Goal: Task Accomplishment & Management: Manage account settings

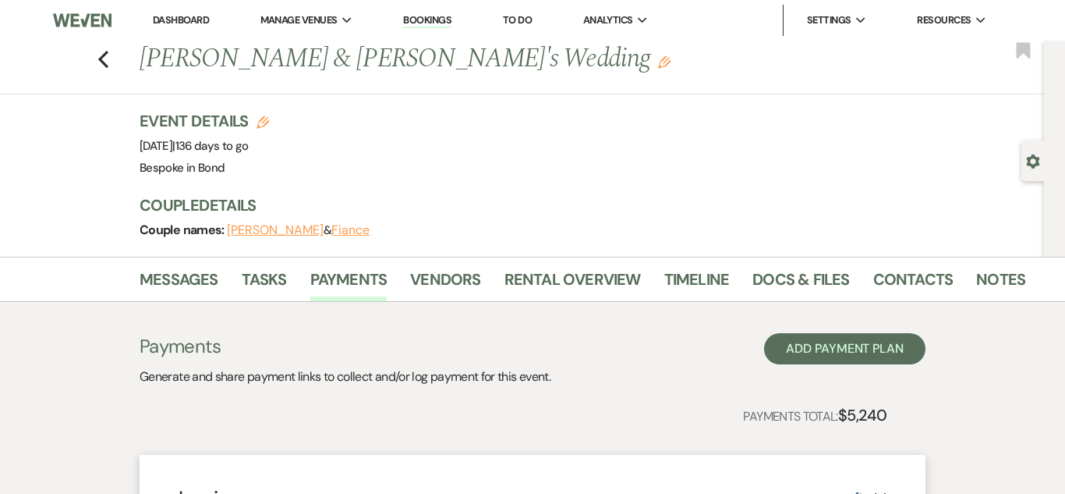
click at [179, 17] on link "Dashboard" at bounding box center [181, 19] width 56 height 13
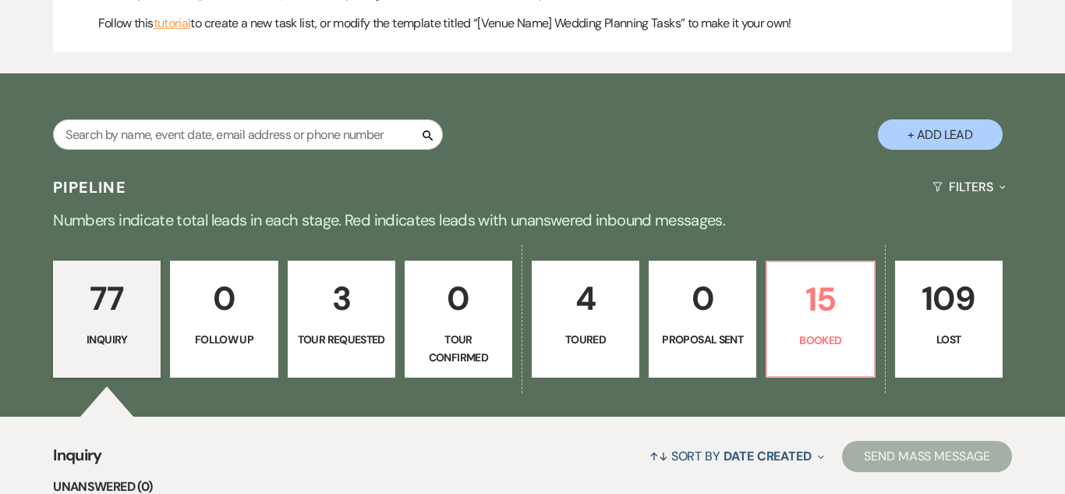
scroll to position [949, 0]
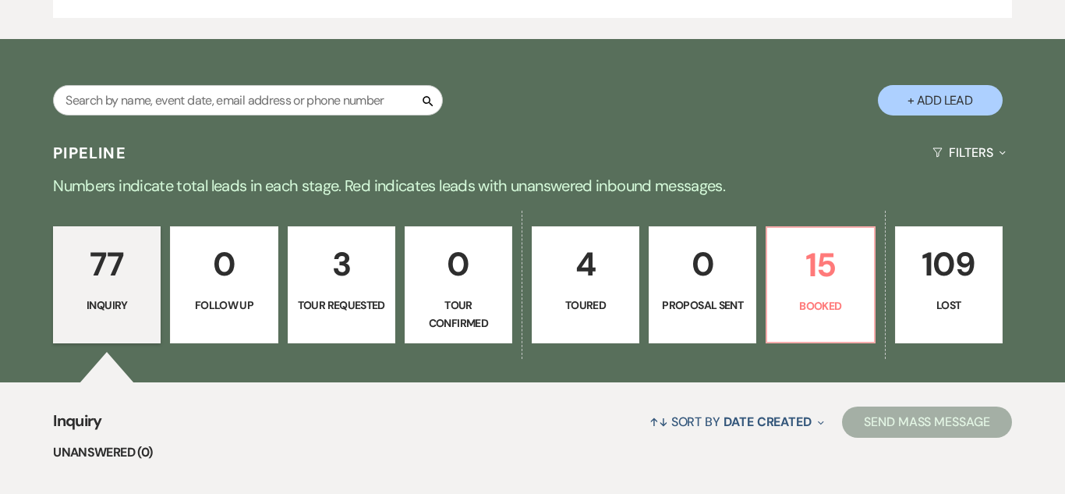
click at [971, 101] on button "+ Add Lead" at bounding box center [940, 100] width 125 height 30
select select "770"
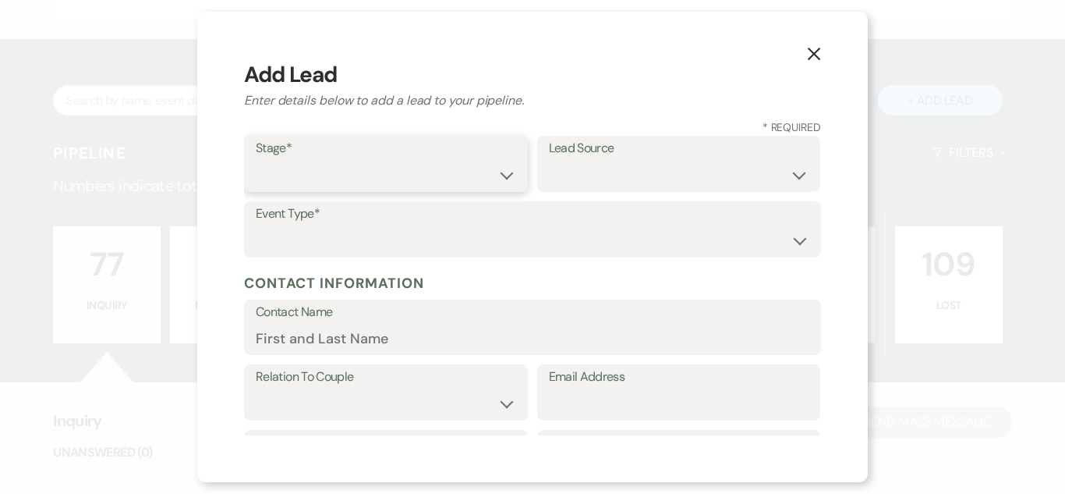
click at [498, 183] on select "Inquiry Follow Up Tour Requested Tour Confirmed Toured Proposal Sent Booked Lost" at bounding box center [386, 175] width 260 height 30
select select "1"
click at [256, 160] on select "Inquiry Follow Up Tour Requested Tour Confirmed Toured Proposal Sent Booked Lost" at bounding box center [386, 175] width 260 height 30
click at [472, 214] on label "Event Type*" at bounding box center [533, 214] width 554 height 23
click at [522, 222] on label "Event Type*" at bounding box center [533, 214] width 554 height 23
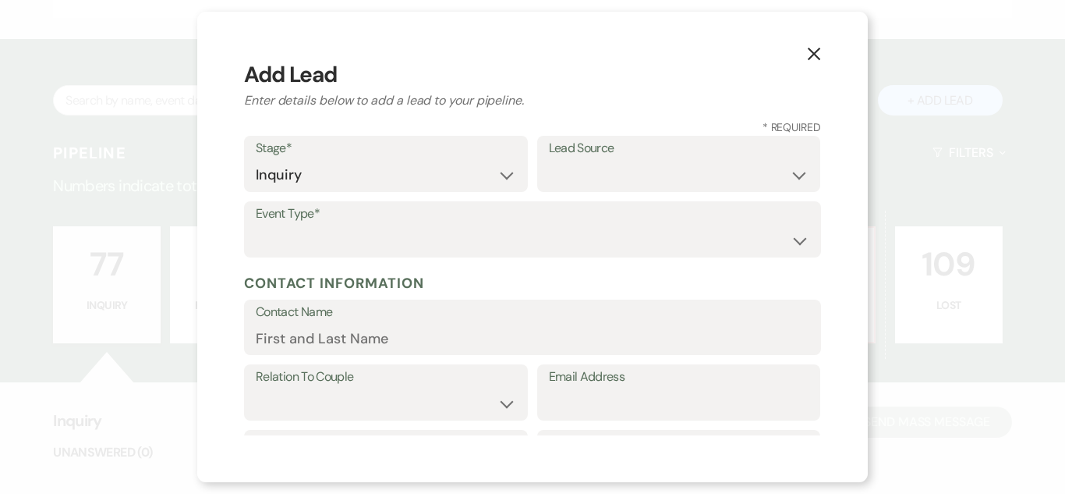
click at [813, 242] on div "Event Type* Wedding Anniversary Party Baby Shower Bachelorette / Bachelor Party…" at bounding box center [532, 229] width 577 height 56
click at [800, 244] on select "Wedding Anniversary Party Baby Shower Bachelorette / Bachelor Party Birthday Pa…" at bounding box center [533, 240] width 554 height 30
select select "9"
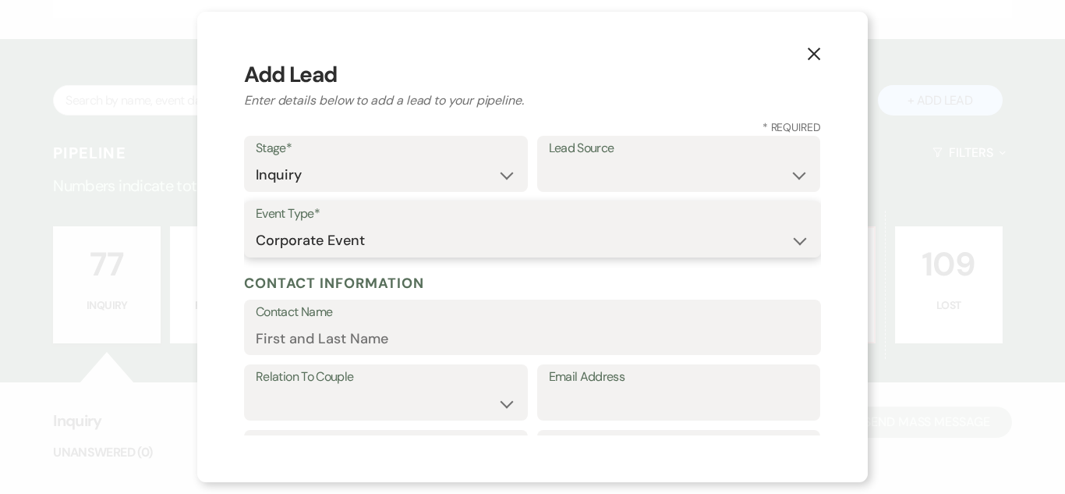
click at [256, 225] on select "Wedding Anniversary Party Baby Shower Bachelorette / Bachelor Party Birthday Pa…" at bounding box center [533, 240] width 554 height 30
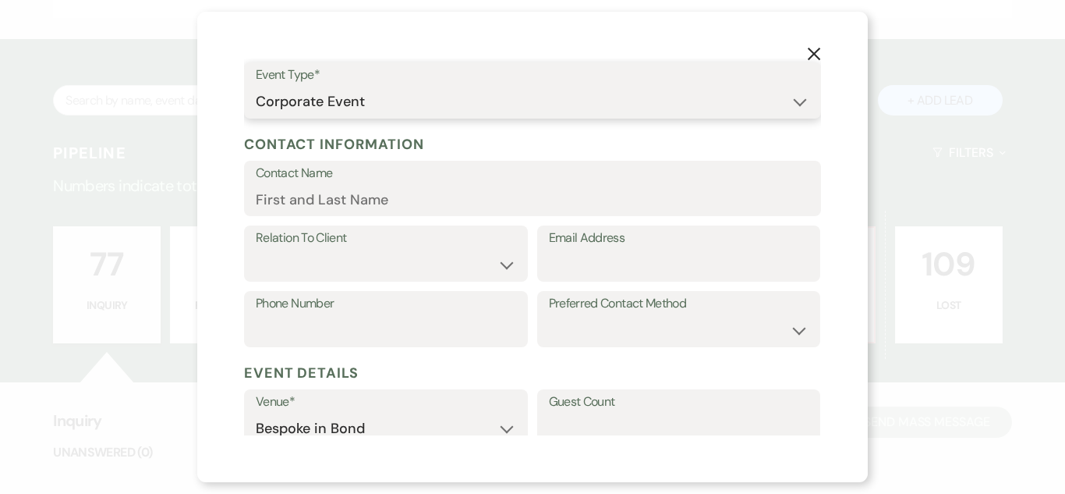
scroll to position [142, 0]
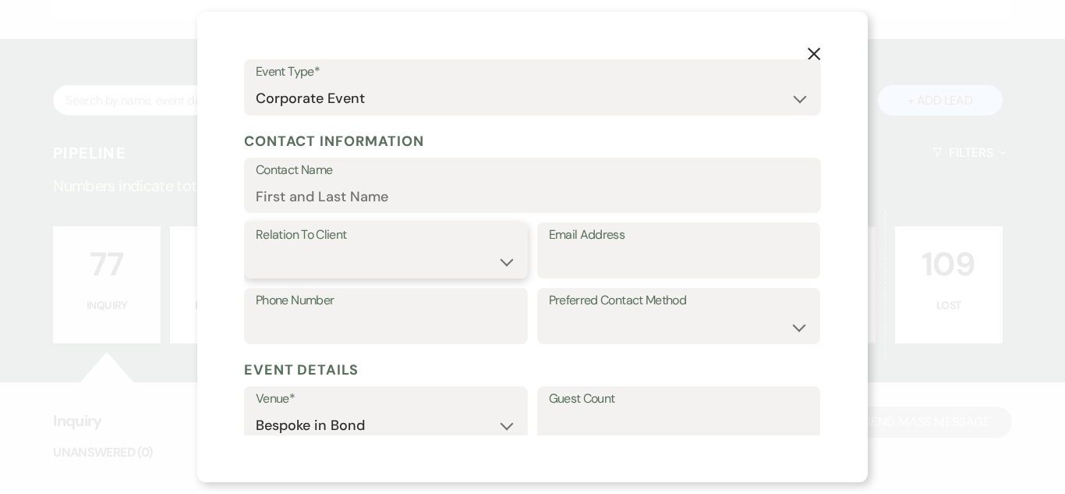
click at [459, 250] on select "Client Event Planner Parent of Client Family Member Friend Other" at bounding box center [386, 261] width 260 height 30
click at [413, 191] on input "Contact Name" at bounding box center [533, 196] width 554 height 30
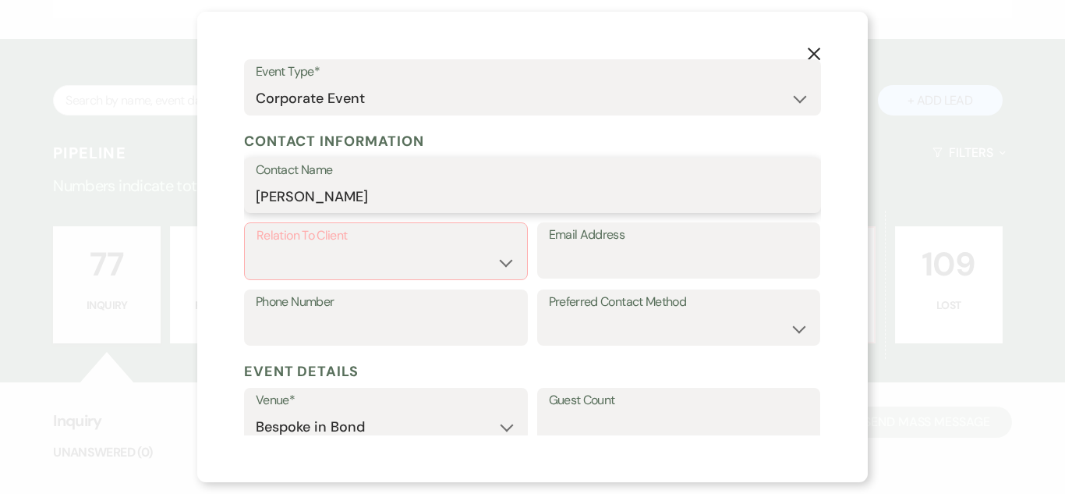
type input "[PERSON_NAME]"
click at [502, 258] on select "Client Event Planner Parent of Client Family Member Friend Other" at bounding box center [386, 262] width 259 height 30
select select "1"
click at [257, 247] on select "Client Event Planner Parent of Client Family Member Friend Other" at bounding box center [386, 262] width 259 height 30
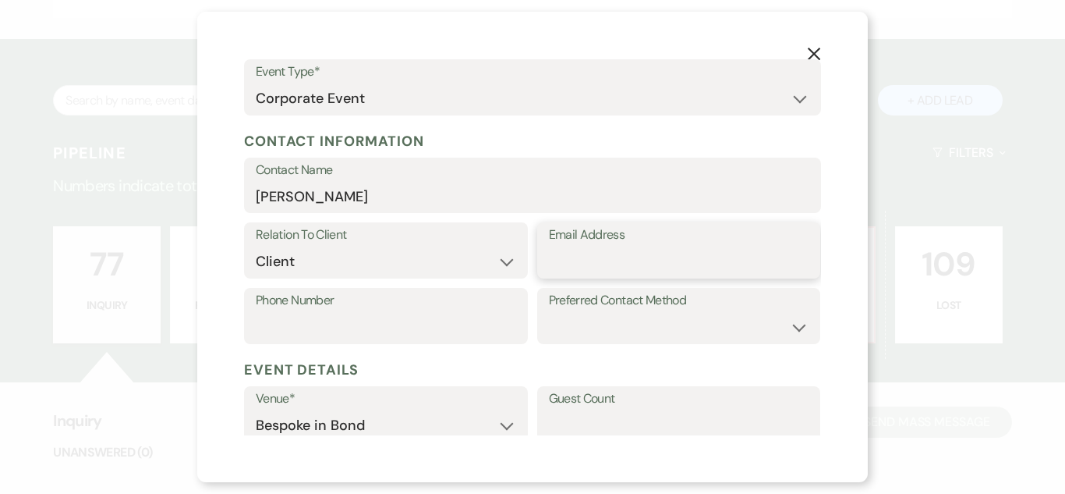
click at [591, 257] on input "Email Address" at bounding box center [679, 261] width 260 height 30
paste input "[EMAIL_ADDRESS][DOMAIN_NAME]"
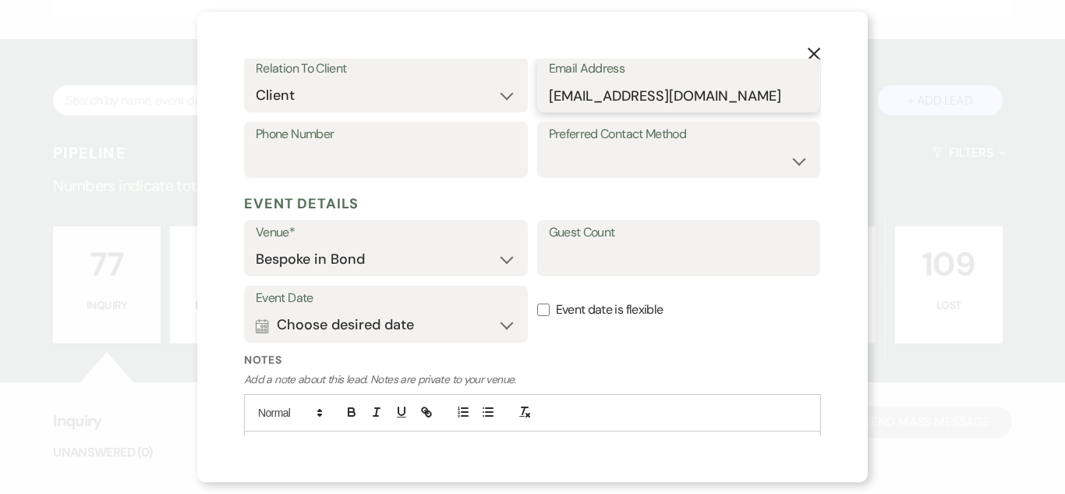
scroll to position [310, 0]
type input "[EMAIL_ADDRESS][DOMAIN_NAME]"
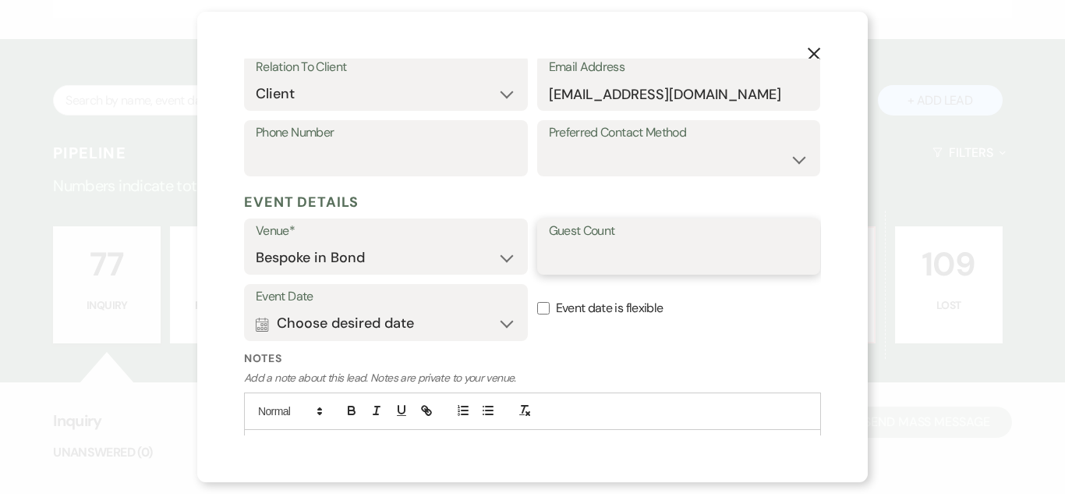
click at [722, 271] on input "Guest Count" at bounding box center [679, 258] width 260 height 30
click at [685, 247] on input "Guest Count" at bounding box center [679, 258] width 260 height 30
type input "15"
click at [501, 314] on button "Calendar Choose desired date Expand" at bounding box center [386, 323] width 260 height 31
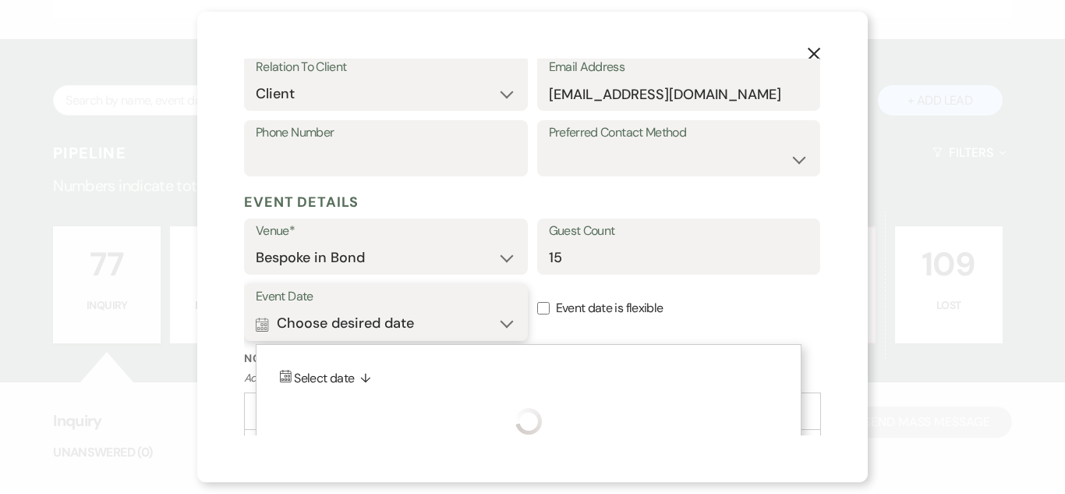
click at [507, 327] on button "Calendar Choose desired date Collapse" at bounding box center [386, 323] width 260 height 31
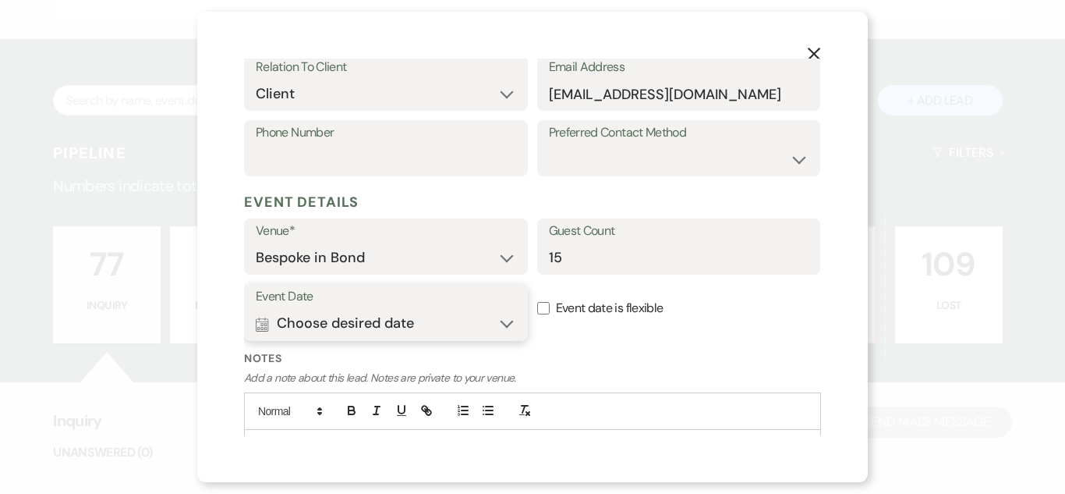
scroll to position [388, 0]
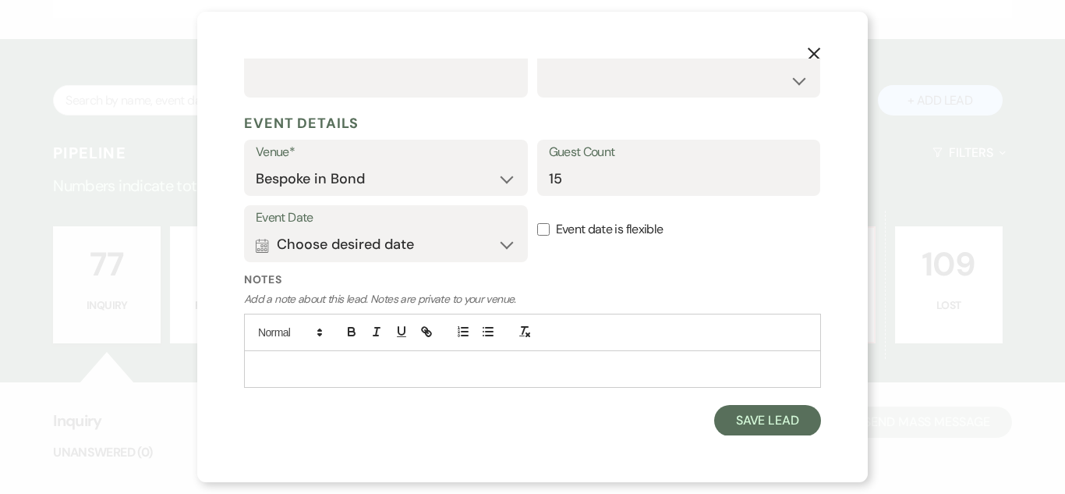
click at [516, 244] on div "Event Date Calendar Choose desired date Expand" at bounding box center [386, 233] width 284 height 57
click at [510, 244] on button "Calendar Choose desired date Expand" at bounding box center [386, 244] width 260 height 31
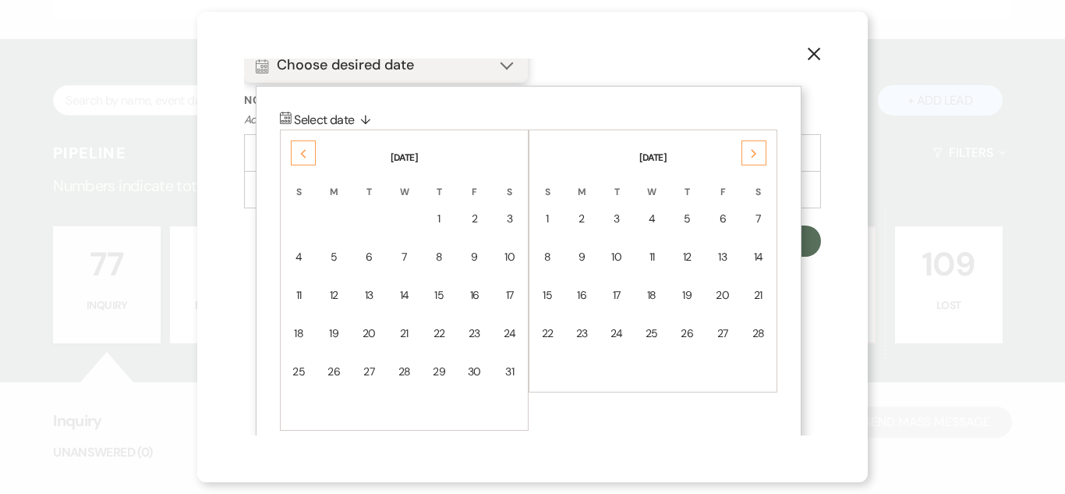
scroll to position [587, 0]
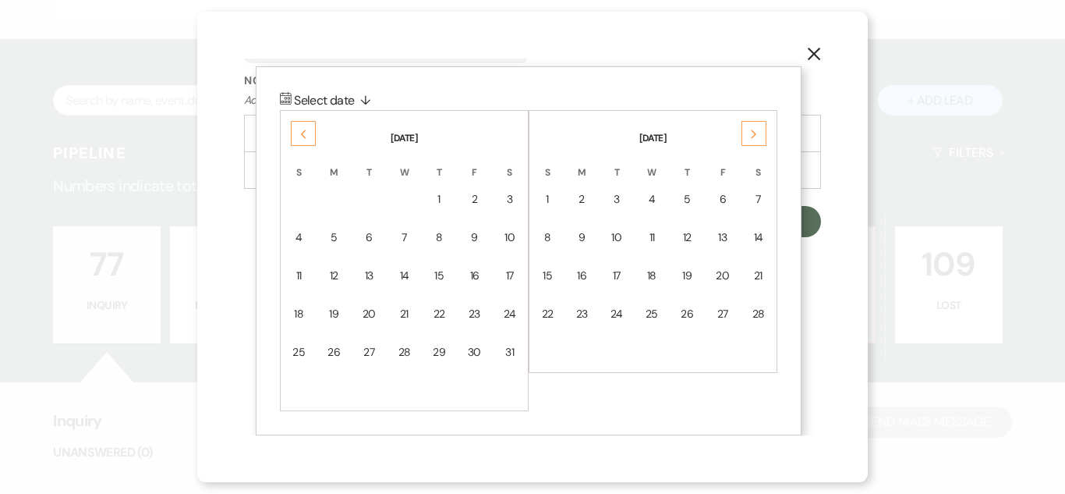
click at [761, 133] on div "Next" at bounding box center [754, 133] width 25 height 25
click at [310, 131] on div "Previous" at bounding box center [303, 133] width 25 height 25
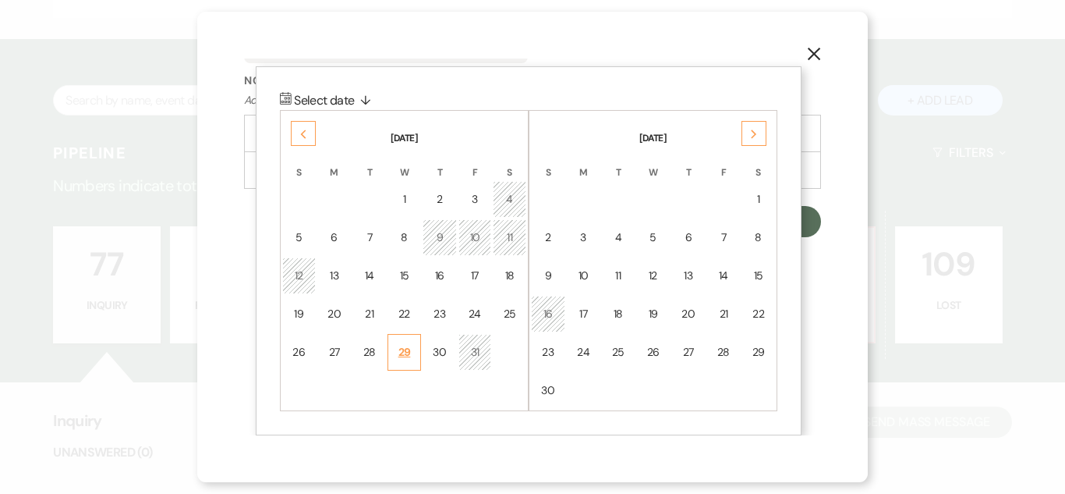
click at [411, 353] on td "29" at bounding box center [405, 352] width 34 height 37
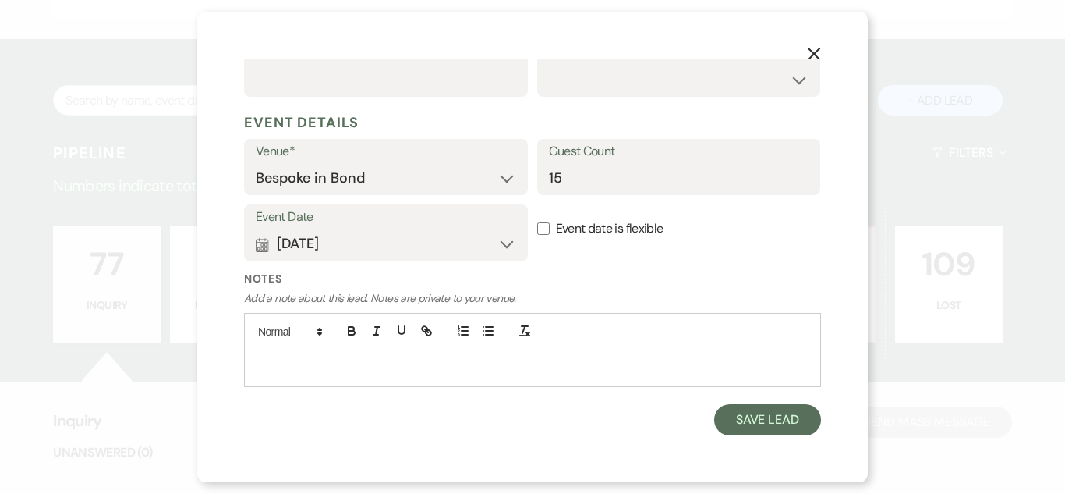
scroll to position [388, 0]
click at [504, 245] on button "Calendar [DATE] Expand" at bounding box center [386, 244] width 260 height 31
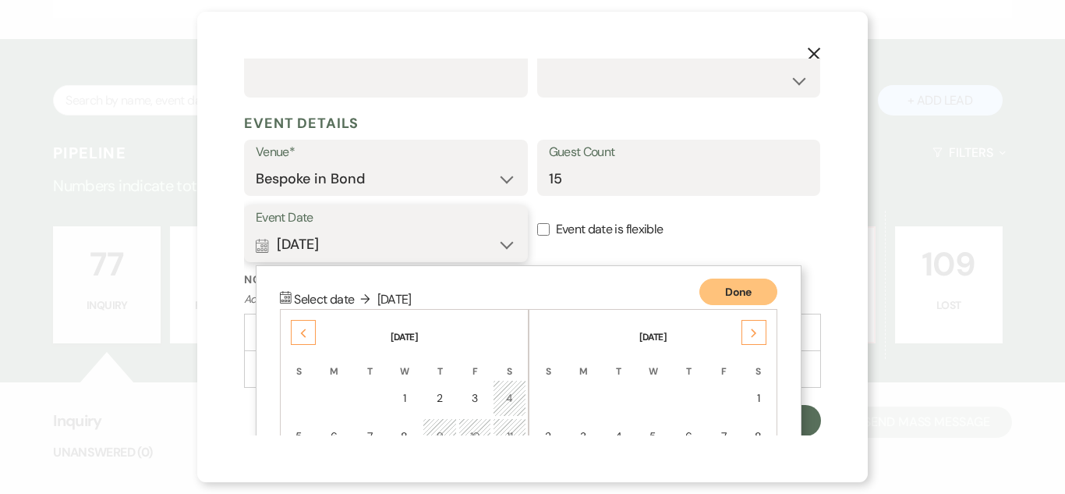
scroll to position [587, 0]
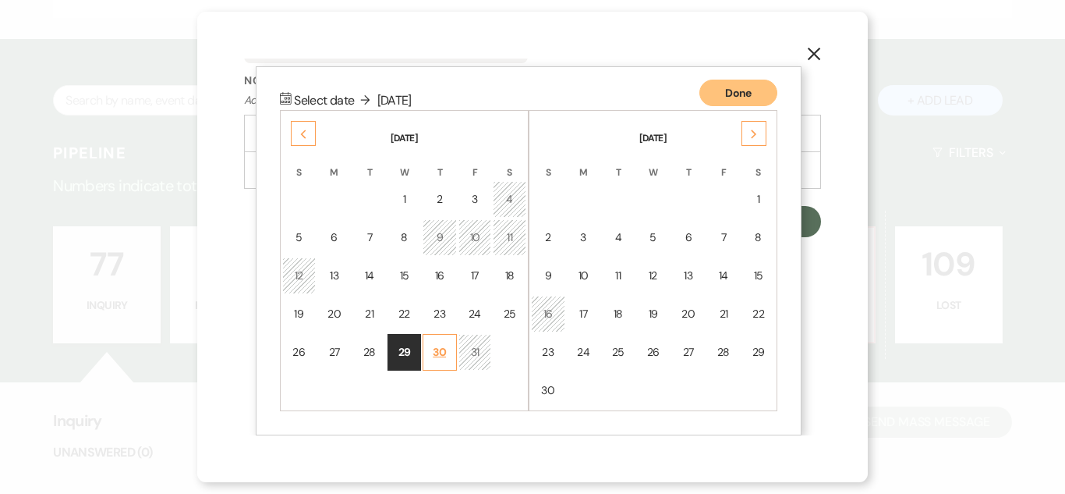
click at [445, 341] on td "30" at bounding box center [440, 352] width 34 height 37
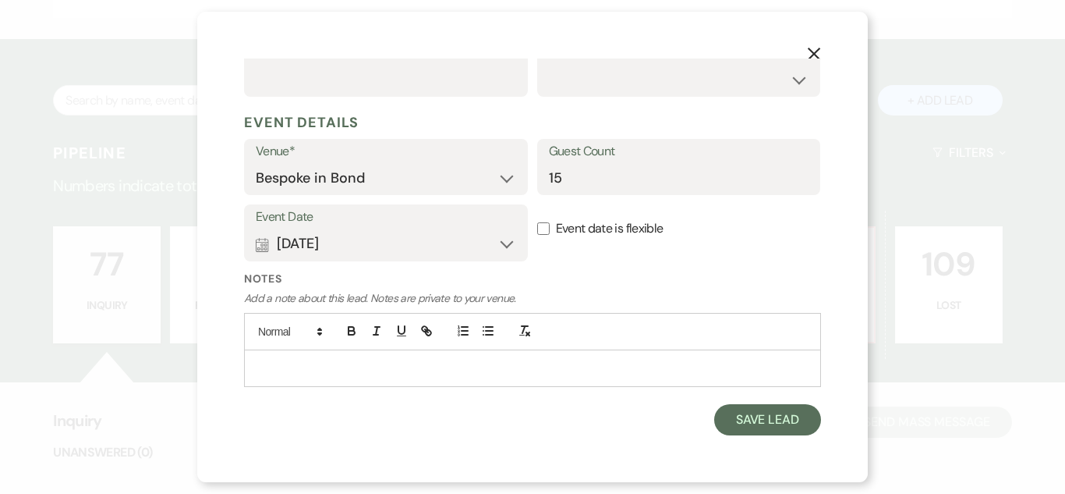
scroll to position [388, 0]
click at [500, 246] on button "Calendar [DATE] Expand" at bounding box center [386, 244] width 260 height 31
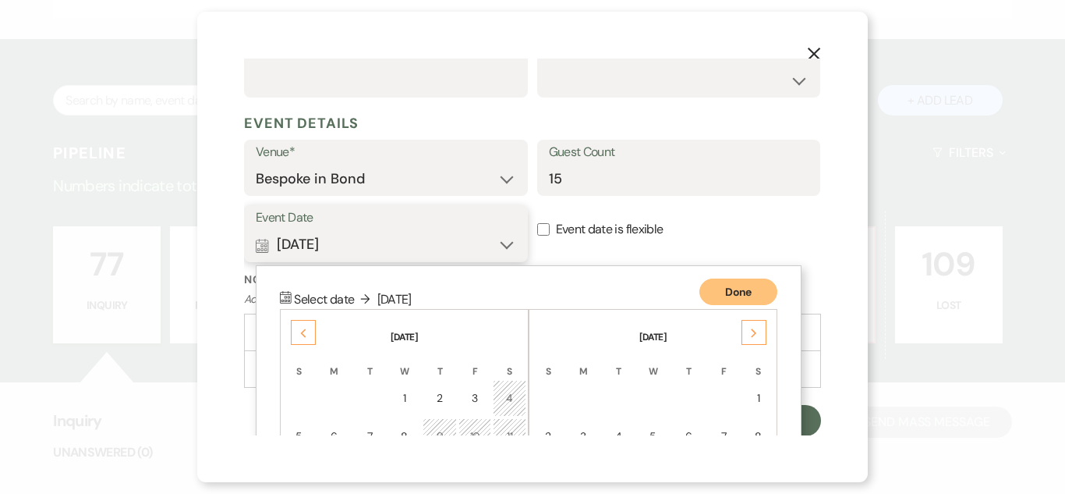
scroll to position [587, 0]
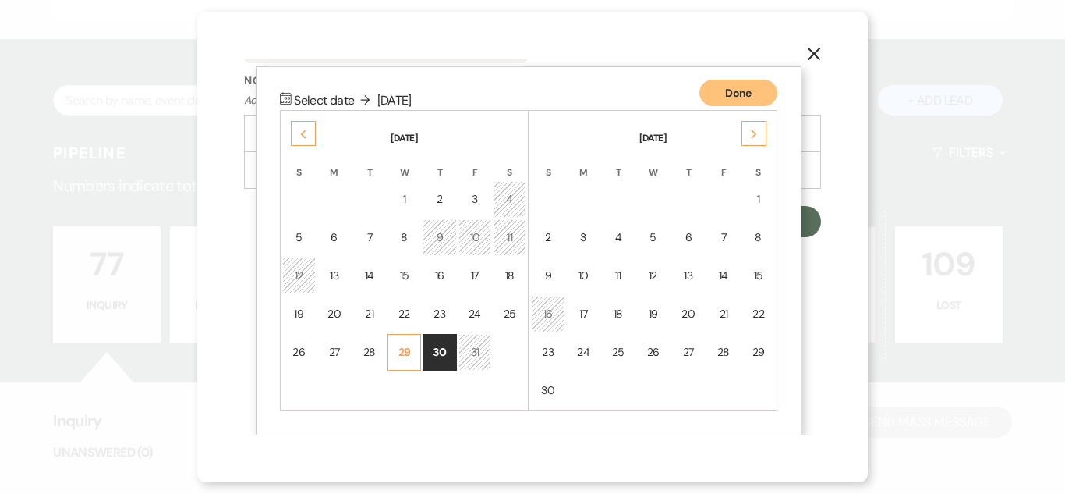
click at [411, 351] on td "29" at bounding box center [405, 352] width 34 height 37
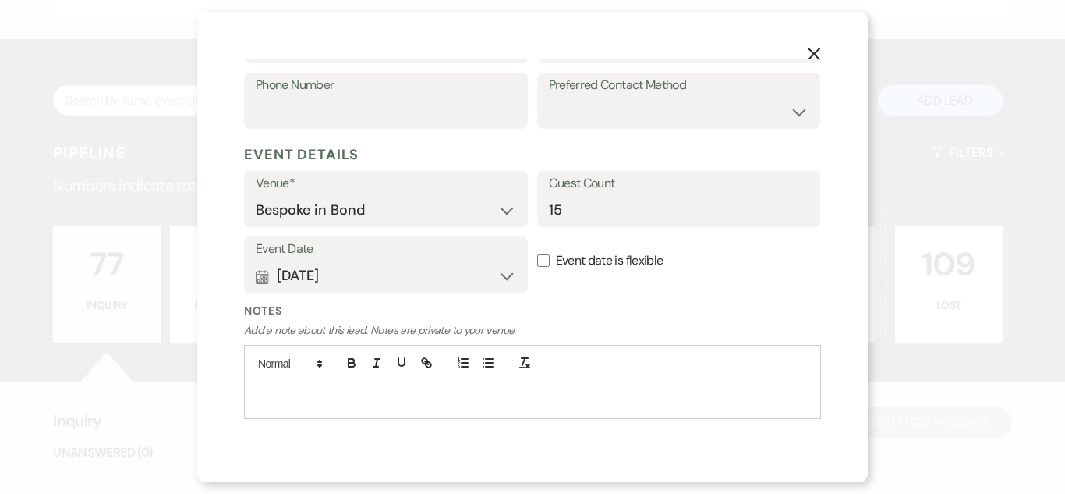
scroll to position [388, 0]
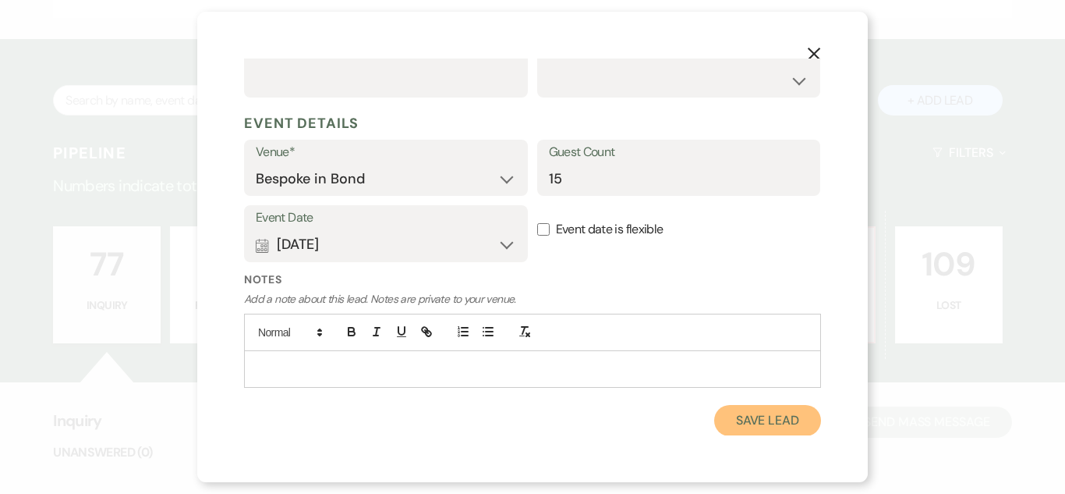
click at [767, 423] on button "Save Lead" at bounding box center [767, 420] width 107 height 31
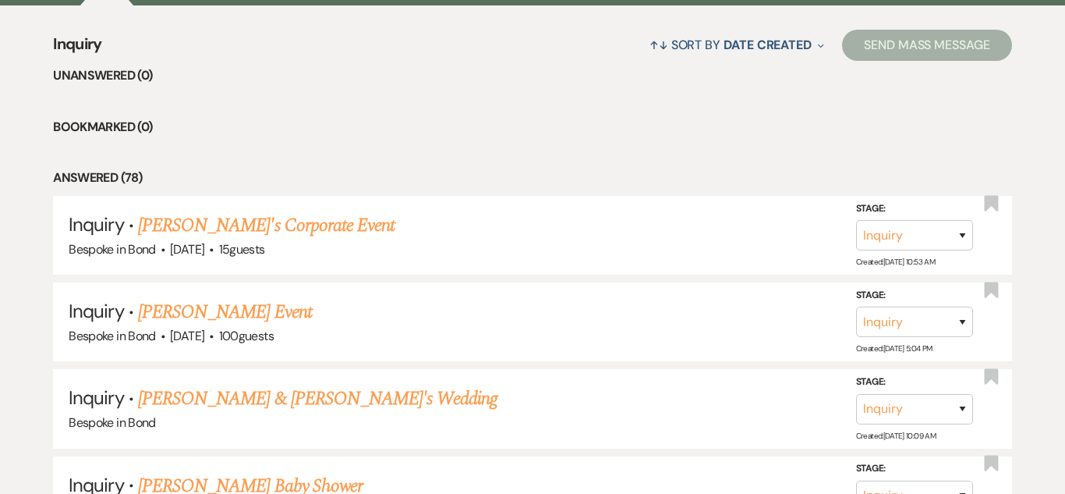
scroll to position [1327, 0]
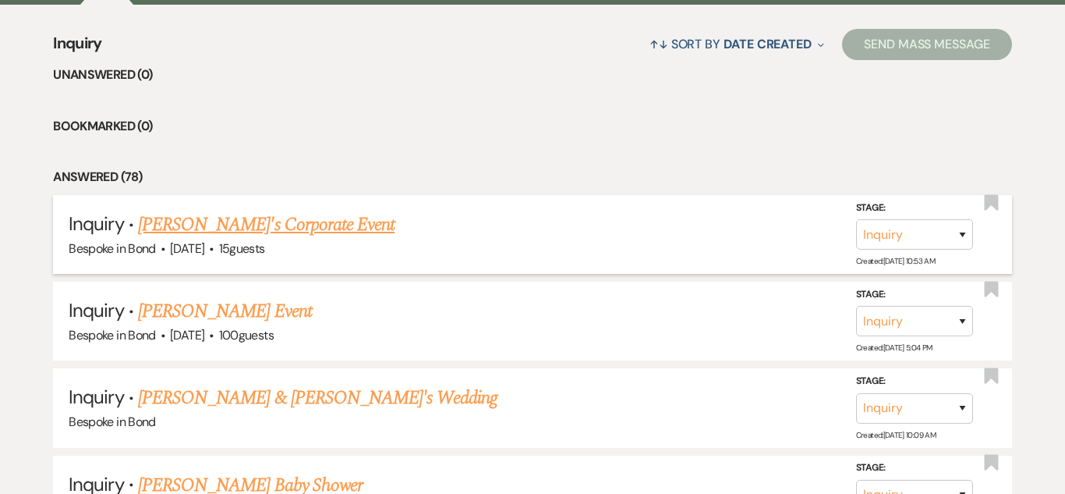
click at [293, 229] on link "[PERSON_NAME]'s Corporate Event" at bounding box center [266, 225] width 257 height 28
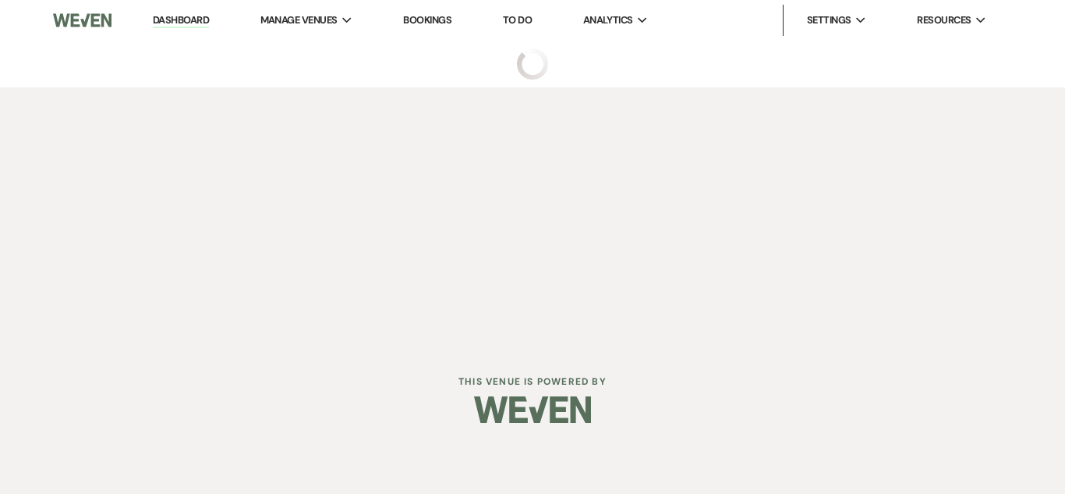
select select "9"
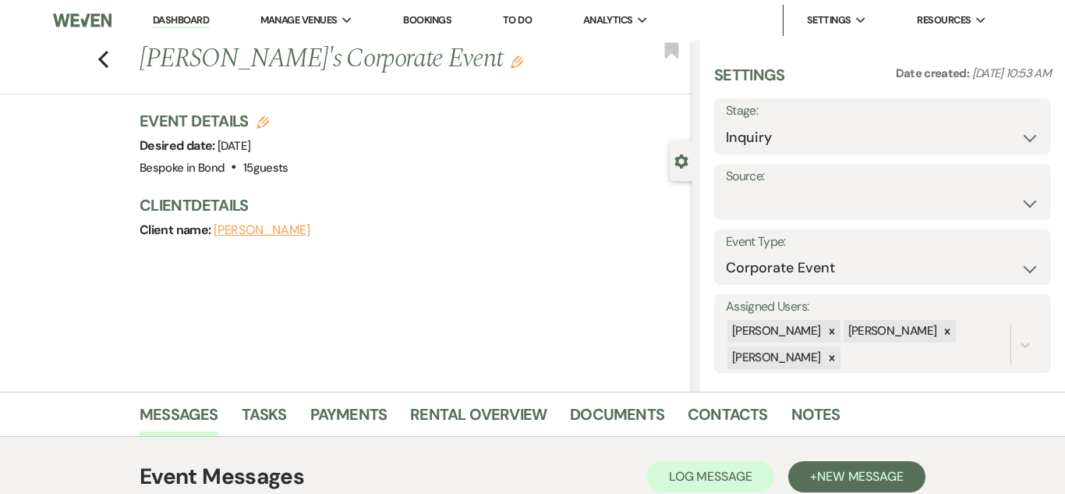
click at [682, 165] on use "button" at bounding box center [681, 161] width 13 height 14
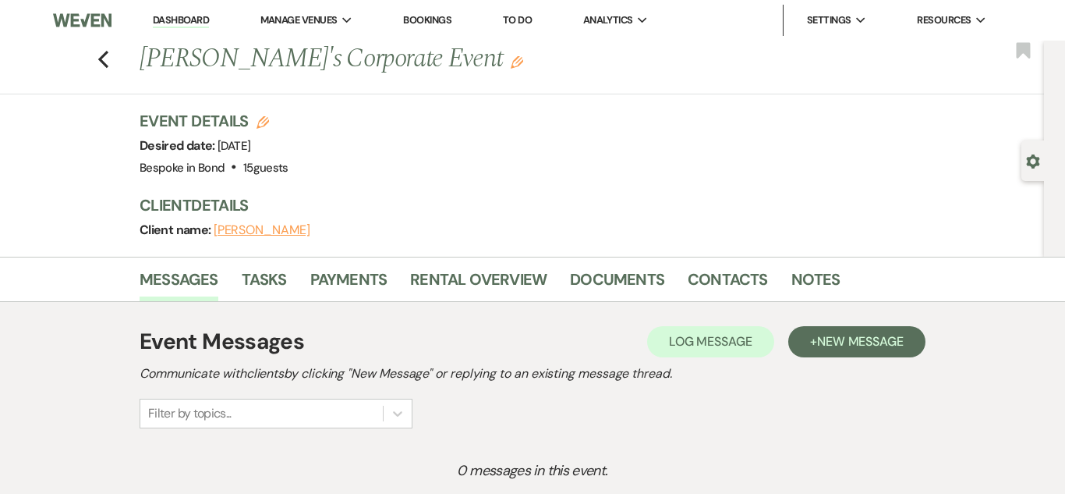
scroll to position [172, 0]
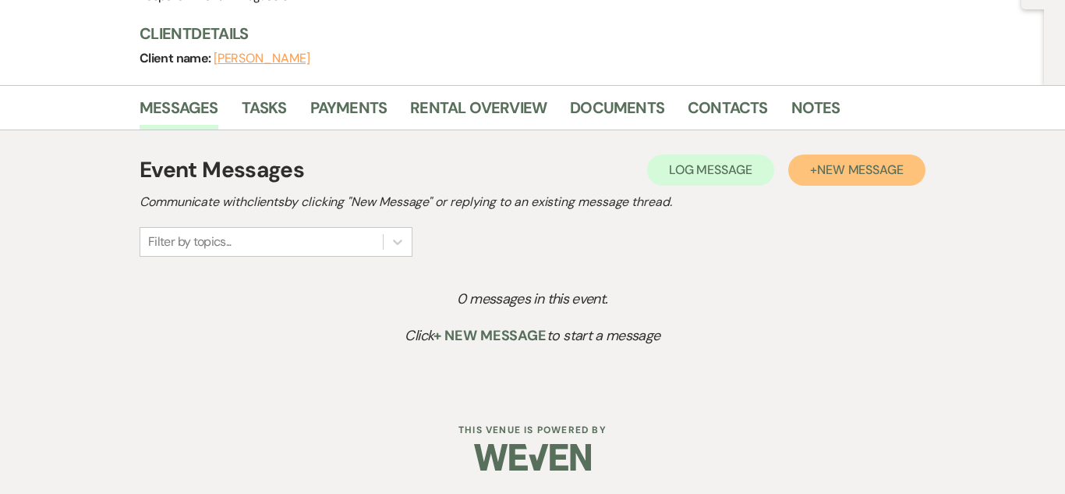
click at [852, 162] on span "New Message" at bounding box center [860, 169] width 87 height 16
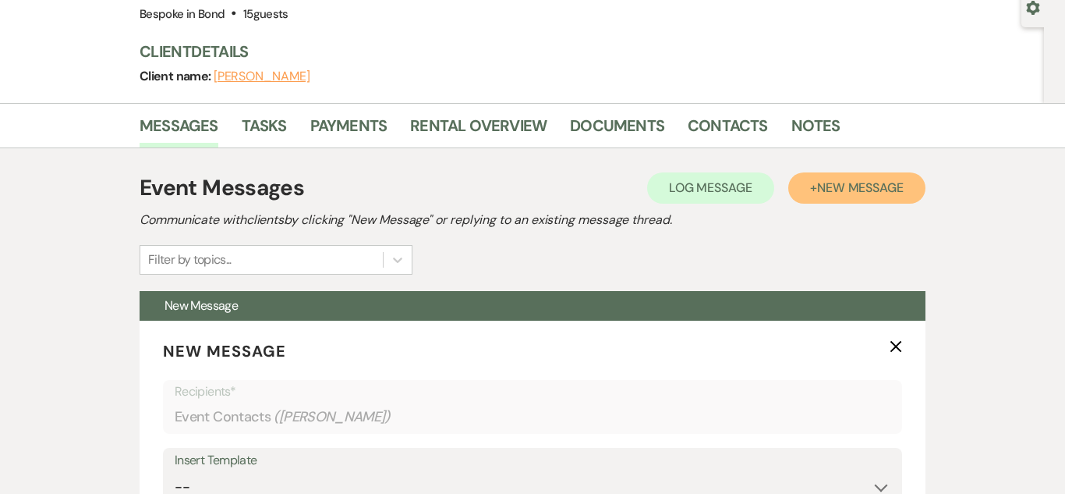
scroll to position [153, 0]
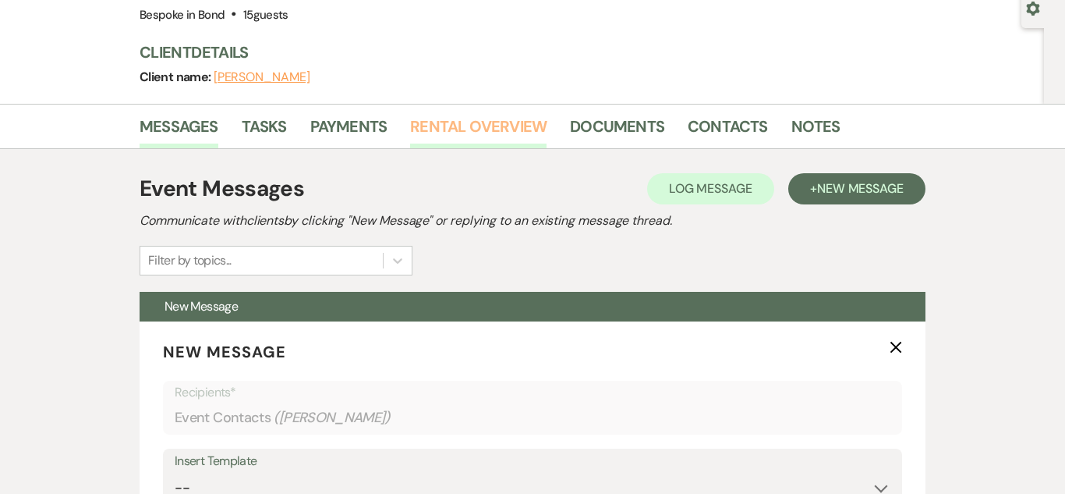
click at [446, 126] on link "Rental Overview" at bounding box center [478, 131] width 136 height 34
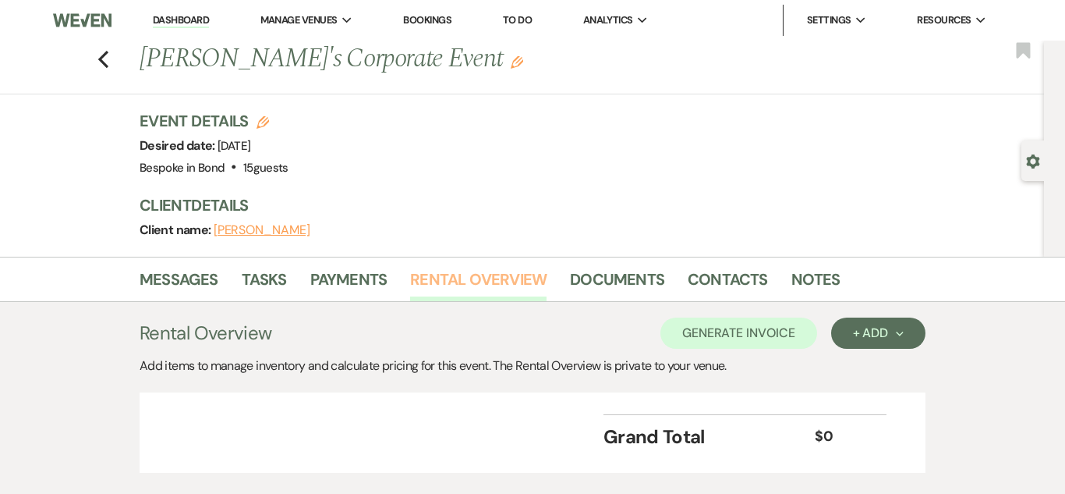
scroll to position [94, 0]
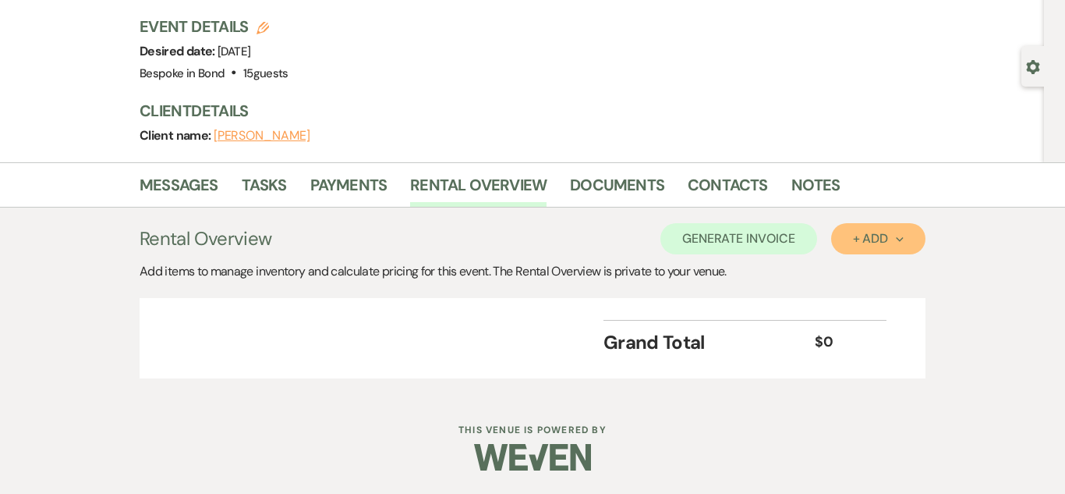
click at [874, 245] on div "+ Add Next" at bounding box center [878, 238] width 51 height 12
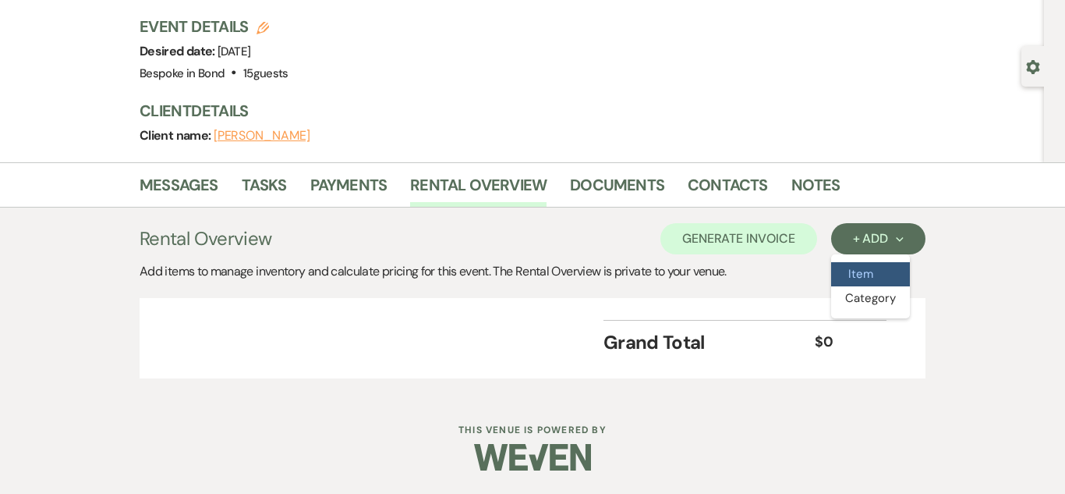
click at [871, 275] on button "Item" at bounding box center [870, 274] width 79 height 24
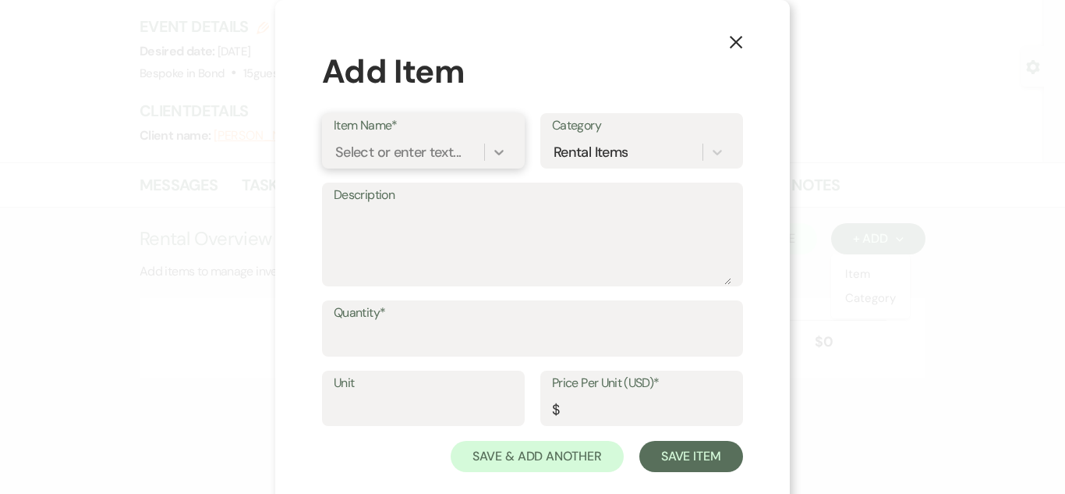
click at [498, 140] on div at bounding box center [499, 152] width 28 height 28
type input "Week day rental- 2 days"
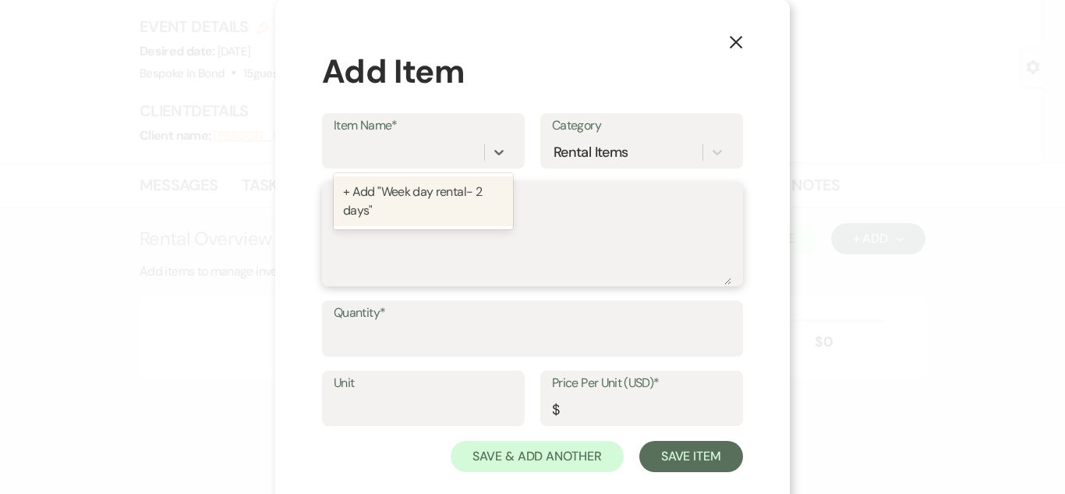
click at [594, 278] on textarea "Description" at bounding box center [533, 246] width 398 height 78
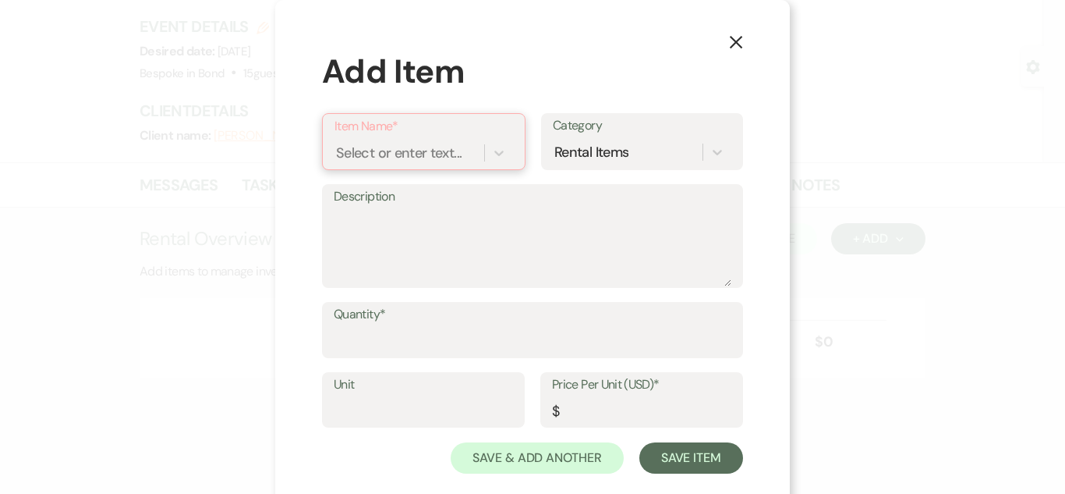
click at [452, 158] on div "Select or enter text..." at bounding box center [399, 152] width 126 height 21
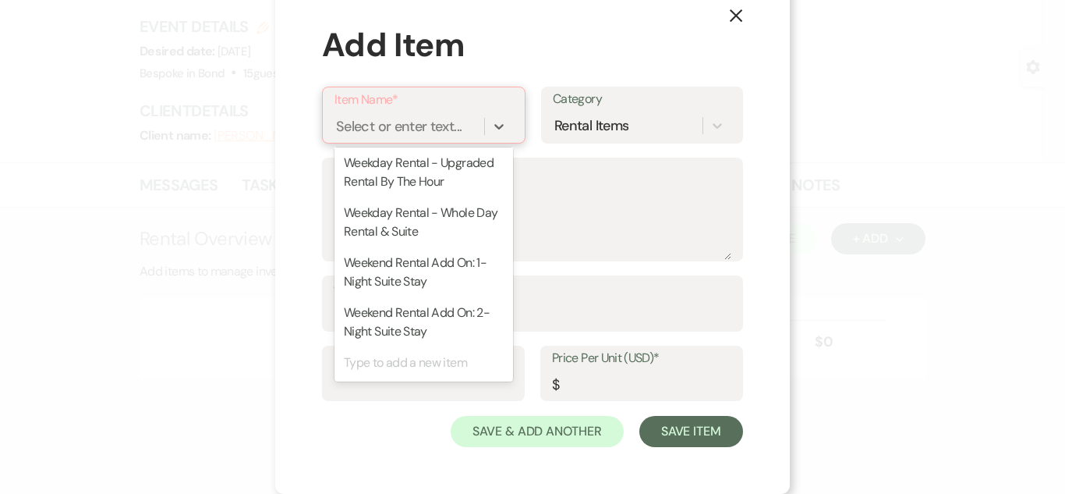
scroll to position [315, 0]
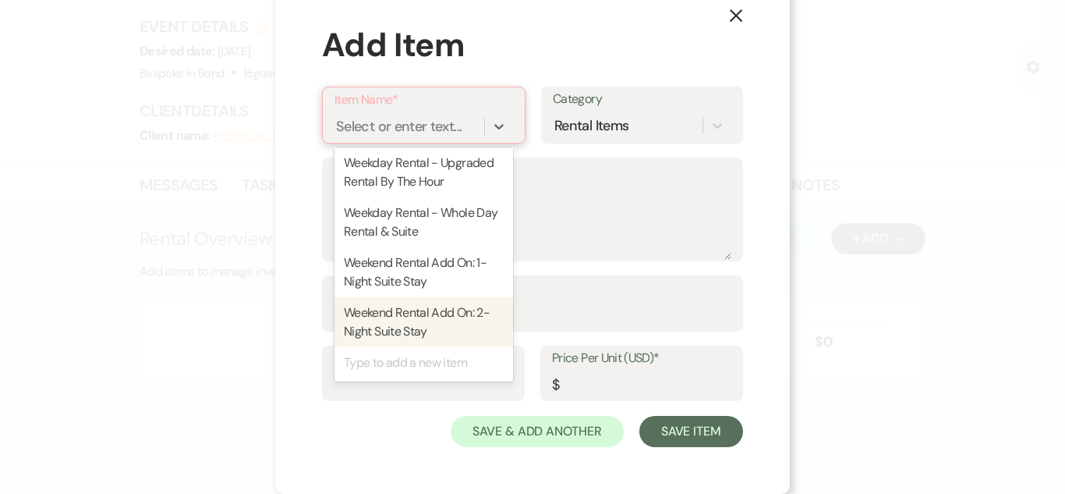
click at [387, 352] on div "Type to add a new item" at bounding box center [424, 362] width 179 height 31
click at [388, 364] on div "Type to add a new item" at bounding box center [424, 362] width 179 height 31
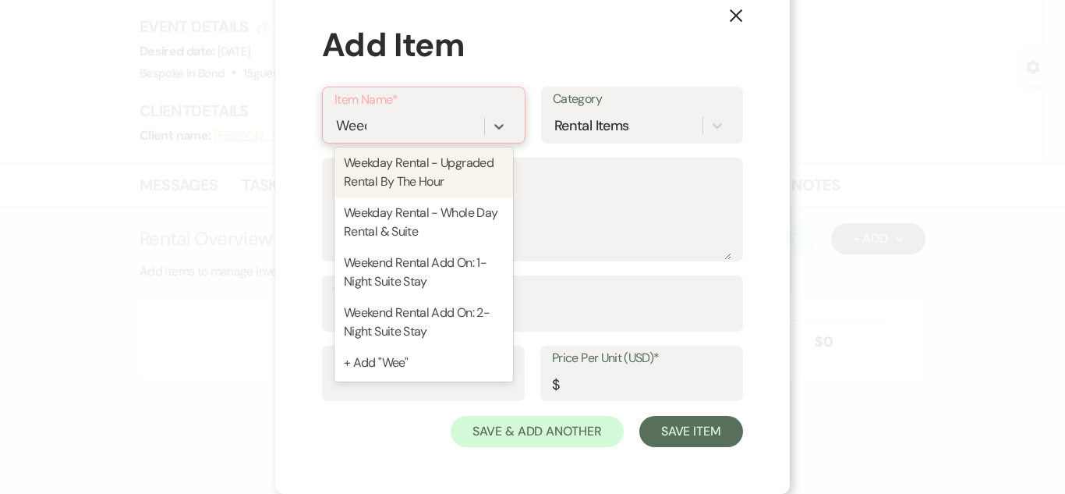
scroll to position [0, 0]
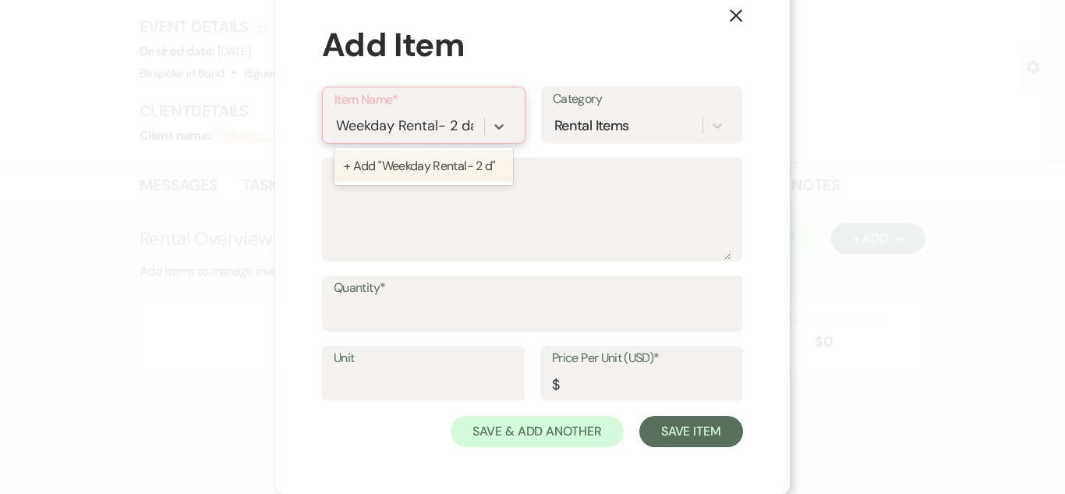
type input "Weekday Rental- 2 days"
click at [413, 164] on div "+ Add "Weekday Rental- 2 days"" at bounding box center [424, 176] width 179 height 50
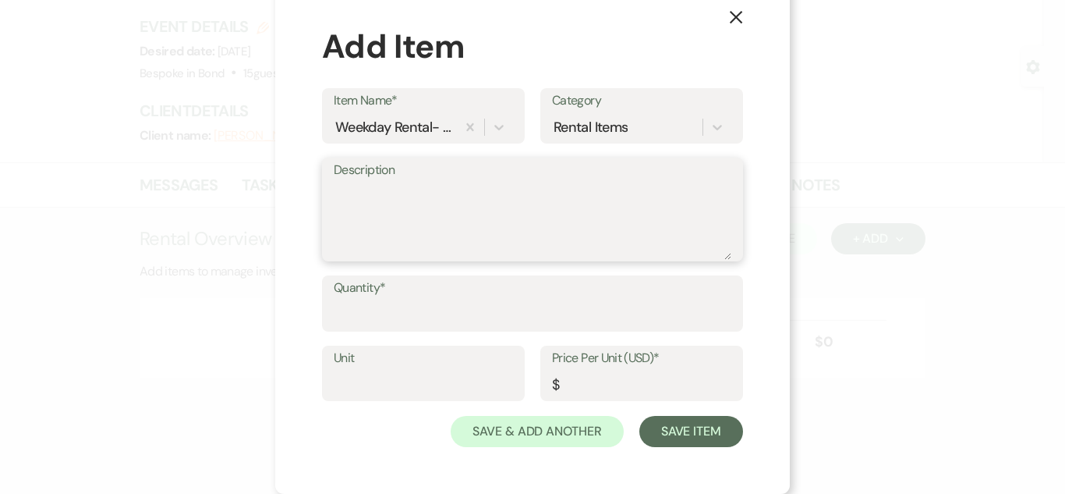
click at [414, 202] on textarea "Description" at bounding box center [533, 221] width 398 height 78
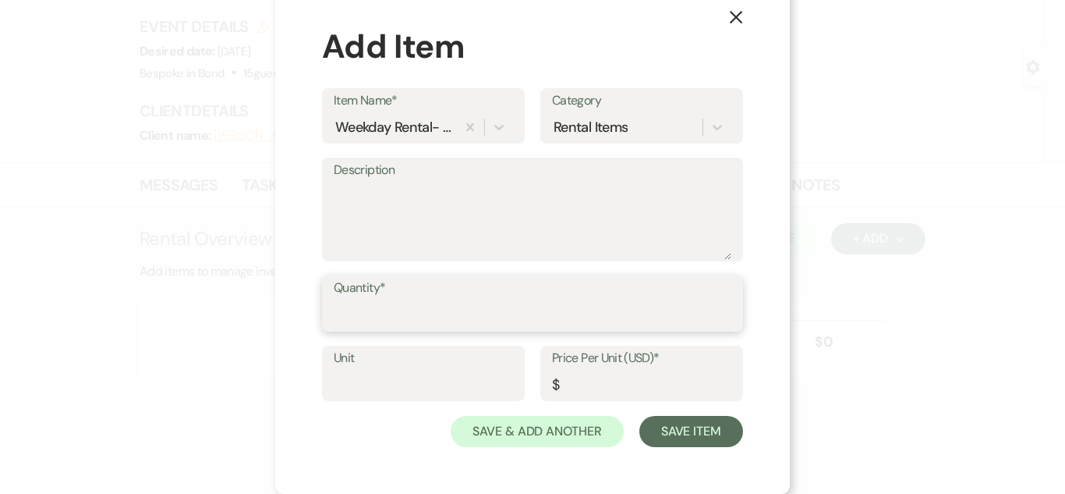
click at [413, 300] on input "Quantity*" at bounding box center [533, 314] width 398 height 30
type input "1"
click at [364, 374] on input "Unit" at bounding box center [423, 384] width 179 height 30
type input "Event"
click at [604, 379] on input "Price Per Unit (USD)*" at bounding box center [641, 384] width 179 height 30
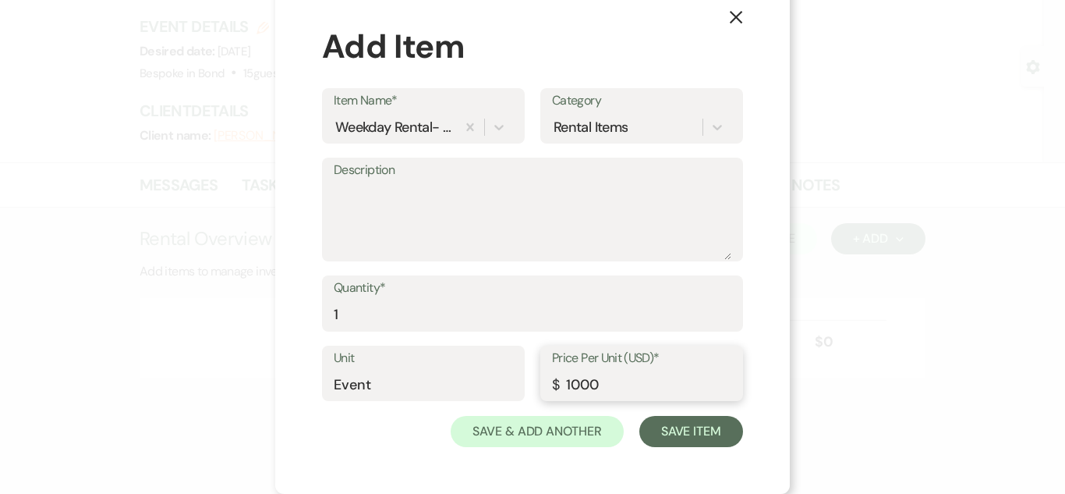
type input "1000"
click at [711, 445] on button "Save Item" at bounding box center [692, 431] width 104 height 31
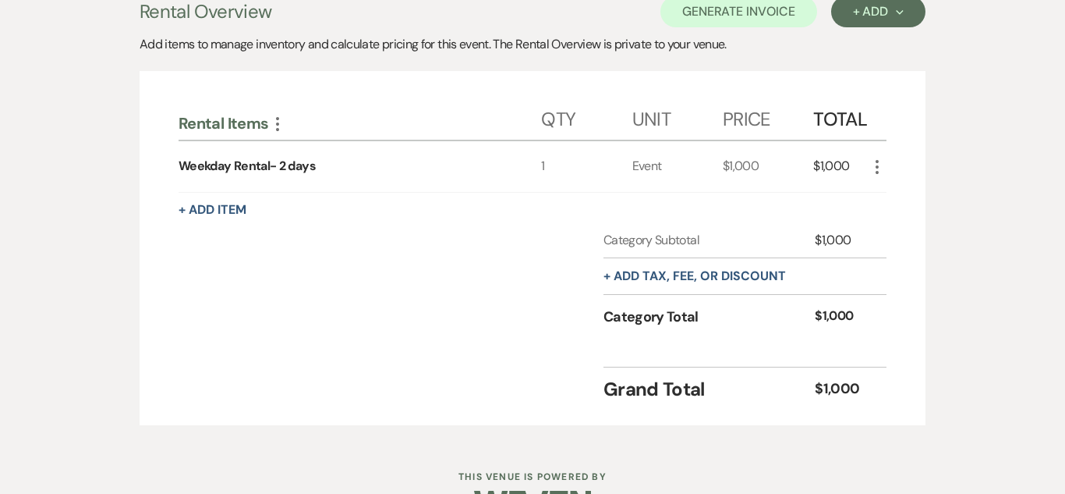
scroll to position [368, 0]
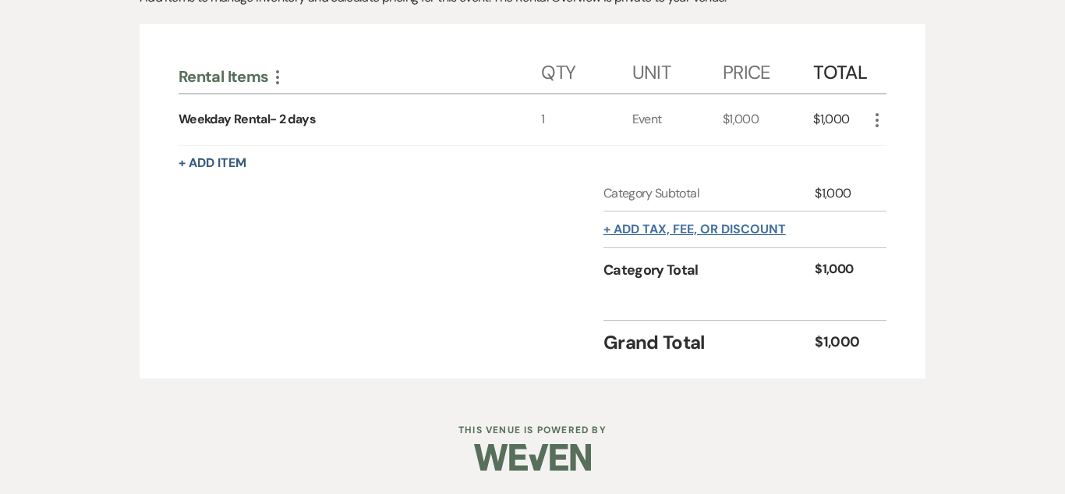
click at [687, 226] on button "+ Add tax, fee, or discount" at bounding box center [695, 229] width 183 height 12
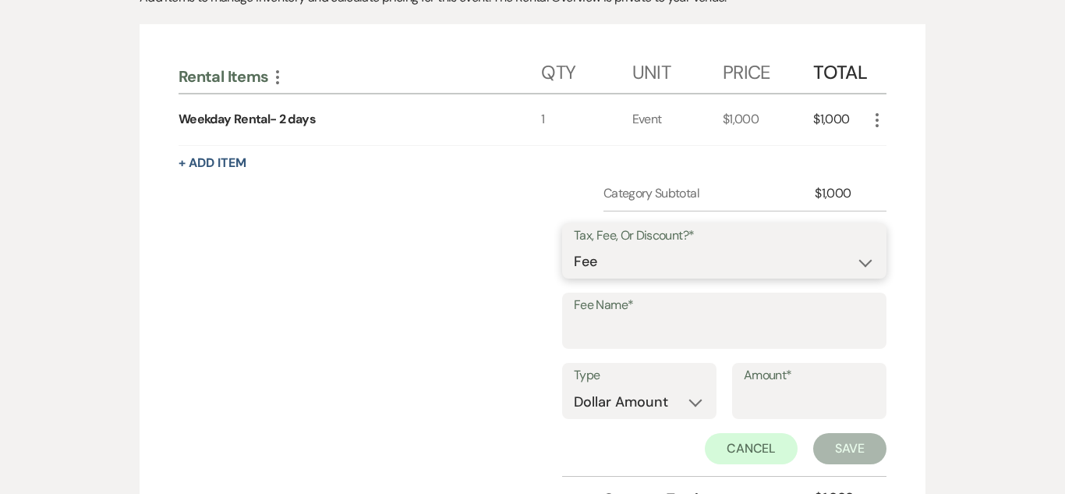
click at [850, 246] on select "Fee Discount Tax" at bounding box center [724, 261] width 301 height 30
select select "3"
click at [577, 246] on select "Fee Discount Tax" at bounding box center [724, 261] width 301 height 30
click at [661, 315] on label "Fee Name*" at bounding box center [724, 305] width 301 height 23
click at [661, 317] on input "Fee Name*" at bounding box center [724, 332] width 301 height 30
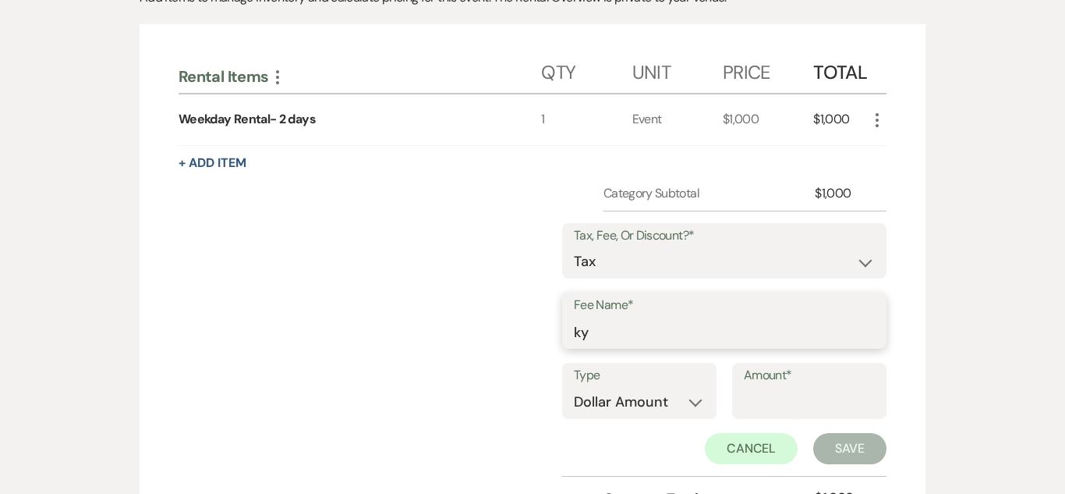
type input "KY State Tax"
click at [696, 393] on select "Dollar Amount Percentage" at bounding box center [639, 402] width 131 height 30
select select "false"
click at [574, 387] on select "Dollar Amount Percentage" at bounding box center [639, 402] width 131 height 30
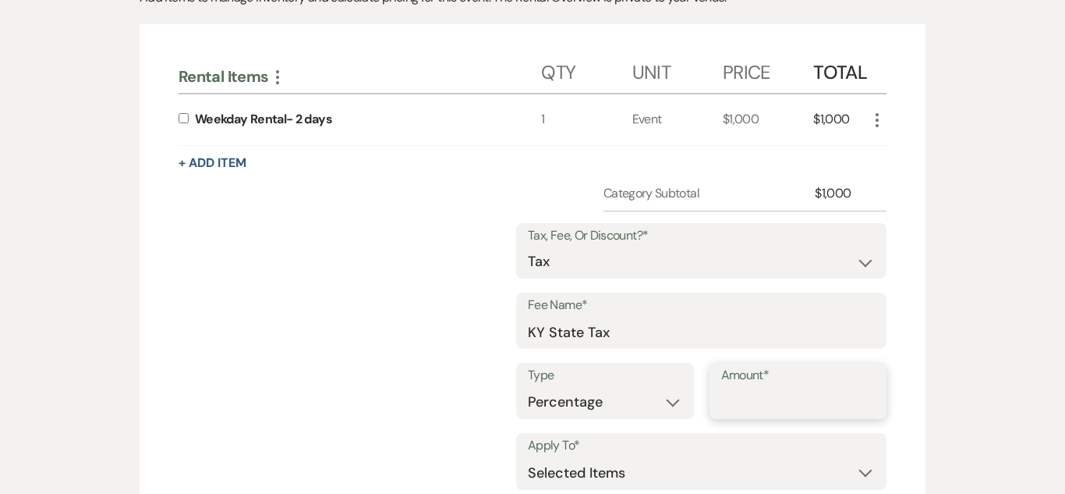
click at [764, 389] on input "Amount*" at bounding box center [798, 402] width 154 height 30
type input "6"
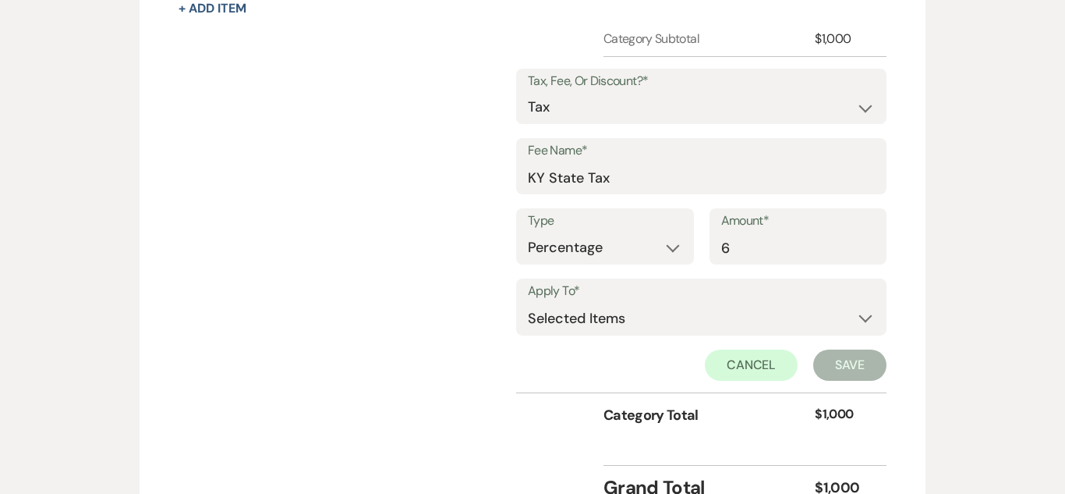
scroll to position [526, 0]
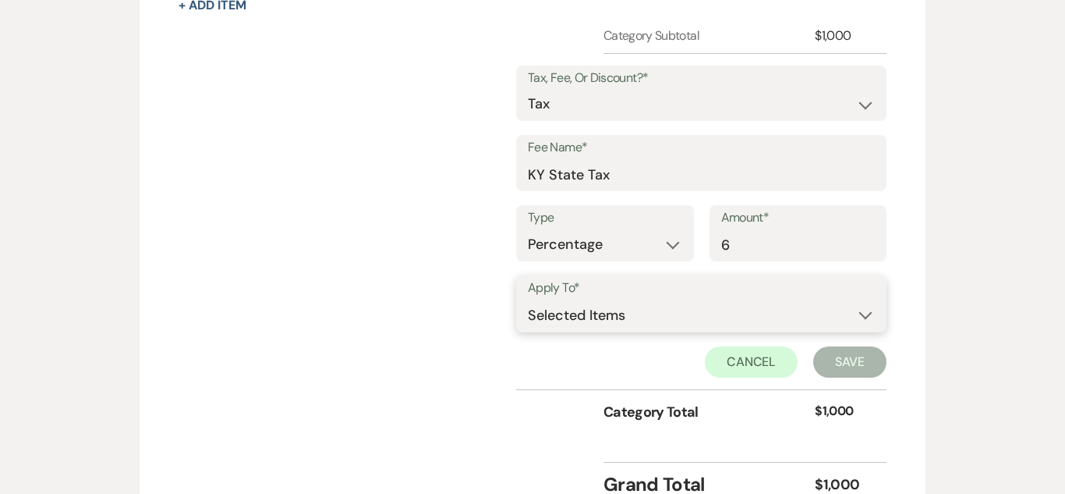
click at [871, 314] on select "Selected Items Category Subtotal (before all Taxes/Fees/Discounts) Category Tot…" at bounding box center [701, 314] width 347 height 31
select select "1"
click at [529, 299] on select "Selected Items Category Subtotal (before all Taxes/Fees/Discounts) Category Tot…" at bounding box center [701, 314] width 347 height 31
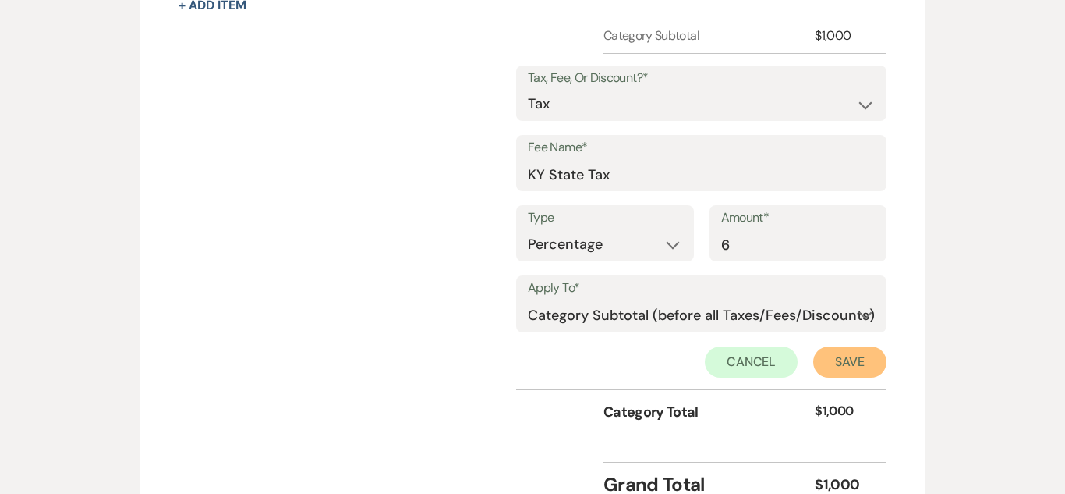
click at [840, 367] on button "Save" at bounding box center [849, 361] width 73 height 31
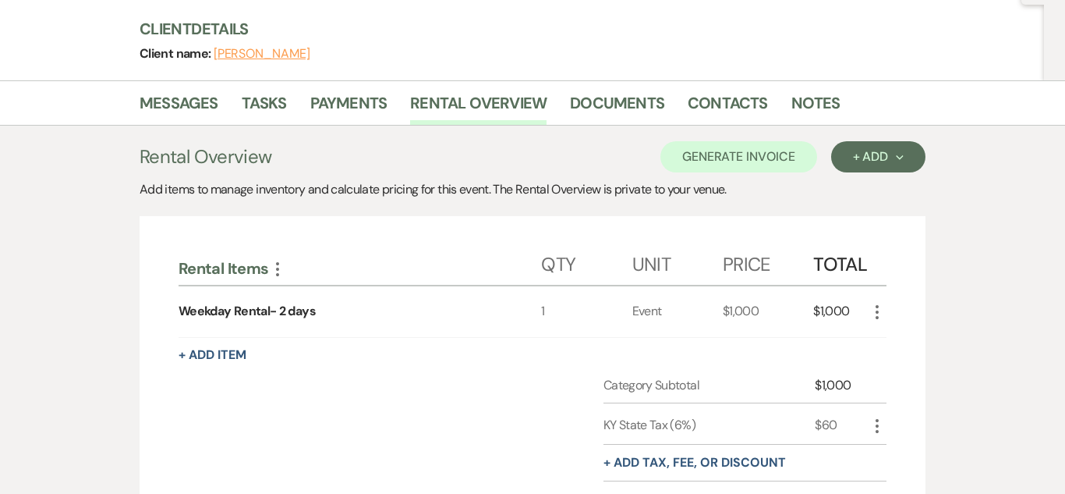
scroll to position [179, 0]
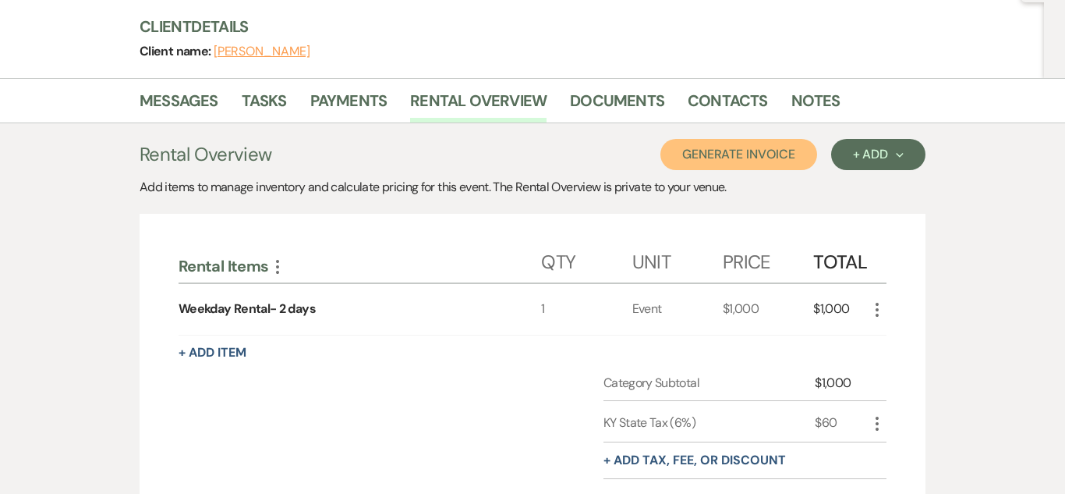
click at [750, 166] on button "Generate Invoice" at bounding box center [739, 154] width 157 height 31
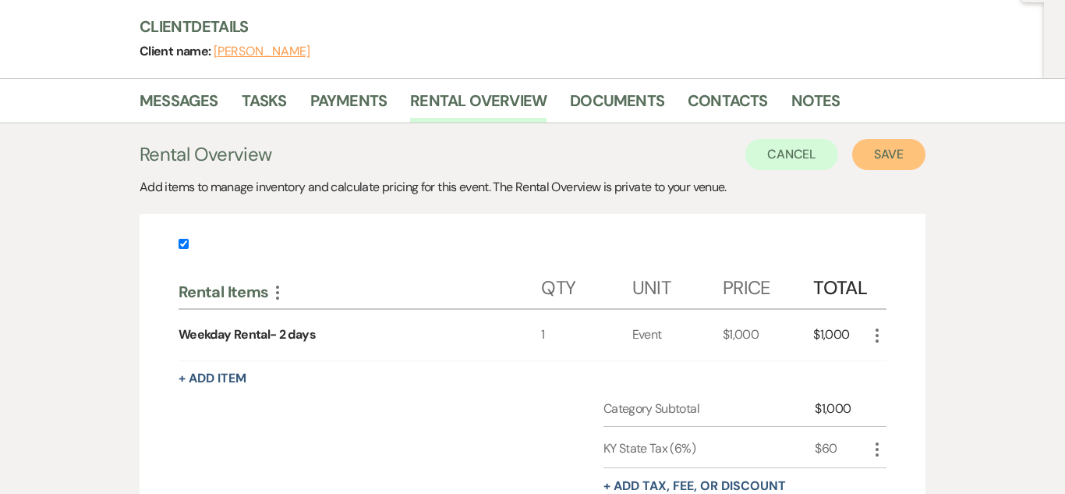
click at [886, 165] on button "Save" at bounding box center [888, 154] width 73 height 31
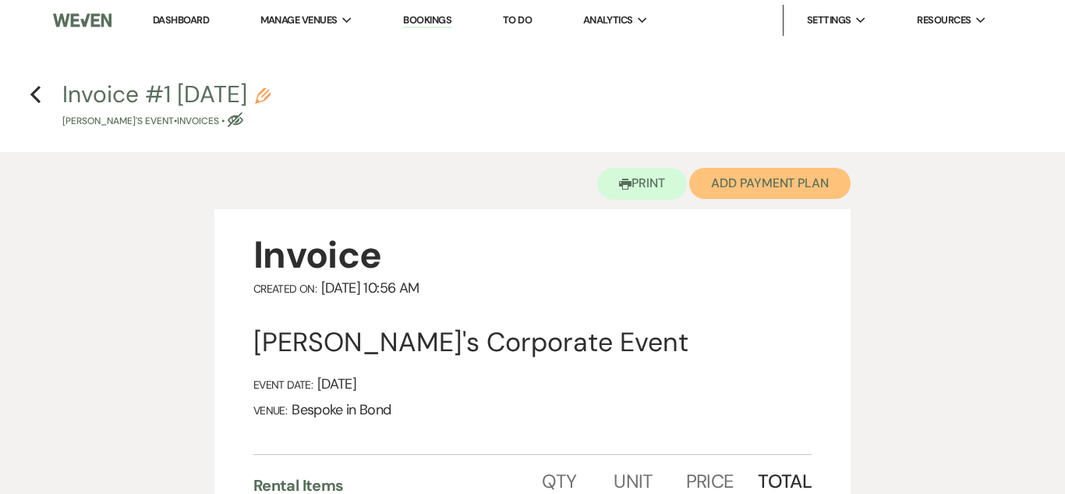
click at [733, 188] on button "Add Payment Plan" at bounding box center [769, 183] width 161 height 31
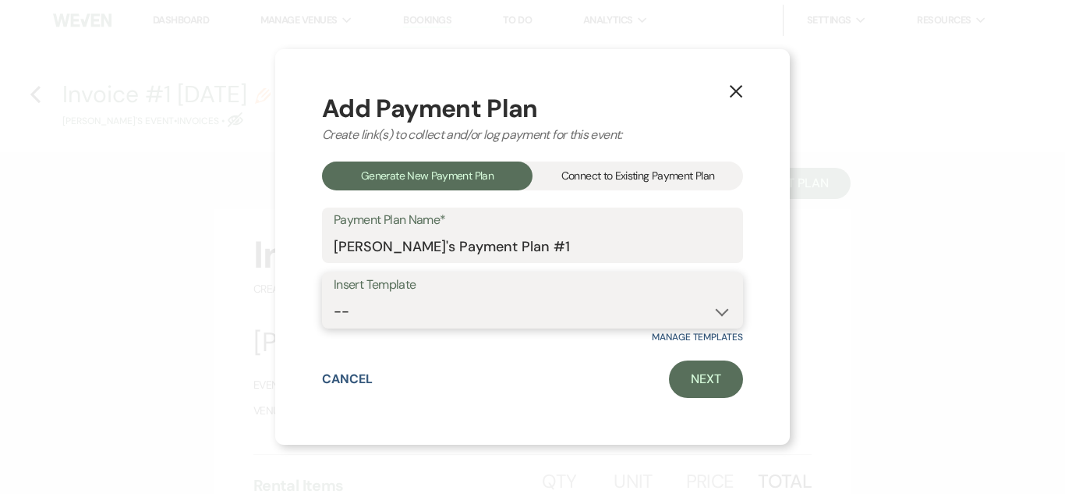
click at [714, 303] on select "-- Standard Payment Plan Security Deposit" at bounding box center [533, 311] width 398 height 30
select select "202"
click at [334, 296] on select "-- Standard Payment Plan Security Deposit" at bounding box center [533, 311] width 398 height 30
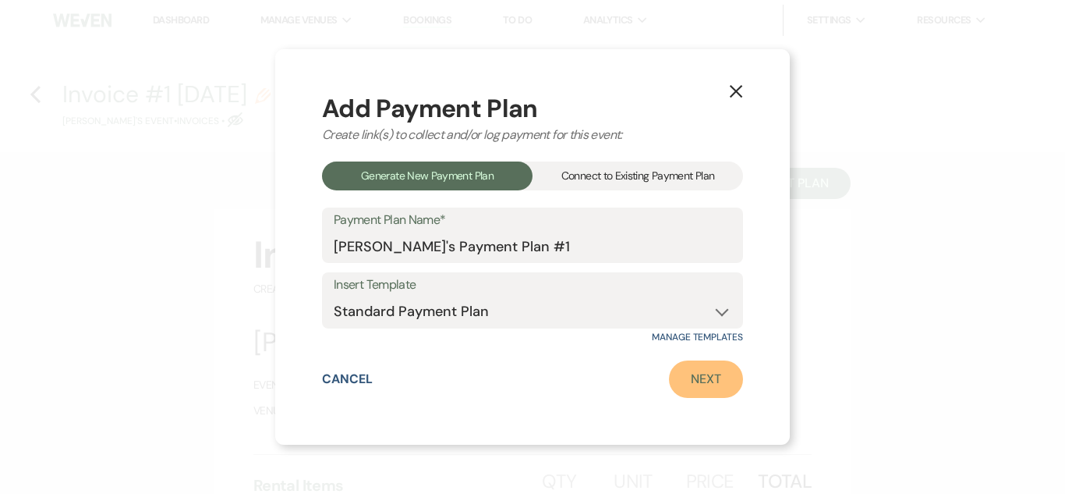
click at [696, 380] on link "Next" at bounding box center [706, 378] width 74 height 37
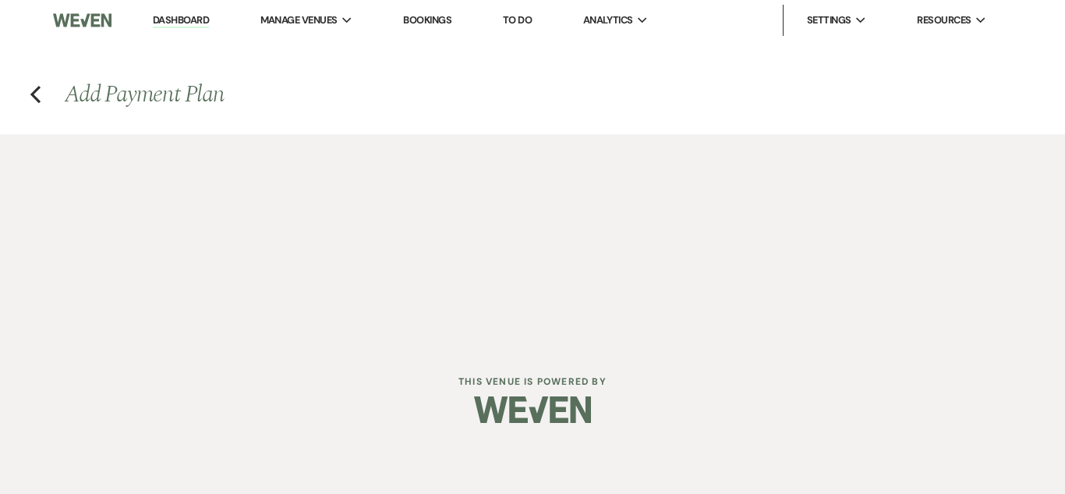
select select "29214"
select select "2"
select select "percentage"
select select "true"
select select "client"
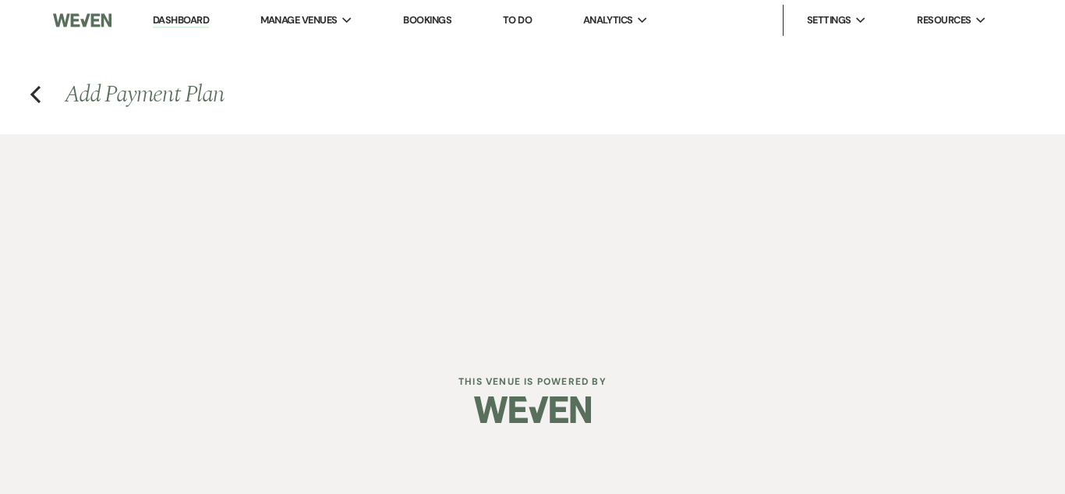
select select "weeks"
select select "afterDueDate"
select select "2"
select select "percentage"
select select "true"
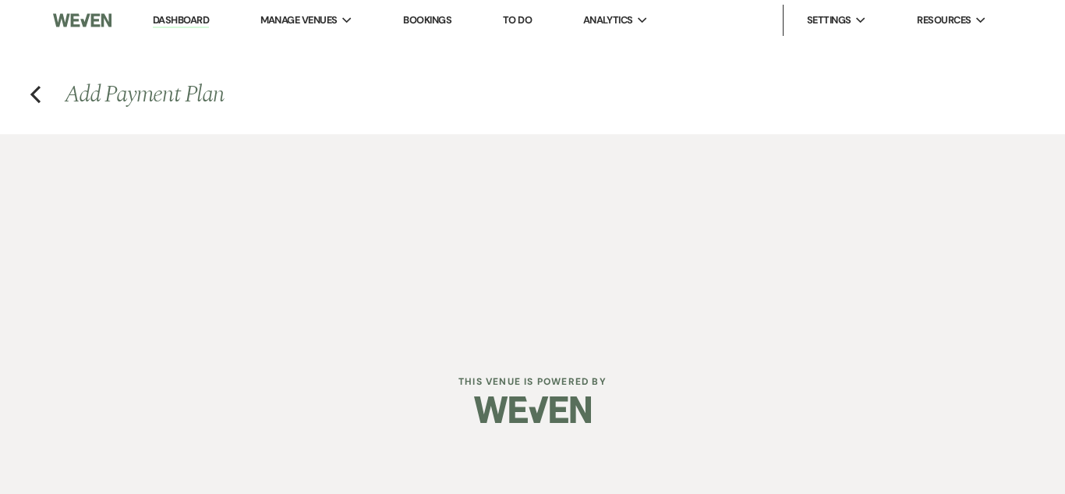
select select "client"
select select "weeks"
select select "2"
select select "percentage"
select select "true"
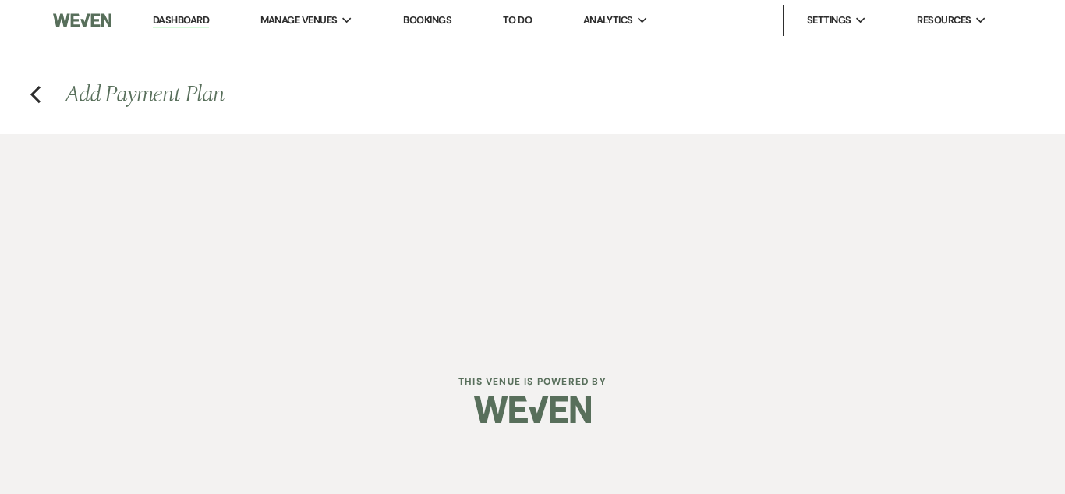
select select "client"
select select "weeks"
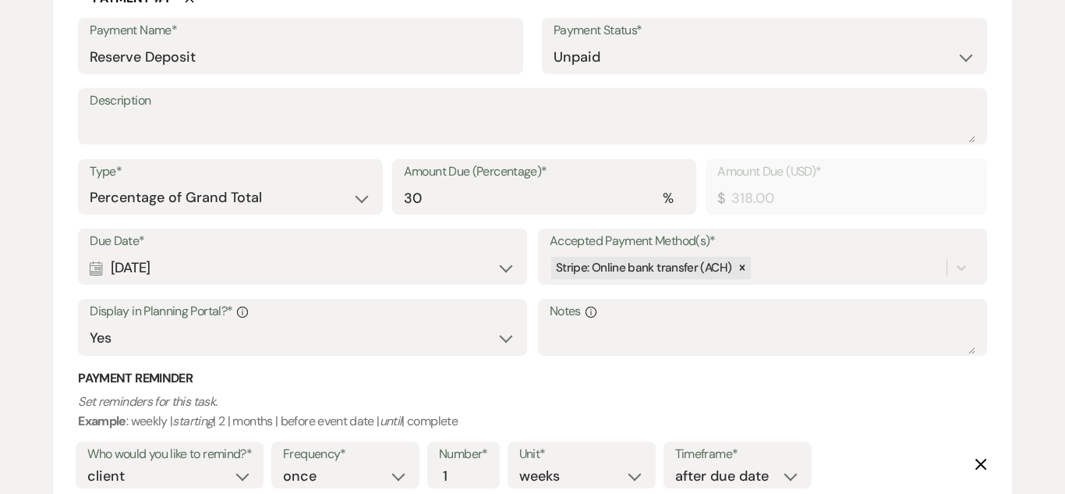
scroll to position [453, 0]
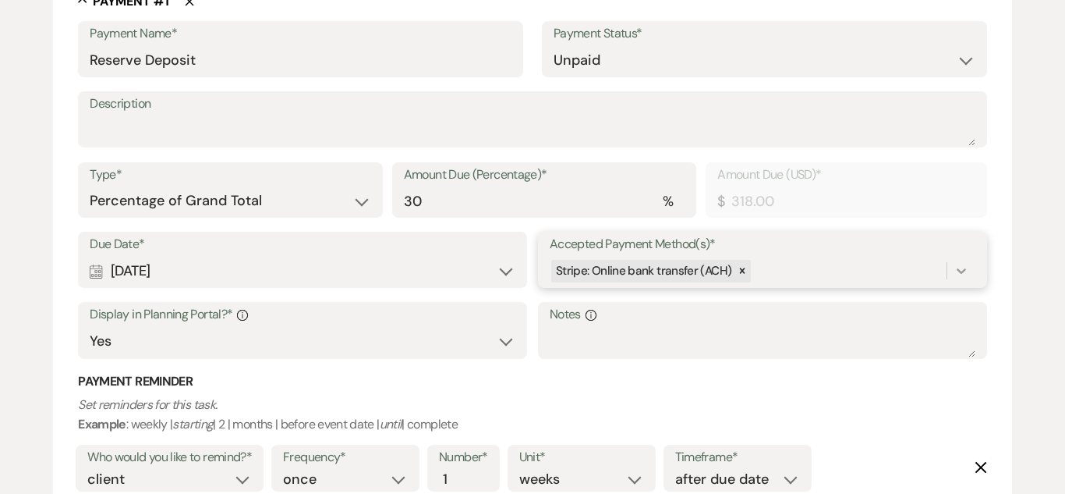
click at [971, 274] on div at bounding box center [962, 271] width 28 height 28
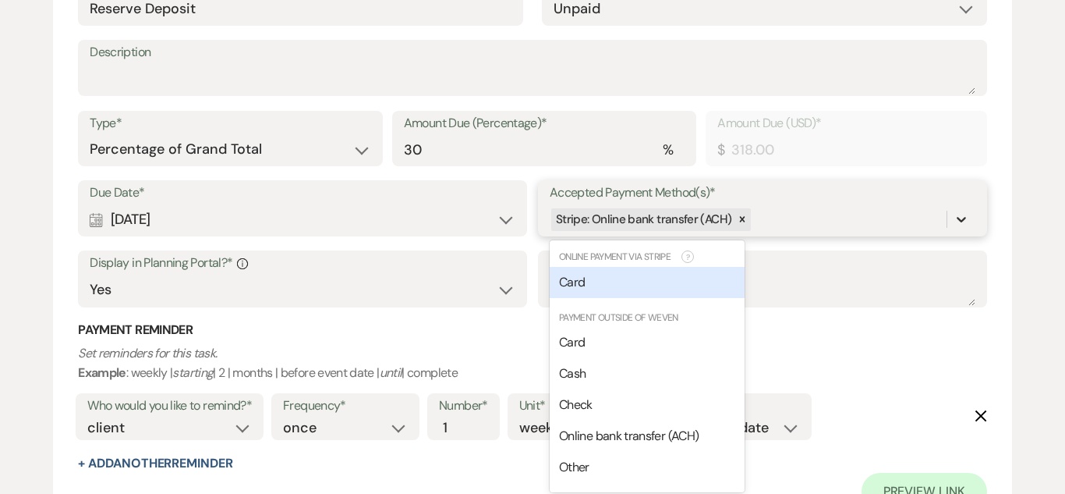
scroll to position [509, 0]
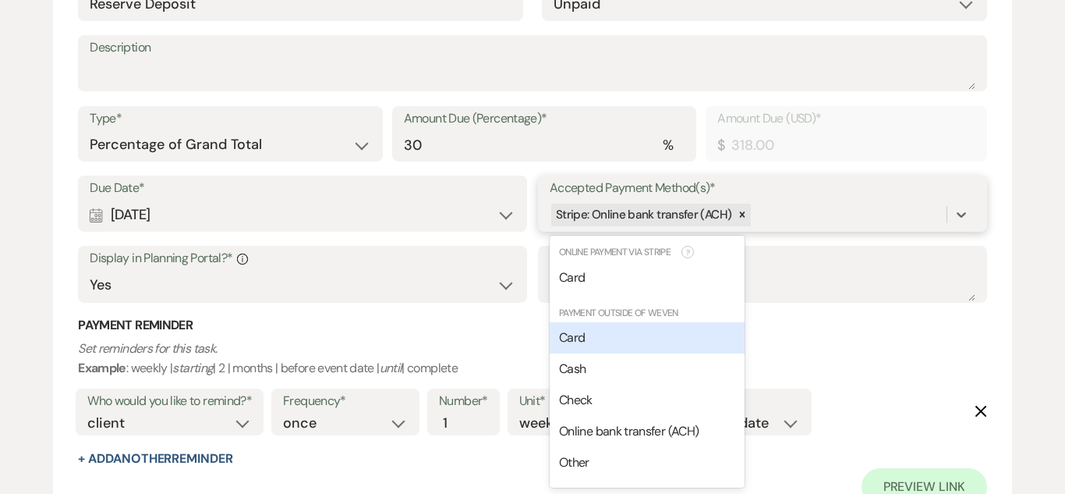
click at [606, 336] on div "Card" at bounding box center [647, 337] width 195 height 31
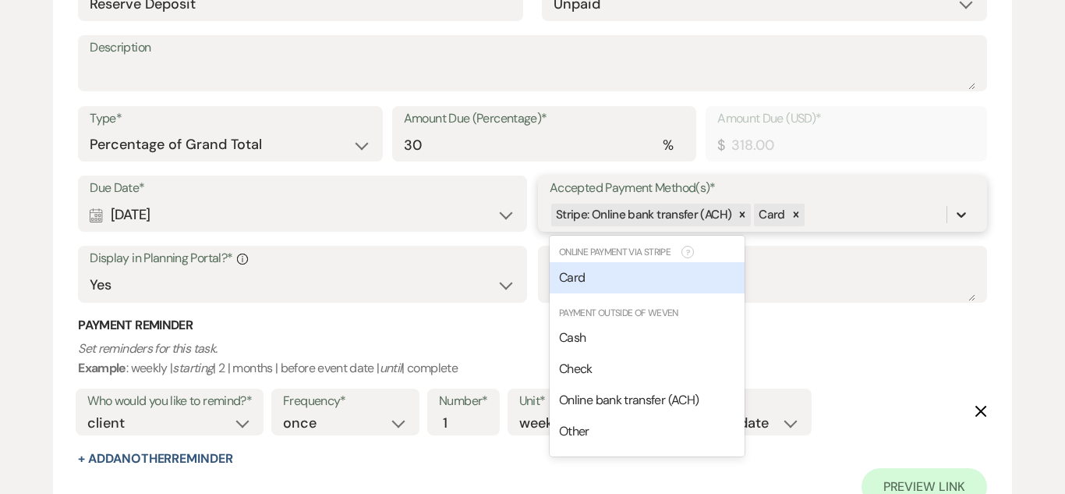
click at [970, 211] on div at bounding box center [962, 214] width 28 height 28
click at [658, 282] on div "Card" at bounding box center [647, 277] width 195 height 31
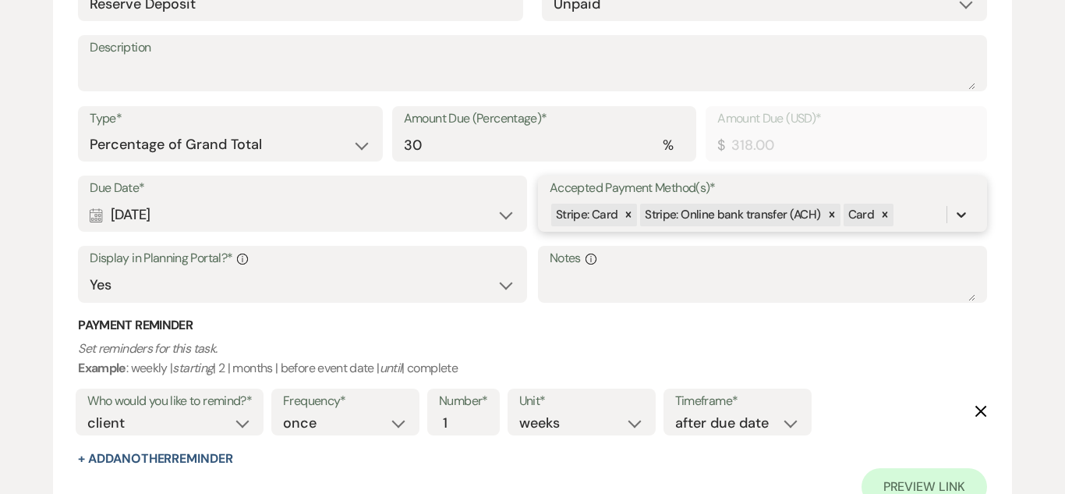
click at [958, 216] on icon at bounding box center [962, 215] width 16 height 16
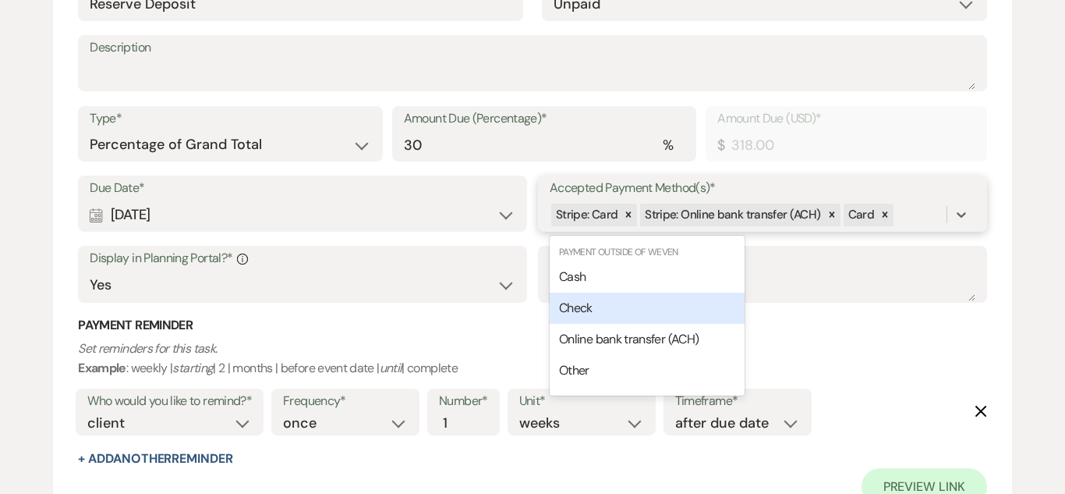
click at [622, 314] on div "Check" at bounding box center [647, 307] width 195 height 31
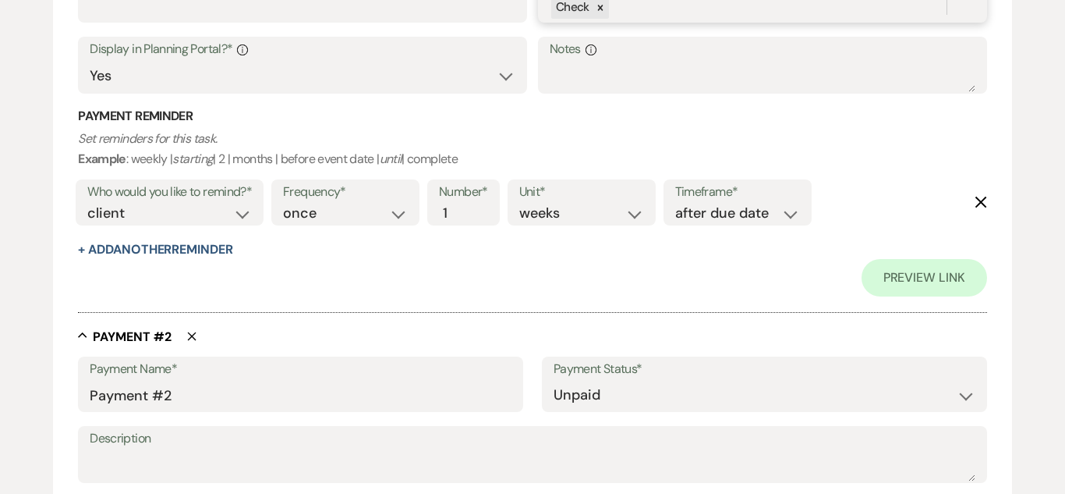
scroll to position [745, 0]
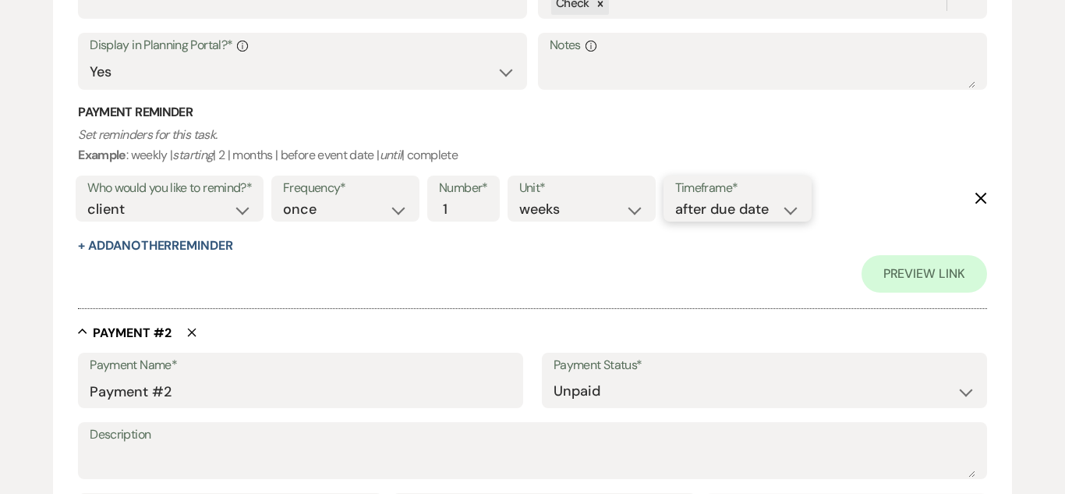
click at [780, 207] on select "before due date after due date on due date on custom date" at bounding box center [737, 209] width 125 height 21
select select "onDueDate"
click at [675, 199] on select "before due date after due date on due date on custom date" at bounding box center [737, 209] width 125 height 21
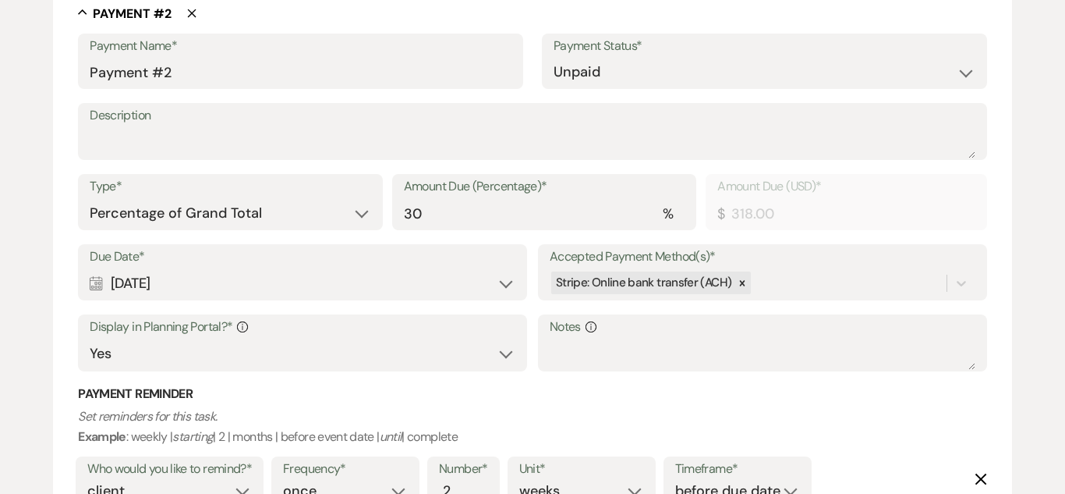
scroll to position [1067, 0]
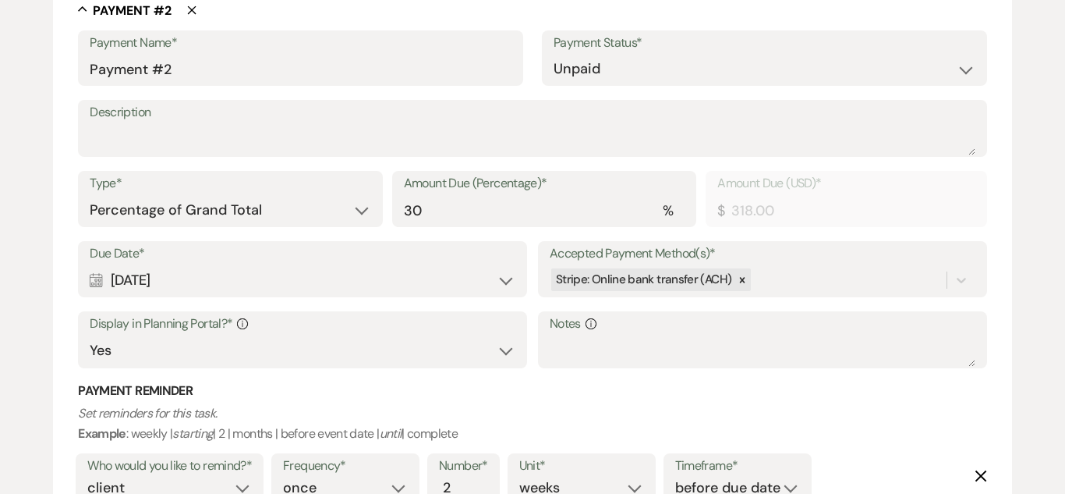
click at [501, 287] on div "Calendar [DATE] Expand" at bounding box center [303, 280] width 426 height 30
select select "month"
select select "beforeEventDate"
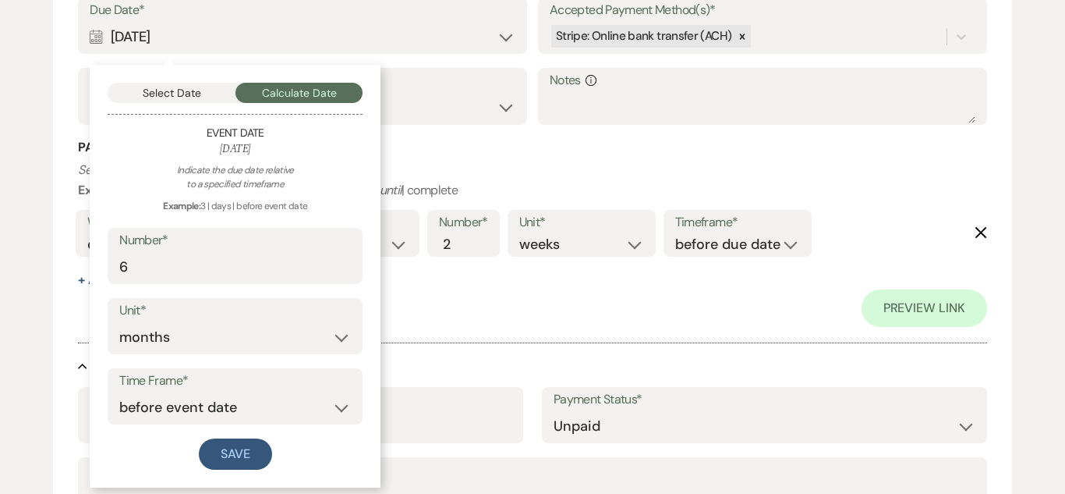
scroll to position [1306, 0]
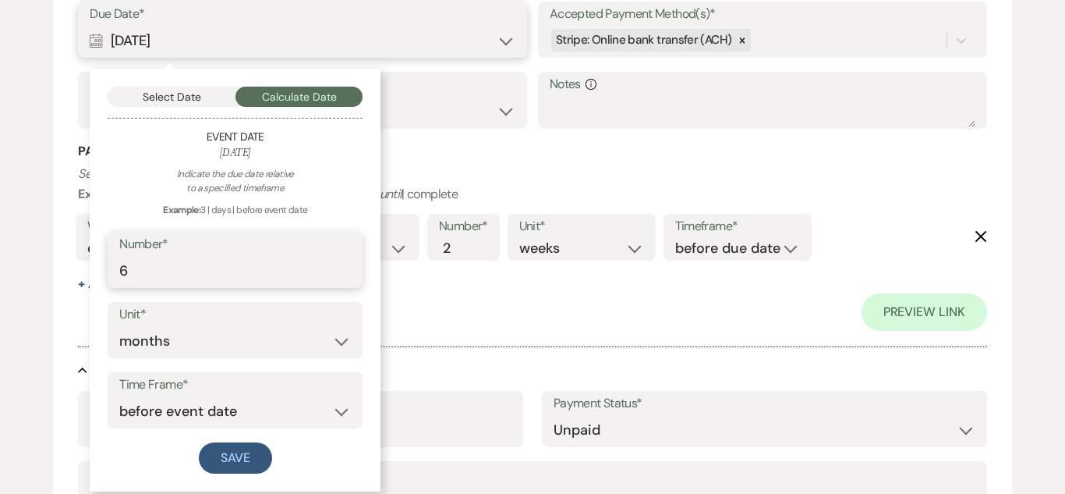
click at [302, 277] on input "6" at bounding box center [235, 271] width 232 height 30
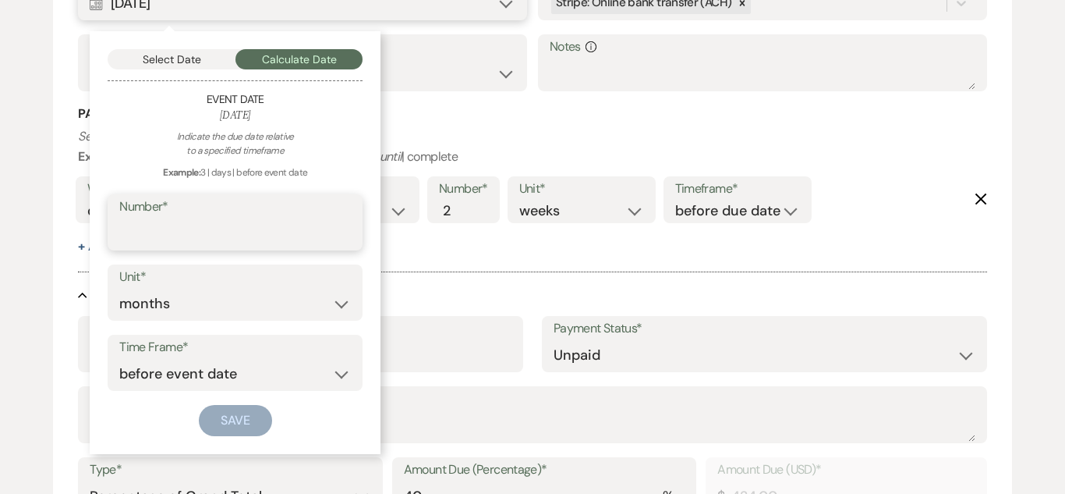
scroll to position [1269, 0]
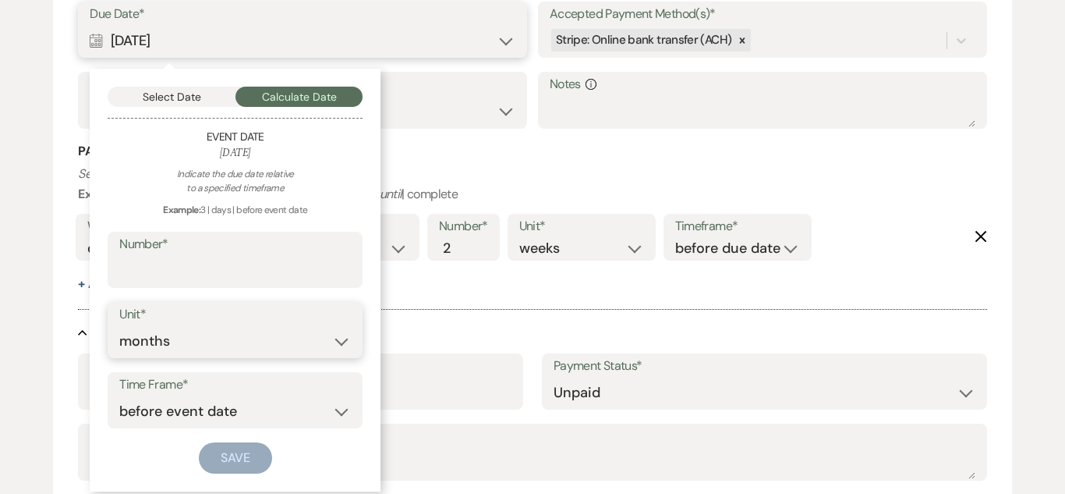
click at [344, 340] on select "days weeks months" at bounding box center [235, 341] width 232 height 30
select select "week"
click at [119, 328] on select "days weeks months" at bounding box center [235, 343] width 232 height 30
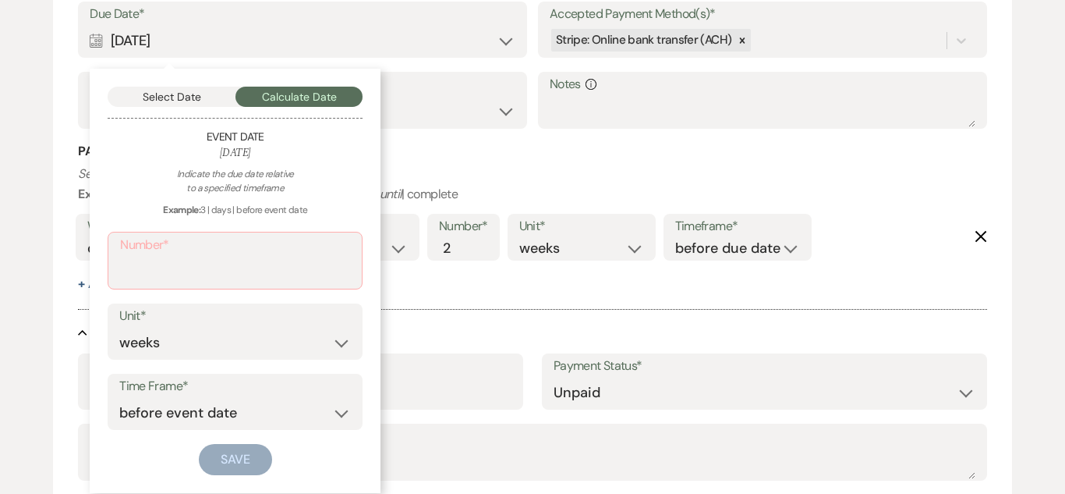
click at [284, 242] on label "Number*" at bounding box center [235, 245] width 230 height 23
click at [284, 257] on input "Number*" at bounding box center [235, 272] width 230 height 30
type input "3"
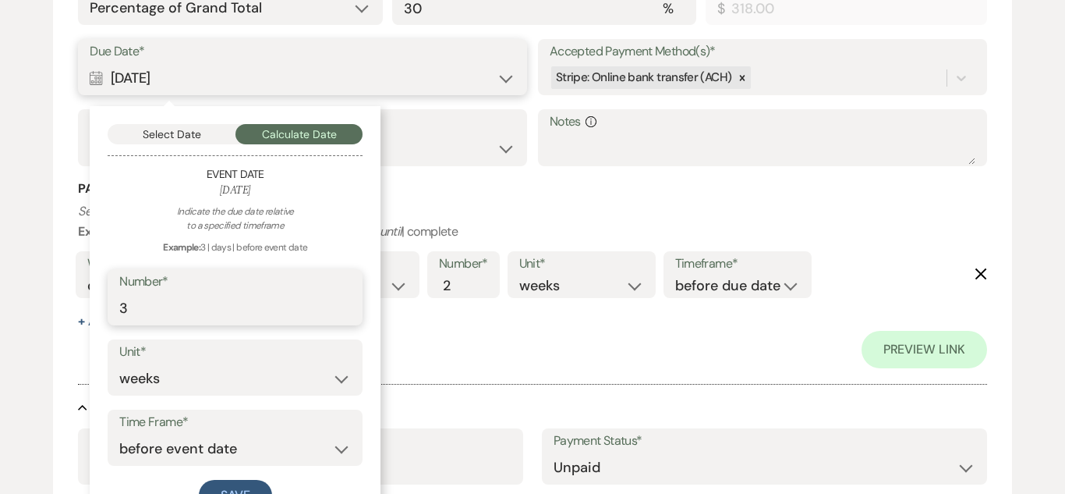
scroll to position [1306, 0]
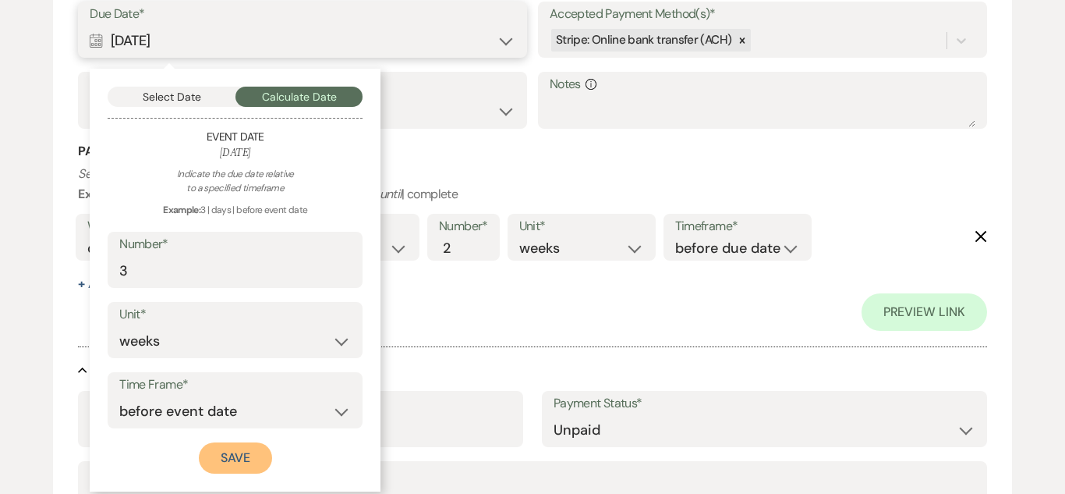
click at [231, 451] on button "Save" at bounding box center [235, 457] width 73 height 31
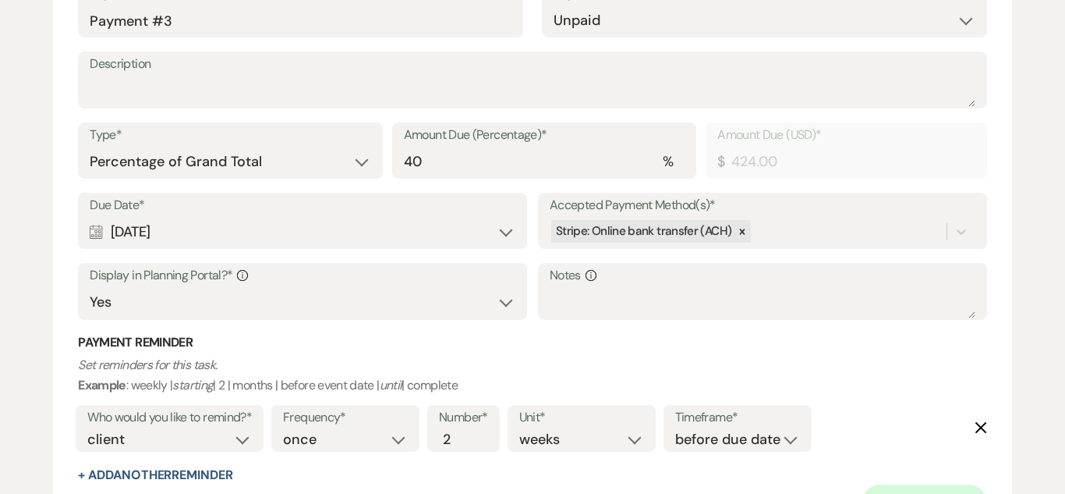
scroll to position [1721, 0]
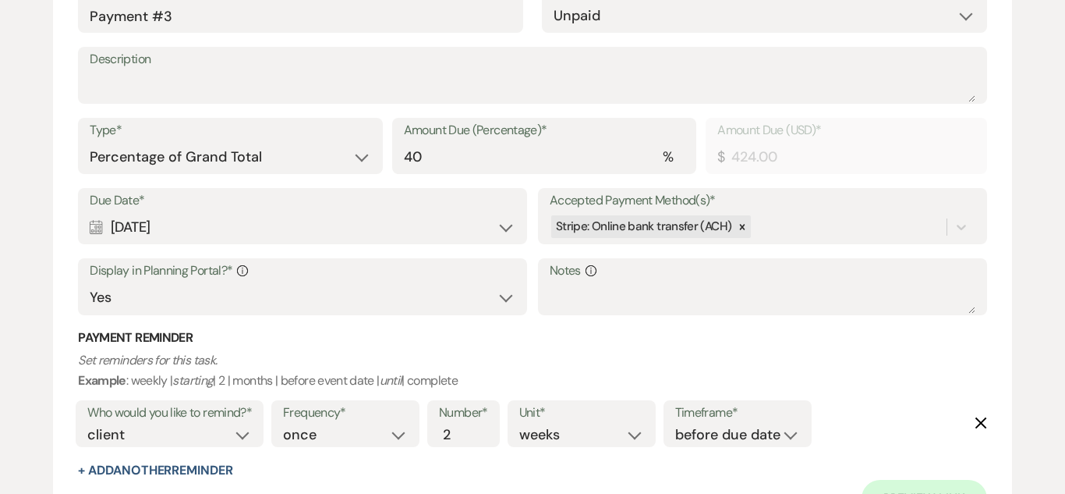
click at [509, 227] on div "Calendar [DATE] Expand" at bounding box center [303, 227] width 426 height 30
select select "day"
select select "beforeEventDate"
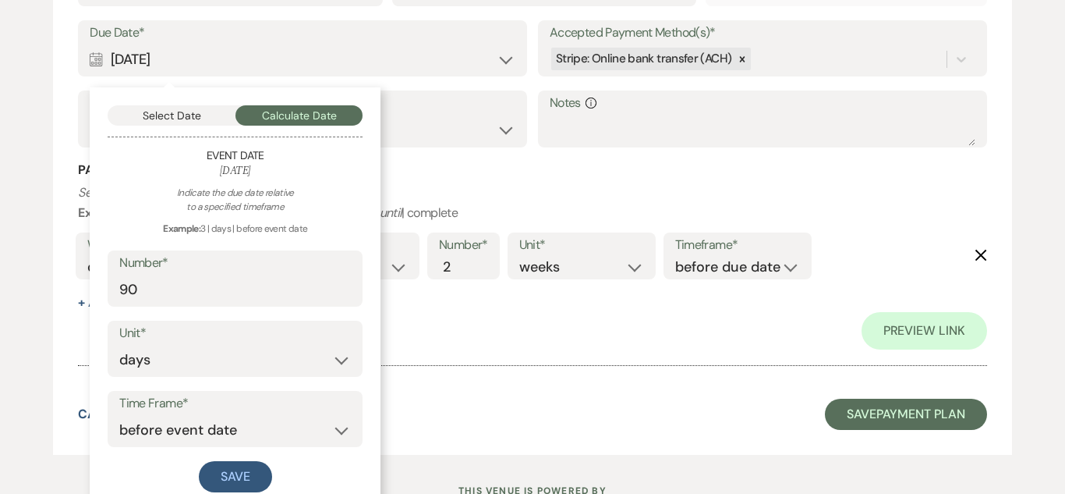
scroll to position [1907, 0]
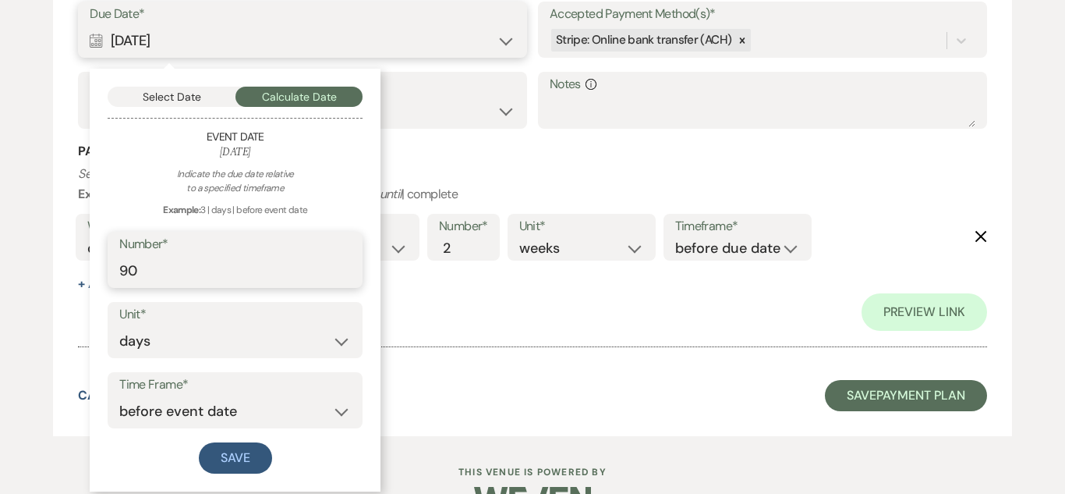
click at [339, 271] on input "90" at bounding box center [235, 271] width 232 height 30
type input "9"
type input "1"
click at [345, 332] on select "days weeks months" at bounding box center [235, 341] width 232 height 30
select select "week"
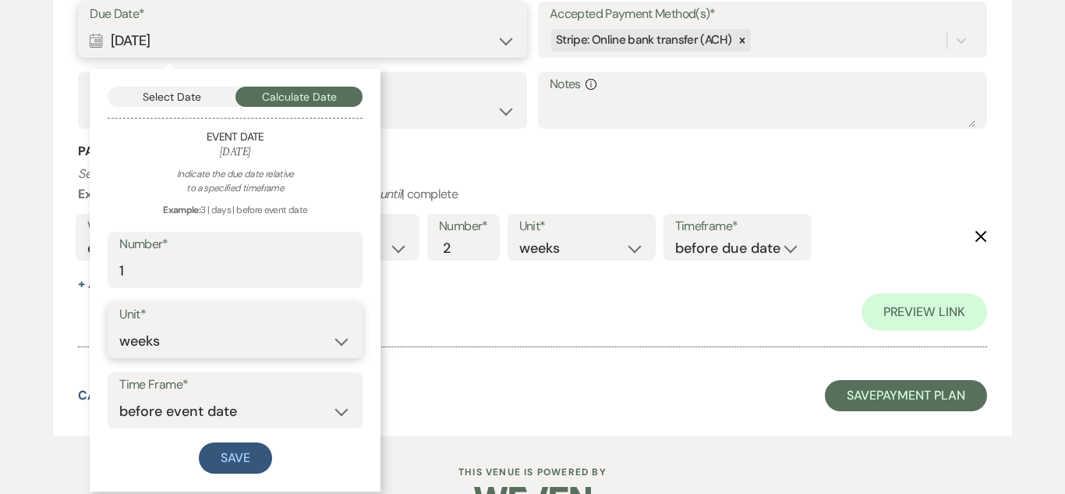
click at [119, 326] on select "days weeks months" at bounding box center [235, 341] width 232 height 30
click at [253, 455] on button "Save" at bounding box center [235, 457] width 73 height 31
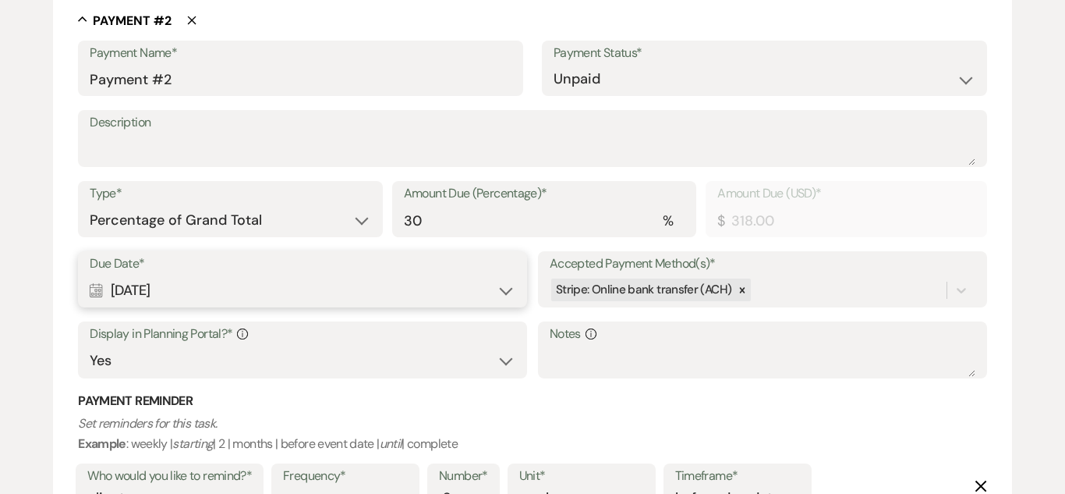
scroll to position [1030, 0]
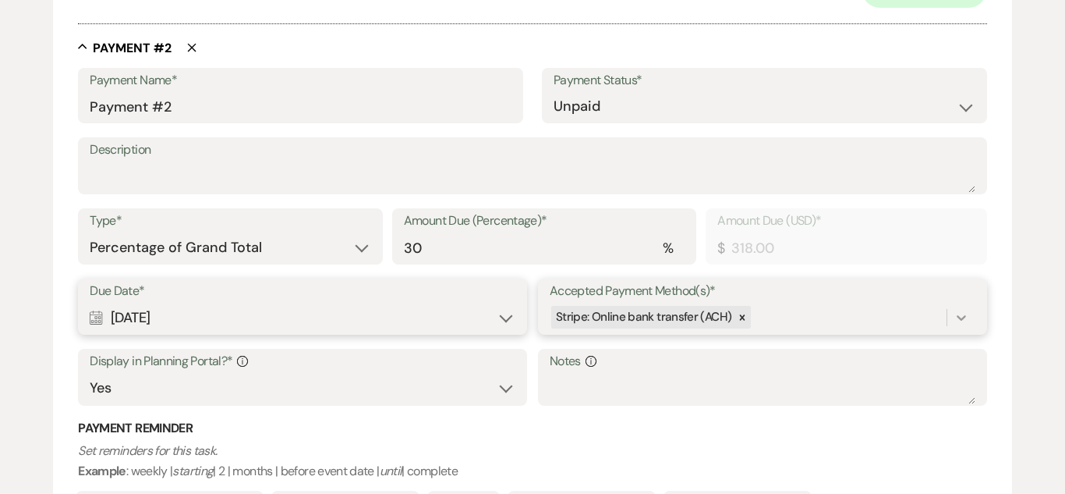
click at [967, 331] on div "Due Date* Calendar [DATE] Expand Accepted Payment Method(s)* Stripe: Online ban…" at bounding box center [532, 348] width 909 height 141
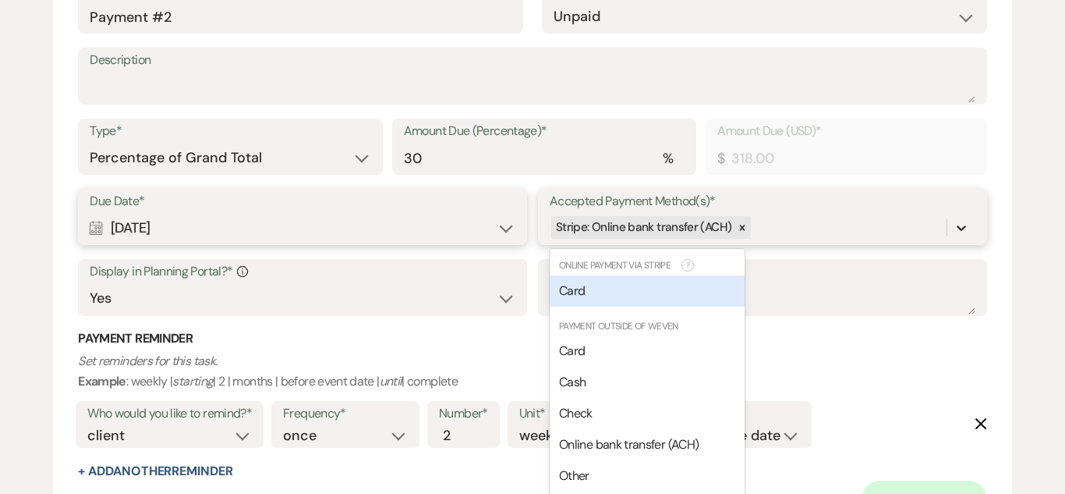
scroll to position [1132, 0]
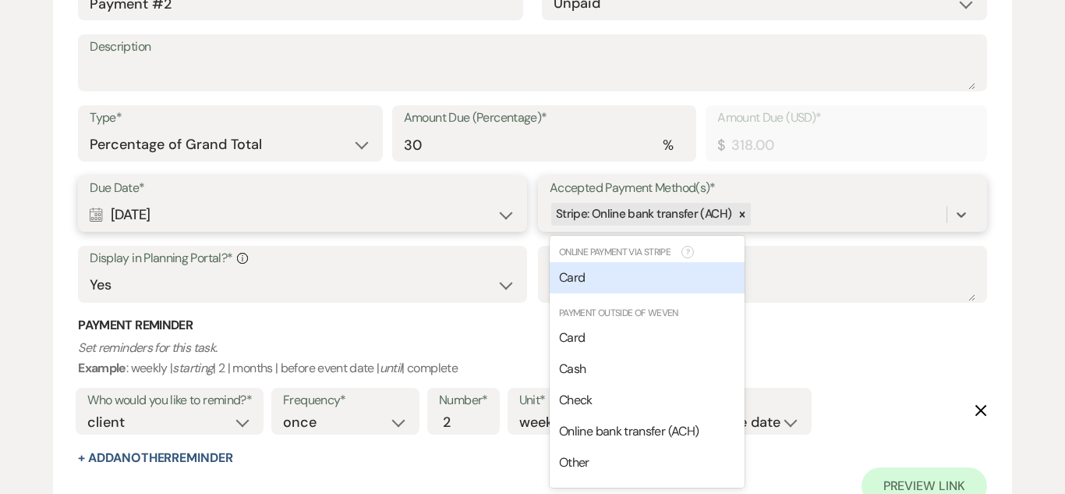
click at [626, 292] on div "Card" at bounding box center [647, 277] width 195 height 31
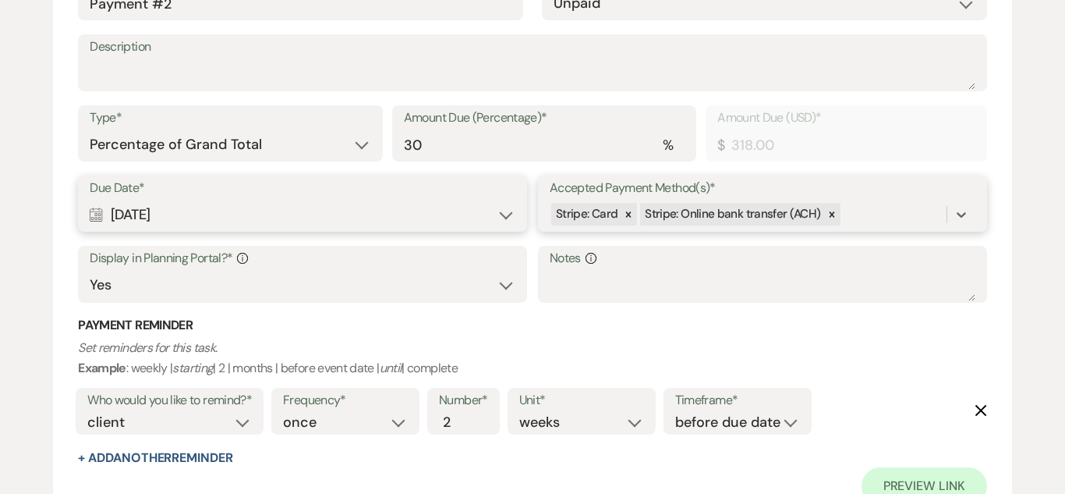
click at [924, 207] on div "Stripe: Card Stripe: Online bank transfer (ACH)" at bounding box center [748, 213] width 397 height 27
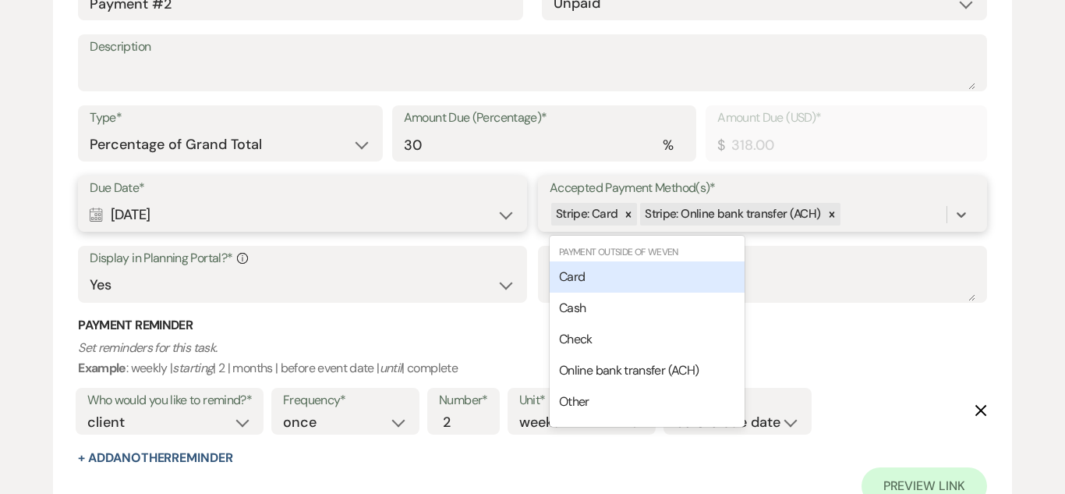
click at [703, 275] on div "Card" at bounding box center [647, 276] width 195 height 31
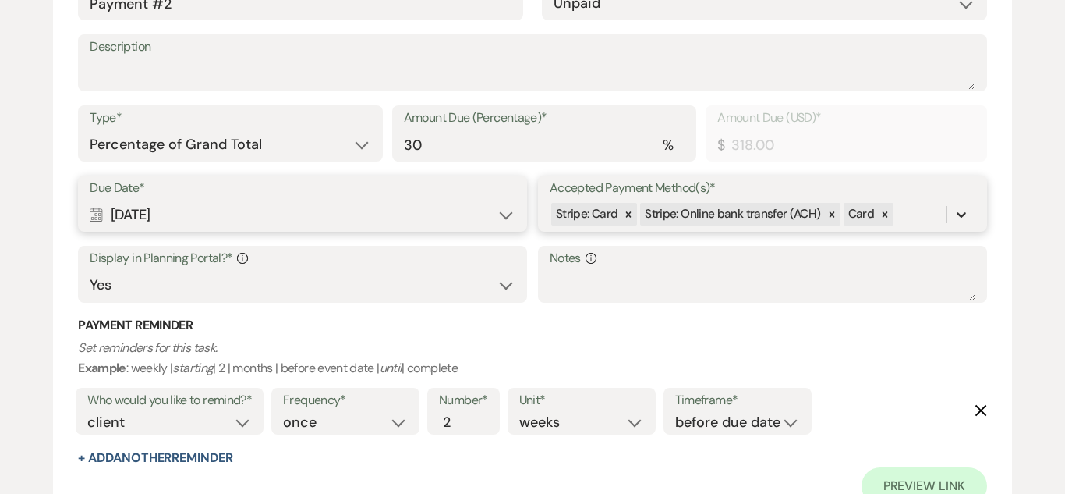
click at [966, 214] on icon at bounding box center [962, 215] width 16 height 16
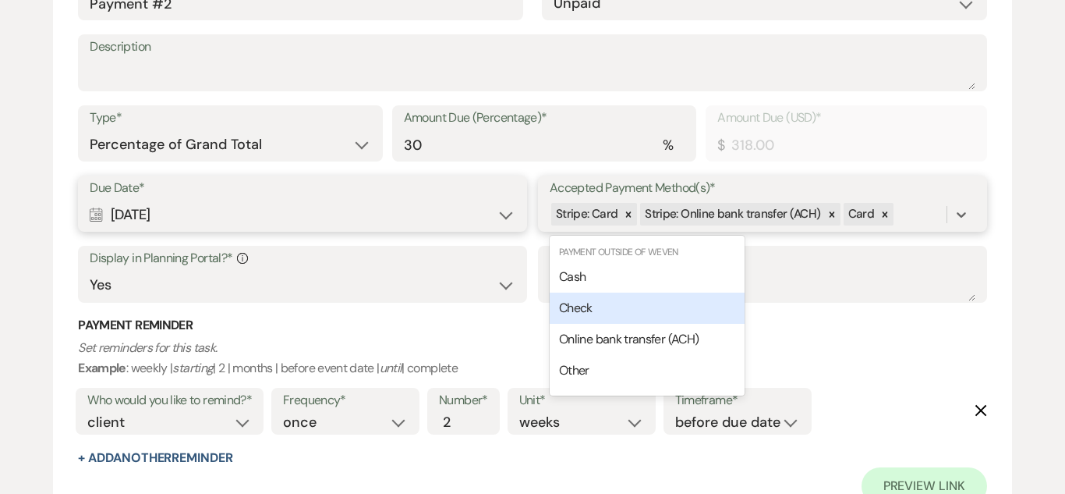
click at [678, 308] on div "Check" at bounding box center [647, 307] width 195 height 31
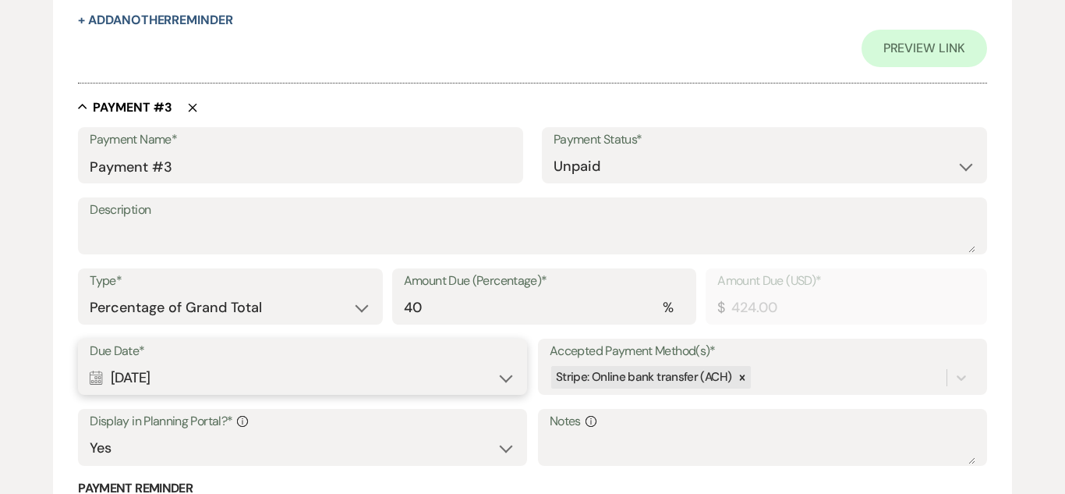
scroll to position [1595, 0]
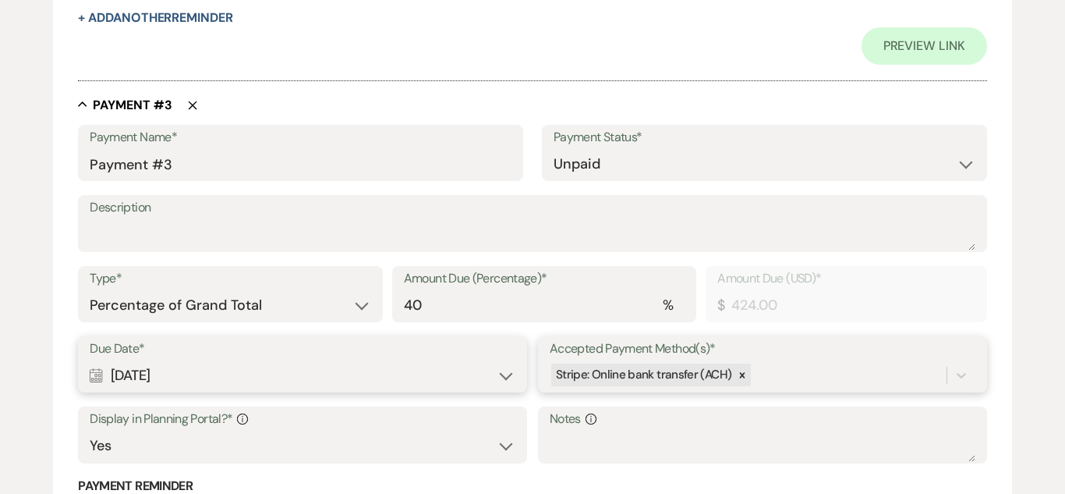
click at [817, 375] on div "Due Date* Calendar [DATE] Expand Accepted Payment Method(s)* Stripe: Online ban…" at bounding box center [532, 406] width 909 height 141
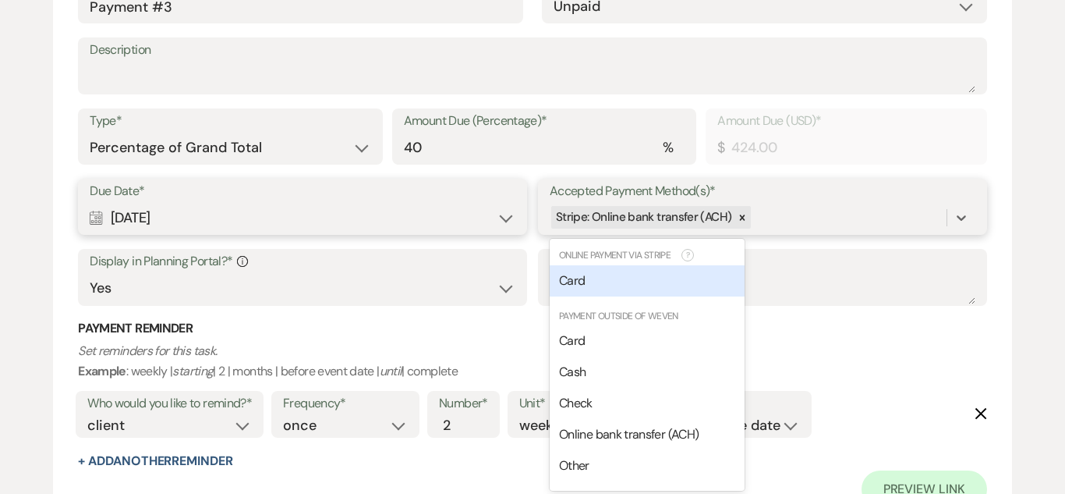
scroll to position [1756, 0]
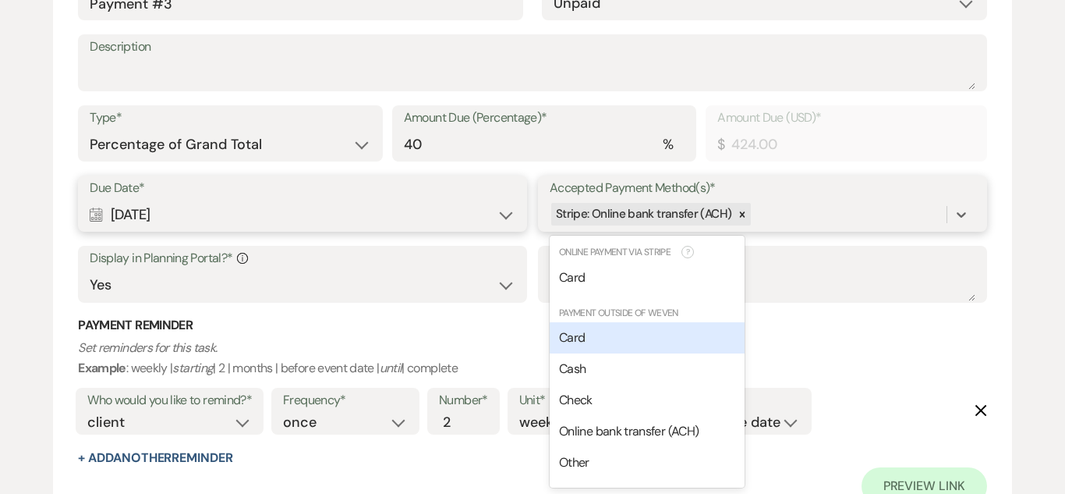
click at [648, 323] on div "Card" at bounding box center [647, 337] width 195 height 31
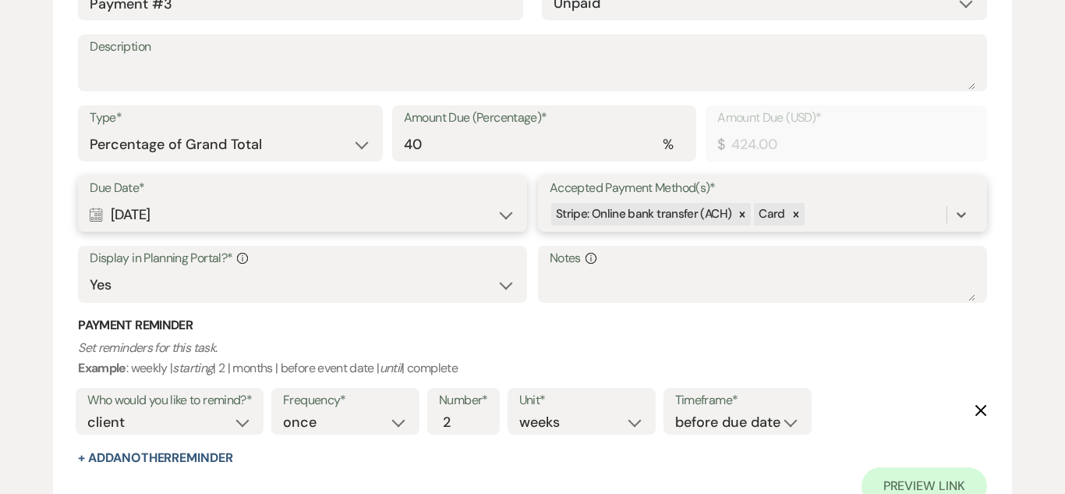
click at [855, 220] on div "Stripe: Online bank transfer (ACH) Card" at bounding box center [748, 213] width 397 height 27
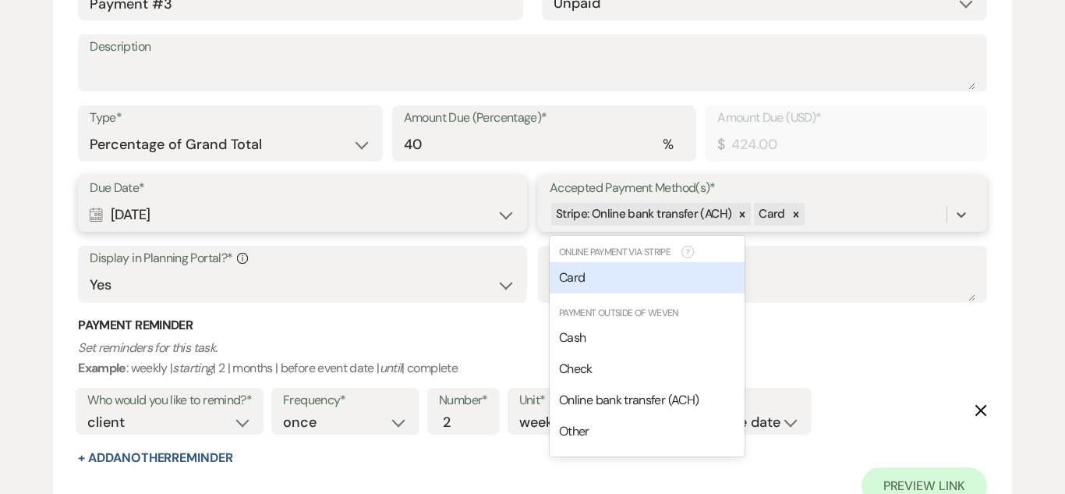
click at [694, 284] on div "Card" at bounding box center [647, 277] width 195 height 31
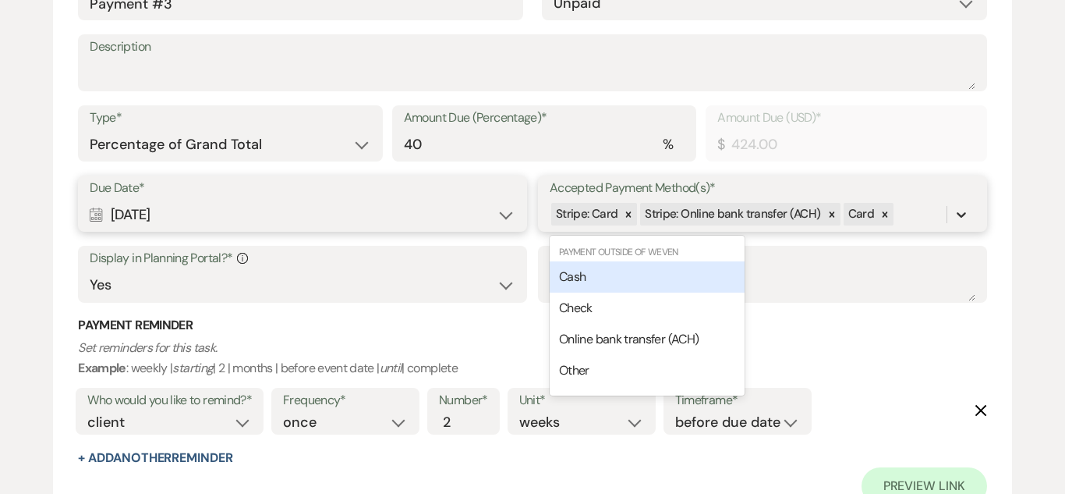
click at [962, 221] on icon at bounding box center [962, 215] width 16 height 16
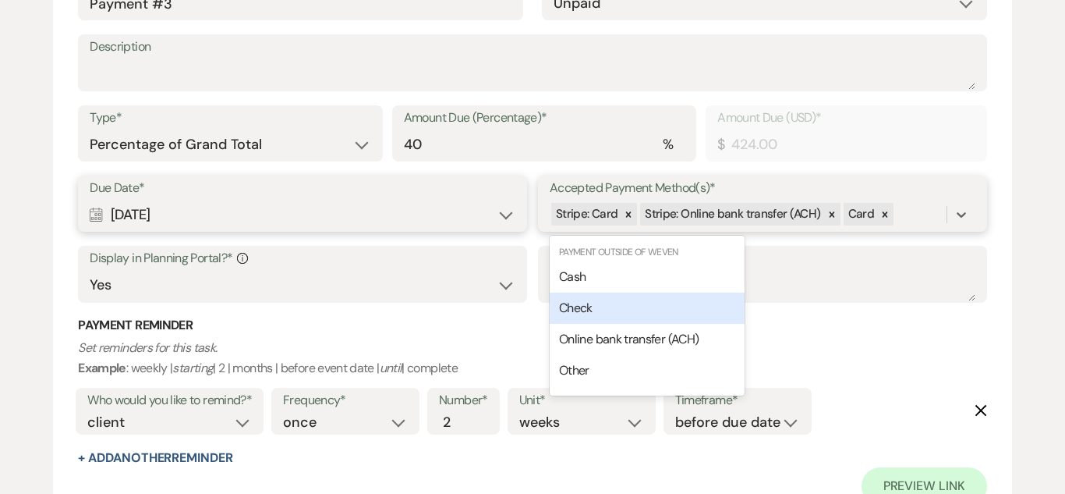
click at [631, 312] on div "Check" at bounding box center [647, 307] width 195 height 31
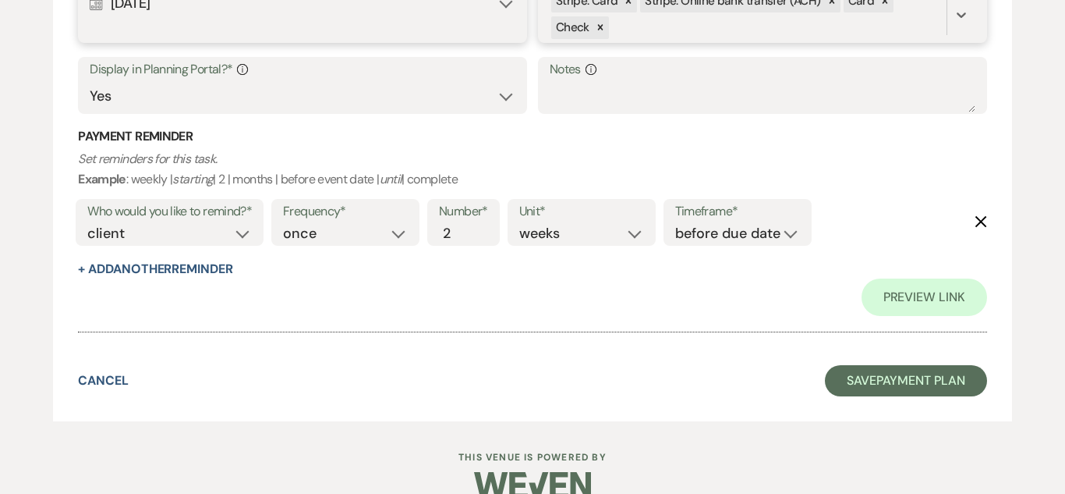
scroll to position [1995, 0]
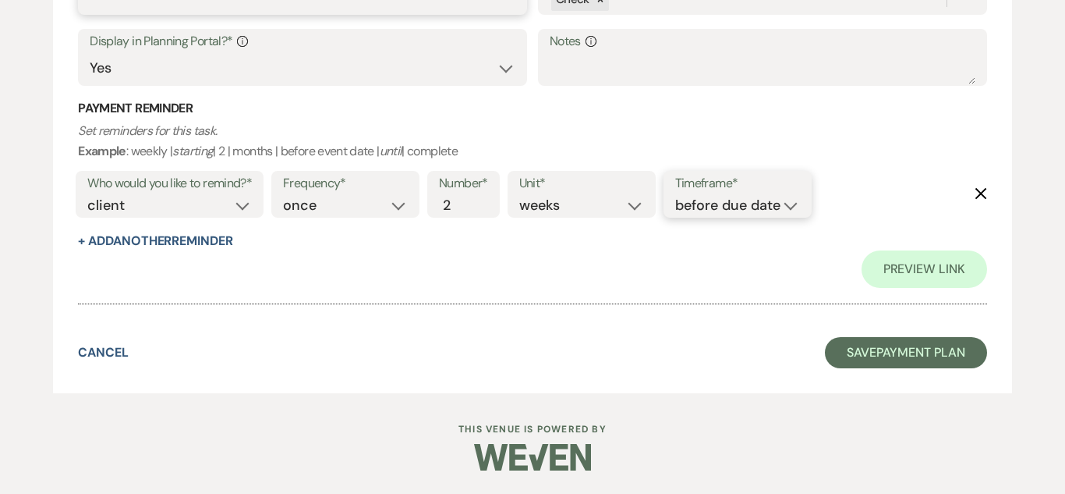
click at [719, 195] on select "before due date after due date on due date on custom date" at bounding box center [737, 205] width 125 height 21
select select "onDueDate"
click at [675, 195] on select "before due date after due date on due date on custom date" at bounding box center [737, 205] width 125 height 21
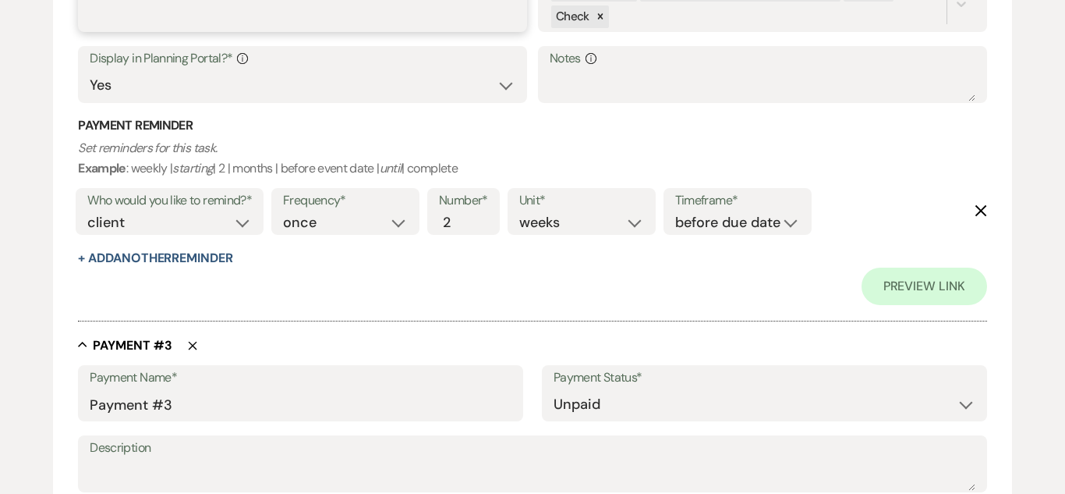
scroll to position [1354, 0]
click at [725, 225] on select "before due date after due date on due date on custom date" at bounding box center [737, 223] width 125 height 21
select select "onDueDate"
click at [675, 213] on select "before due date after due date on due date on custom date" at bounding box center [737, 223] width 125 height 21
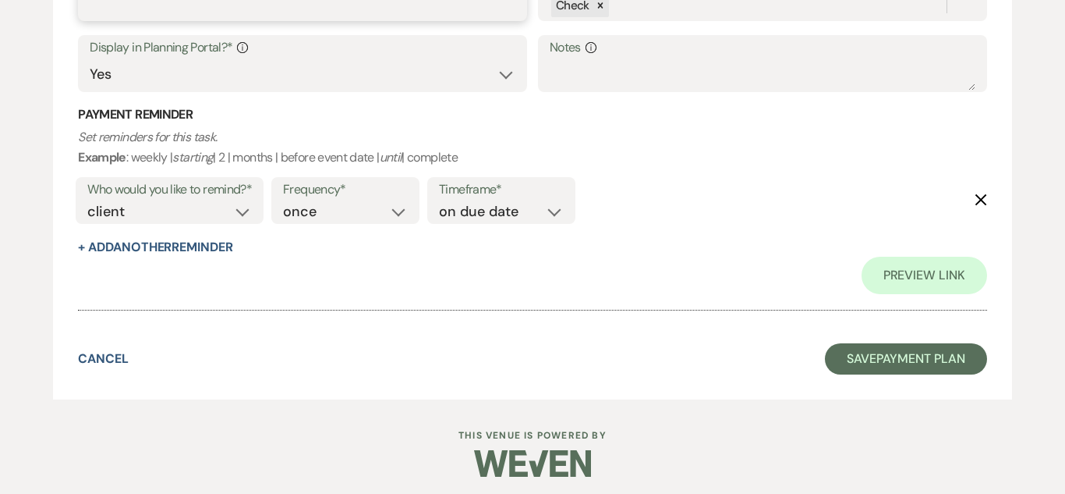
scroll to position [1995, 0]
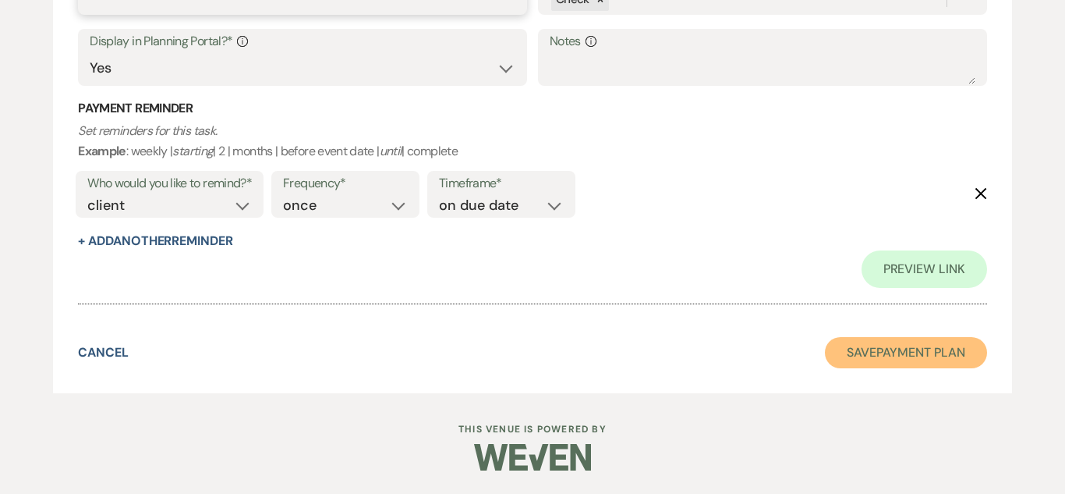
click at [896, 357] on button "Save Payment Plan" at bounding box center [906, 352] width 162 height 31
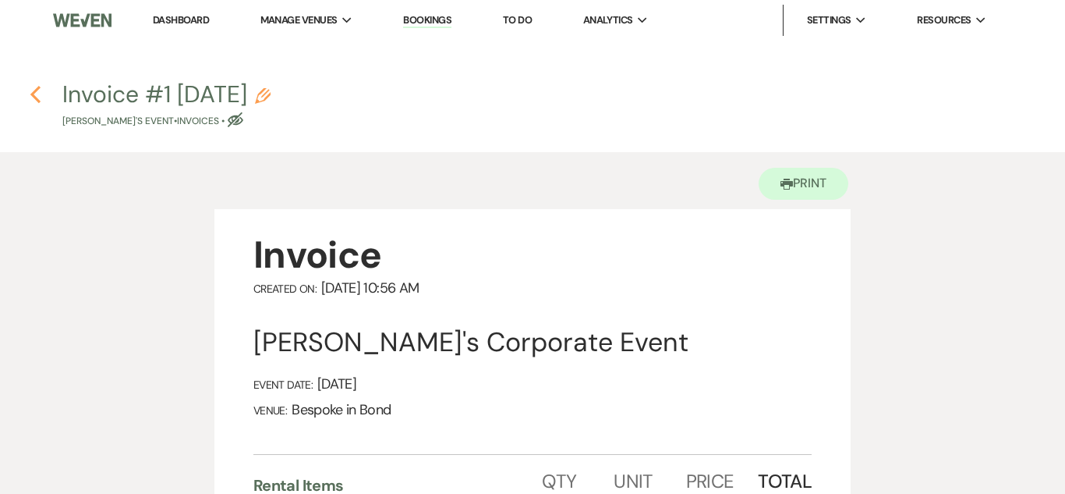
click at [37, 83] on button "Previous" at bounding box center [36, 93] width 12 height 20
select select "9"
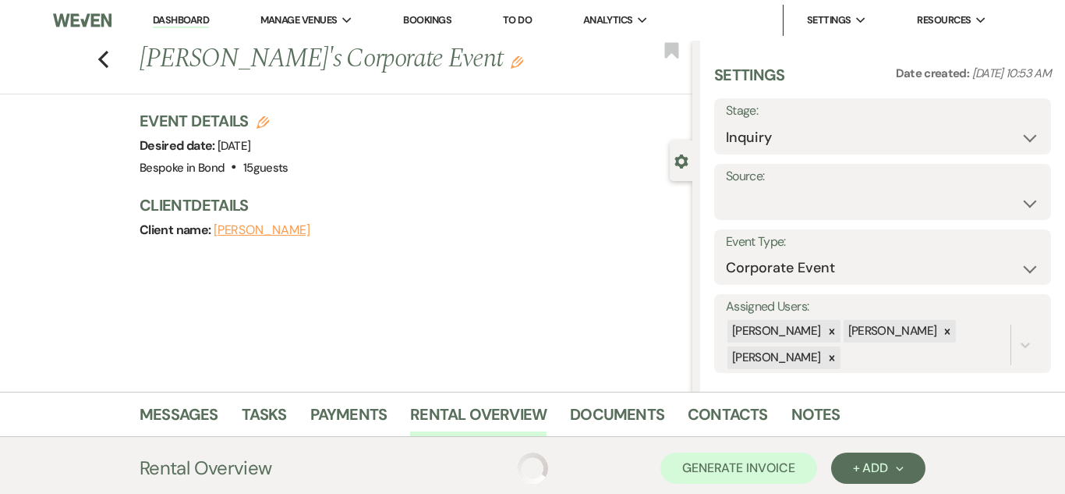
scroll to position [179, 0]
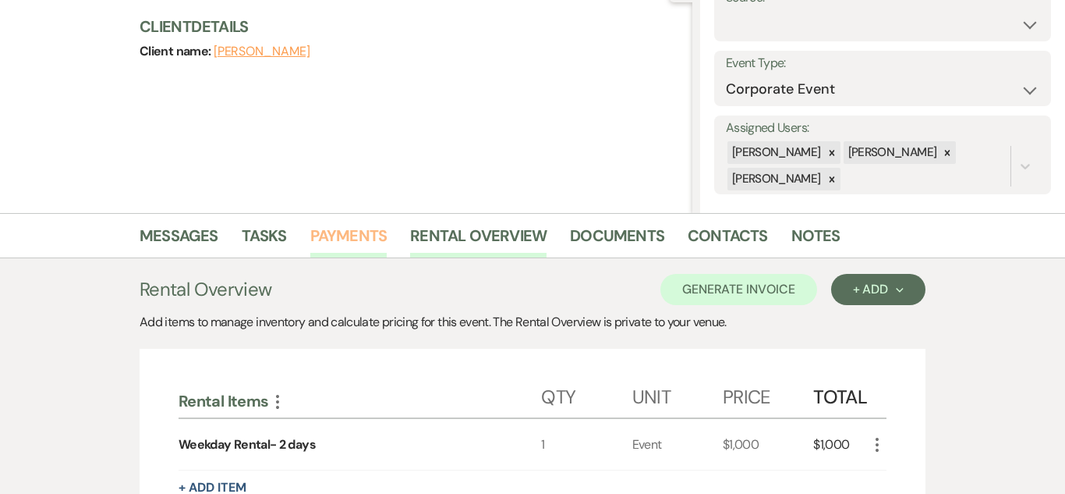
click at [339, 238] on link "Payments" at bounding box center [348, 240] width 77 height 34
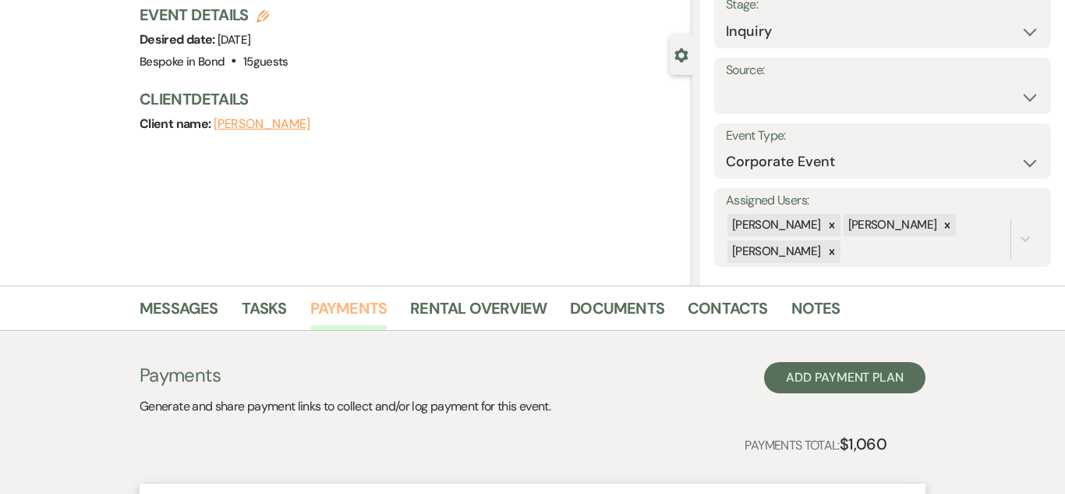
scroll to position [179, 0]
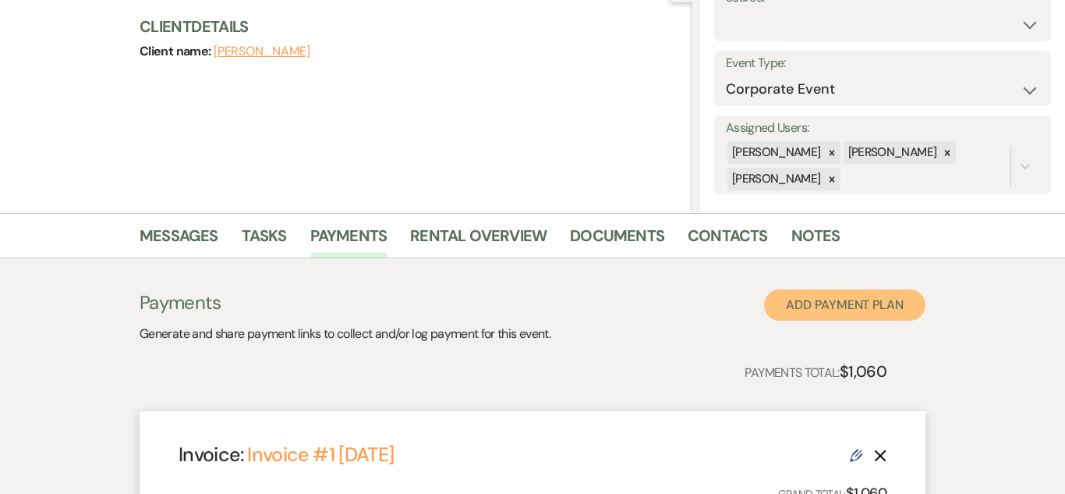
click at [831, 295] on button "Add Payment Plan" at bounding box center [844, 304] width 161 height 31
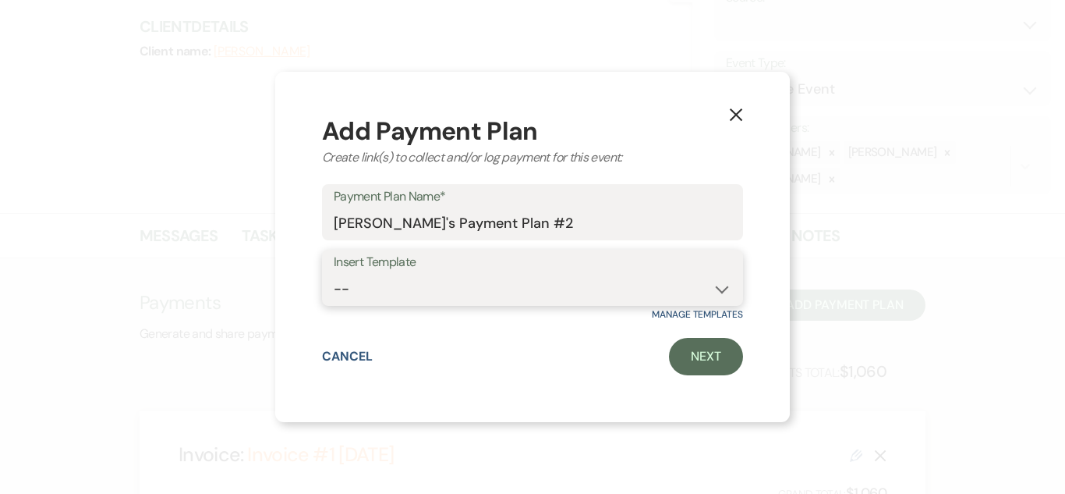
click at [719, 281] on select "-- Standard Payment Plan Security Deposit" at bounding box center [533, 289] width 398 height 30
click at [334, 274] on select "-- Standard Payment Plan Security Deposit" at bounding box center [533, 289] width 398 height 30
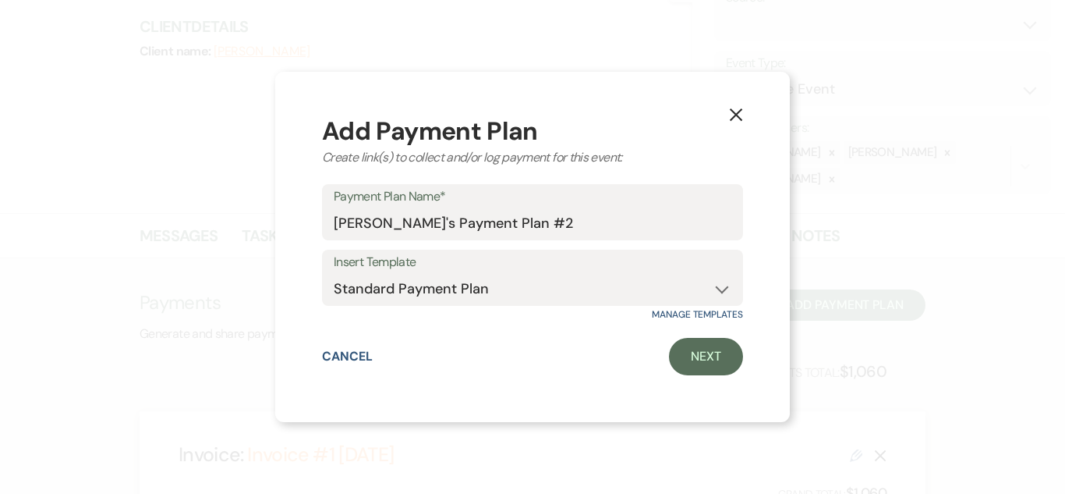
click at [601, 253] on label "Insert Template" at bounding box center [533, 262] width 398 height 23
click at [603, 277] on select "-- Standard Payment Plan Security Deposit" at bounding box center [533, 289] width 398 height 30
select select "203"
click at [334, 274] on select "-- Standard Payment Plan Security Deposit" at bounding box center [533, 289] width 398 height 30
click at [685, 349] on link "Next" at bounding box center [706, 356] width 74 height 37
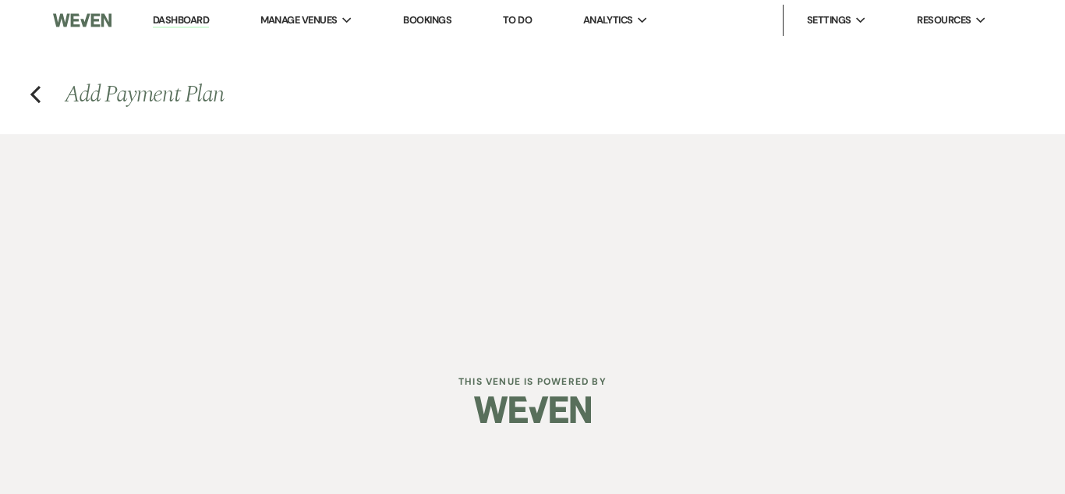
select select "2"
select select "flat"
select select "true"
select select "client"
select select "weeks"
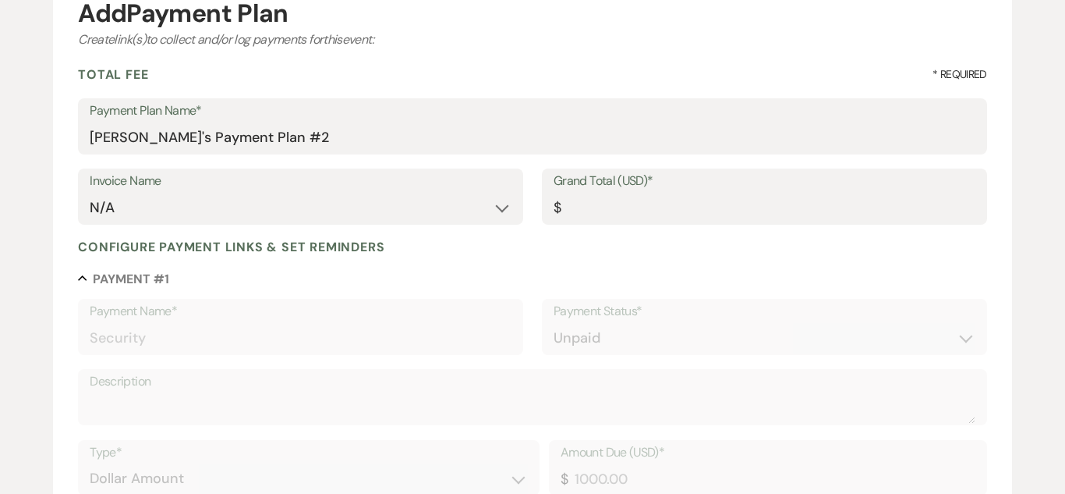
scroll to position [179, 0]
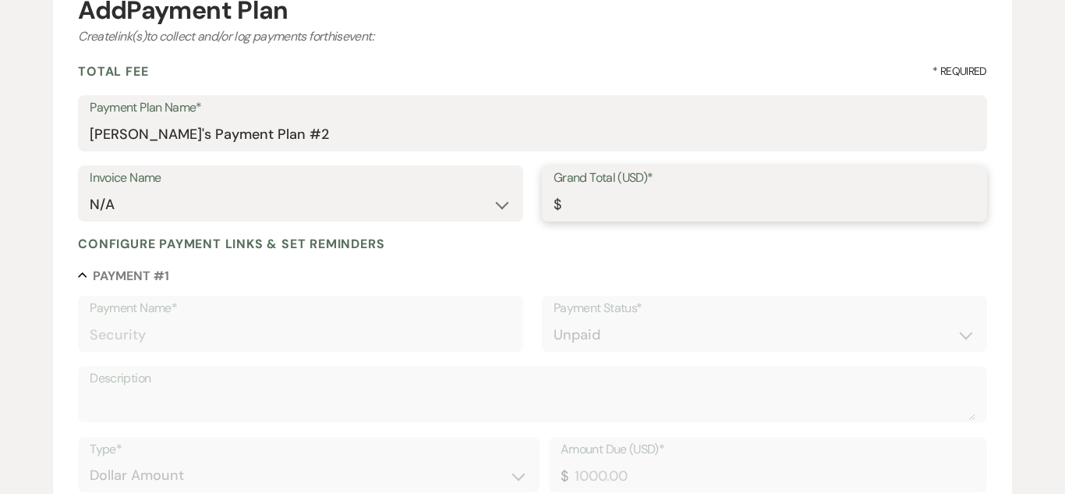
click at [589, 207] on input "Grand Total (USD)*" at bounding box center [765, 205] width 422 height 30
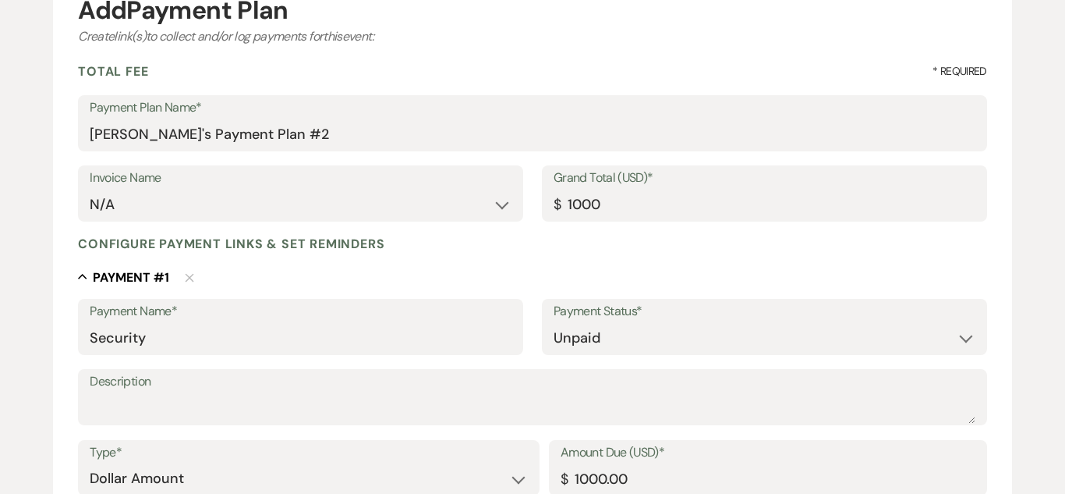
type input "1000.00"
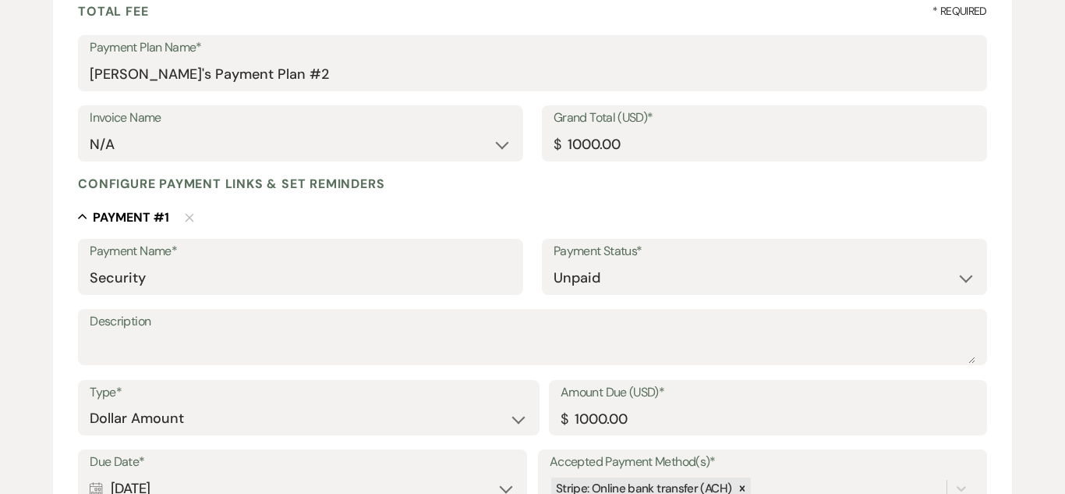
scroll to position [246, 0]
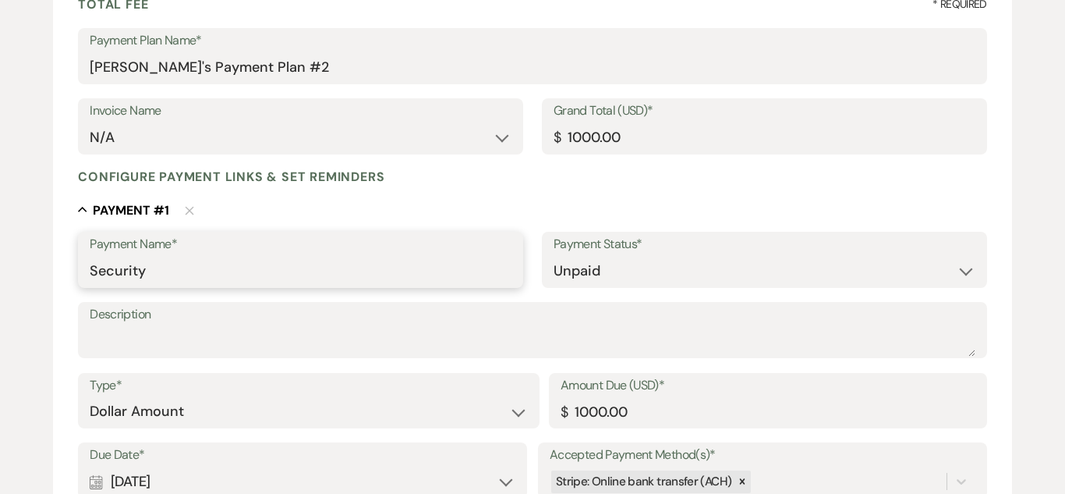
click at [285, 268] on input "Security" at bounding box center [301, 271] width 422 height 30
type input "S"
type input "Refundable Security Deposit"
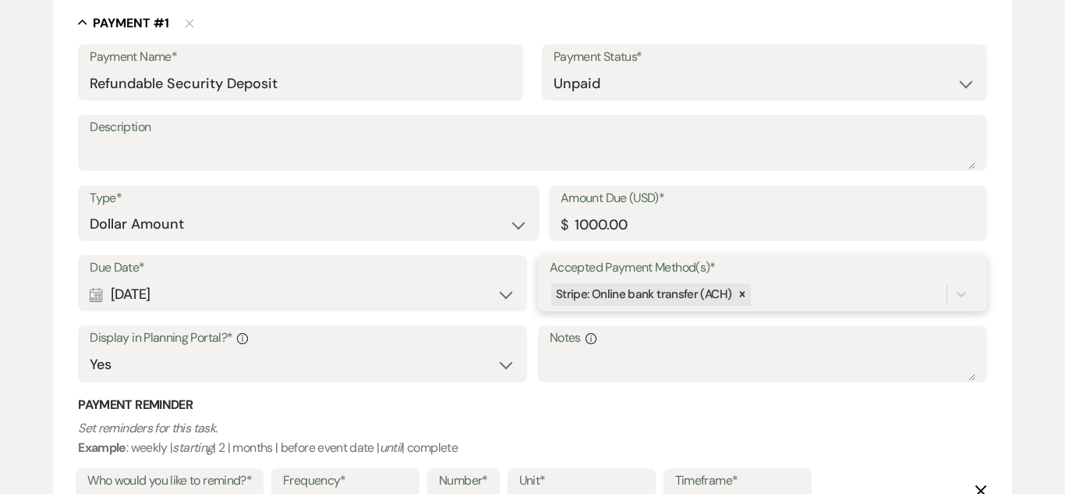
click at [743, 281] on div "Stripe: Online bank transfer (ACH)" at bounding box center [763, 294] width 426 height 30
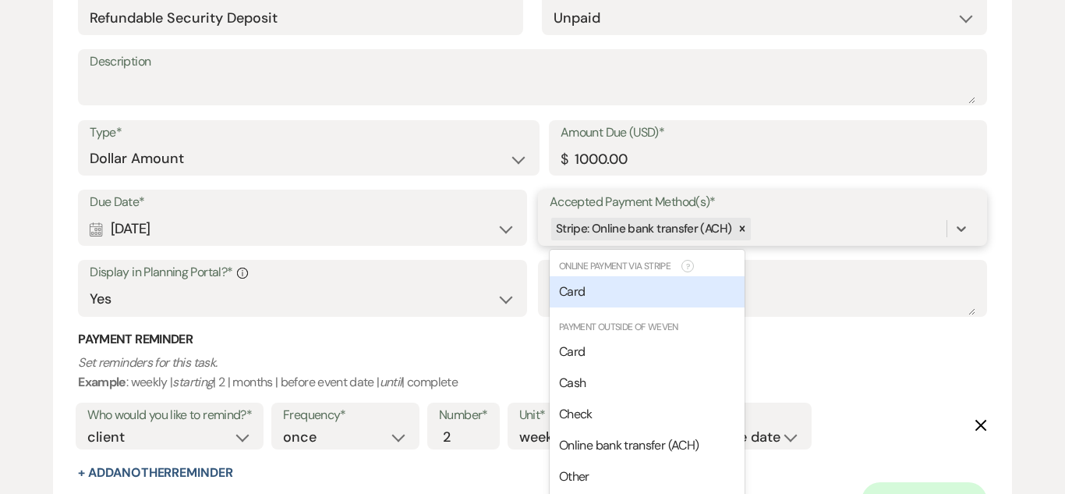
scroll to position [512, 0]
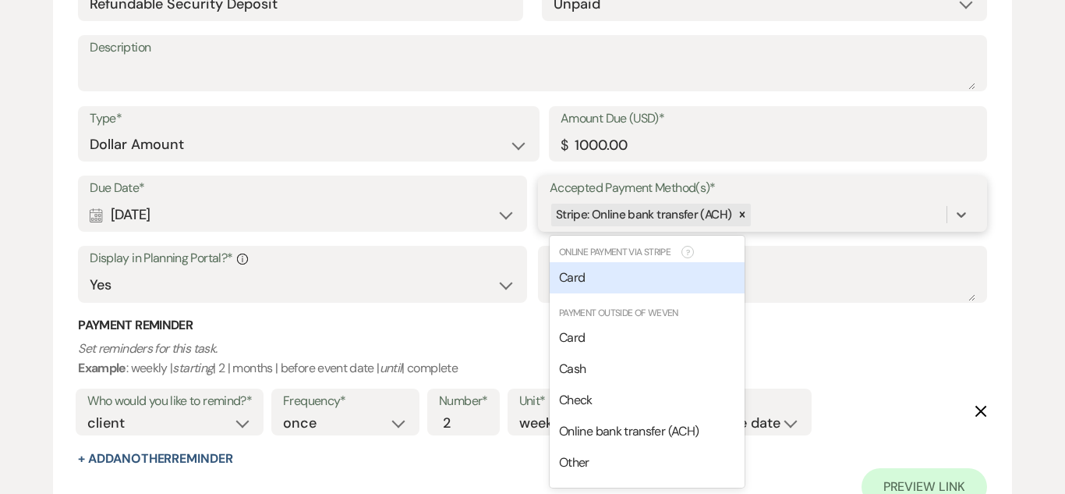
click at [647, 272] on div "Card" at bounding box center [647, 277] width 195 height 31
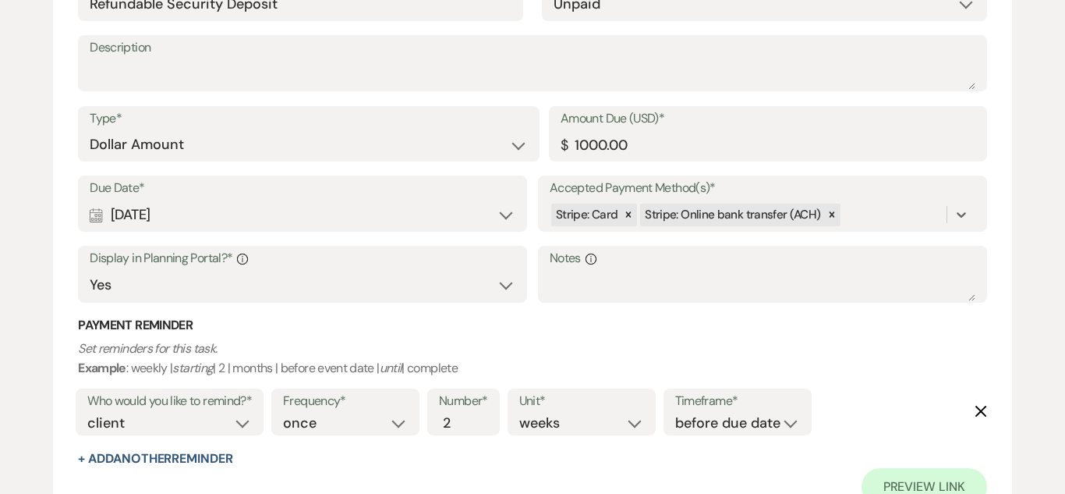
click at [909, 197] on label "Accepted Payment Method(s)*" at bounding box center [763, 188] width 426 height 23
click at [845, 204] on input "Accepted Payment Method(s)*" at bounding box center [845, 214] width 2 height 21
click at [895, 216] on div "Stripe: Card Stripe: Online bank transfer (ACH)" at bounding box center [748, 214] width 397 height 27
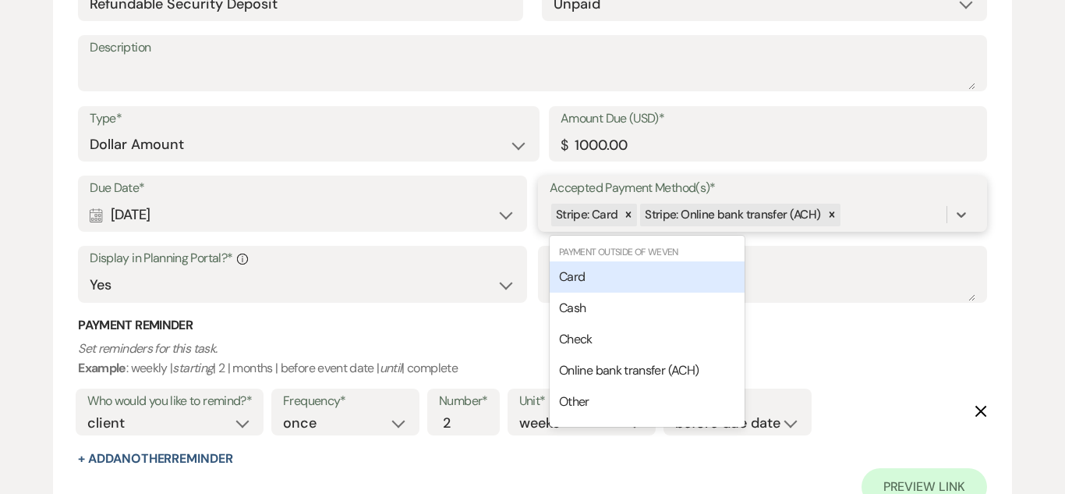
click at [587, 276] on div "Card" at bounding box center [647, 276] width 195 height 31
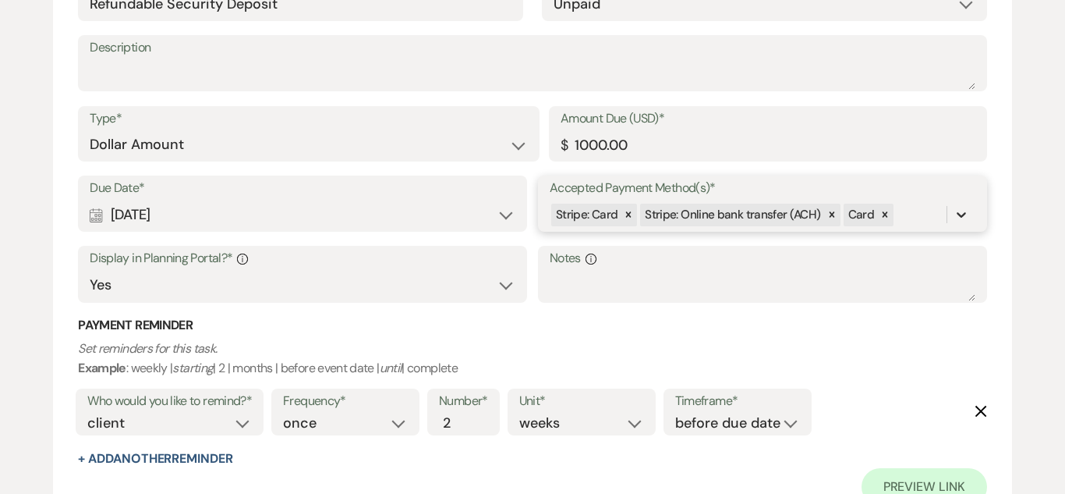
click at [968, 207] on icon at bounding box center [962, 215] width 16 height 16
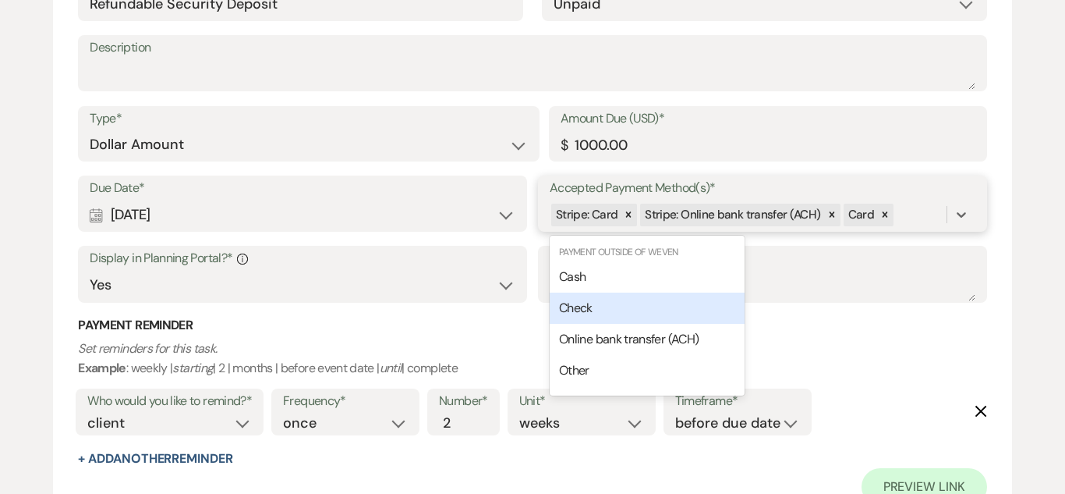
click at [623, 303] on div "Check" at bounding box center [647, 307] width 195 height 31
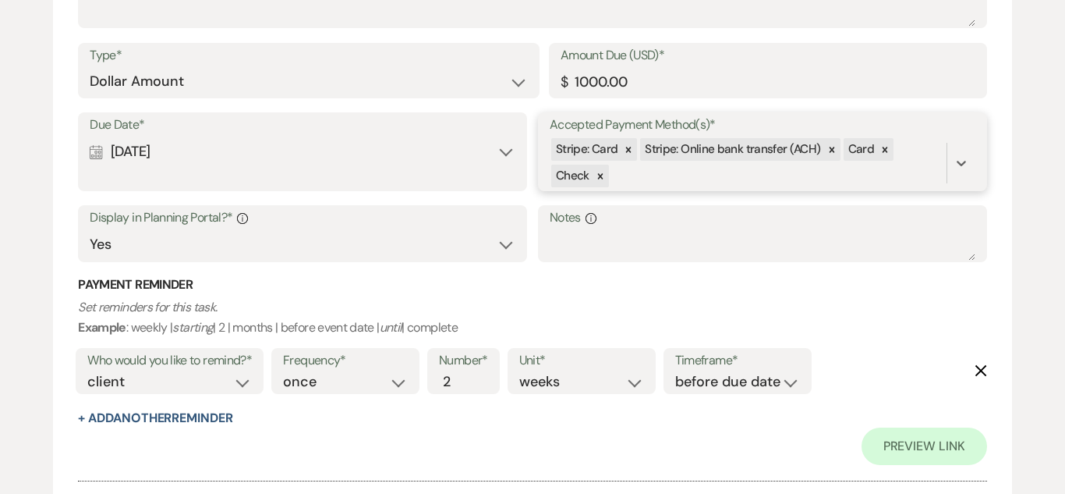
scroll to position [576, 0]
click at [493, 150] on div "Calendar [DATE] Expand" at bounding box center [303, 151] width 426 height 30
select select "day"
select select "beforeEventDate"
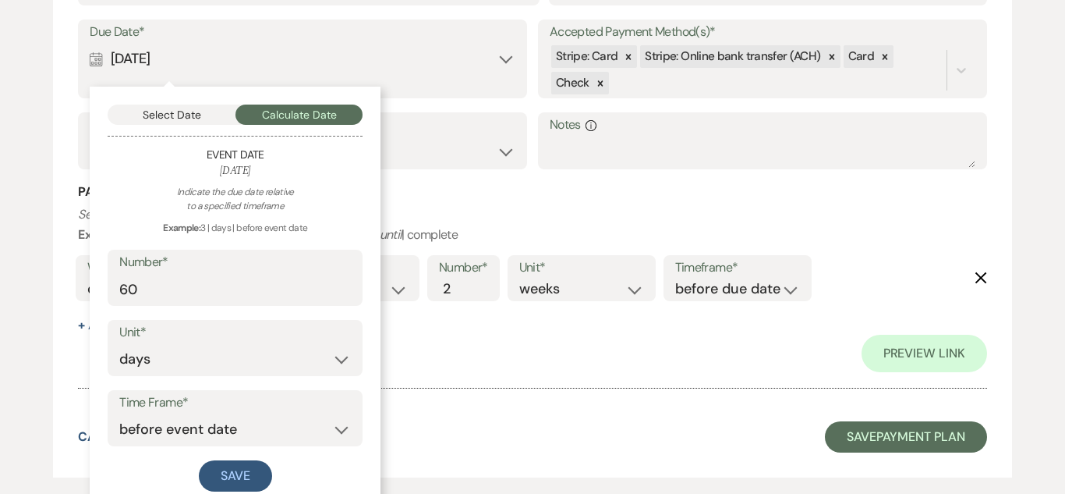
scroll to position [670, 0]
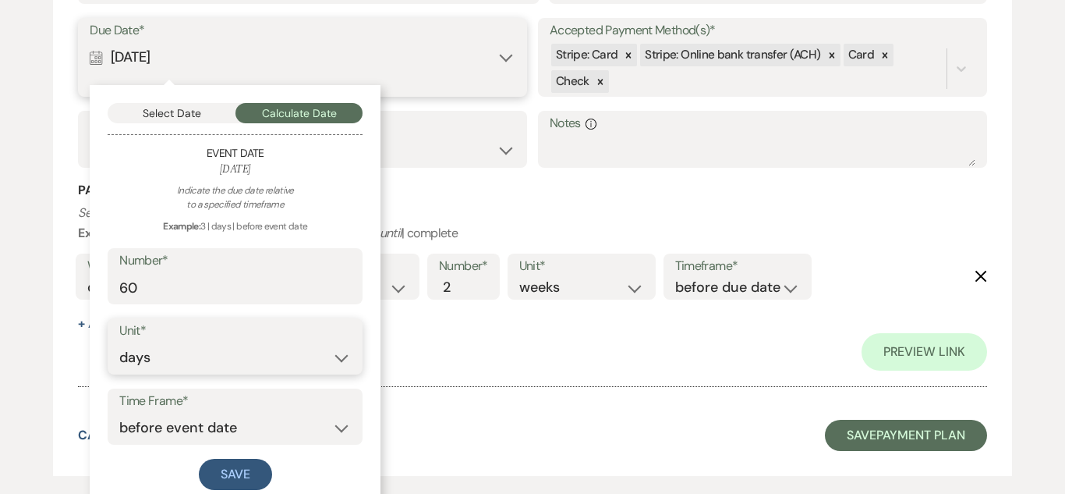
click at [300, 348] on select "days weeks months" at bounding box center [235, 357] width 232 height 30
select select "week"
click at [119, 342] on select "days weeks months" at bounding box center [235, 357] width 232 height 30
click at [221, 260] on label "Number*" at bounding box center [235, 261] width 232 height 23
click at [221, 272] on input "60" at bounding box center [235, 287] width 232 height 30
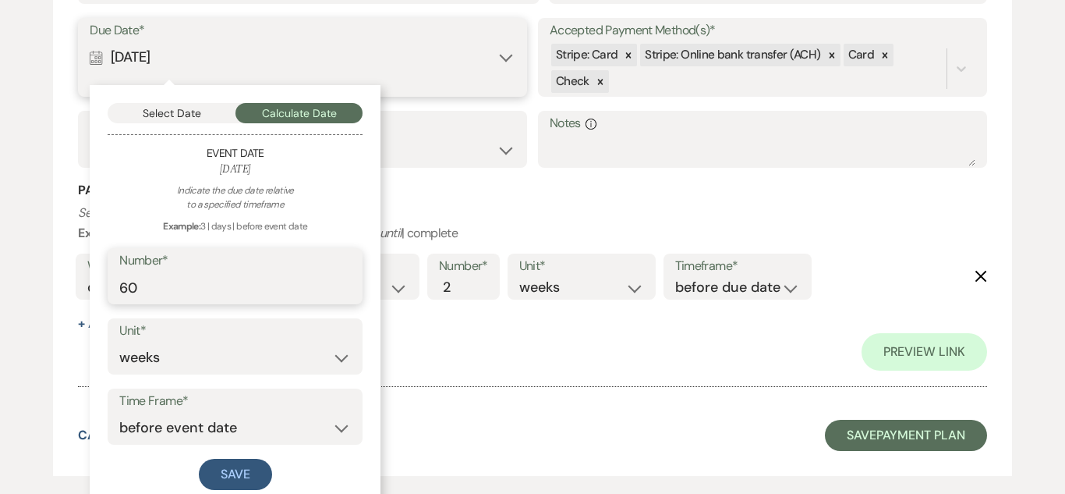
type input "6"
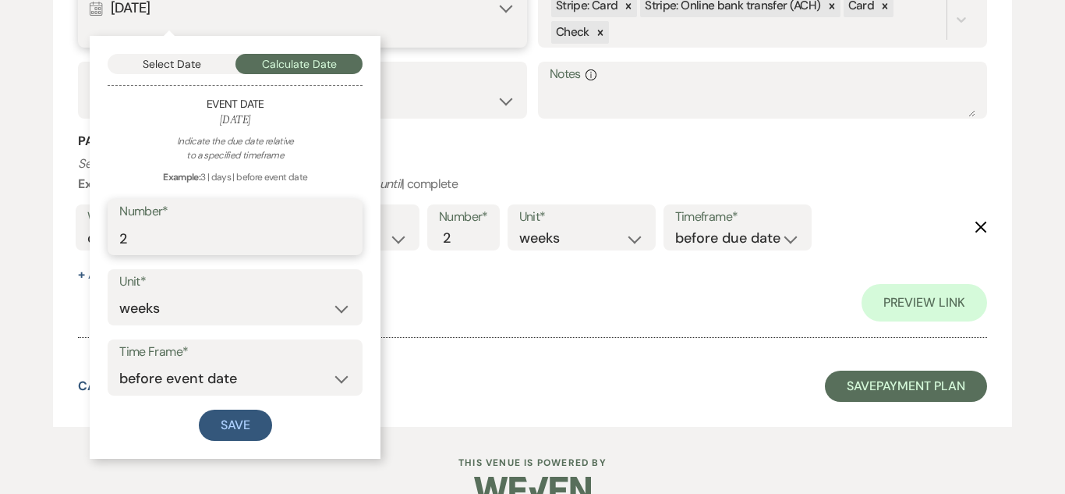
scroll to position [729, 0]
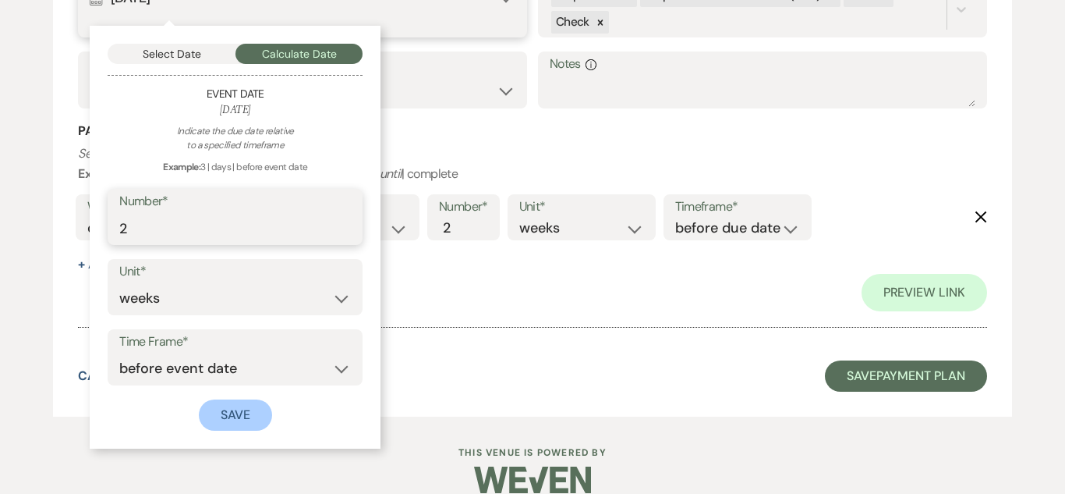
type input "2"
click at [218, 402] on button "Save" at bounding box center [235, 414] width 73 height 31
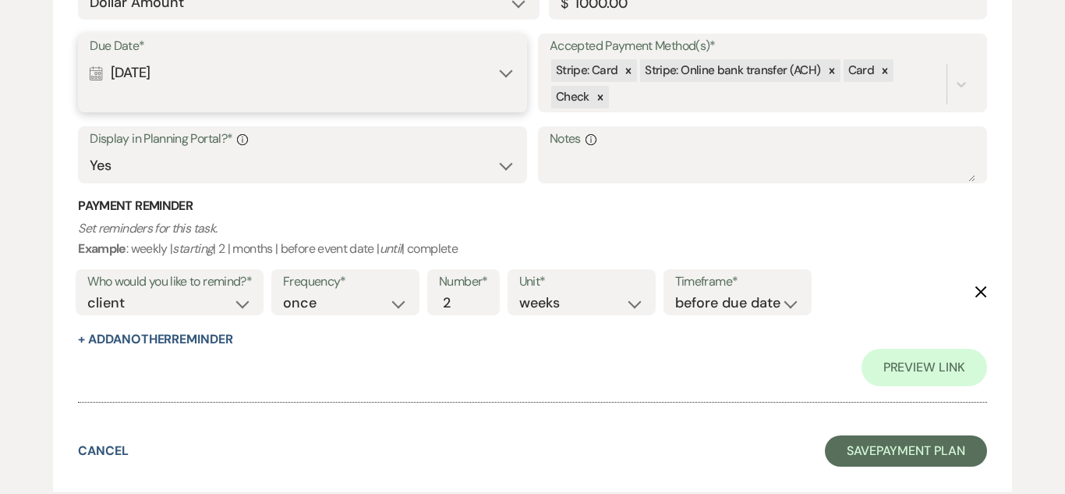
scroll to position [663, 0]
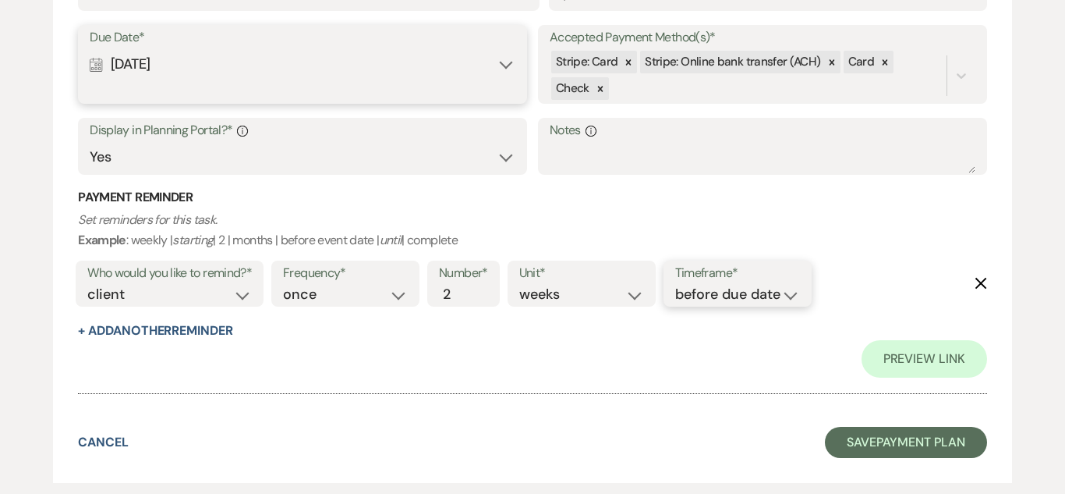
click at [711, 295] on select "before due date after due date on due date on custom date" at bounding box center [737, 294] width 125 height 21
select select "onDueDate"
click at [675, 284] on select "before due date after due date on due date on custom date" at bounding box center [737, 294] width 125 height 21
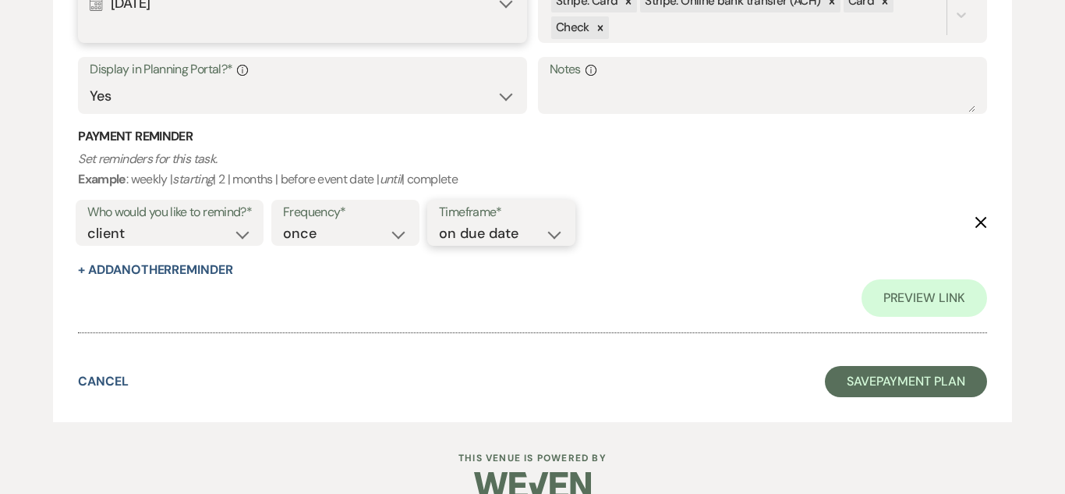
scroll to position [752, 0]
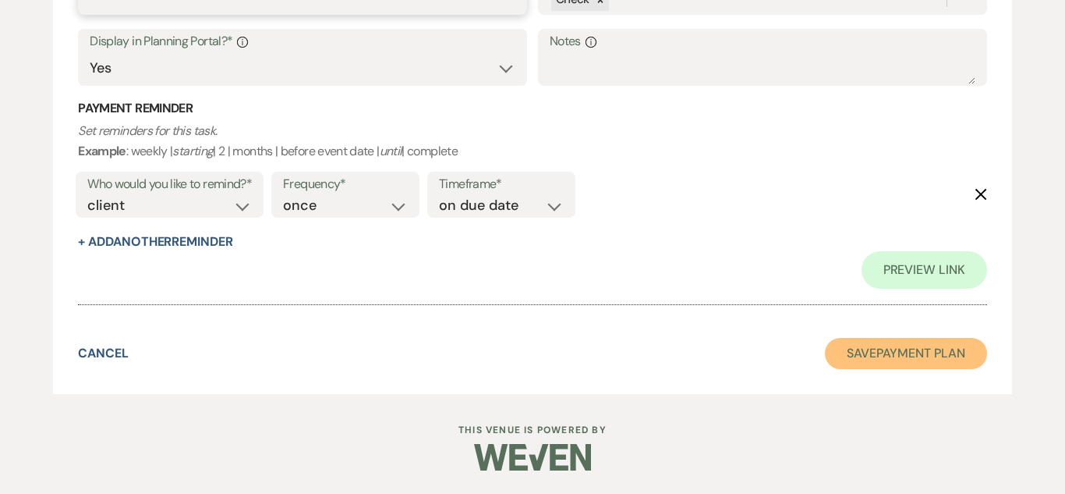
click at [870, 356] on button "Save Payment Plan" at bounding box center [906, 353] width 162 height 31
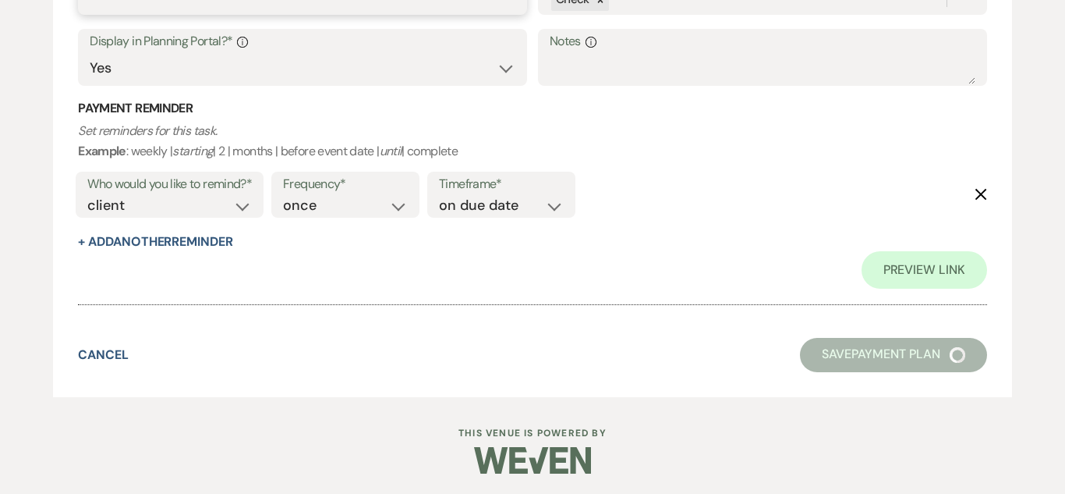
select select "9"
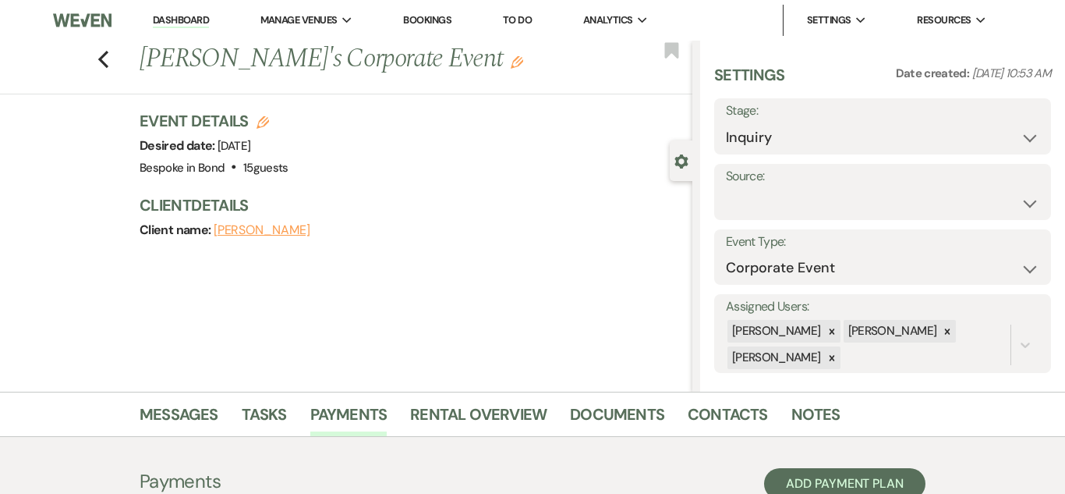
click at [189, 16] on link "Dashboard" at bounding box center [181, 20] width 56 height 15
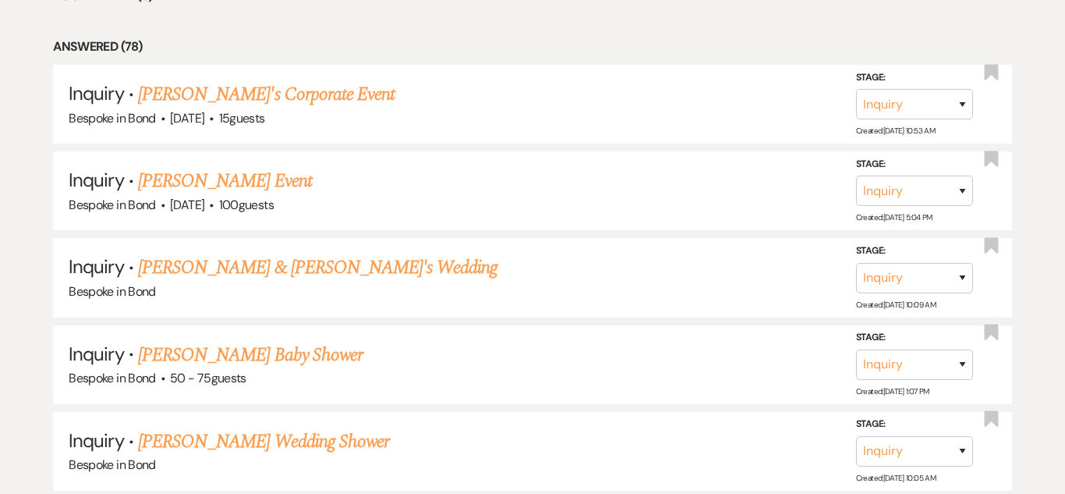
scroll to position [1462, 0]
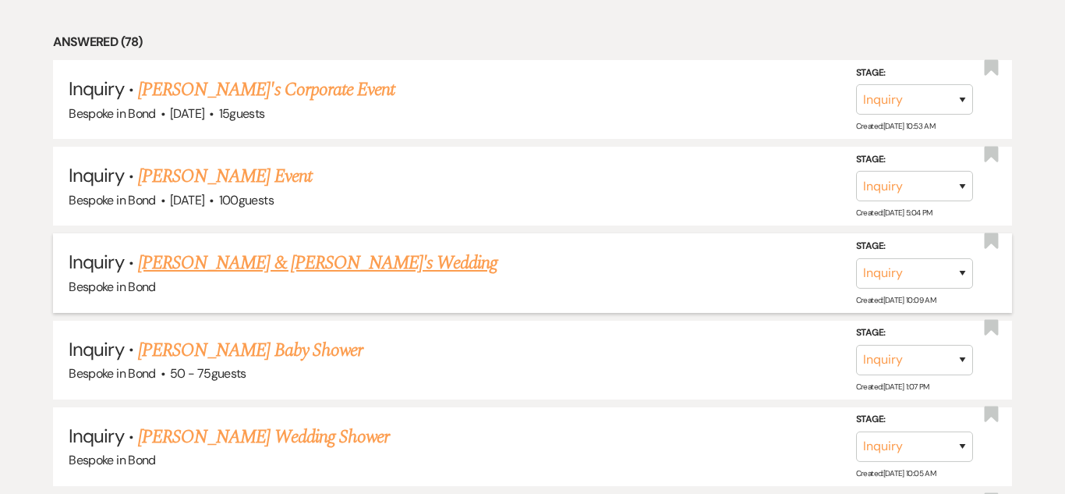
click at [232, 267] on link "[PERSON_NAME] & [PERSON_NAME]'s Wedding" at bounding box center [318, 263] width 360 height 28
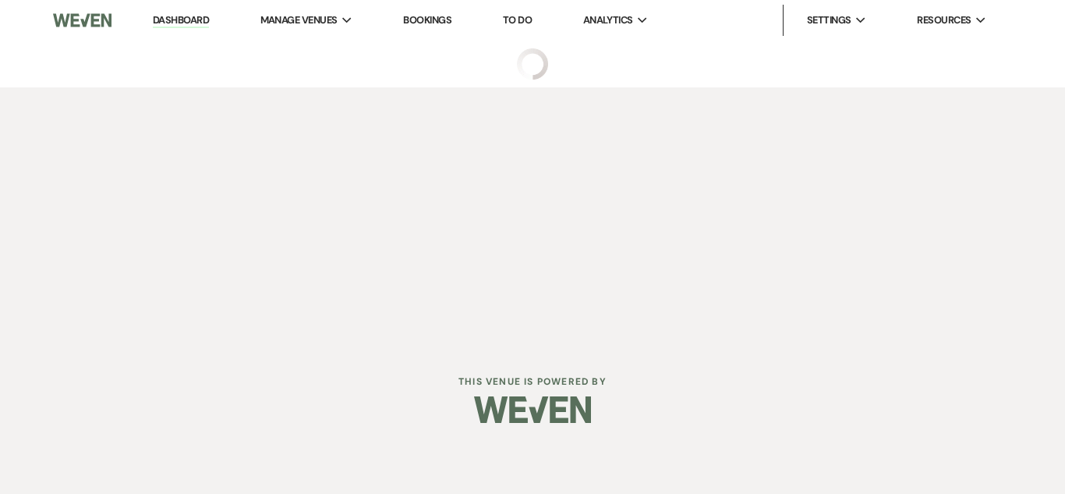
select select "8"
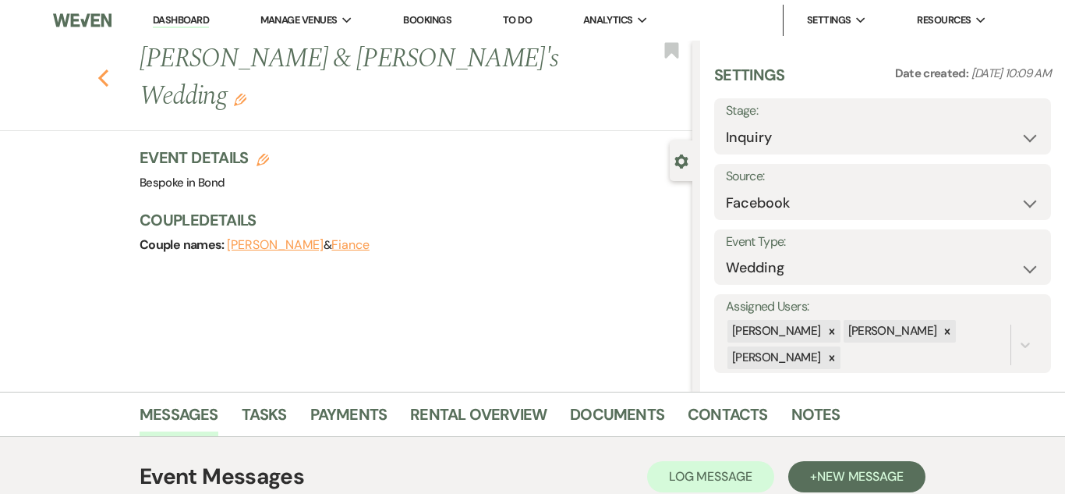
click at [108, 69] on icon "Previous" at bounding box center [103, 78] width 12 height 19
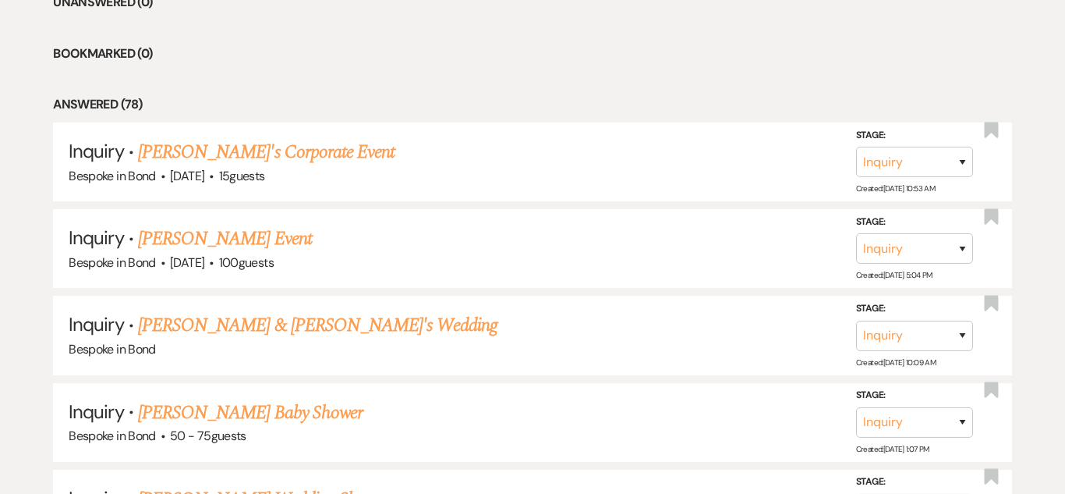
scroll to position [1411, 0]
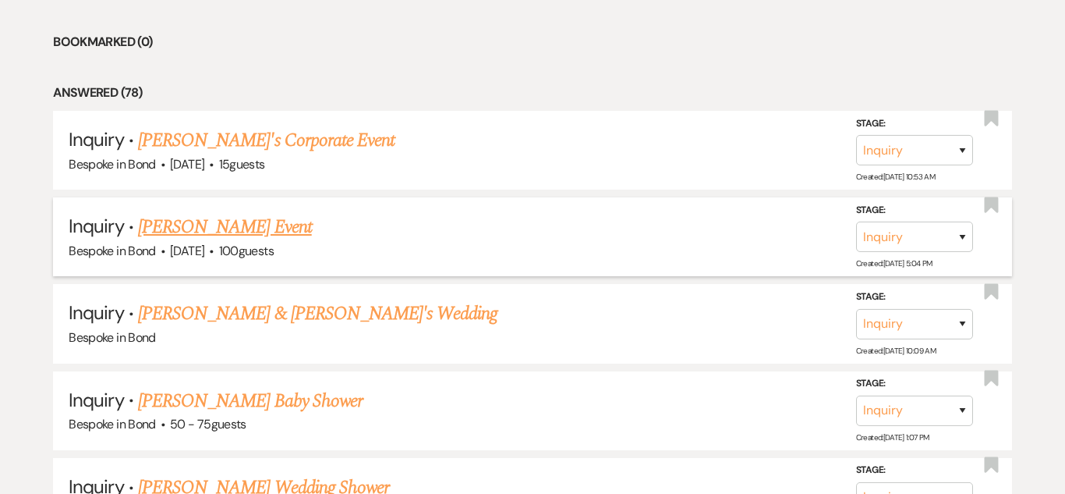
click at [247, 224] on link "[PERSON_NAME] Event" at bounding box center [225, 227] width 174 height 28
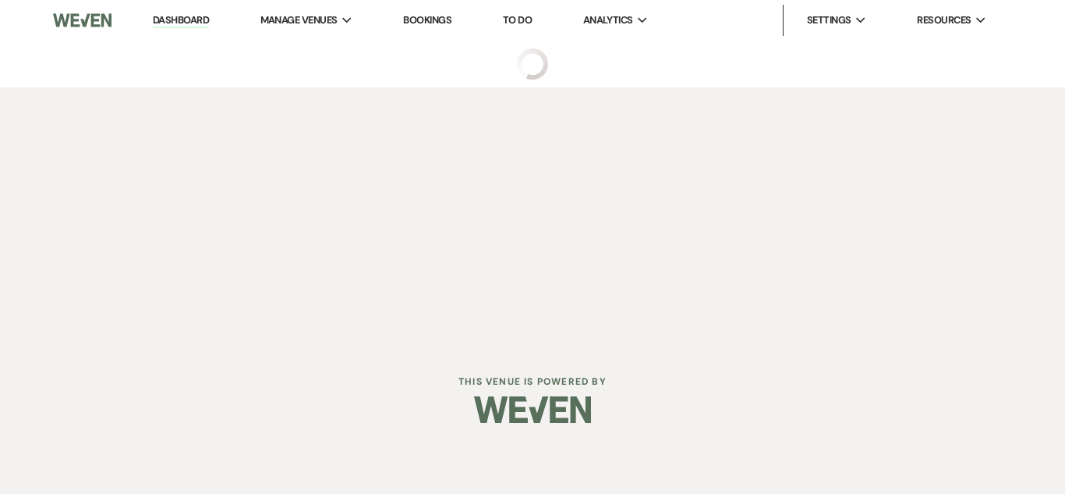
select select "13"
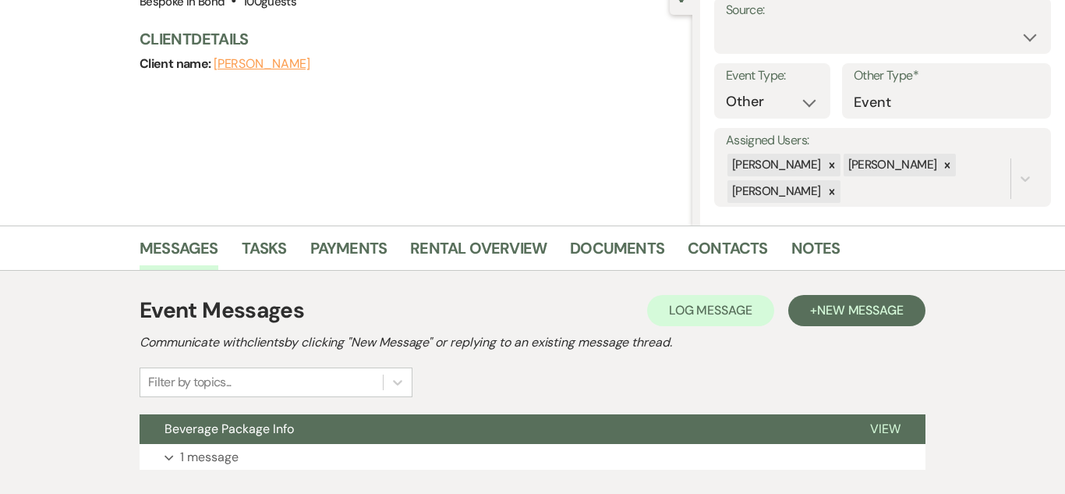
scroll to position [266, 0]
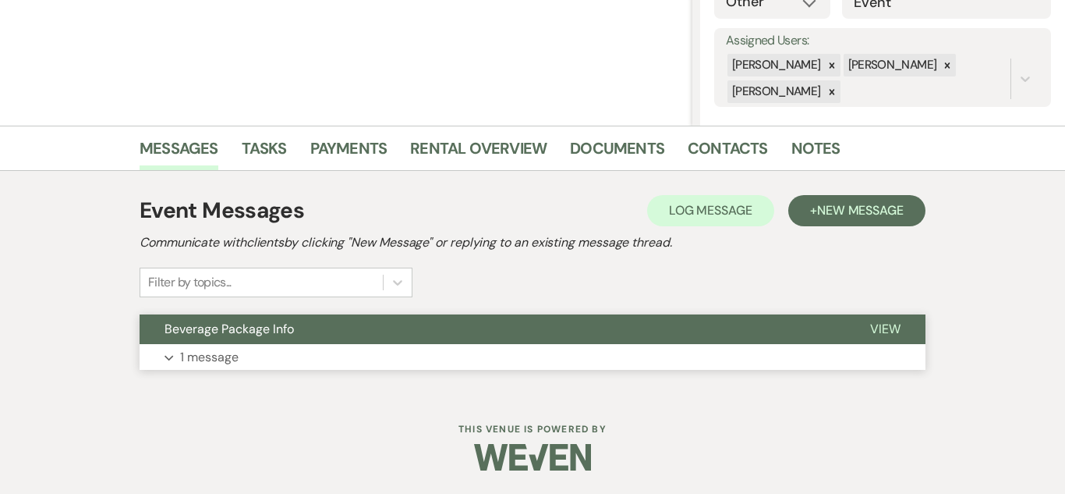
click at [212, 363] on p "1 message" at bounding box center [209, 357] width 58 height 20
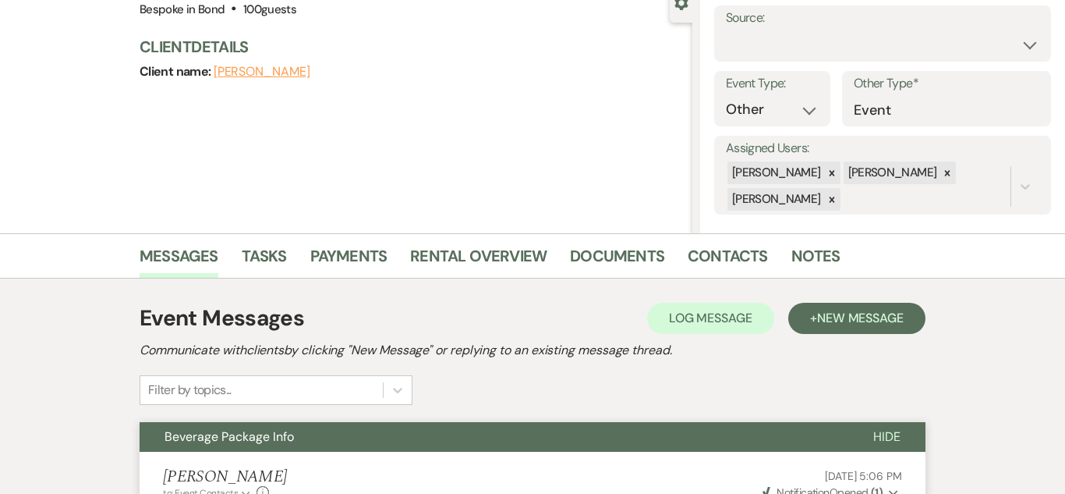
scroll to position [163, 0]
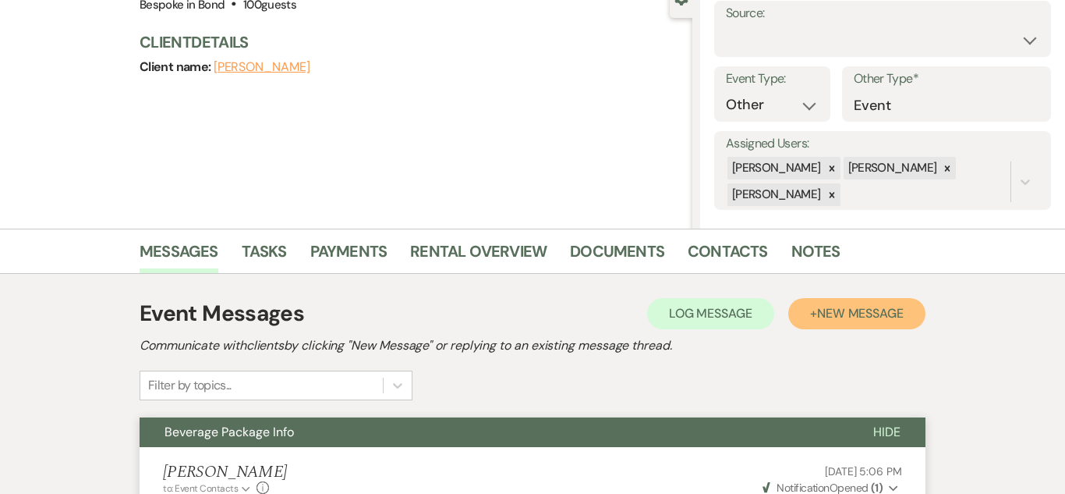
click at [835, 325] on button "+ New Message" at bounding box center [857, 313] width 137 height 31
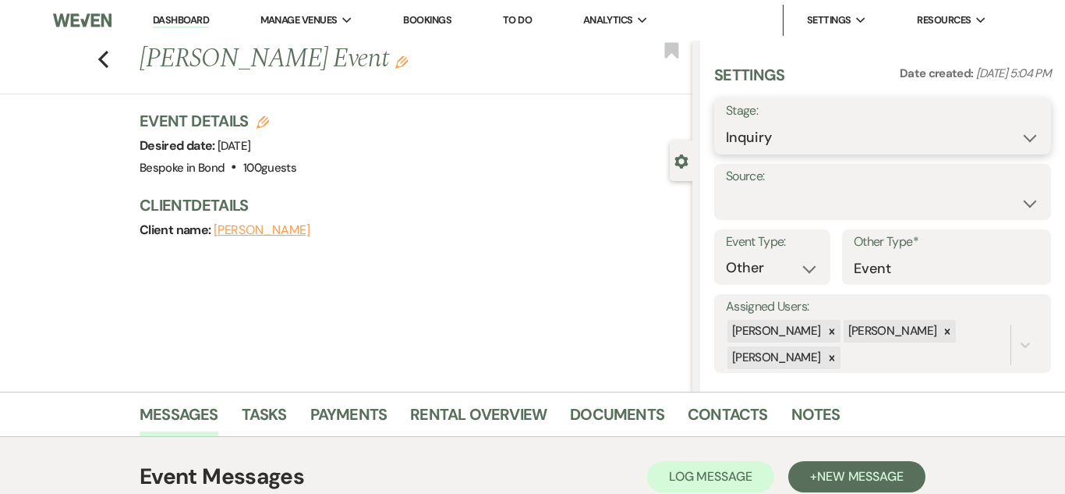
click at [865, 151] on select "Inquiry Follow Up Tour Requested Tour Confirmed Toured Proposal Sent Booked Lost" at bounding box center [883, 137] width 314 height 30
select select "6"
click at [726, 122] on select "Inquiry Follow Up Tour Requested Tour Confirmed Toured Proposal Sent Booked Lost" at bounding box center [883, 137] width 314 height 30
click at [1030, 136] on button "Save" at bounding box center [1015, 126] width 71 height 31
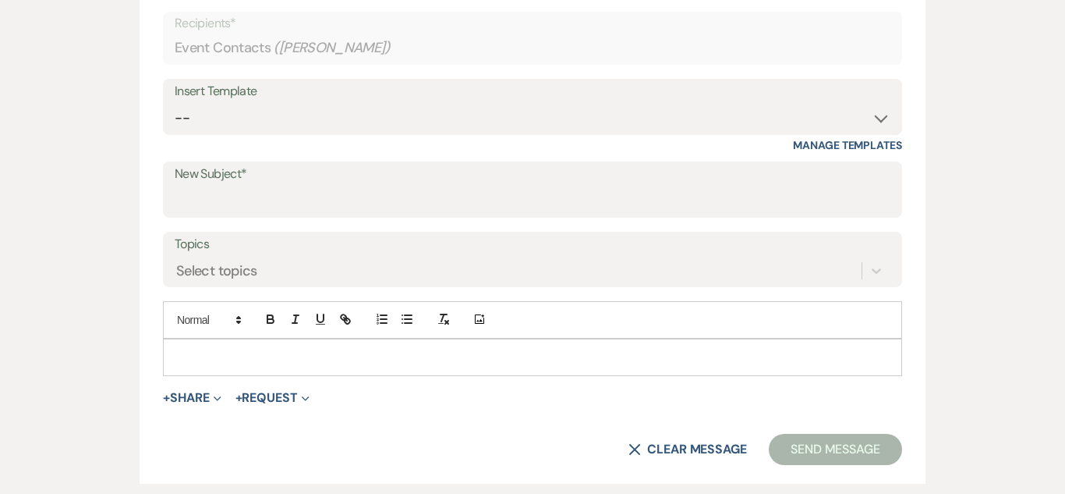
scroll to position [655, 0]
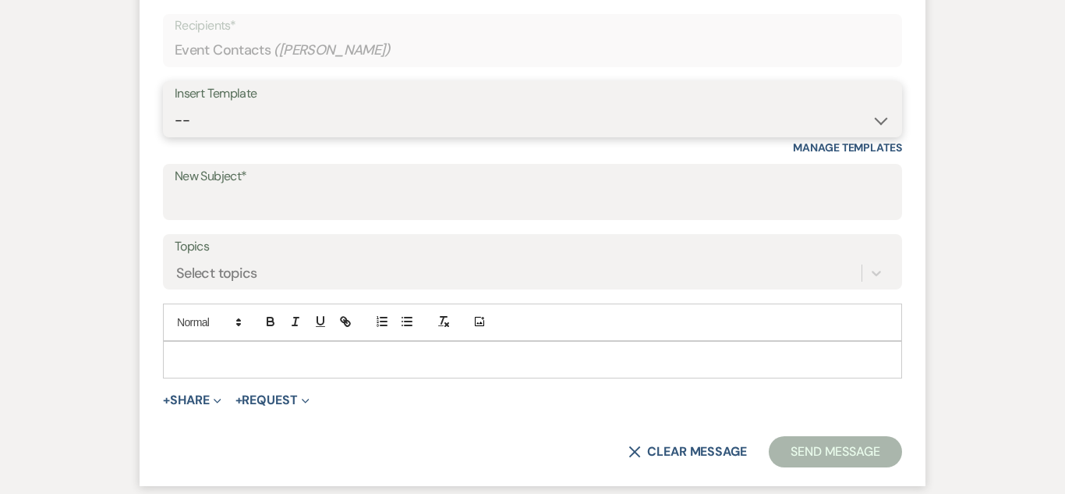
click at [880, 122] on select "-- Weven Planning Portal Introduction (Booked Events) Initial Inquiry Response …" at bounding box center [533, 120] width 716 height 30
select select "14"
click at [175, 105] on select "-- Weven Planning Portal Introduction (Booked Events) Initial Inquiry Response …" at bounding box center [533, 120] width 716 height 30
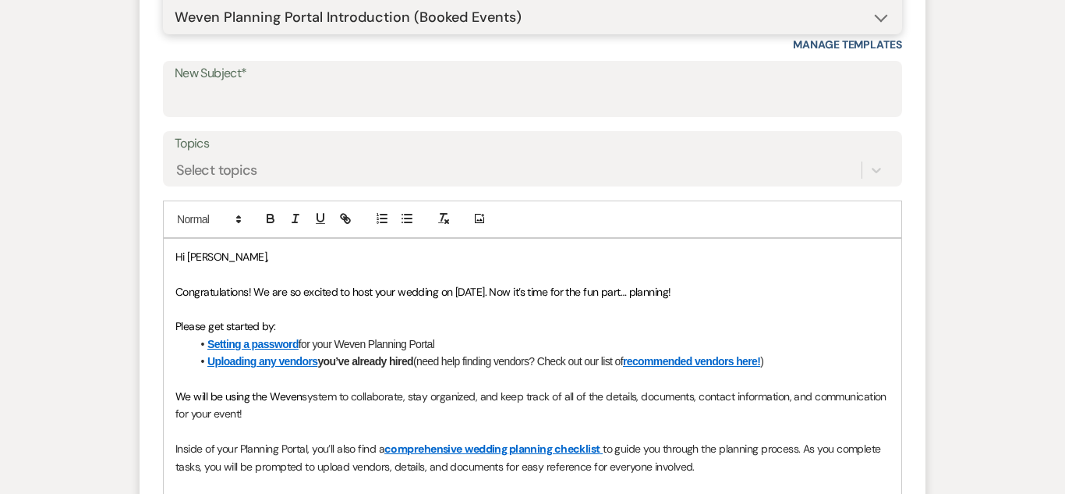
scroll to position [762, 0]
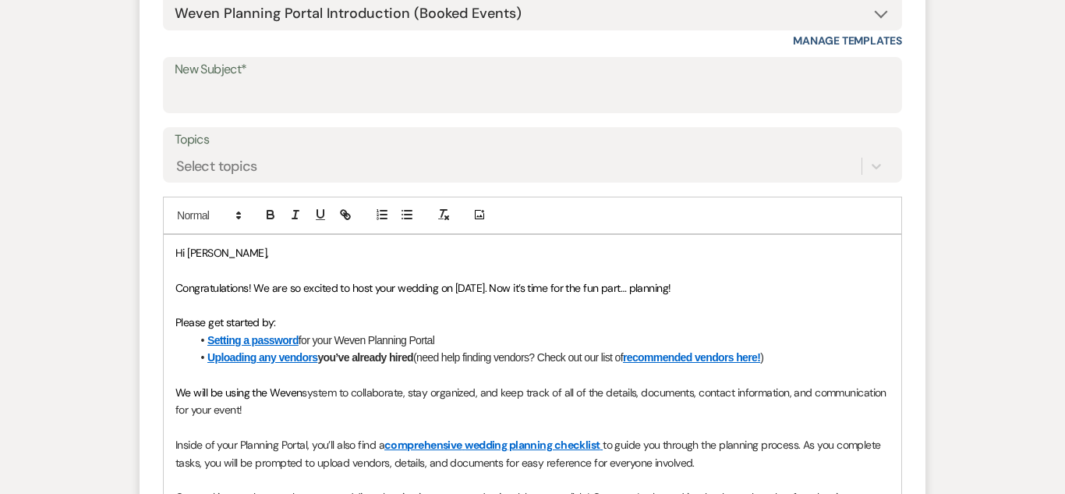
click at [436, 296] on p at bounding box center [532, 304] width 714 height 17
click at [441, 289] on span "Congratulations! We are so excited to host your wedding on [DATE]. Now it’s tim…" at bounding box center [423, 288] width 496 height 14
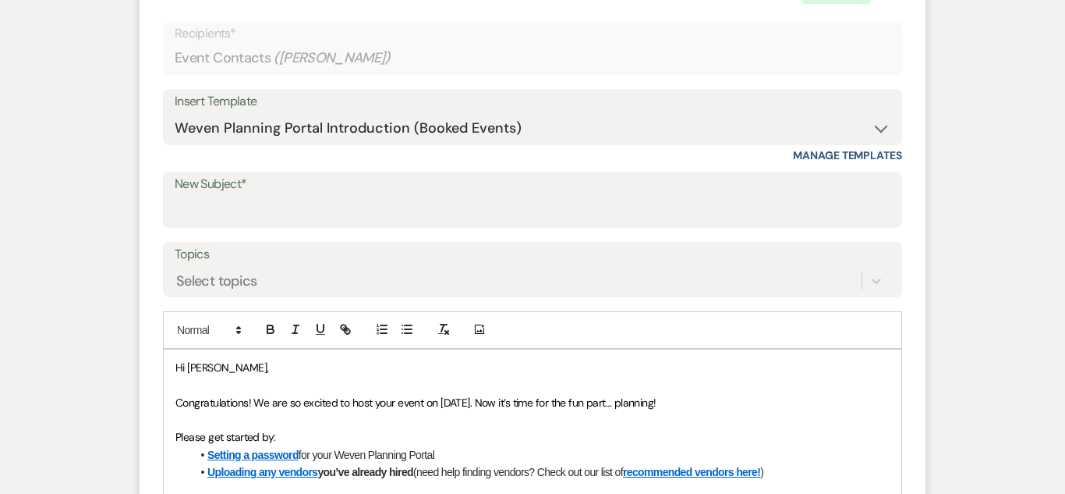
scroll to position [646, 0]
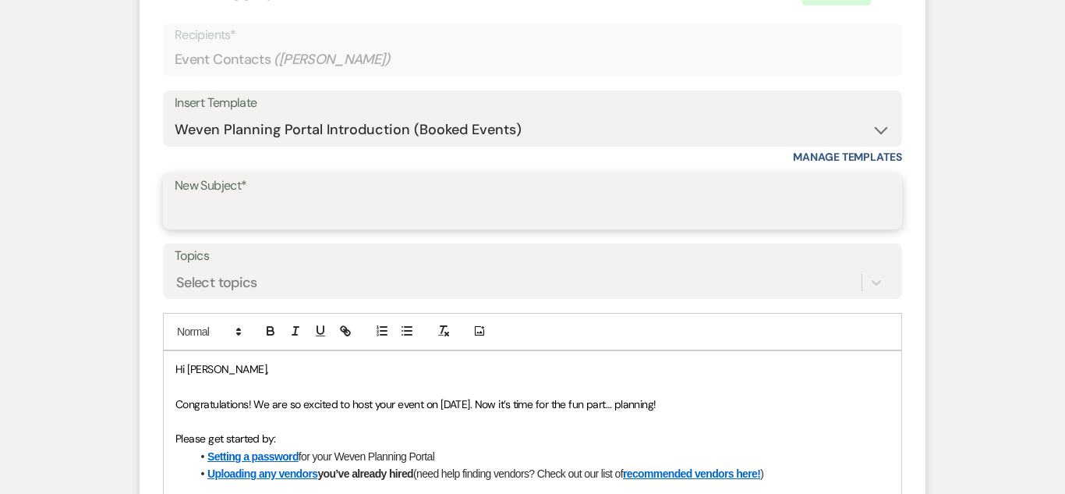
click at [551, 197] on input "New Subject*" at bounding box center [533, 212] width 716 height 30
type input "Weven Planning Portal for your event"
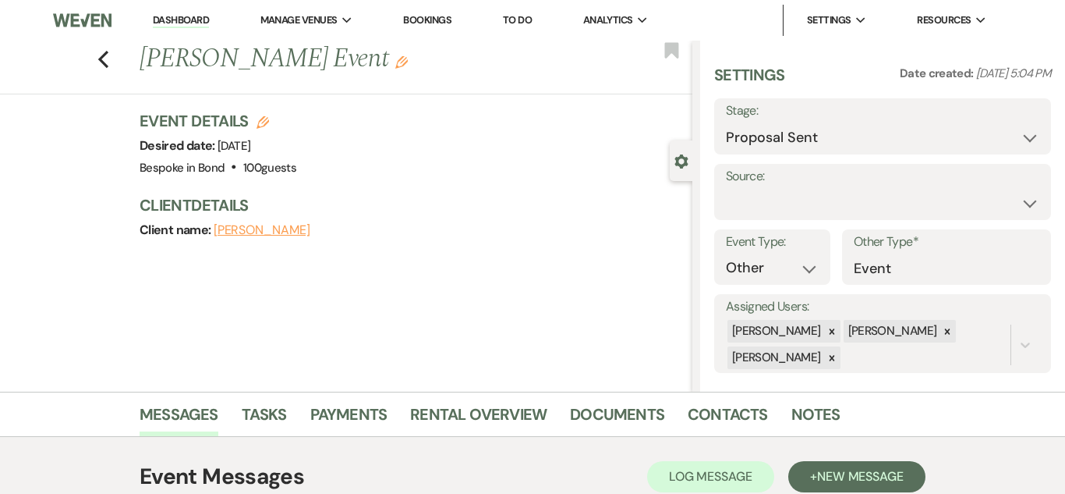
scroll to position [13, 0]
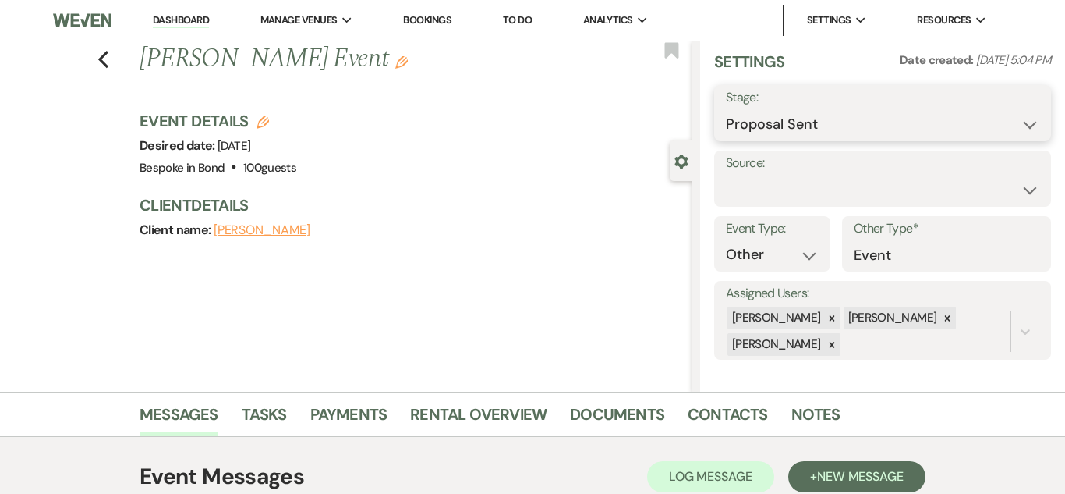
click at [1031, 116] on select "Inquiry Follow Up Tour Requested Tour Confirmed Toured Proposal Sent Booked Lost" at bounding box center [883, 124] width 314 height 30
select select "5"
click at [726, 109] on select "Inquiry Follow Up Tour Requested Tour Confirmed Toured Proposal Sent Booked Lost" at bounding box center [883, 124] width 314 height 30
click at [1020, 106] on button "Save" at bounding box center [1015, 112] width 71 height 31
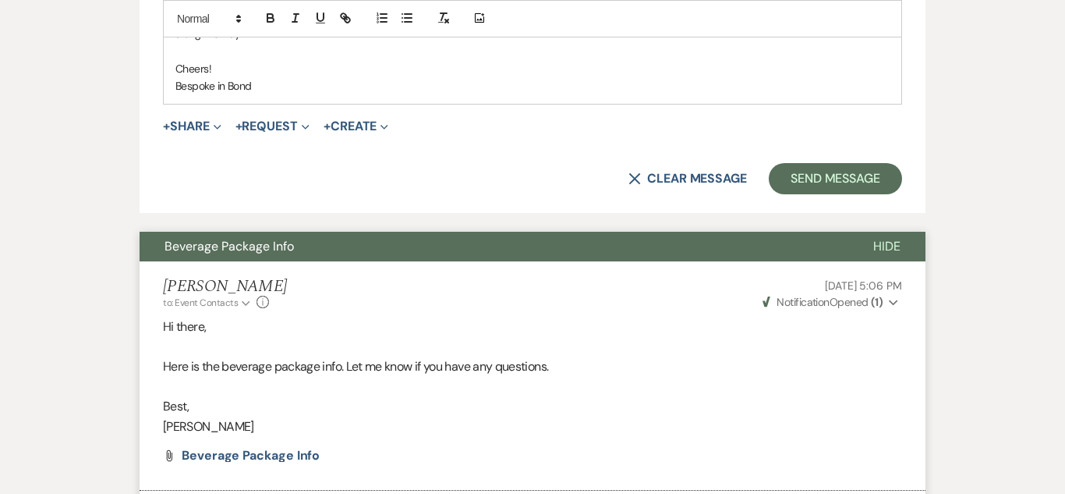
scroll to position [1306, 0]
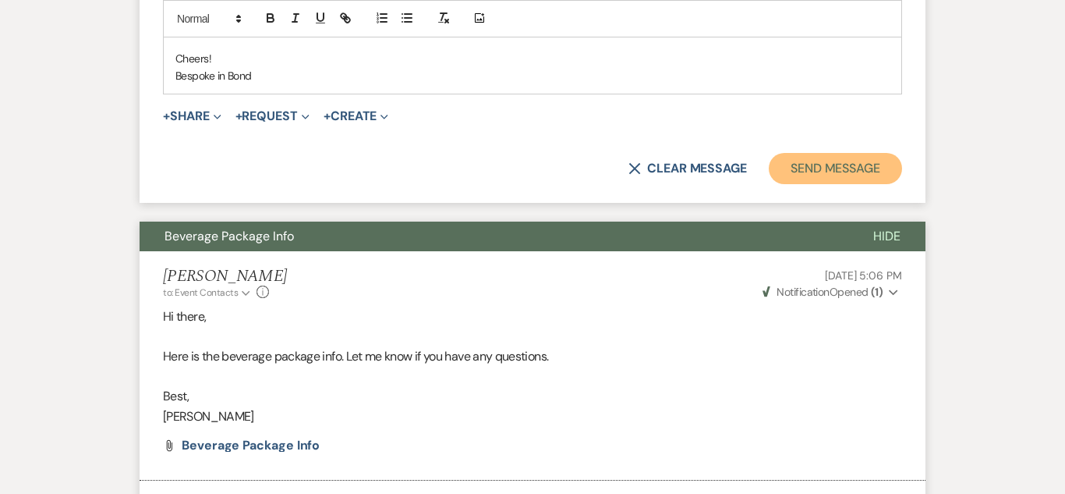
click at [856, 172] on button "Send Message" at bounding box center [835, 168] width 133 height 31
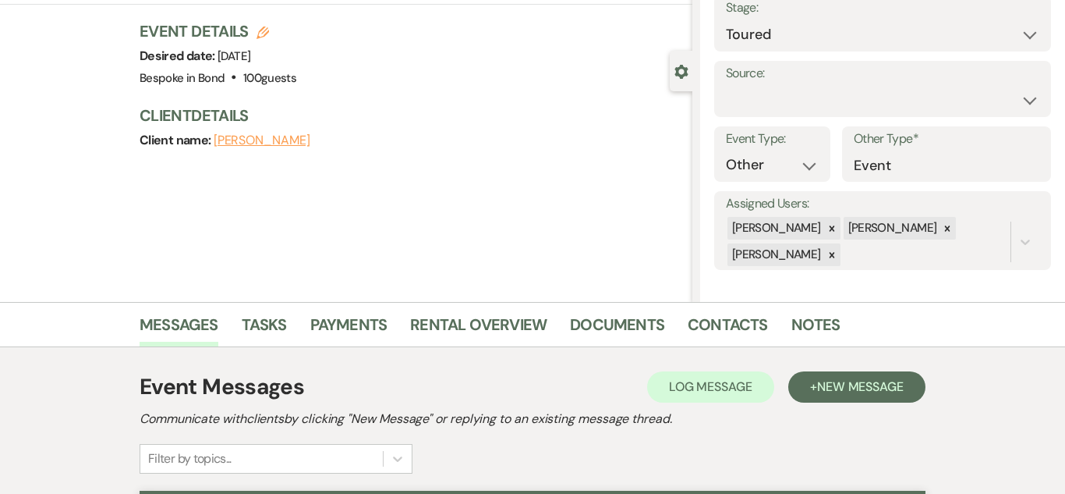
scroll to position [0, 0]
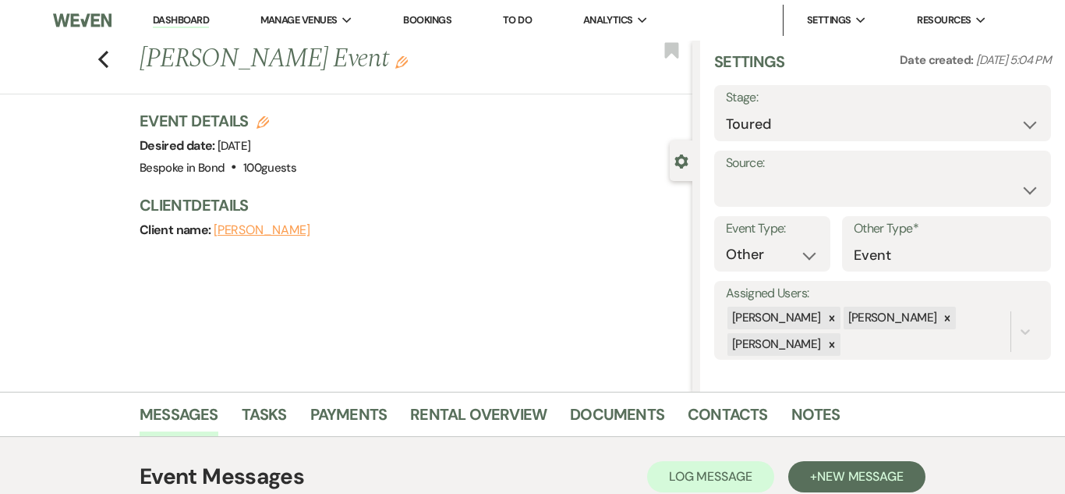
click at [424, 10] on li "Bookings" at bounding box center [427, 20] width 64 height 31
click at [432, 23] on link "Bookings" at bounding box center [427, 19] width 48 height 13
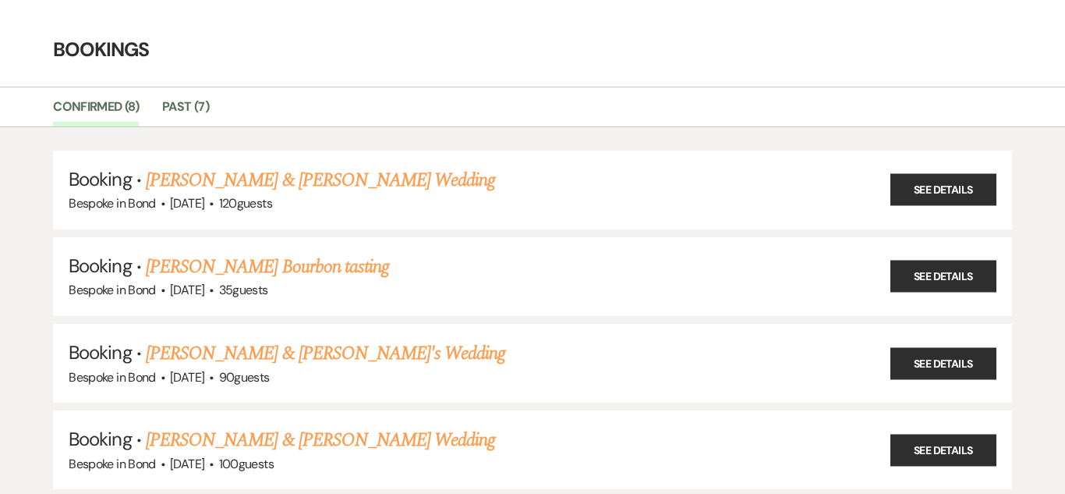
scroll to position [41, 0]
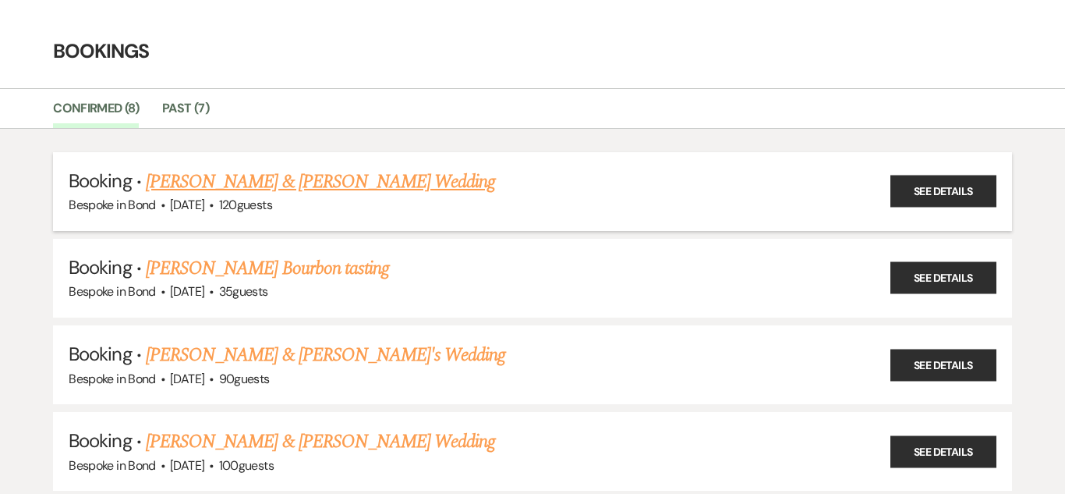
click at [378, 189] on link "[PERSON_NAME] & [PERSON_NAME] Wedding" at bounding box center [320, 182] width 349 height 28
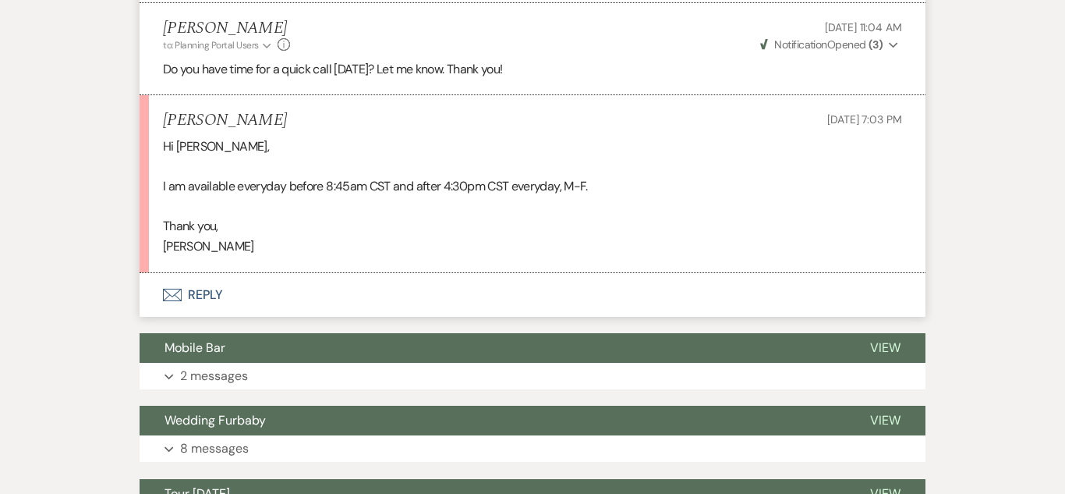
scroll to position [7563, 0]
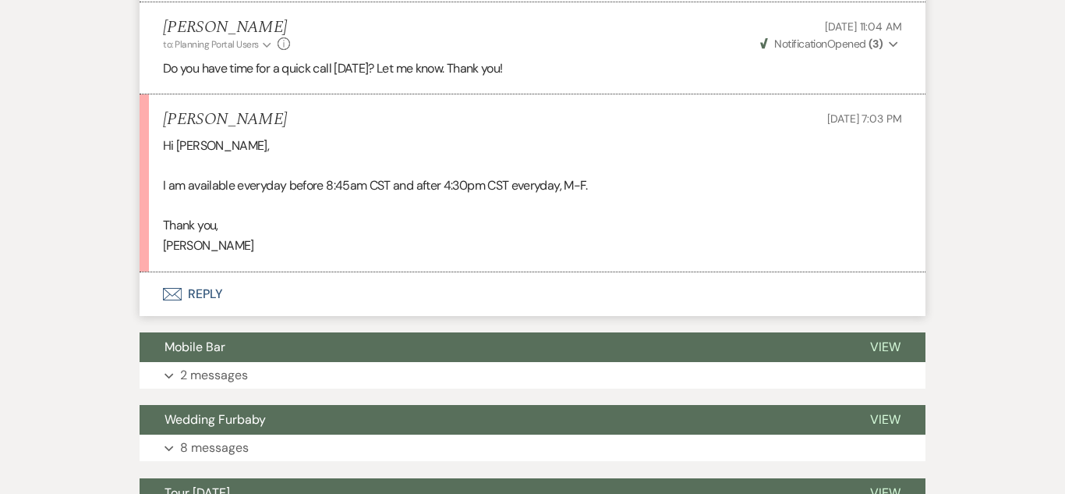
click at [181, 288] on use "button" at bounding box center [172, 294] width 19 height 12
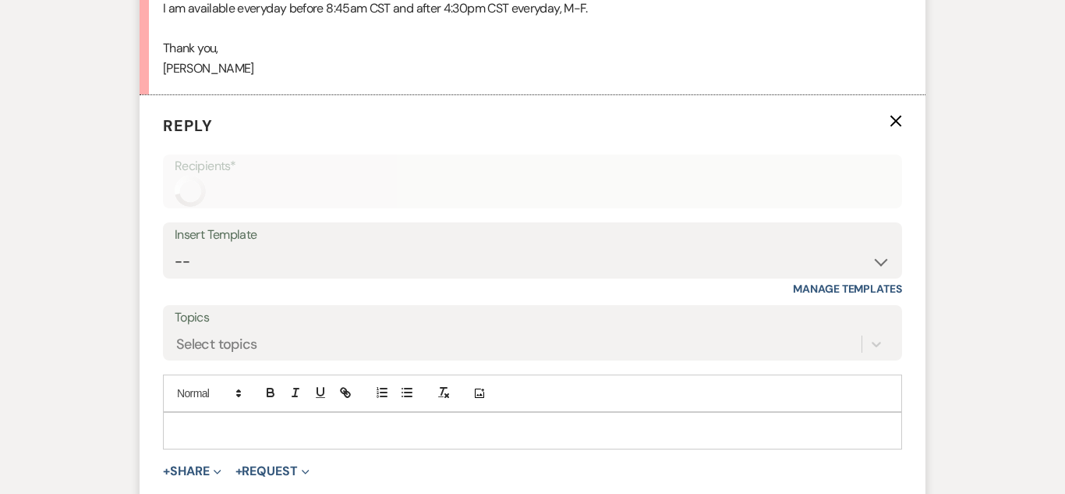
scroll to position [7746, 0]
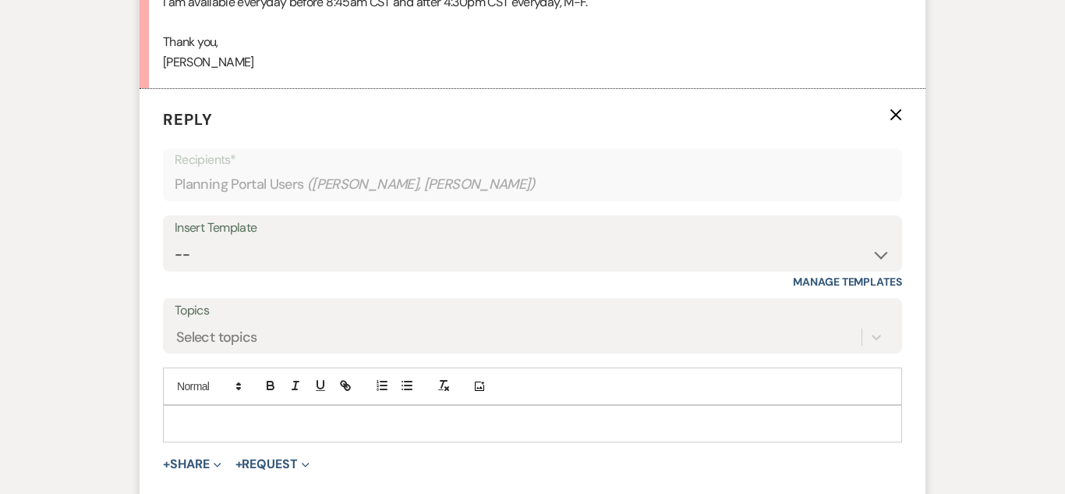
click at [331, 406] on div at bounding box center [533, 424] width 738 height 36
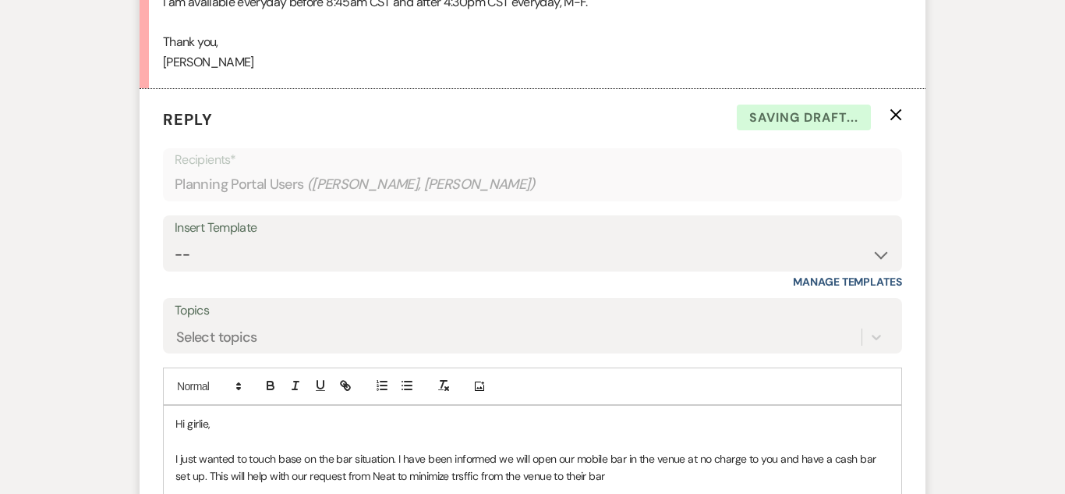
click at [455, 450] on p "I just wanted to touch base on the bar situation. I have been informed we will …" at bounding box center [532, 467] width 714 height 35
click at [445, 450] on p "I just wanted to touch base on the bar situation. I have been informed we will …" at bounding box center [532, 467] width 714 height 35
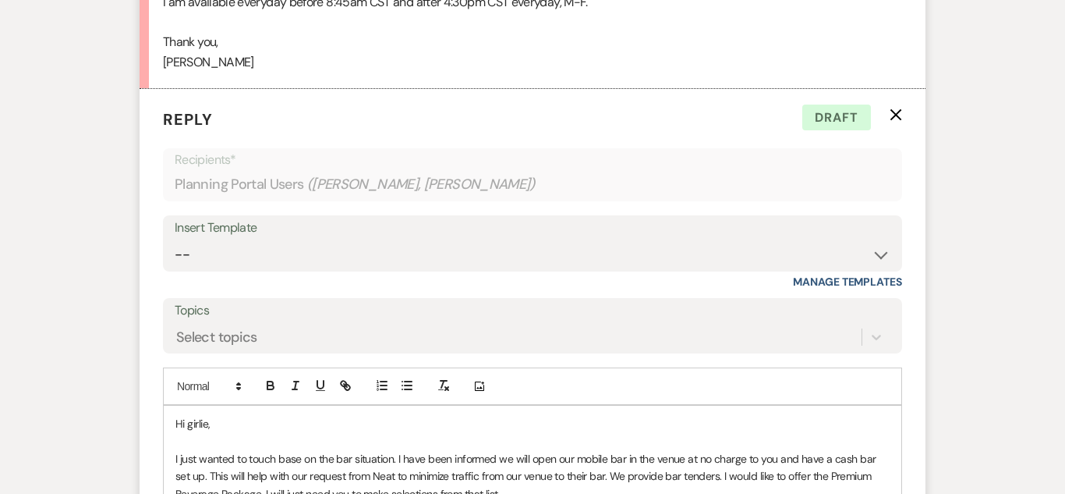
click at [834, 450] on p "I just wanted to touch base on the bar situation. I have been informed we will …" at bounding box center [532, 476] width 714 height 52
click at [205, 450] on p "I just wanted to touch base on the bar situation. I have been informed we will …" at bounding box center [532, 476] width 714 height 52
click at [768, 450] on p "I just wanted to touch base on the bar situation. I have been informed we will …" at bounding box center [532, 476] width 714 height 52
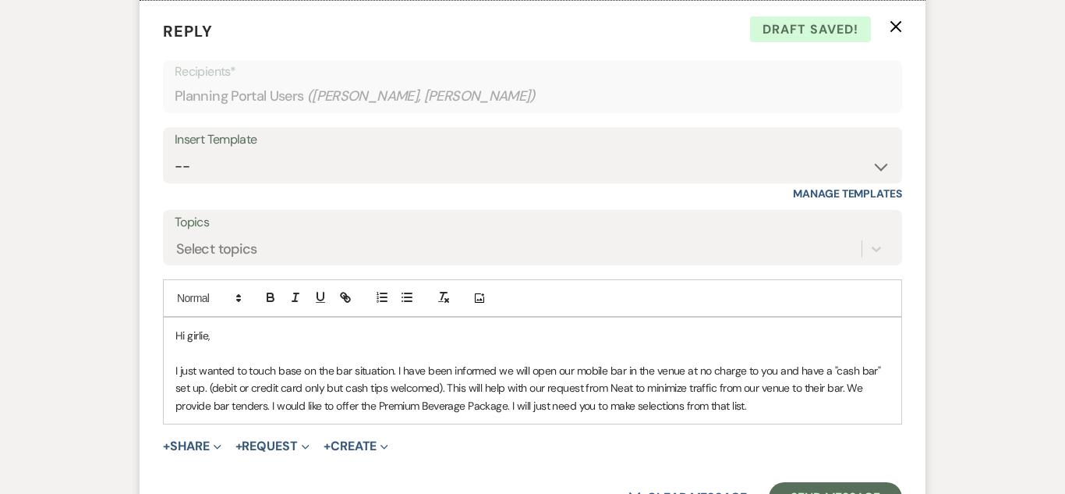
scroll to position [7837, 0]
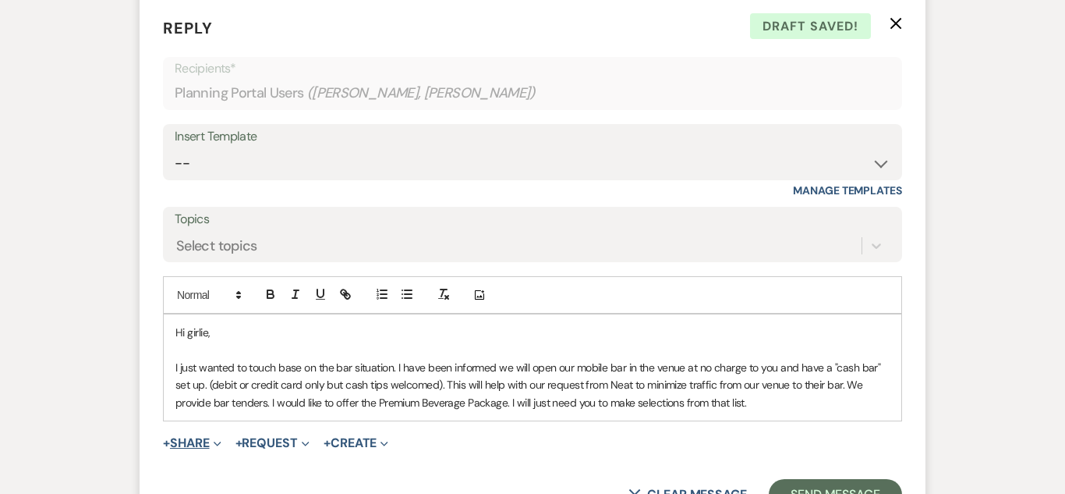
click at [207, 437] on button "+ Share Expand" at bounding box center [192, 443] width 58 height 12
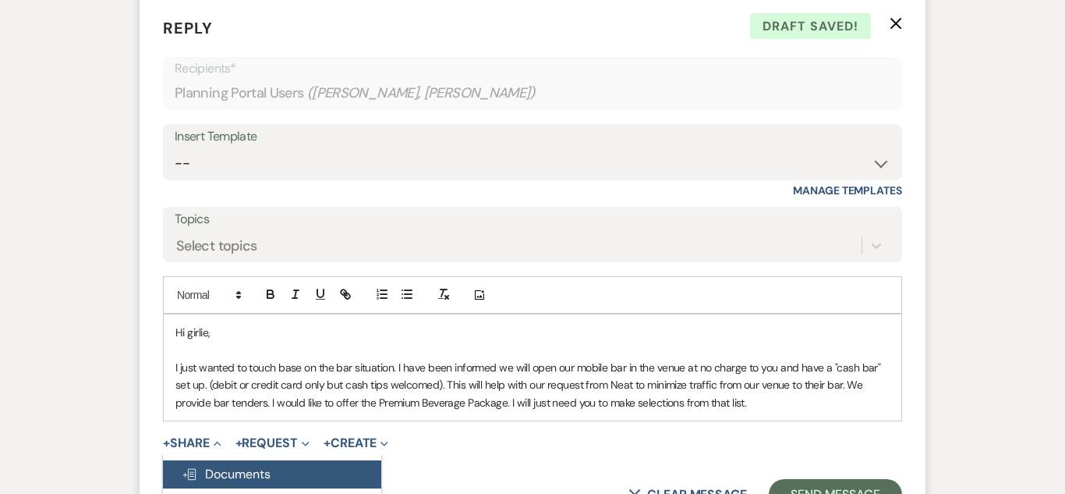
click at [223, 466] on span "Doc Upload Documents" at bounding box center [226, 474] width 89 height 16
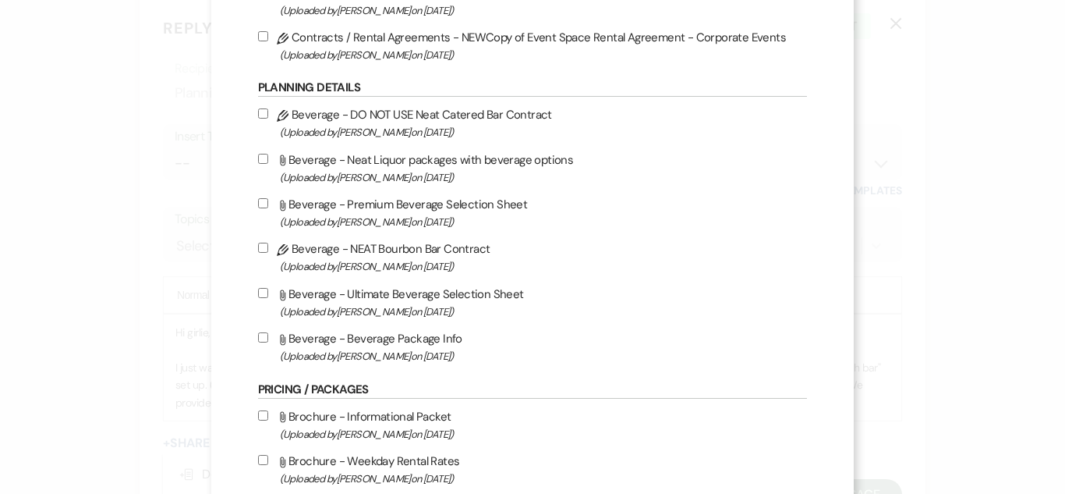
scroll to position [477, 0]
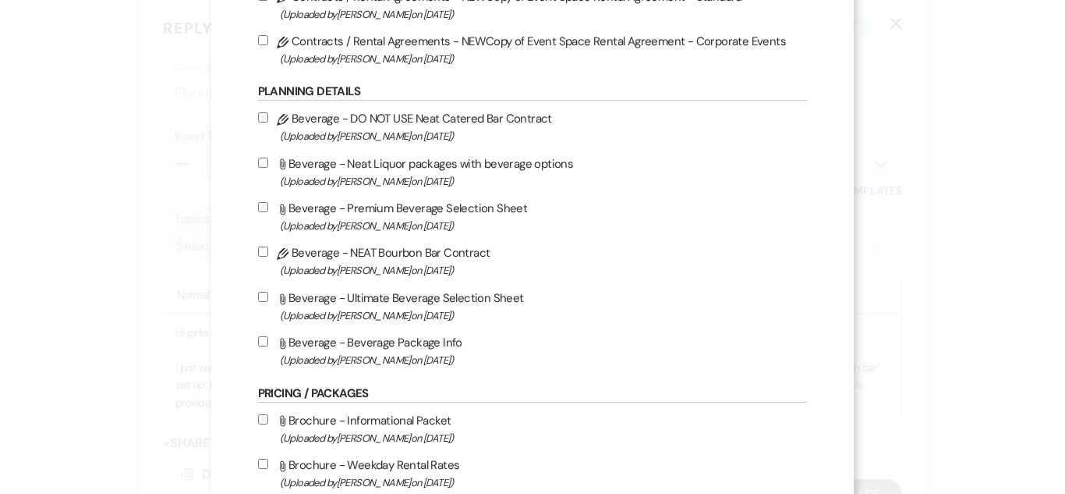
click at [275, 206] on label "Attach File Beverage - Premium Beverage Selection Sheet (Uploaded by [PERSON_NA…" at bounding box center [533, 216] width 550 height 37
click at [268, 206] on input "Attach File Beverage - Premium Beverage Selection Sheet (Uploaded by [PERSON_NA…" at bounding box center [263, 207] width 10 height 10
checkbox input "true"
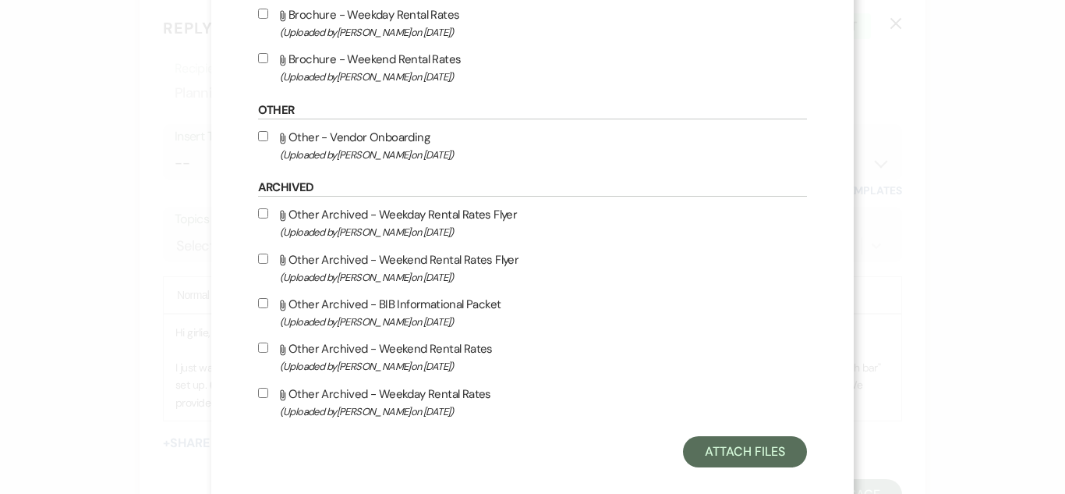
scroll to position [948, 0]
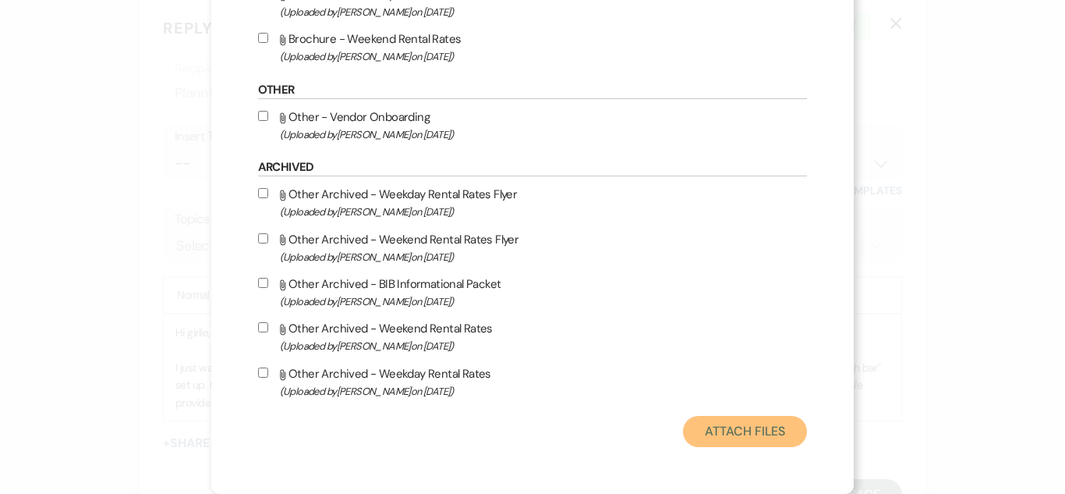
click at [730, 420] on button "Attach Files" at bounding box center [745, 431] width 124 height 31
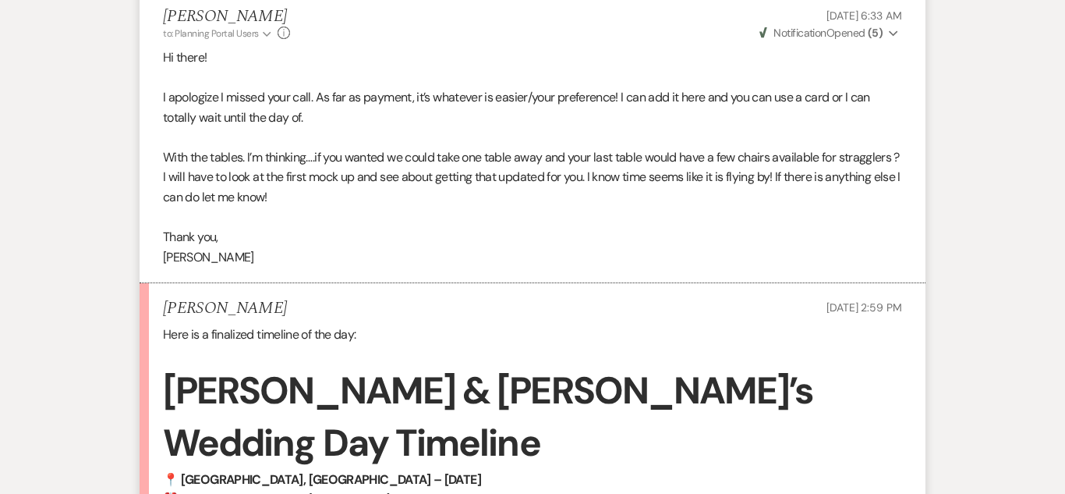
scroll to position [4951, 0]
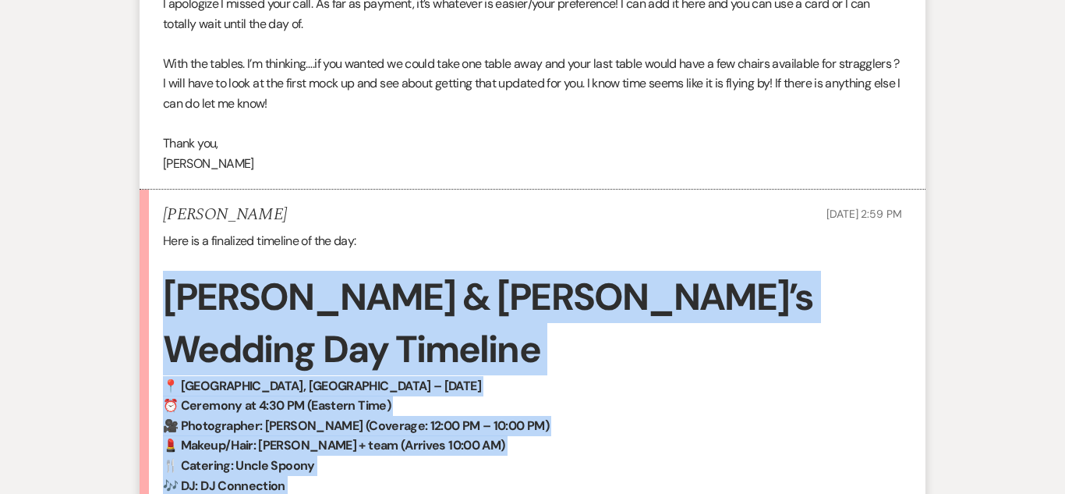
drag, startPoint x: 380, startPoint y: 271, endPoint x: 164, endPoint y: 285, distance: 216.5
copy div "Lor & Ipsu’d Sitamet Con Adipisci 📍 Elitseddo, EI – Tempori 8, 4621 ⏰ Utlabore …"
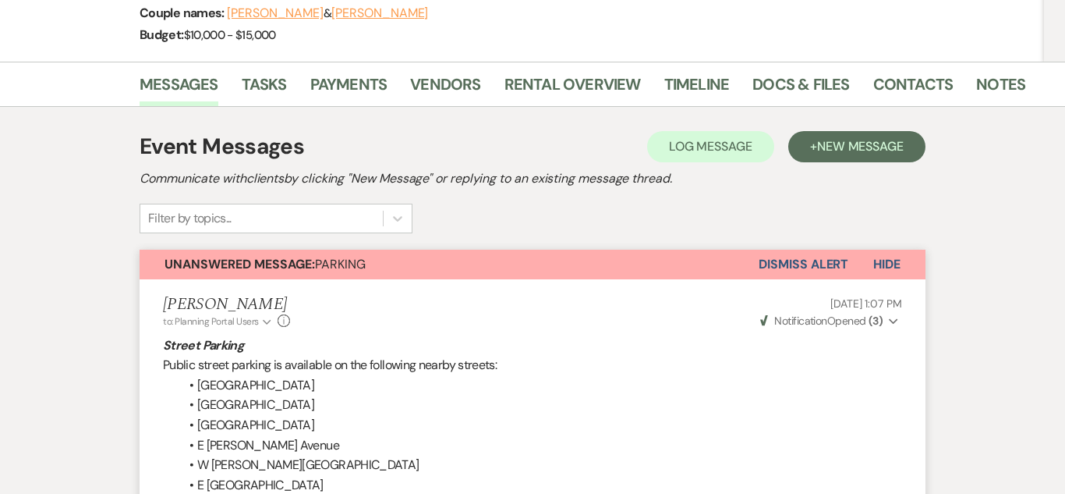
scroll to position [0, 0]
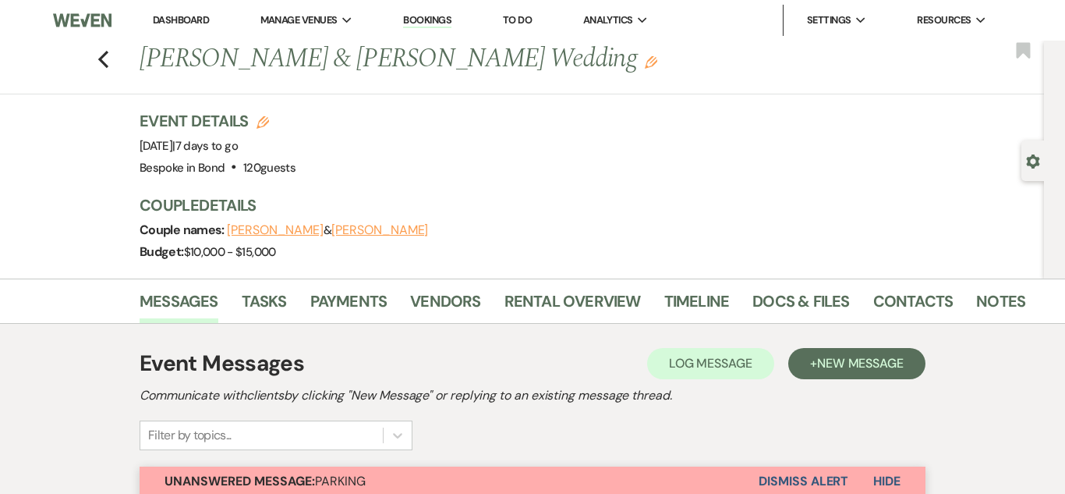
click at [183, 22] on link "Dashboard" at bounding box center [181, 19] width 56 height 13
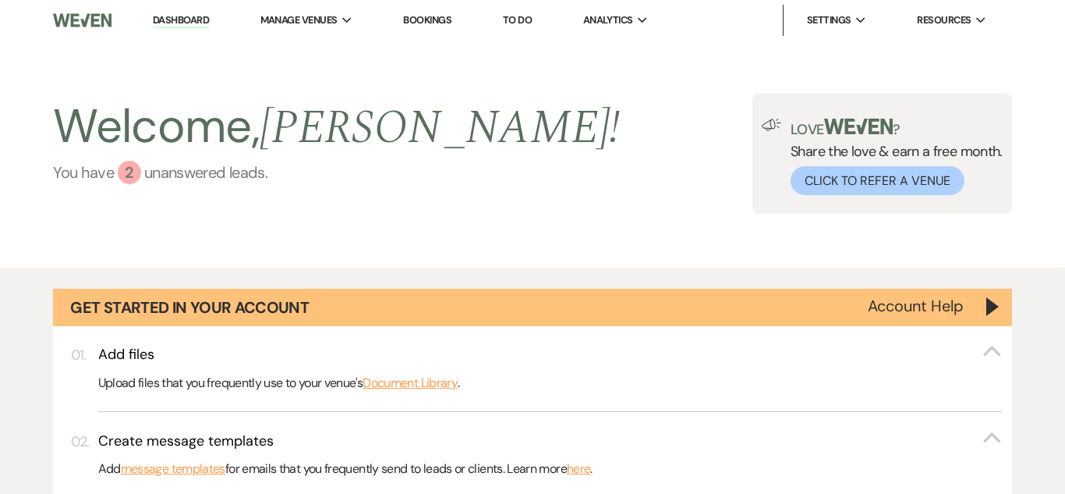
click at [140, 168] on link "You have 2 unanswered lead s ." at bounding box center [336, 172] width 567 height 23
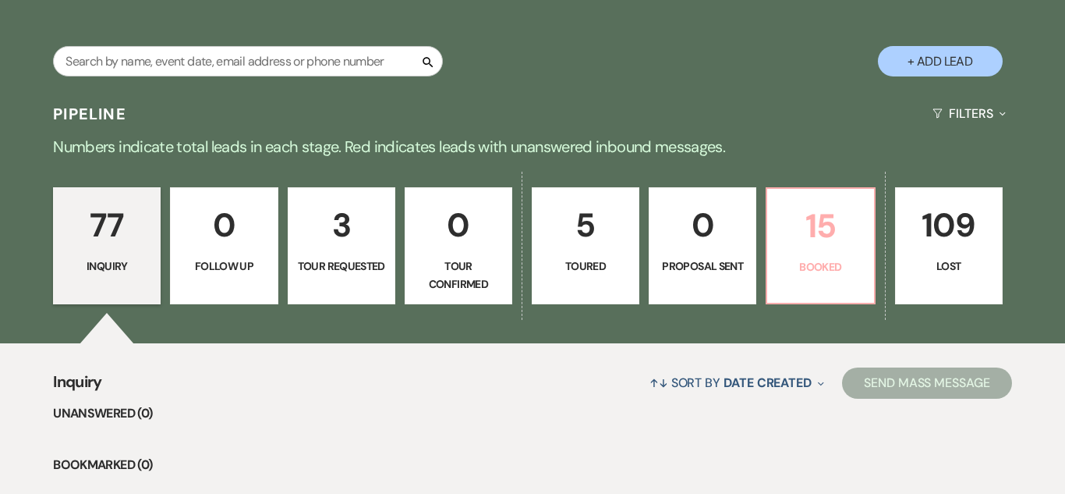
click at [823, 228] on p "15" at bounding box center [820, 226] width 87 height 52
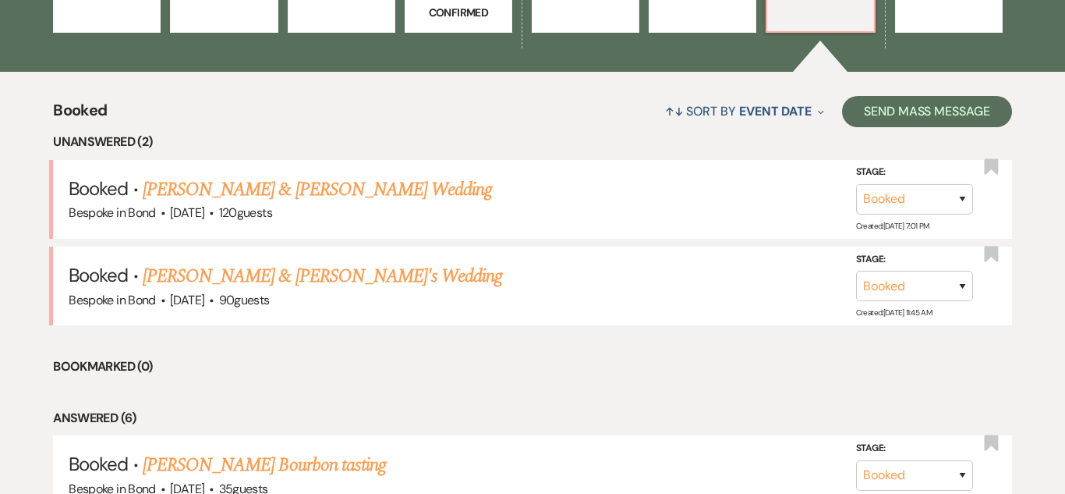
scroll to position [1263, 0]
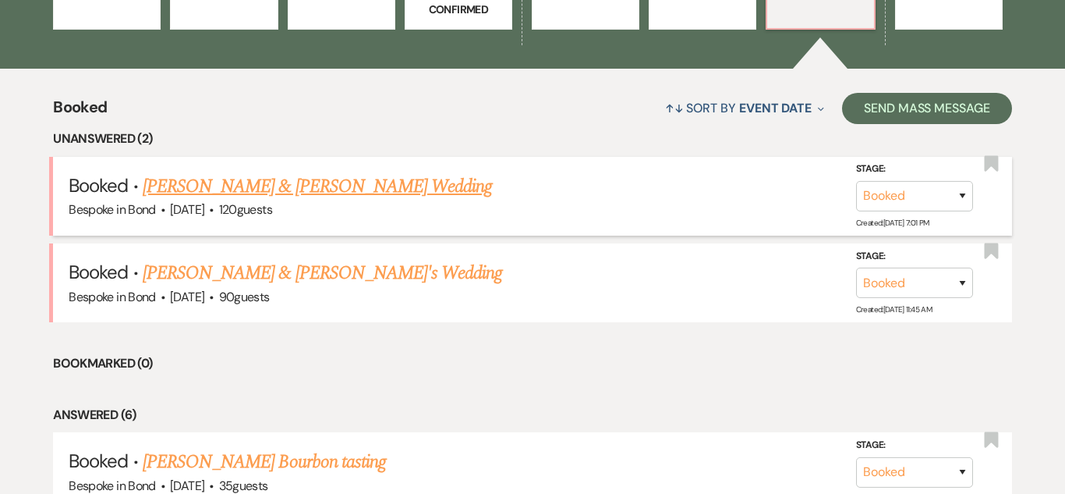
click at [317, 187] on link "[PERSON_NAME] & [PERSON_NAME] Wedding" at bounding box center [317, 186] width 349 height 28
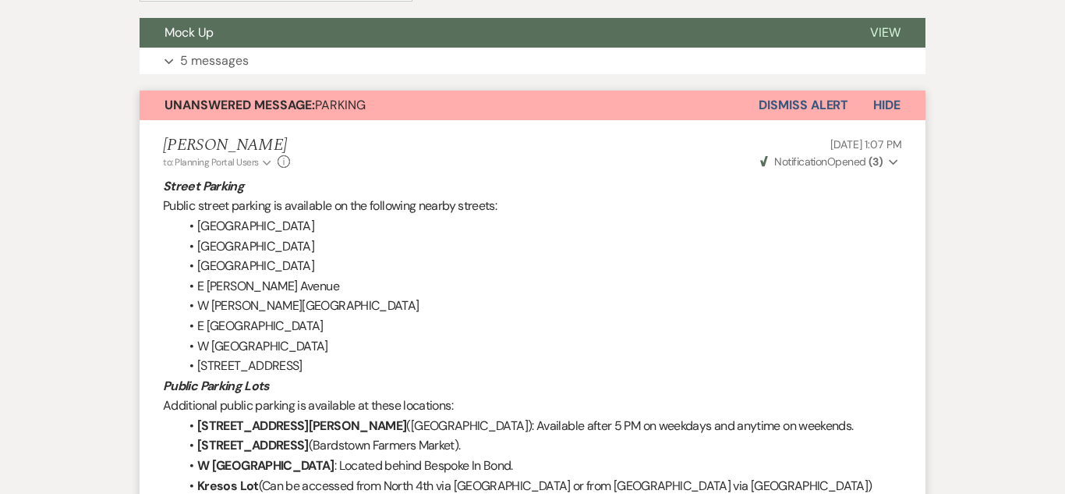
scroll to position [452, 0]
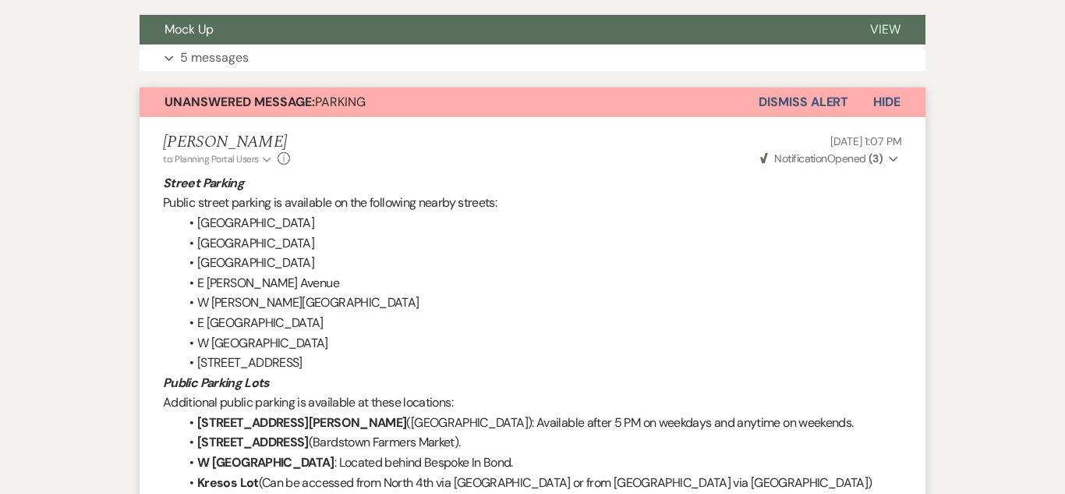
click at [820, 108] on button "Dismiss Alert" at bounding box center [804, 102] width 90 height 30
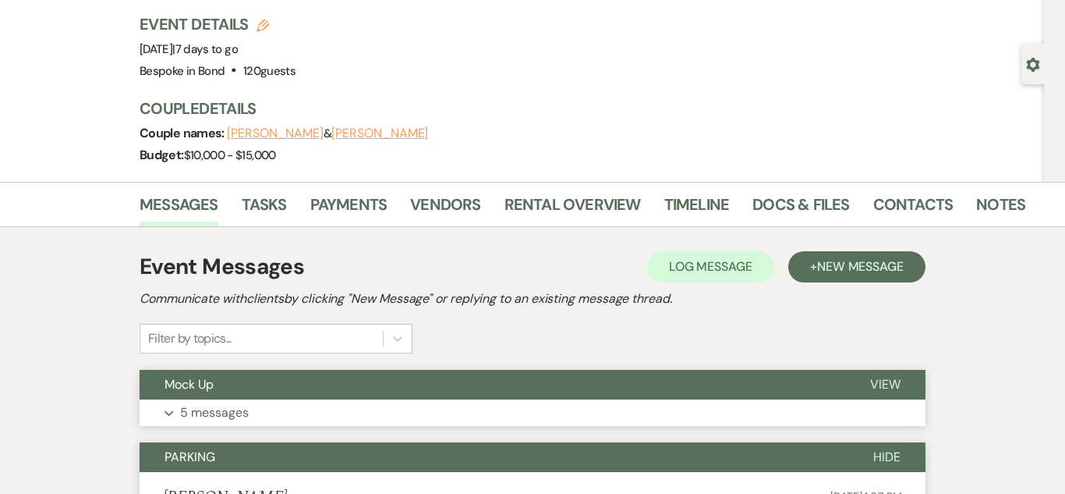
scroll to position [0, 0]
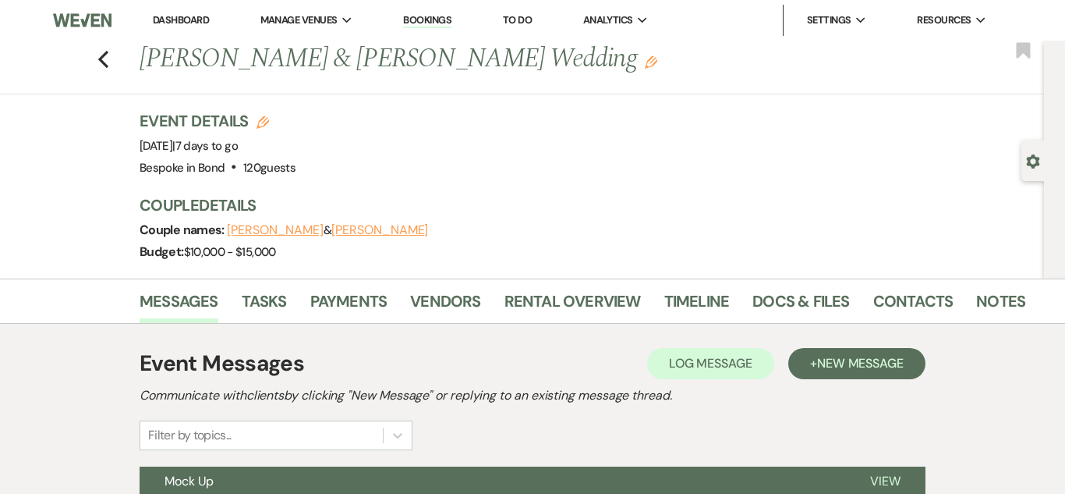
click at [182, 9] on li "Dashboard" at bounding box center [181, 20] width 72 height 31
click at [178, 16] on link "Dashboard" at bounding box center [181, 19] width 56 height 13
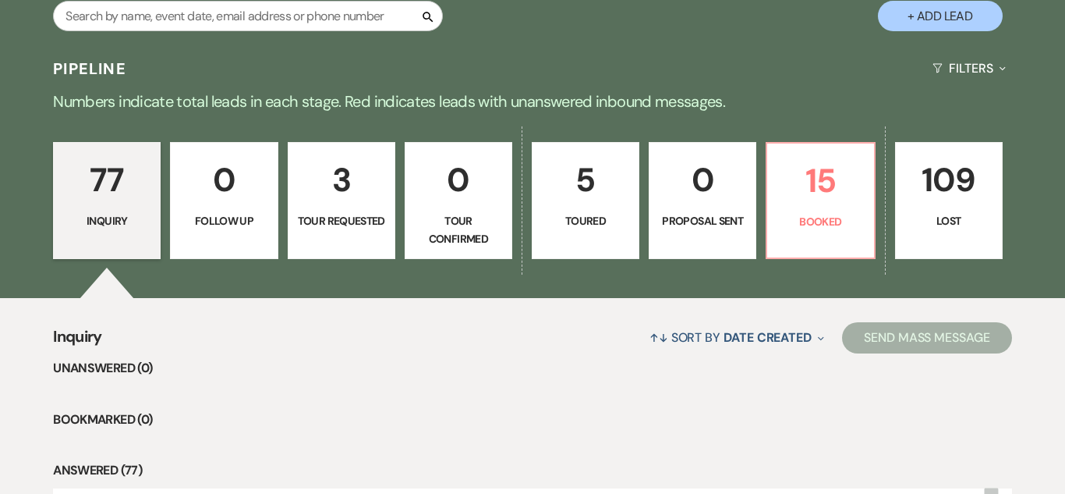
scroll to position [1035, 0]
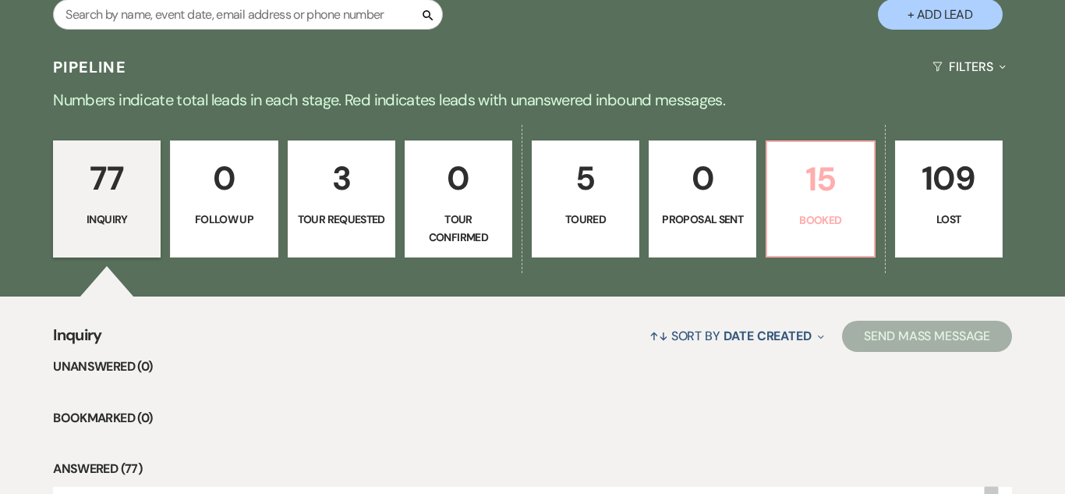
click at [821, 236] on link "15 Booked" at bounding box center [820, 198] width 109 height 117
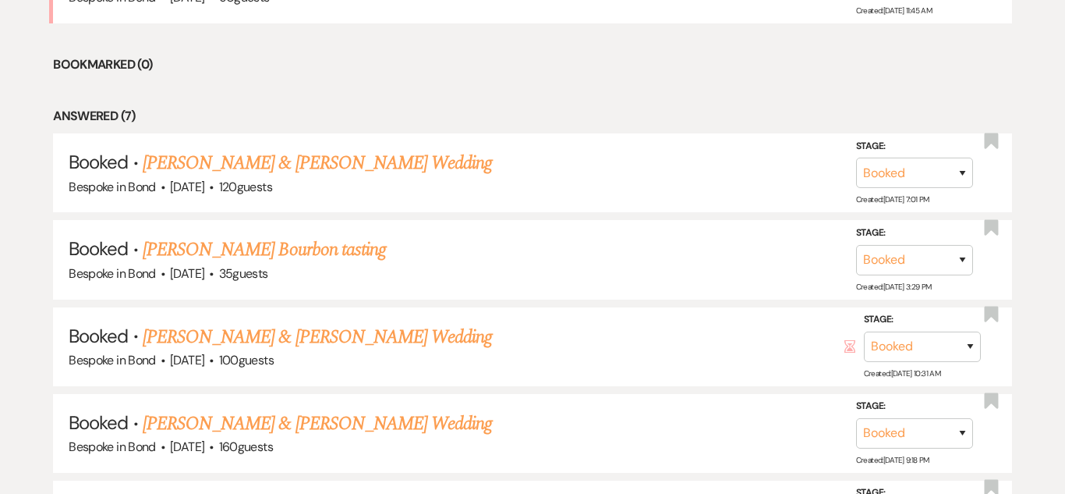
scroll to position [1448, 0]
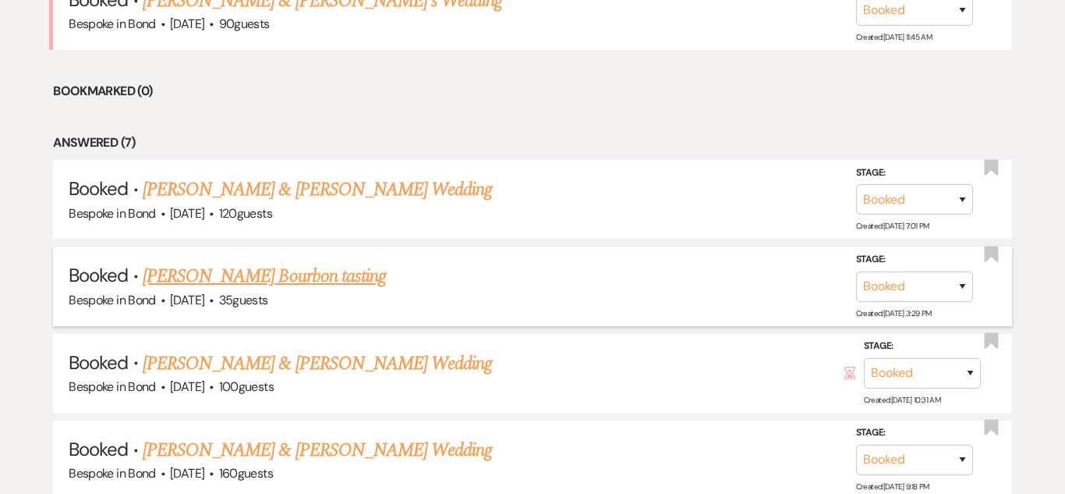
click at [308, 284] on link "[PERSON_NAME] Bourbon tasting" at bounding box center [264, 276] width 243 height 28
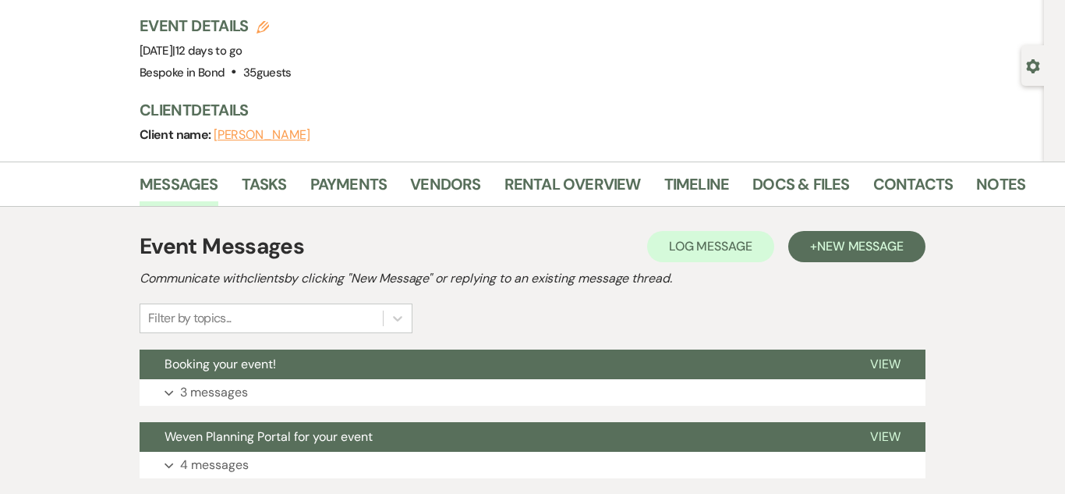
scroll to position [96, 0]
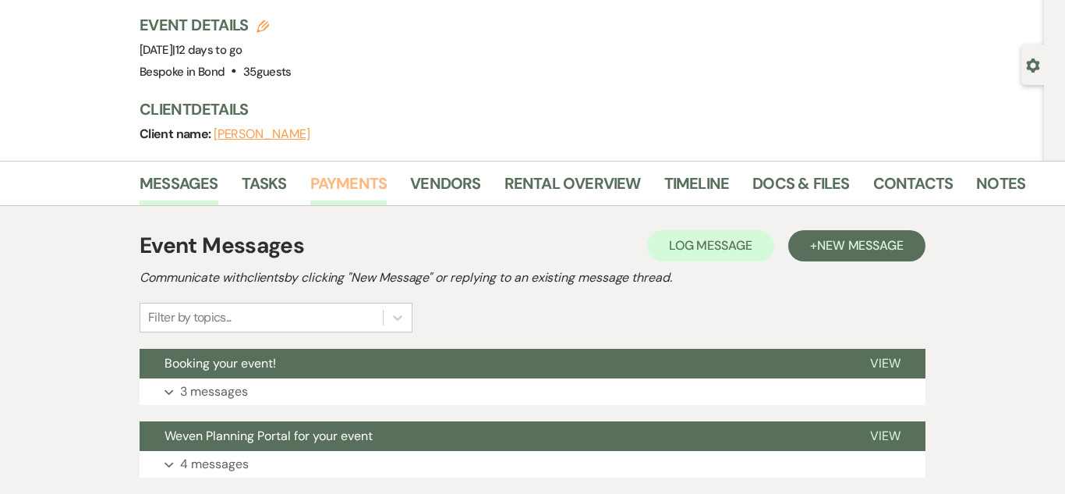
click at [332, 190] on link "Payments" at bounding box center [348, 188] width 77 height 34
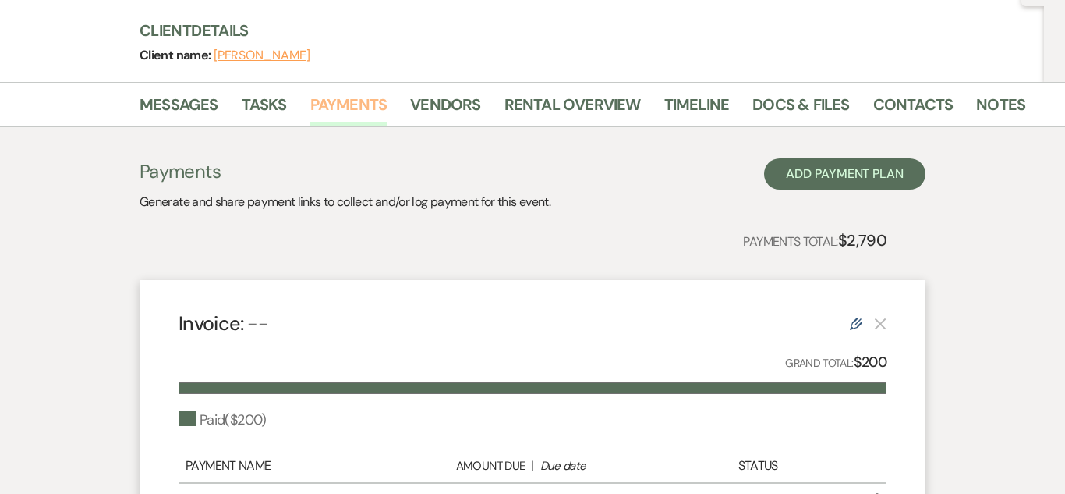
scroll to position [178, 0]
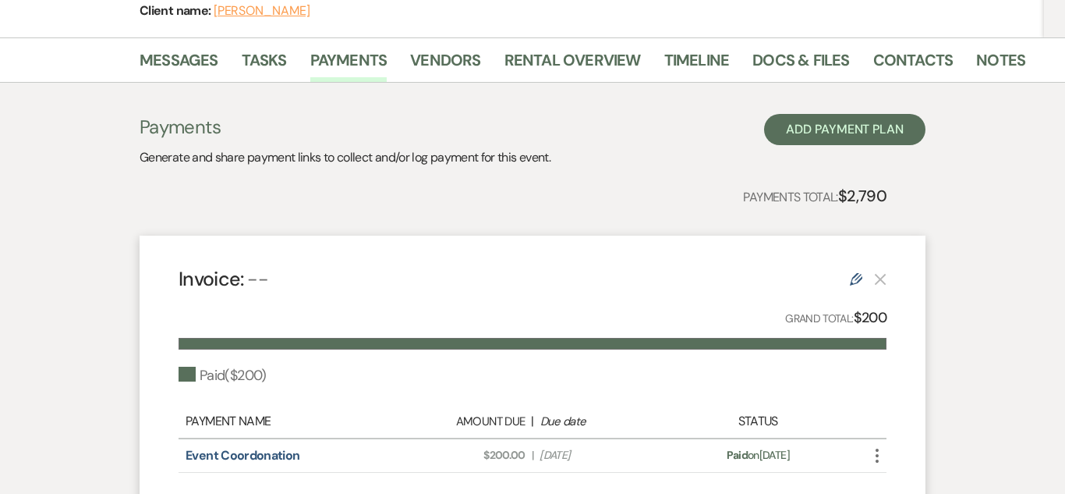
scroll to position [214, 0]
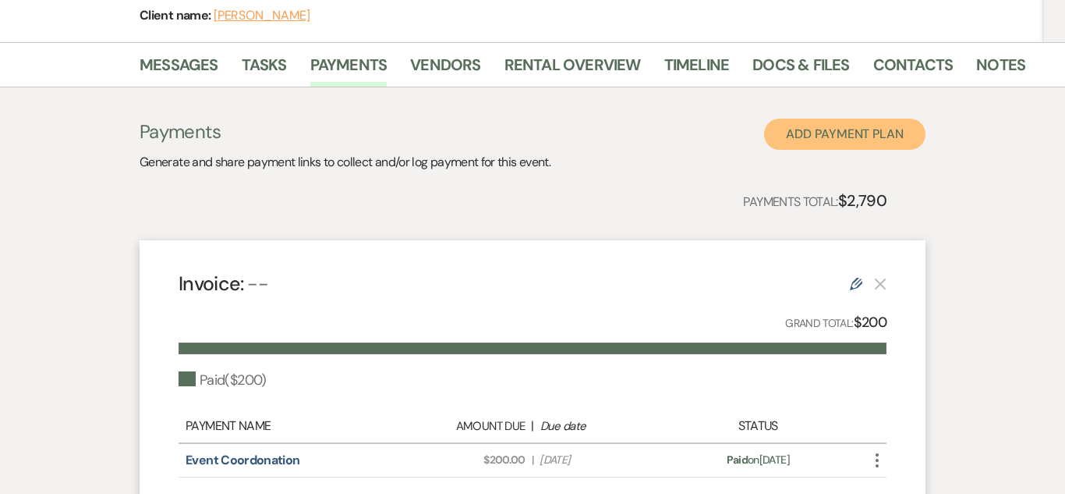
click at [807, 133] on button "Add Payment Plan" at bounding box center [844, 134] width 161 height 31
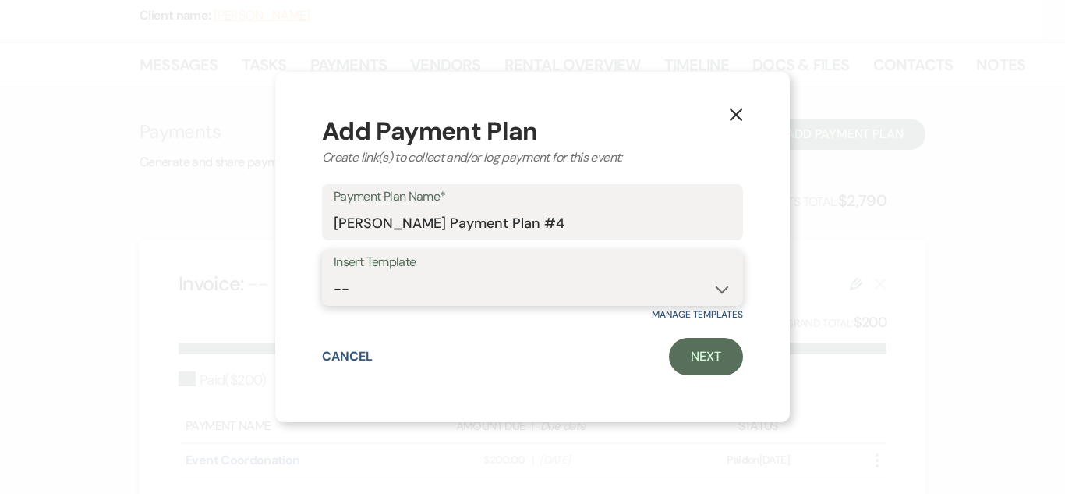
click at [572, 282] on select "-- Standard Payment Plan Security Deposit" at bounding box center [533, 289] width 398 height 30
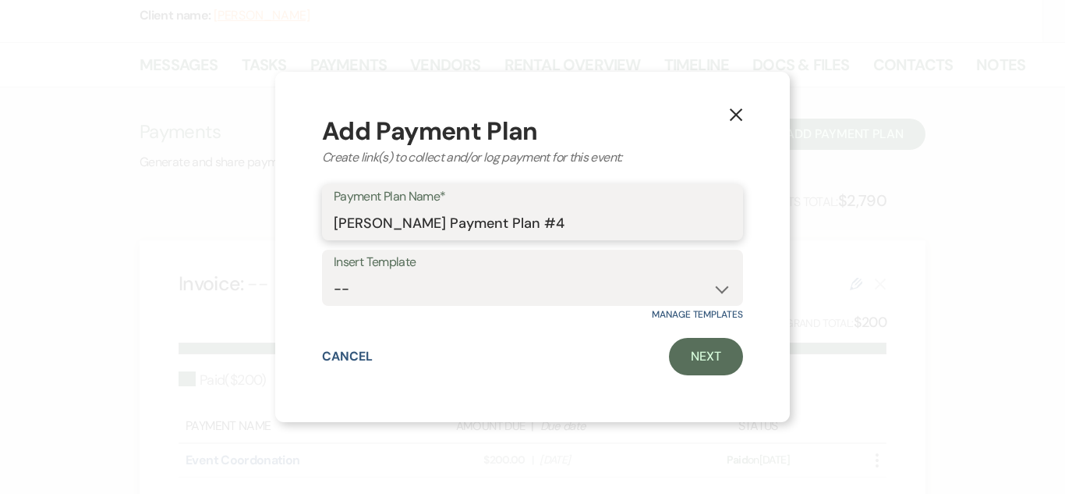
click at [587, 212] on input "[PERSON_NAME] Payment Plan #4" at bounding box center [533, 223] width 398 height 30
type input "[PERSON_NAME] Catering Payment Plan"
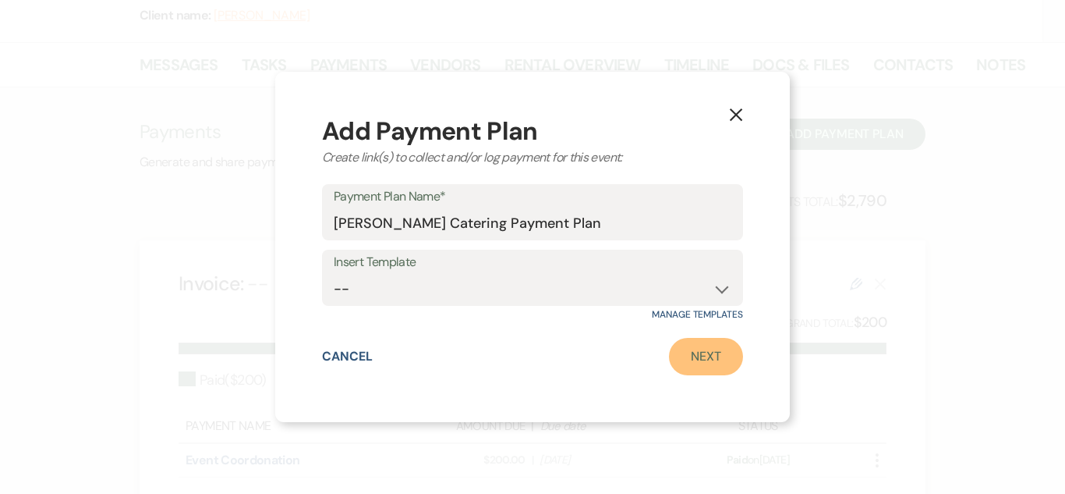
click at [695, 348] on link "Next" at bounding box center [706, 356] width 74 height 37
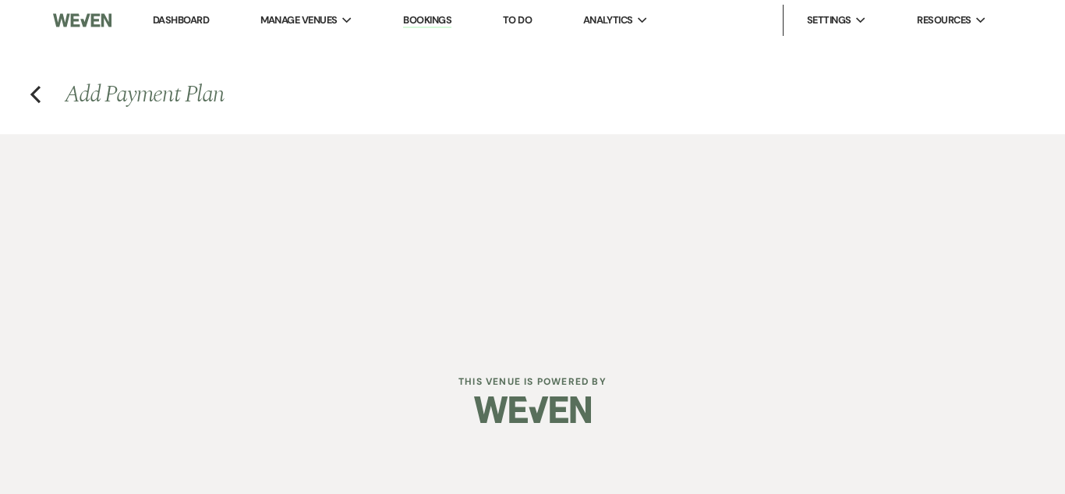
select select "2"
select select "percentage"
select select "true"
select select "client"
select select "weeks"
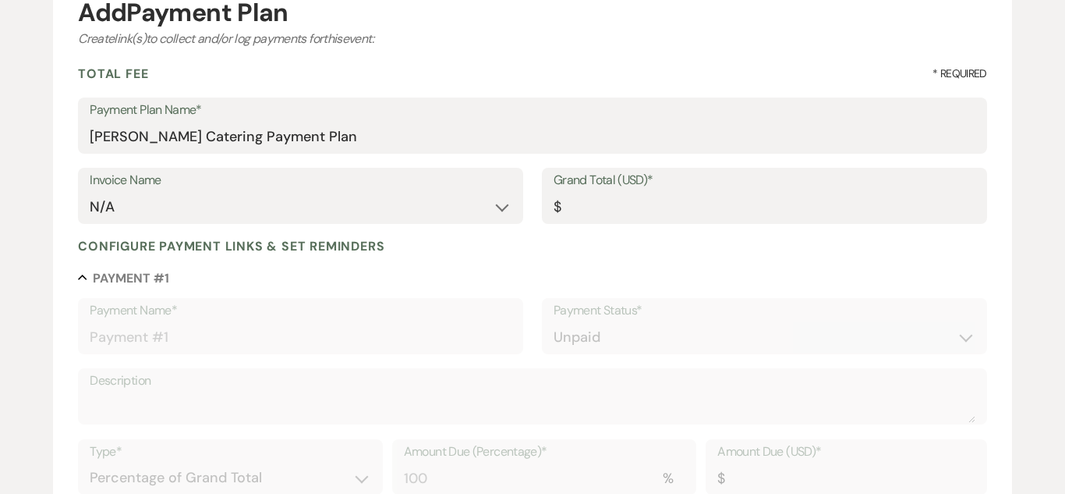
scroll to position [187, 0]
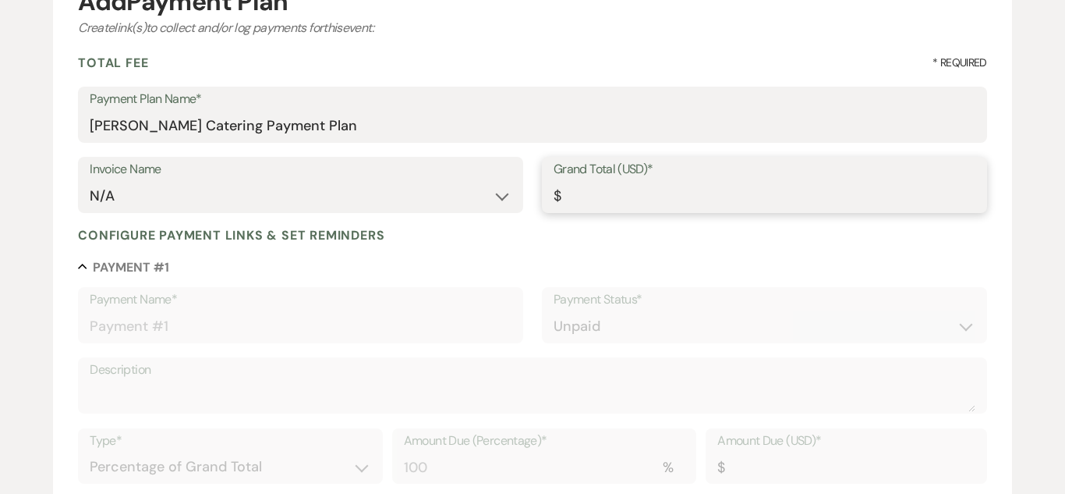
click at [583, 198] on input "Grand Total (USD)*" at bounding box center [765, 196] width 422 height 30
type input "1"
type input "1.00"
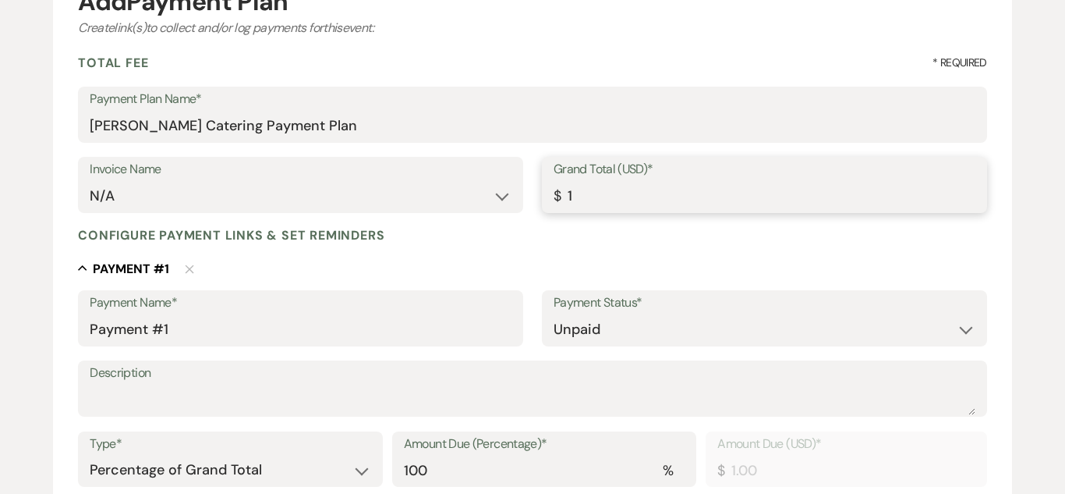
type input "11"
type input "11.00"
type input "112"
type input "112.00"
type input "1120"
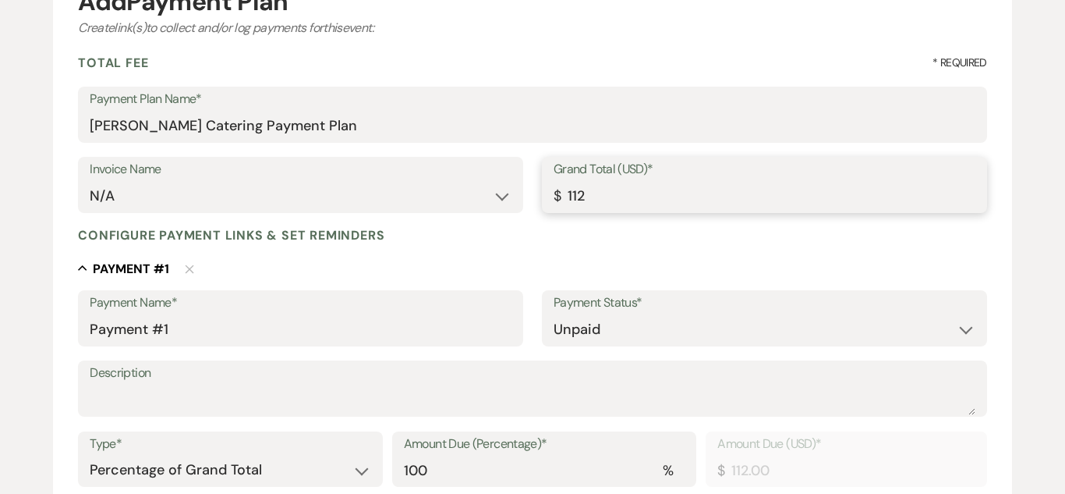
type input "1120.00"
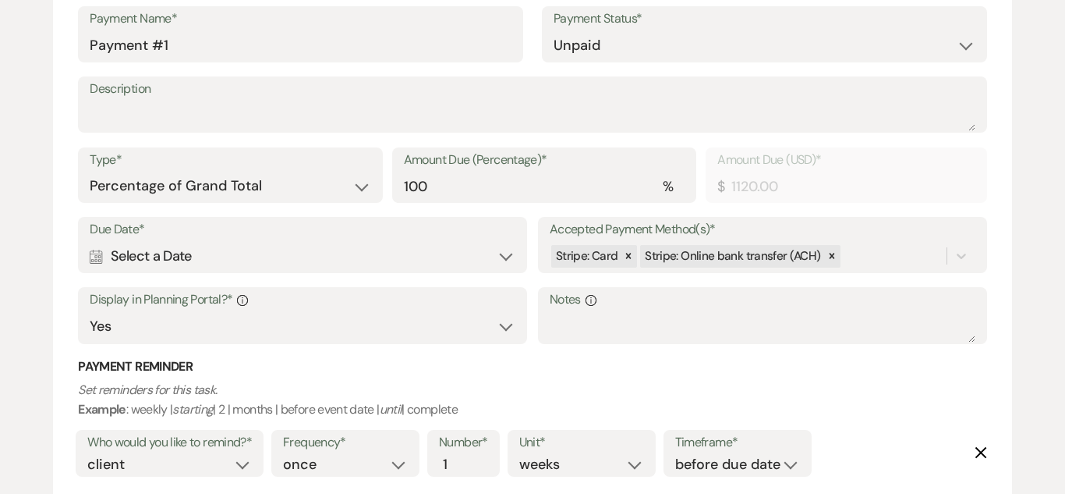
scroll to position [473, 0]
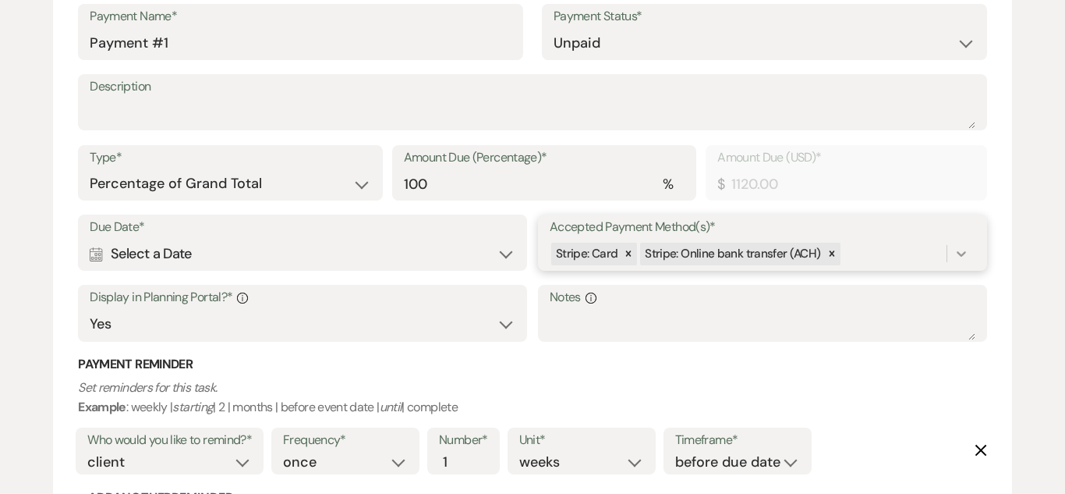
type input "1120.00"
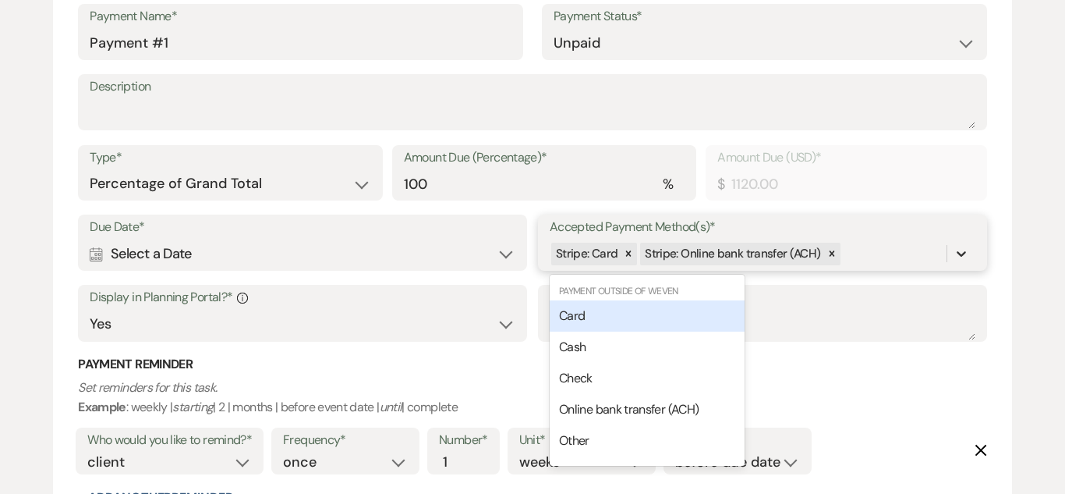
click at [952, 252] on div at bounding box center [962, 253] width 28 height 28
click at [675, 321] on div "Card" at bounding box center [647, 315] width 195 height 31
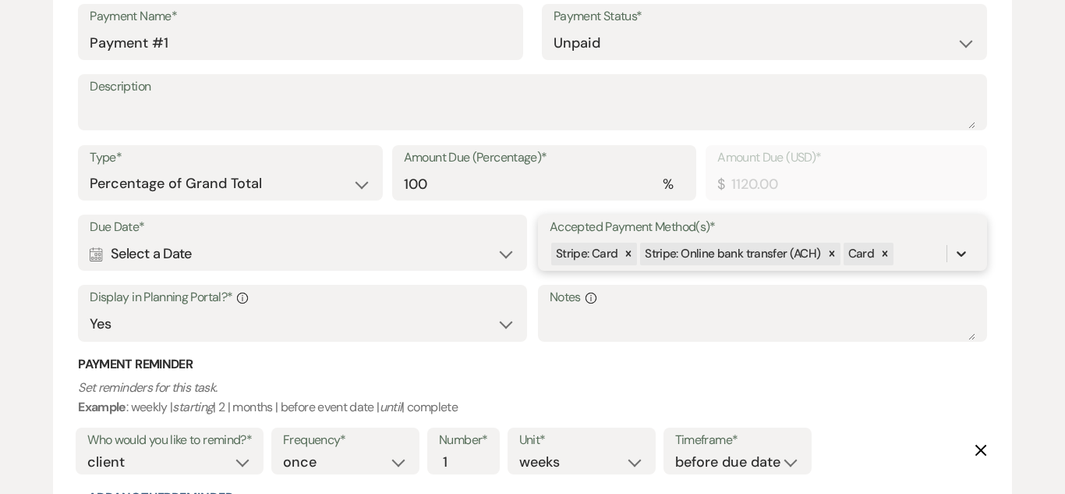
click at [966, 253] on icon at bounding box center [962, 254] width 16 height 16
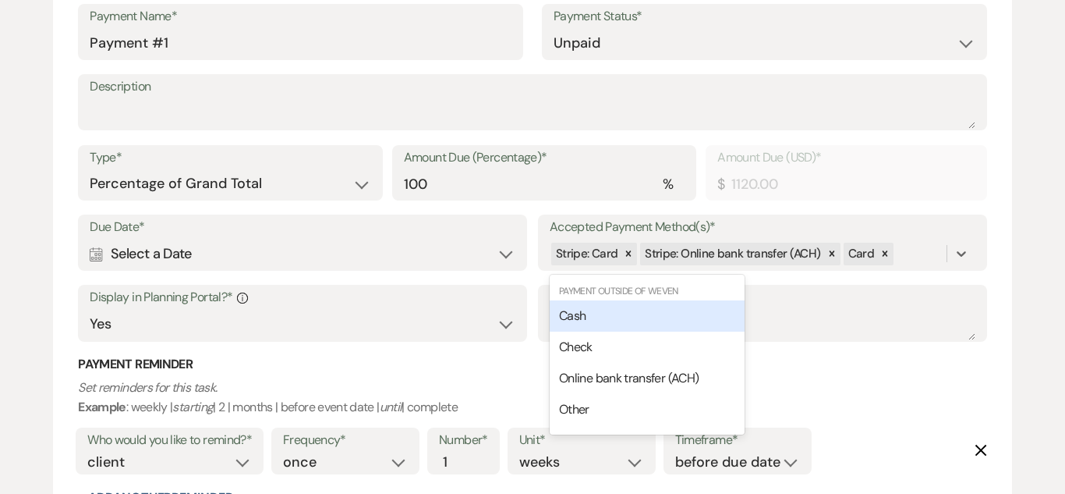
click at [883, 296] on label "Notes Info" at bounding box center [763, 297] width 426 height 23
click at [883, 309] on textarea "Notes Info" at bounding box center [763, 324] width 426 height 31
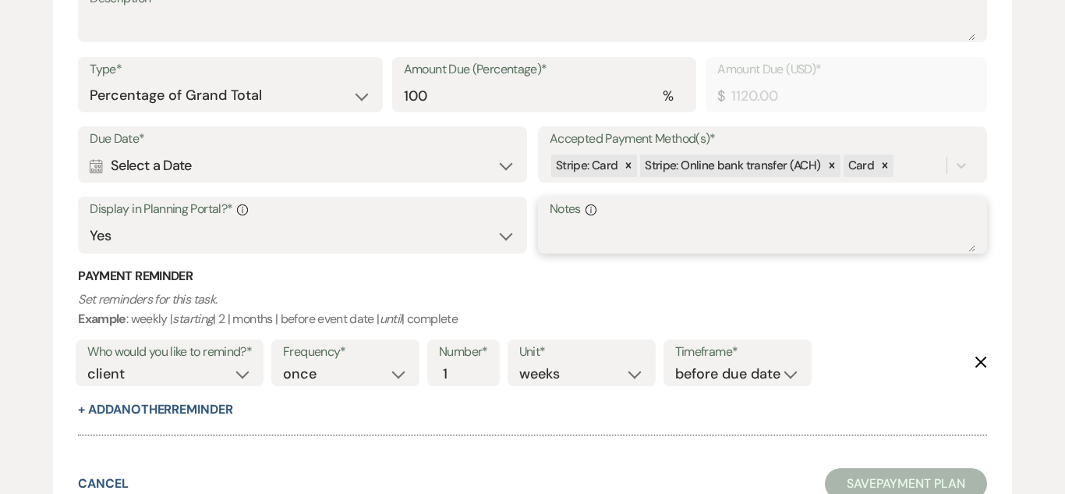
scroll to position [572, 0]
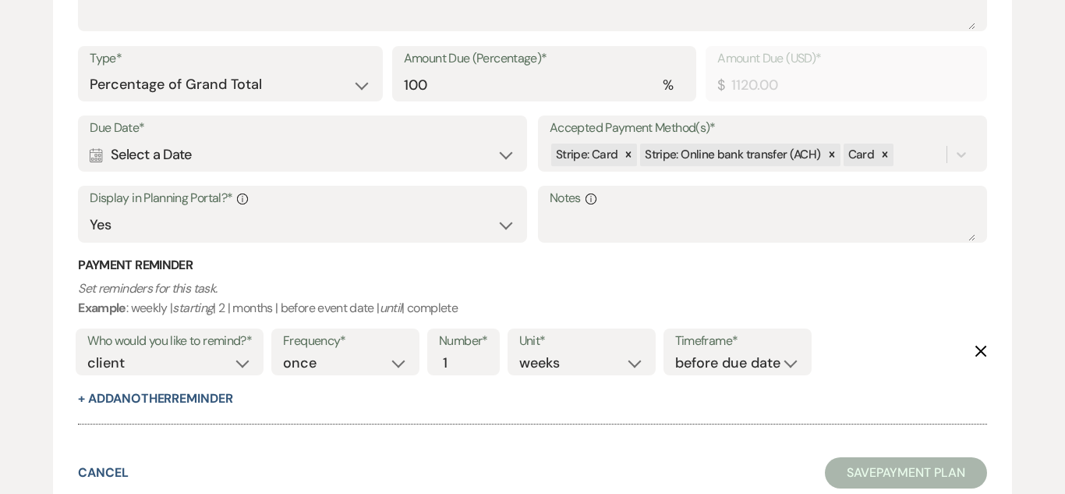
click at [517, 151] on div "Due Date* Calendar Select a Date Expand" at bounding box center [302, 143] width 449 height 56
click at [508, 151] on div "Calendar Select a Date Expand" at bounding box center [303, 155] width 426 height 30
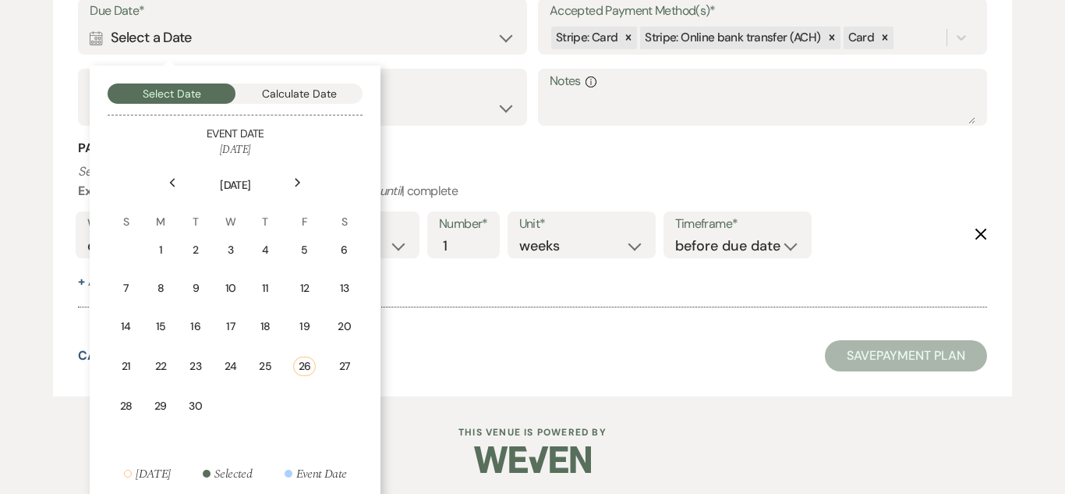
scroll to position [696, 0]
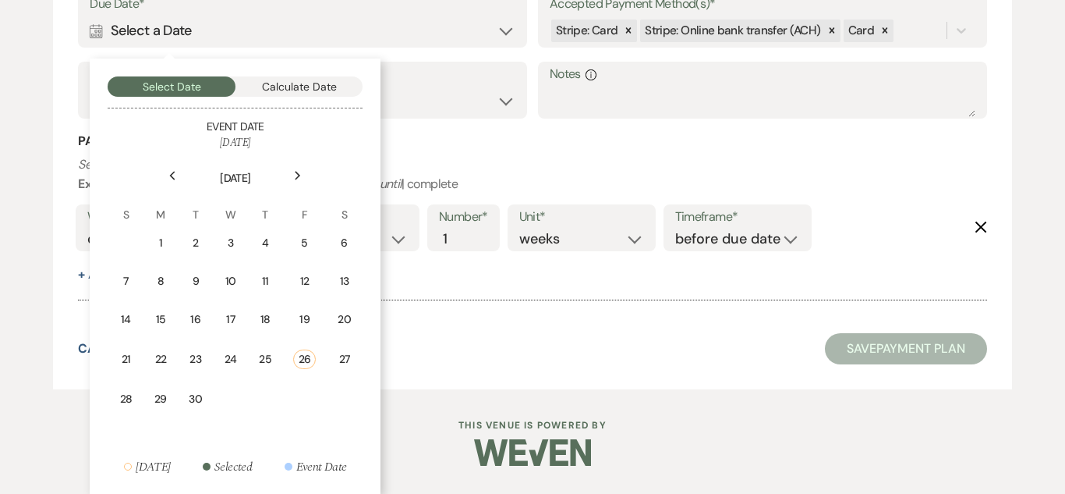
click at [295, 172] on icon "Next" at bounding box center [298, 175] width 8 height 9
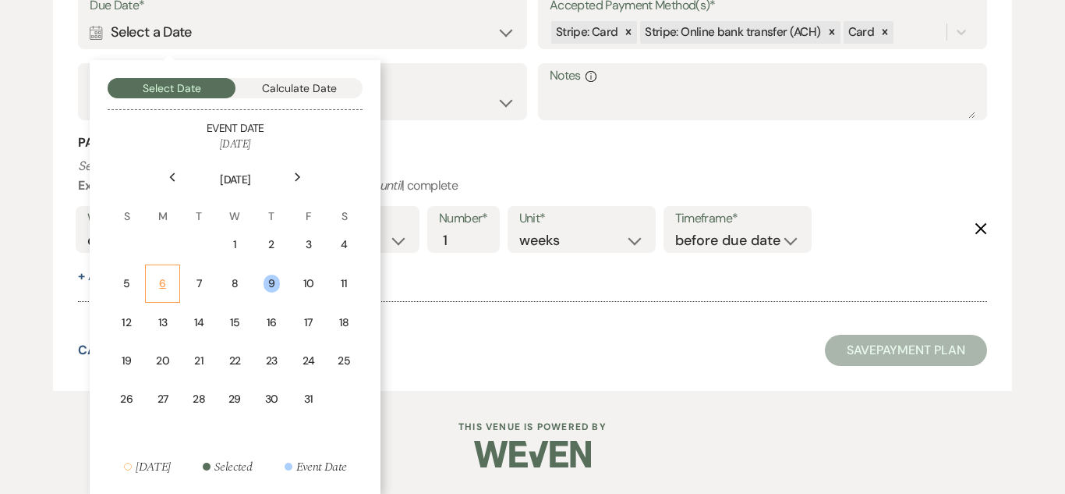
click at [162, 283] on div "6" at bounding box center [162, 283] width 15 height 16
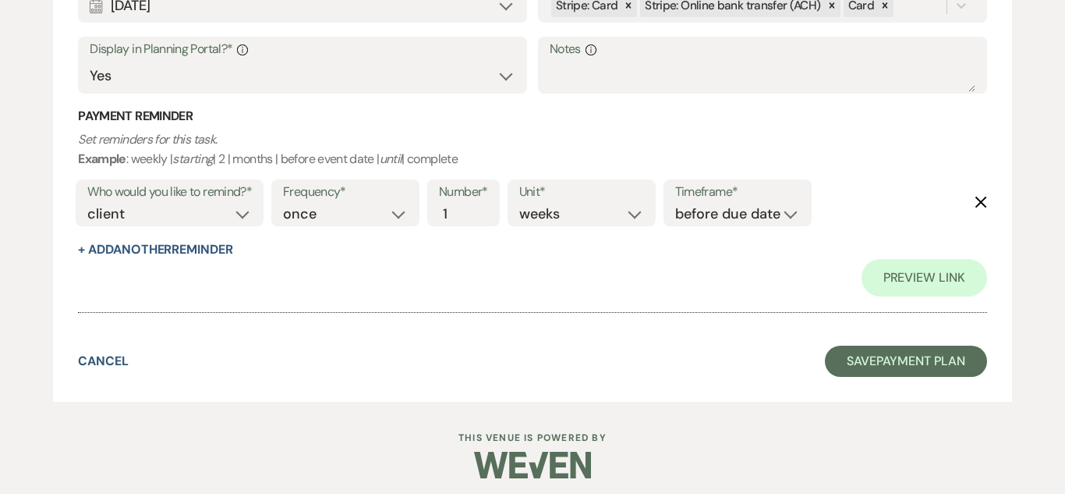
scroll to position [729, 0]
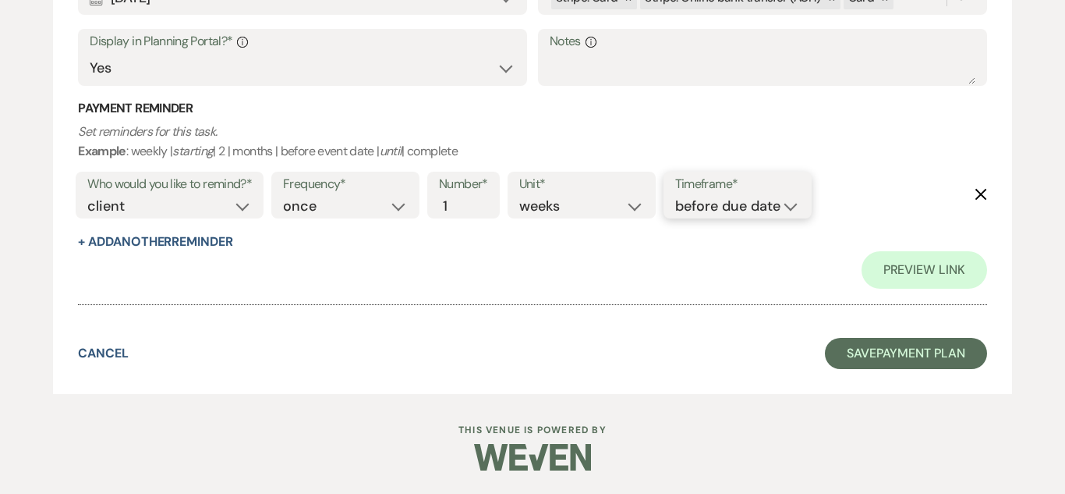
click at [795, 202] on select "before due date after due date on due date on custom date" at bounding box center [737, 206] width 125 height 21
select select "onDueDate"
click at [675, 196] on select "before due date after due date on due date on custom date" at bounding box center [737, 206] width 125 height 21
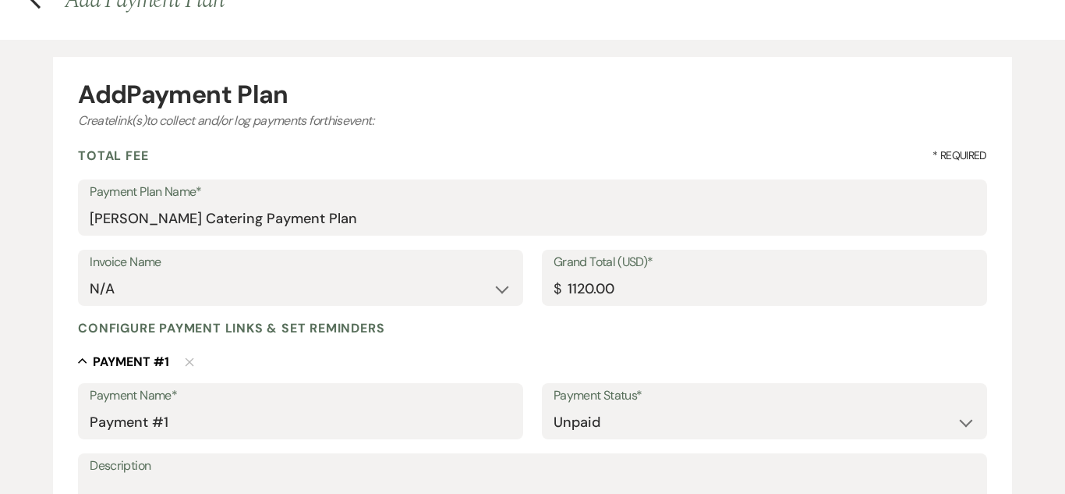
scroll to position [87, 0]
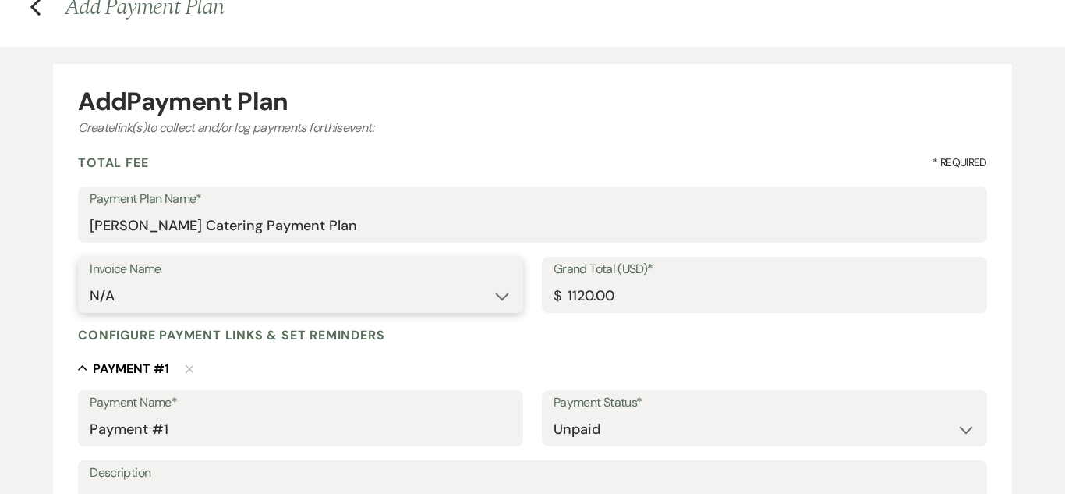
click at [402, 308] on select "N/A" at bounding box center [301, 296] width 422 height 30
click at [363, 287] on select "N/A" at bounding box center [301, 296] width 422 height 30
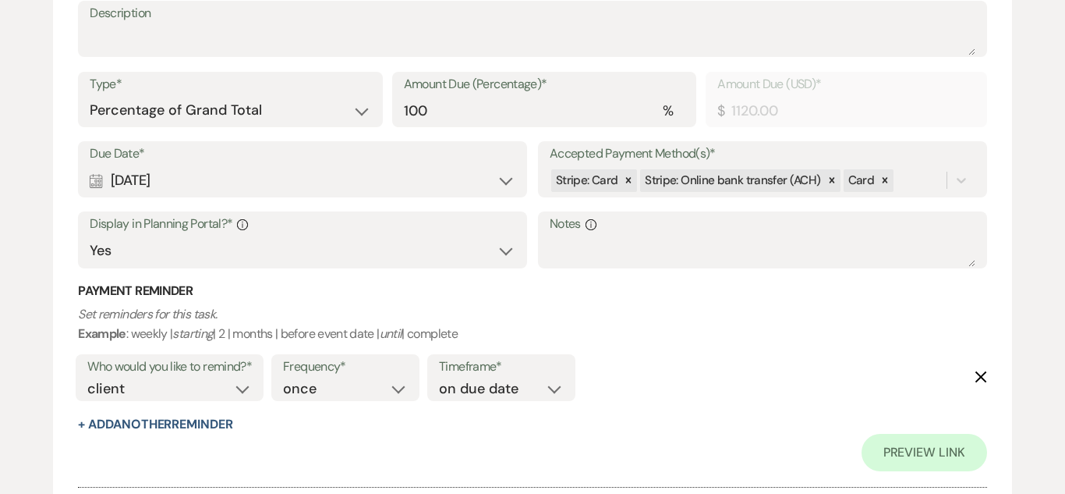
scroll to position [579, 0]
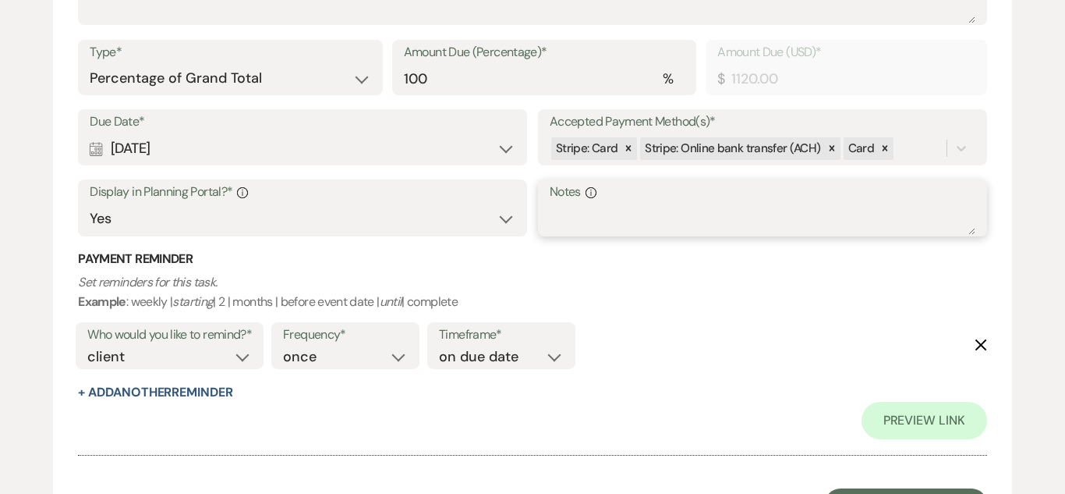
click at [674, 225] on textarea "Notes Info" at bounding box center [763, 219] width 426 height 31
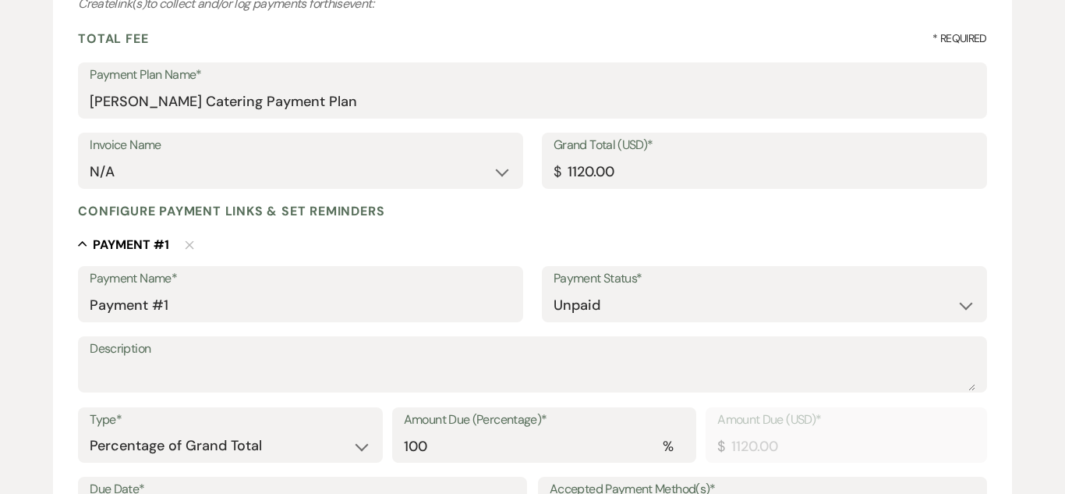
scroll to position [210, 0]
click at [591, 177] on input "1120.00" at bounding box center [765, 173] width 422 height 30
type input "112.00"
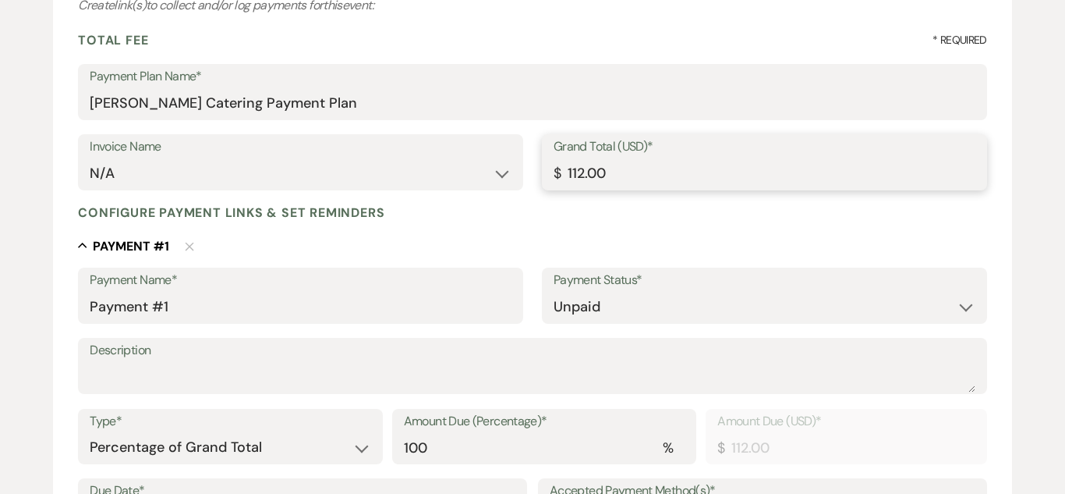
type input "11.00"
type input "1188.00"
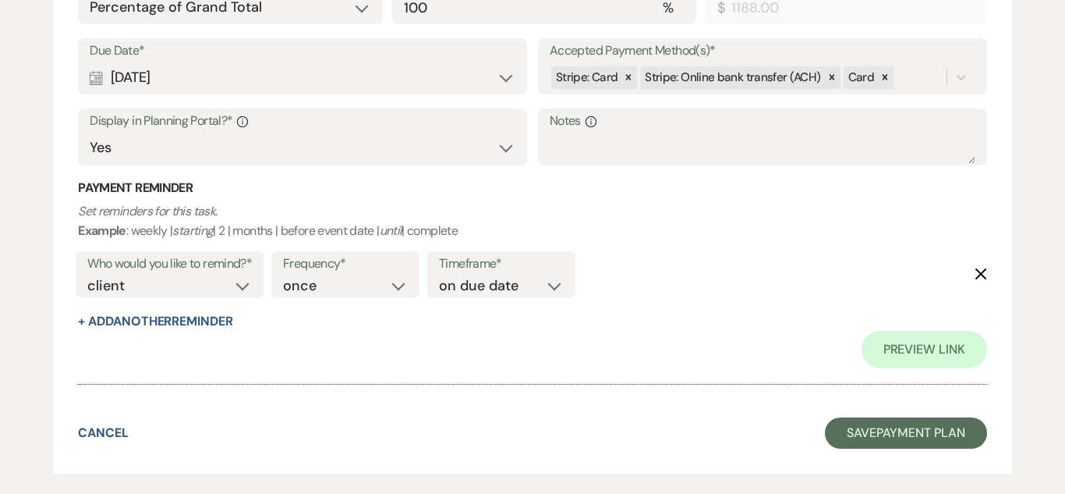
scroll to position [654, 0]
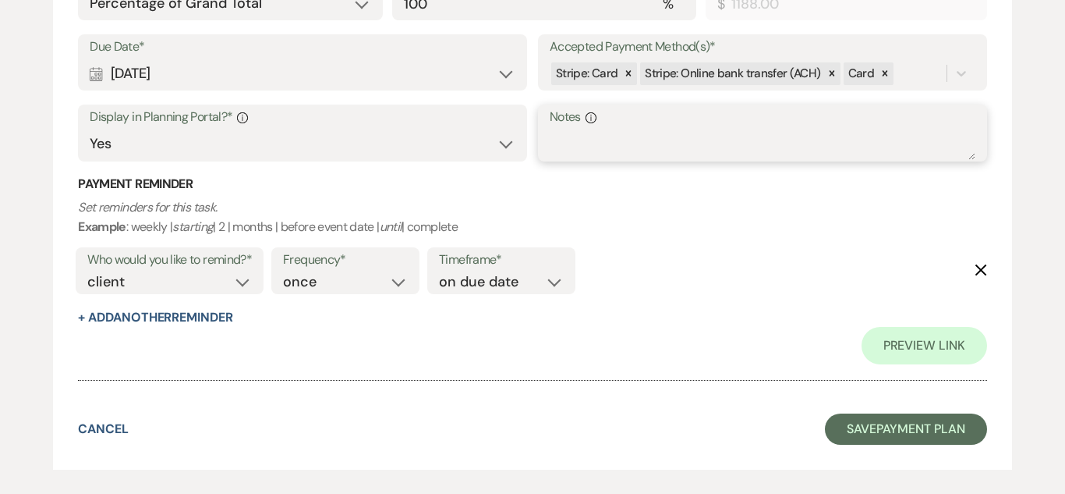
click at [593, 148] on textarea "Notes Info" at bounding box center [763, 144] width 426 height 31
type textarea "N"
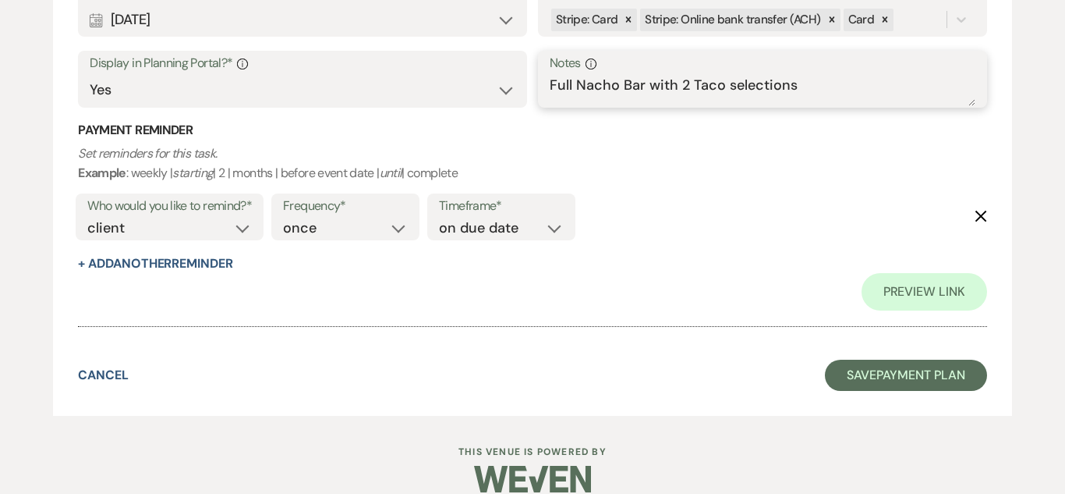
scroll to position [729, 0]
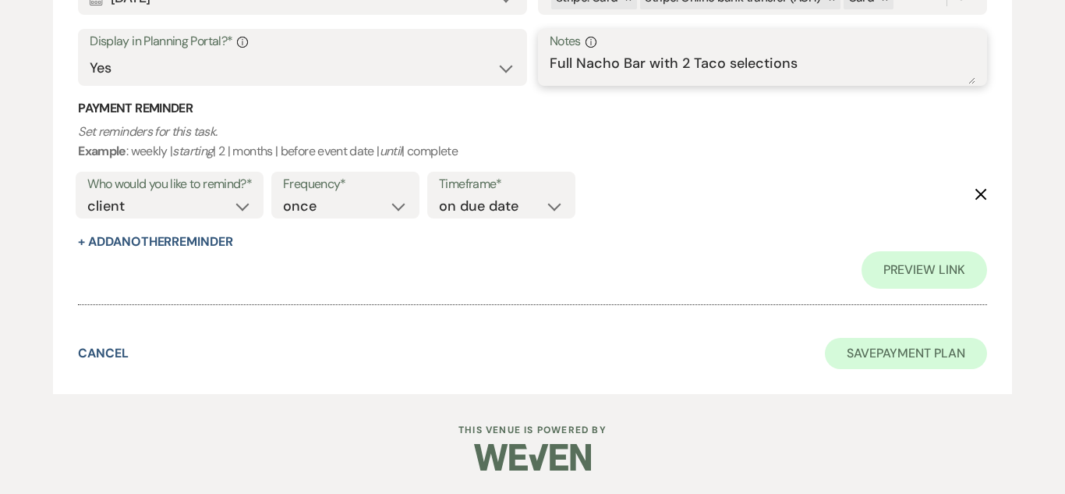
type textarea "Full Nacho Bar with 2 Taco selections"
click at [876, 344] on button "Save Payment Plan" at bounding box center [906, 353] width 162 height 31
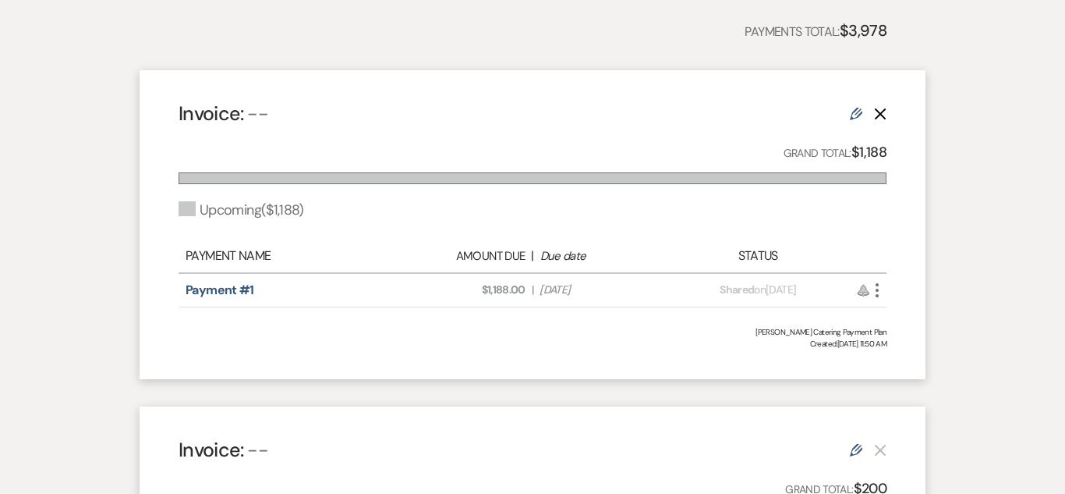
scroll to position [380, 0]
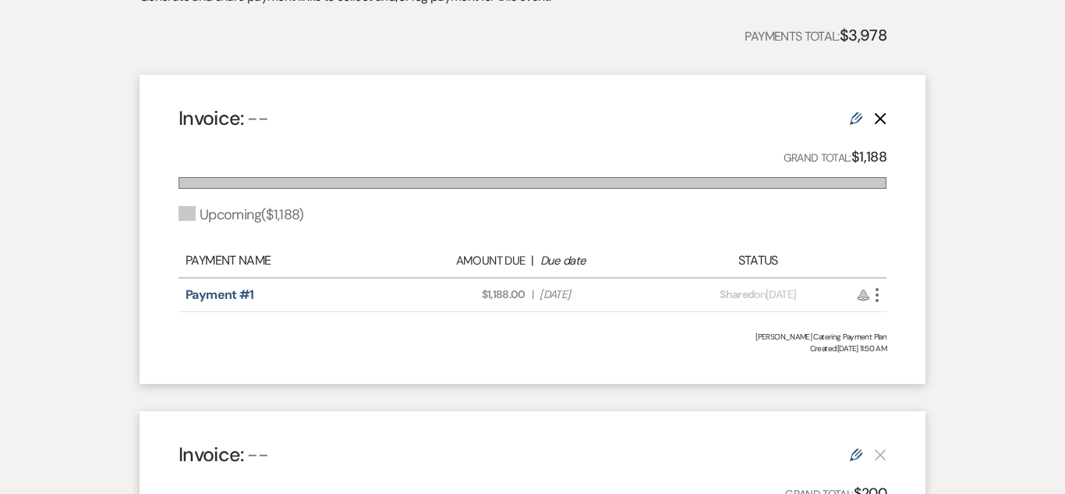
click at [859, 119] on use at bounding box center [856, 118] width 12 height 12
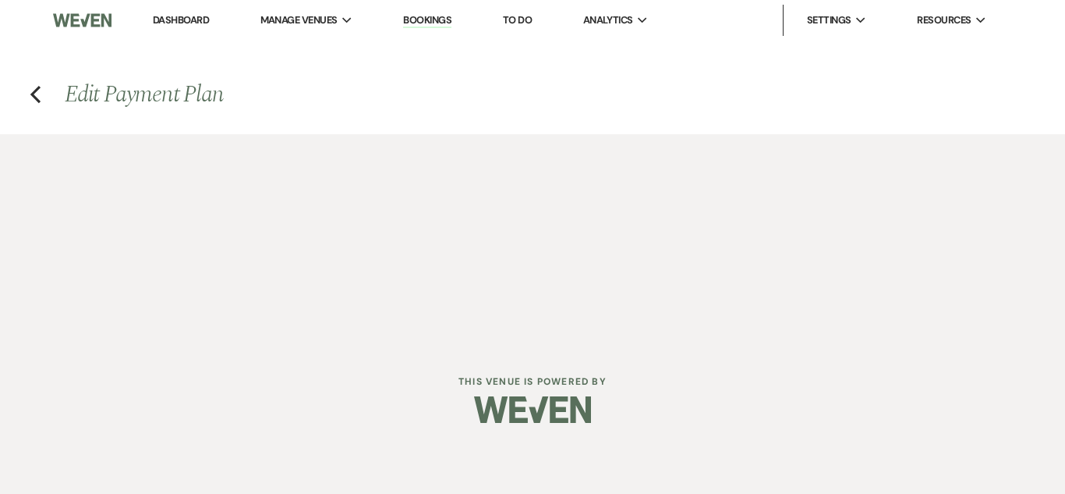
select select "2"
select select "percentage"
select select "true"
select select "client"
select select "onDueDate"
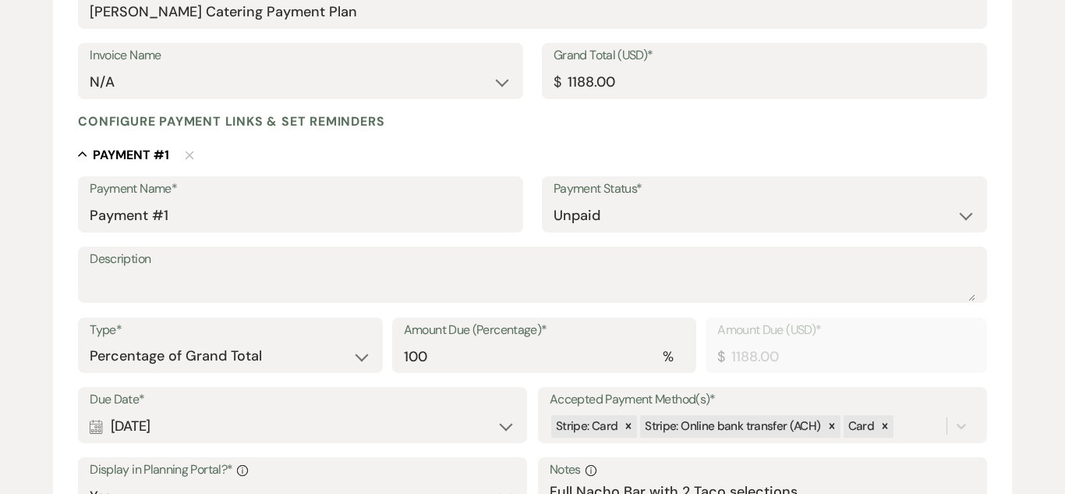
scroll to position [306, 0]
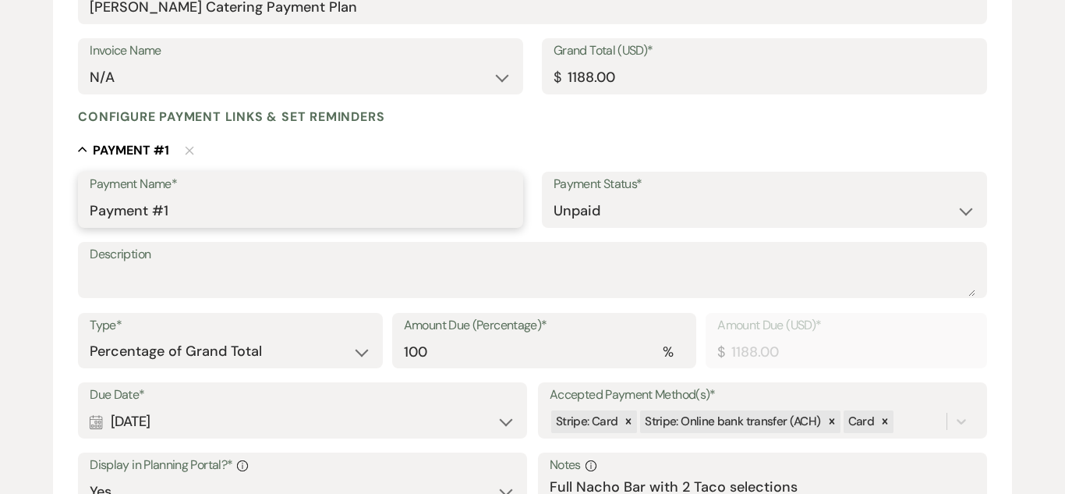
click at [404, 202] on input "Payment #1" at bounding box center [301, 211] width 422 height 30
type input "P"
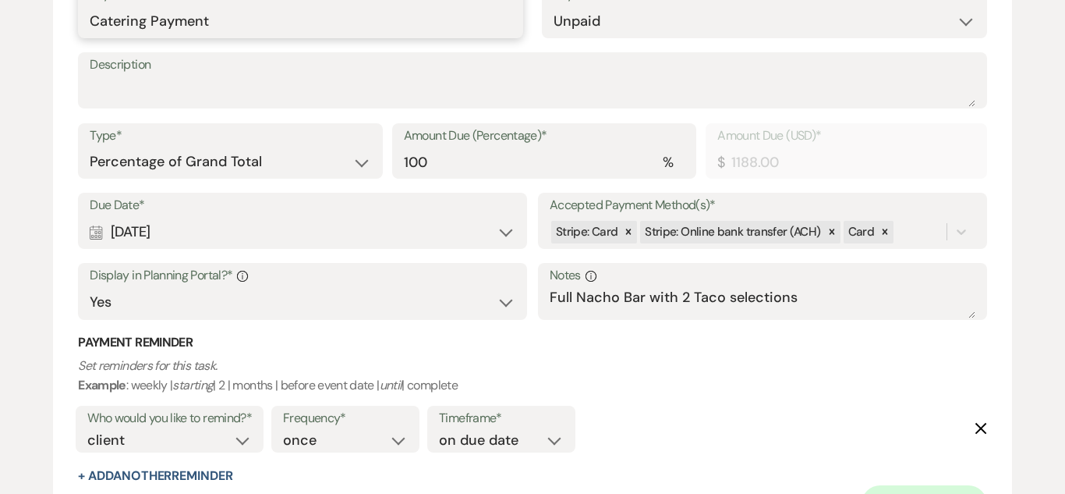
scroll to position [499, 0]
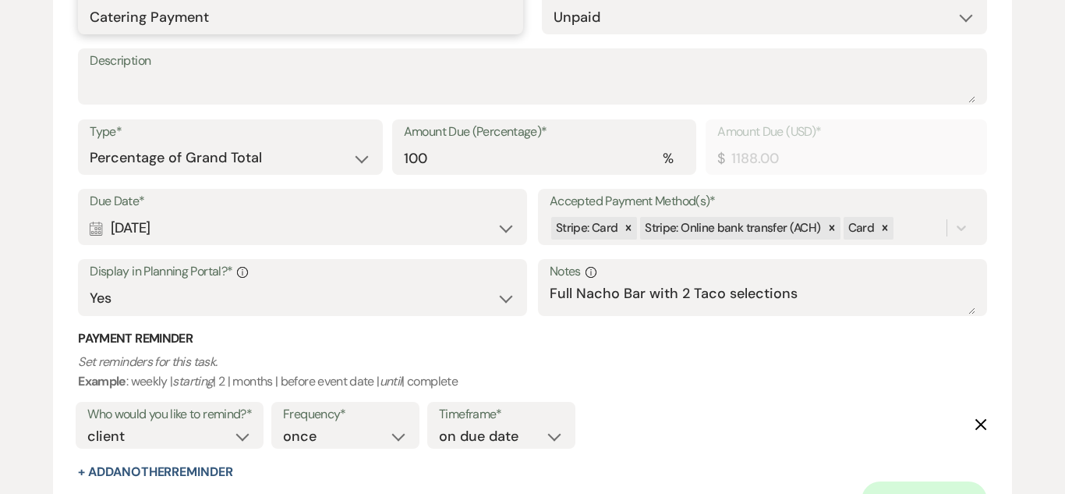
type input "Catering Payment"
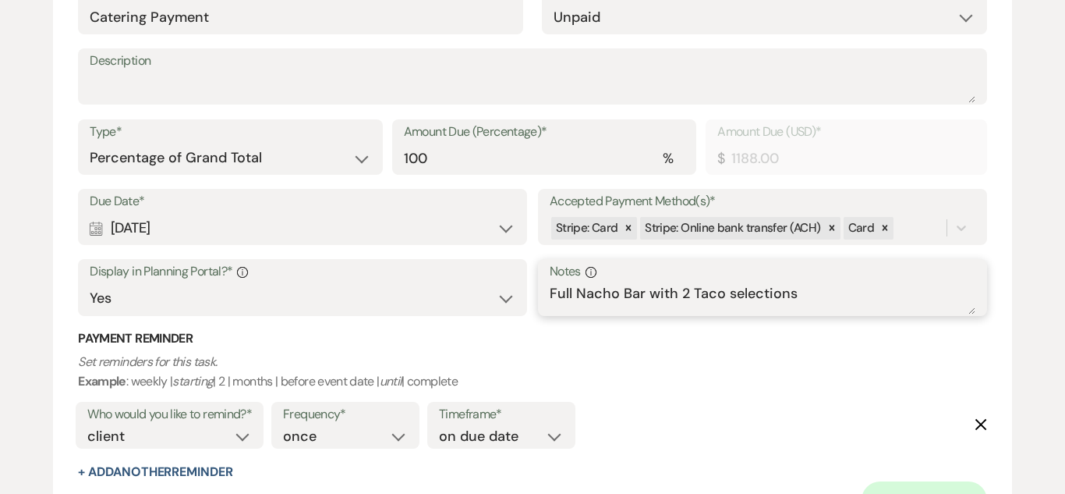
drag, startPoint x: 806, startPoint y: 294, endPoint x: 553, endPoint y: 282, distance: 253.0
click at [553, 283] on textarea "Full Nacho Bar with 2 Taco selections" at bounding box center [763, 298] width 426 height 31
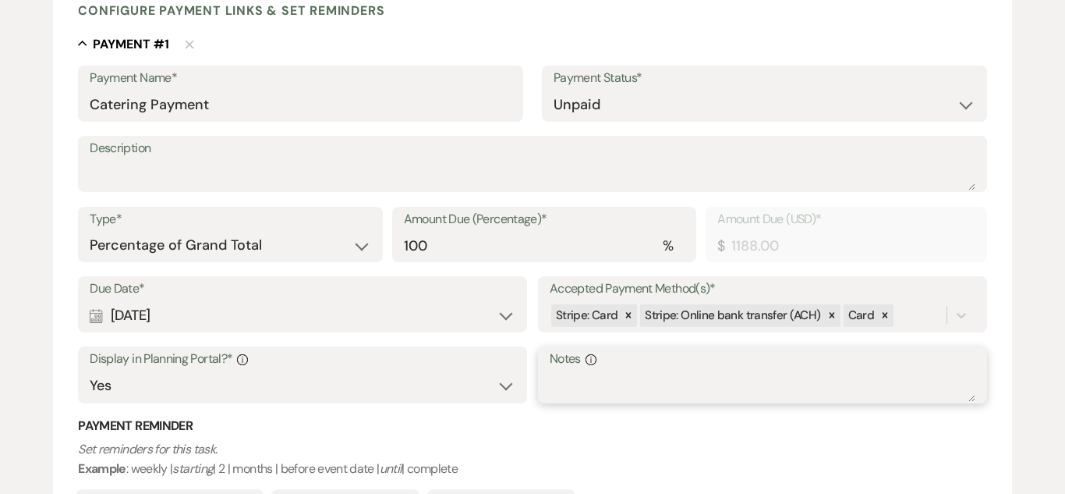
scroll to position [361, 0]
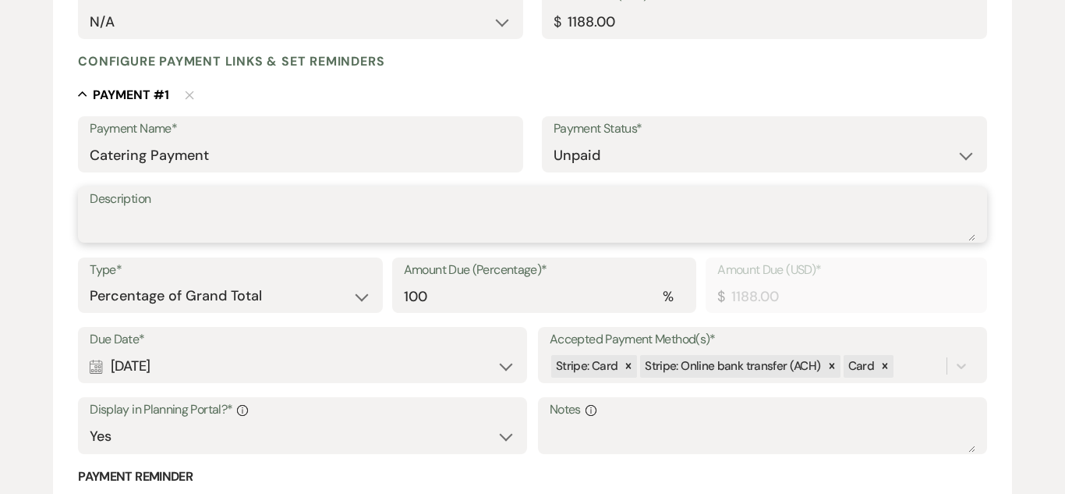
click at [410, 226] on textarea "Description" at bounding box center [532, 225] width 885 height 31
paste textarea "Full Nacho Bar with 2 Taco selections"
click at [410, 226] on textarea "Description" at bounding box center [532, 225] width 885 height 31
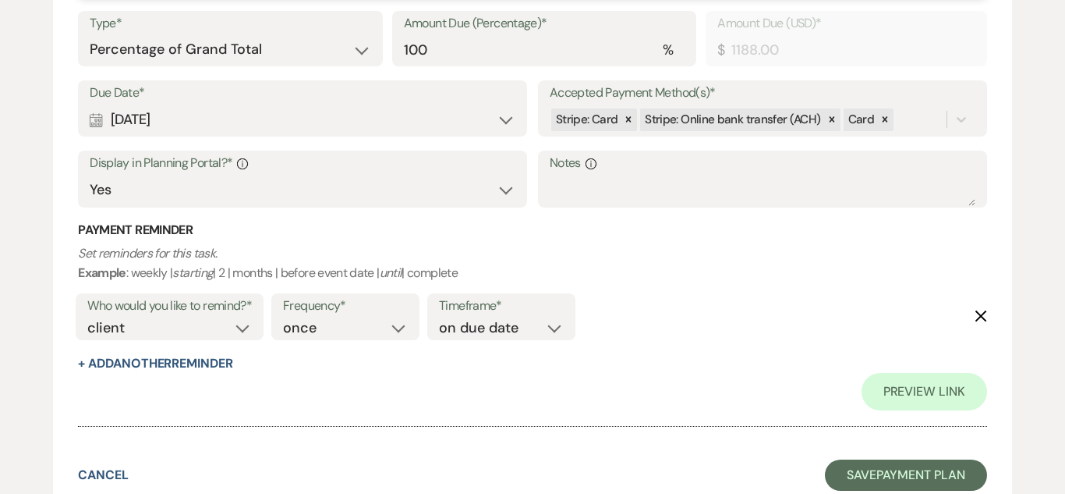
scroll to position [608, 0]
type textarea "Full Nacho Bar with 2 Taco selections"
click at [916, 484] on button "Save Payment Plan" at bounding box center [906, 474] width 162 height 31
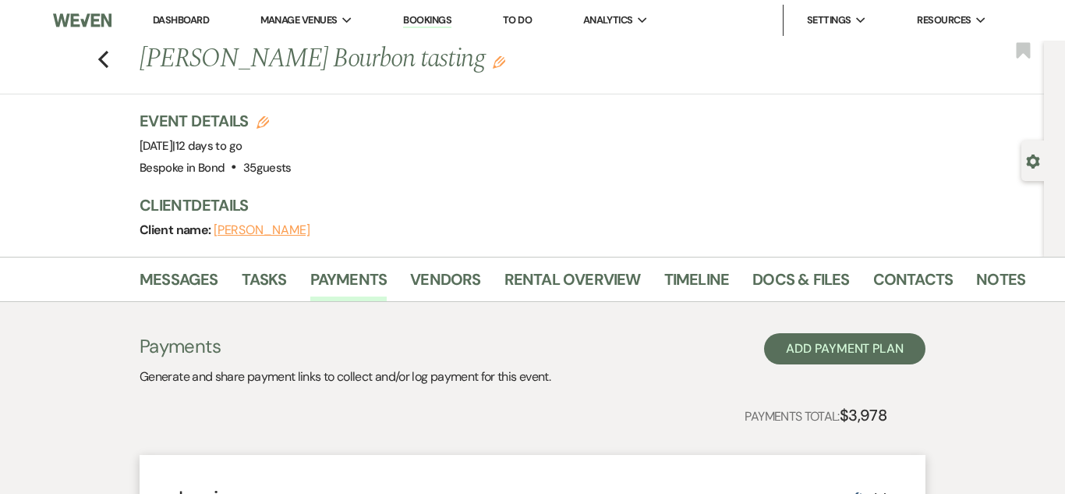
click at [197, 19] on link "Dashboard" at bounding box center [181, 19] width 56 height 13
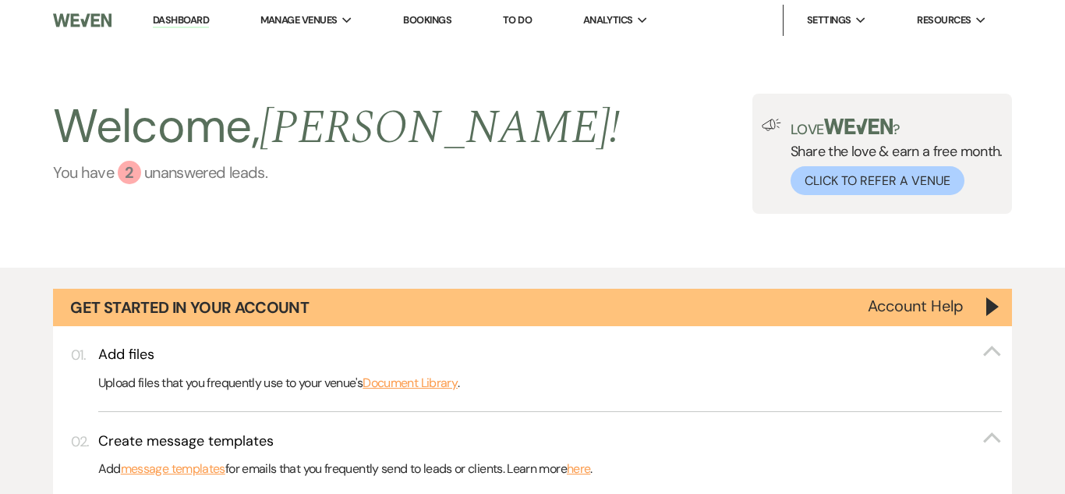
click at [134, 180] on div "2" at bounding box center [129, 172] width 23 height 23
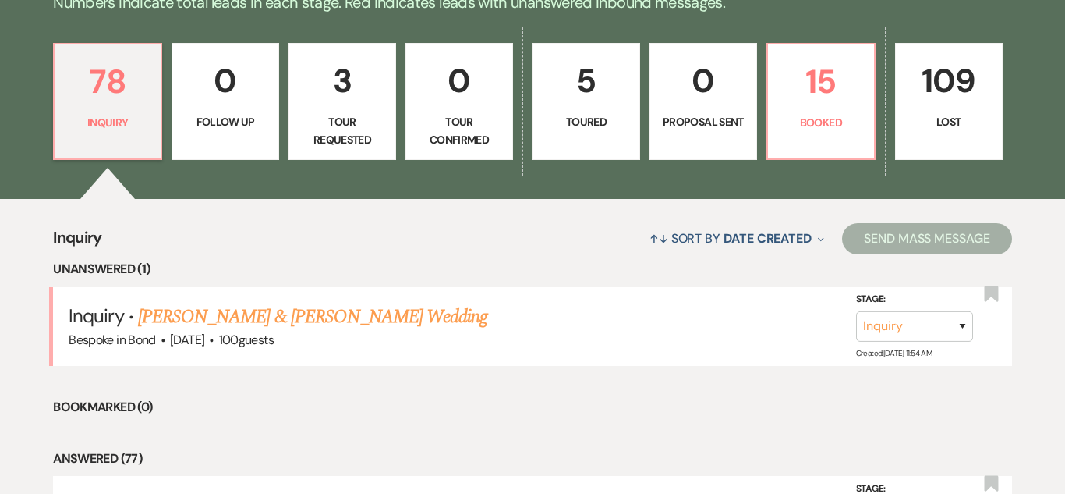
scroll to position [1136, 0]
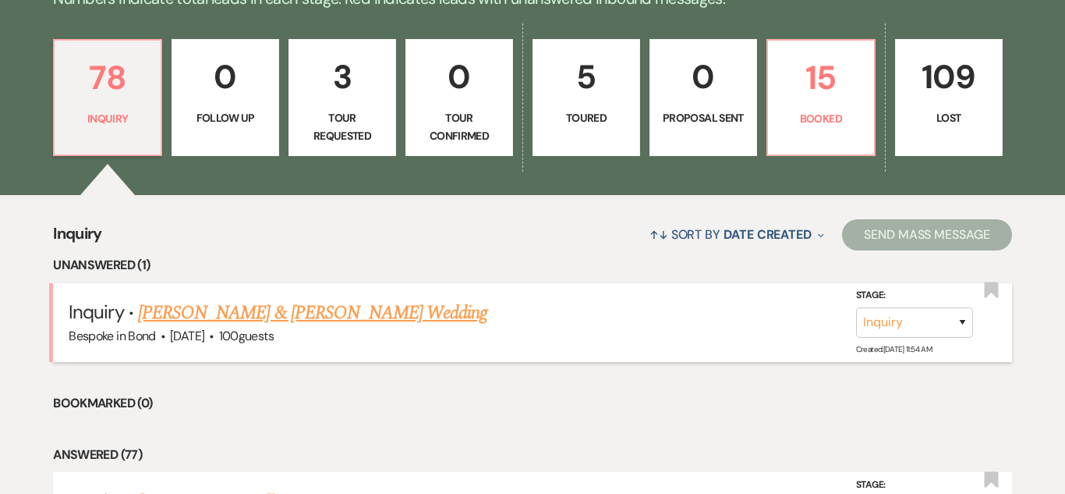
click at [314, 319] on link "[PERSON_NAME] & [PERSON_NAME] Wedding" at bounding box center [312, 313] width 349 height 28
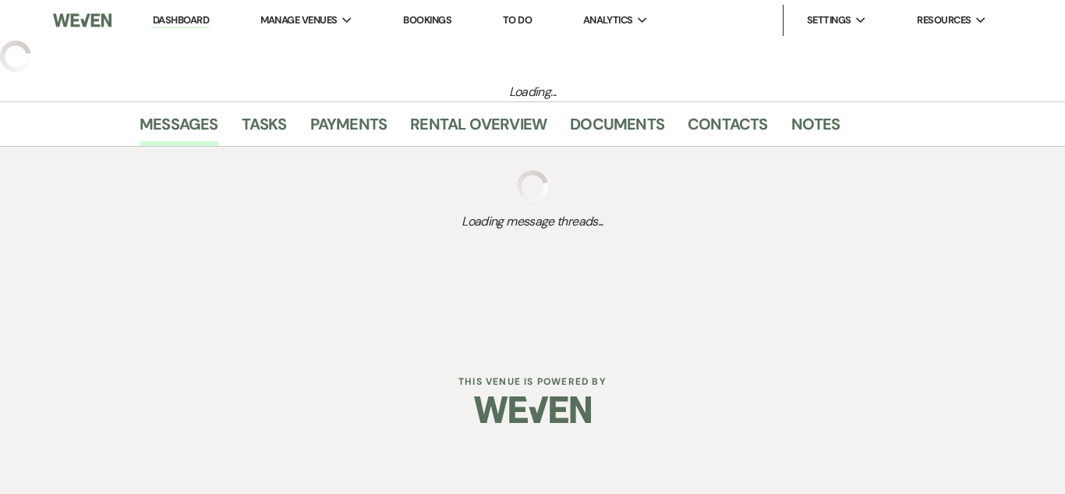
select select "1"
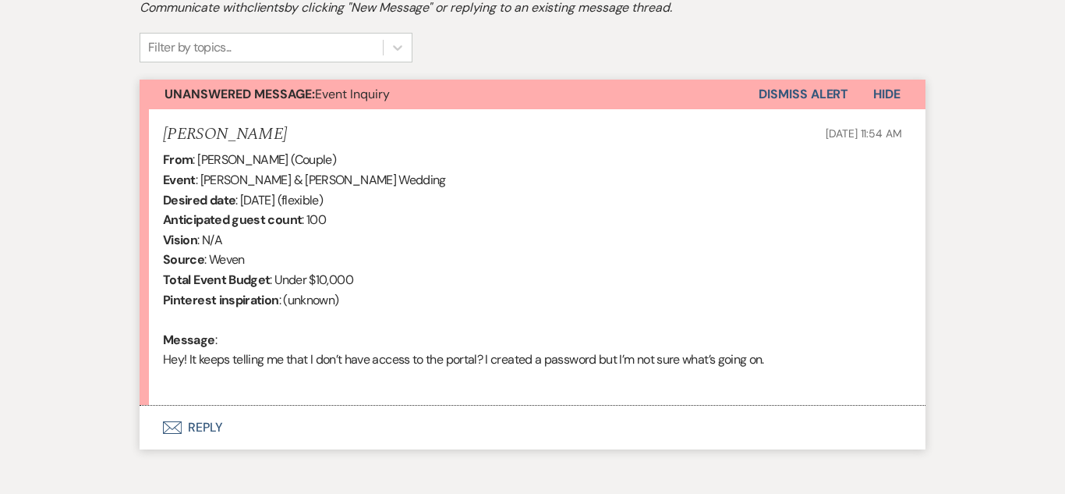
scroll to position [513, 0]
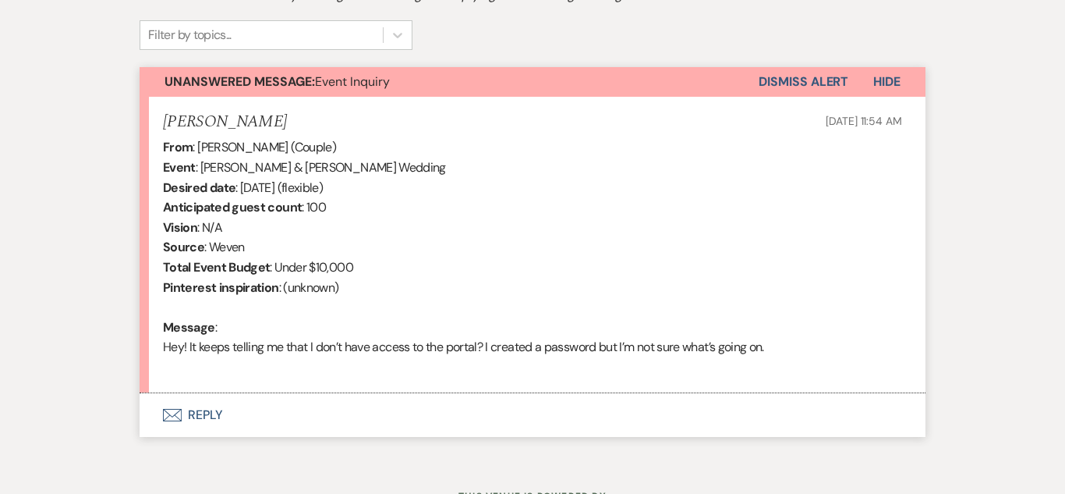
click at [196, 416] on button "Envelope Reply" at bounding box center [533, 415] width 786 height 44
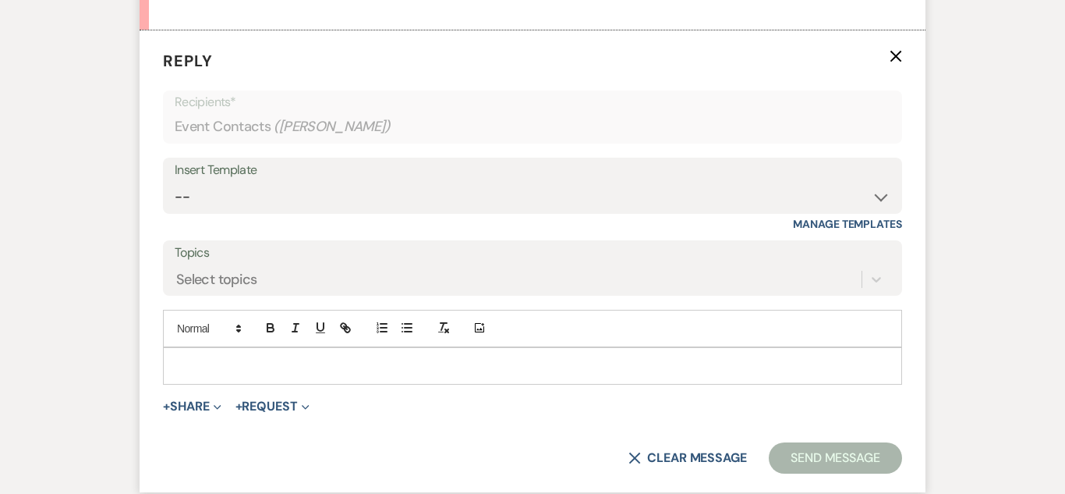
scroll to position [886, 0]
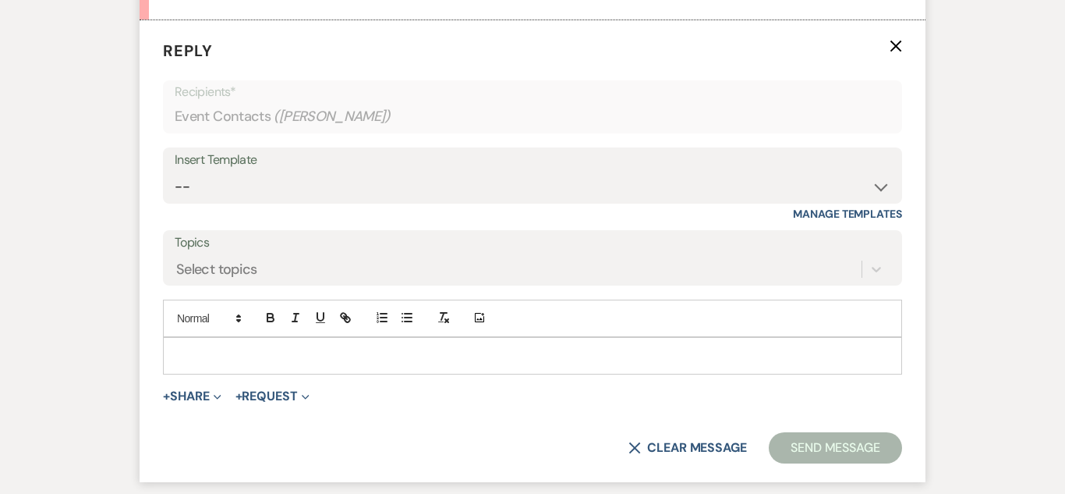
click at [264, 338] on div at bounding box center [533, 356] width 738 height 36
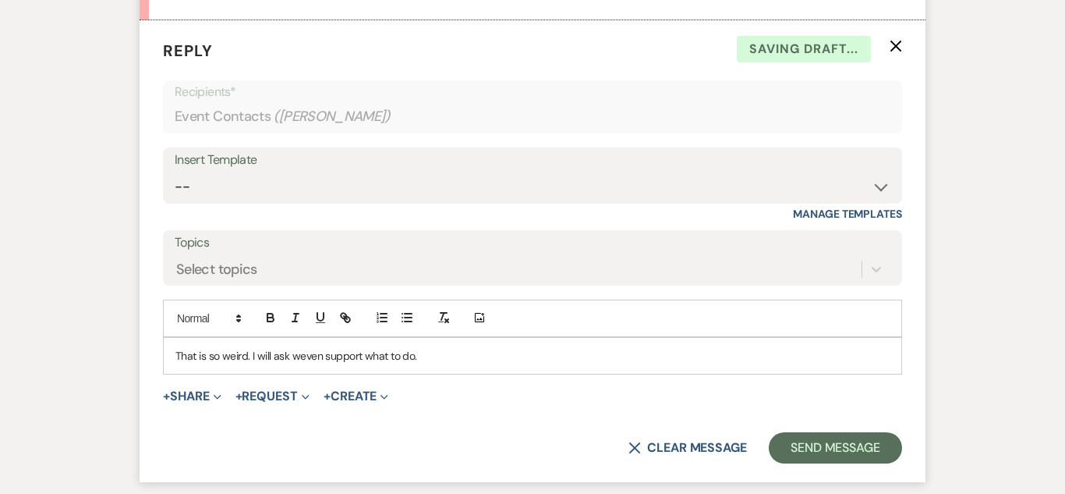
click at [315, 354] on p "That is so weird. I will ask weven support what to do." at bounding box center [532, 355] width 714 height 17
click at [300, 355] on p "That is so weird. I will ask weven support what to do." at bounding box center [532, 355] width 714 height 17
click at [795, 432] on button "Send Message" at bounding box center [835, 447] width 133 height 31
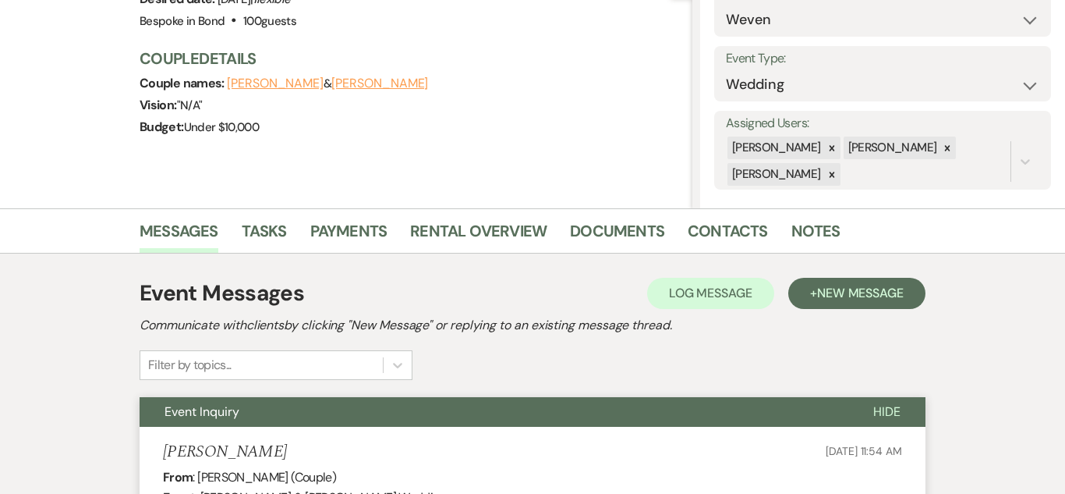
scroll to position [0, 0]
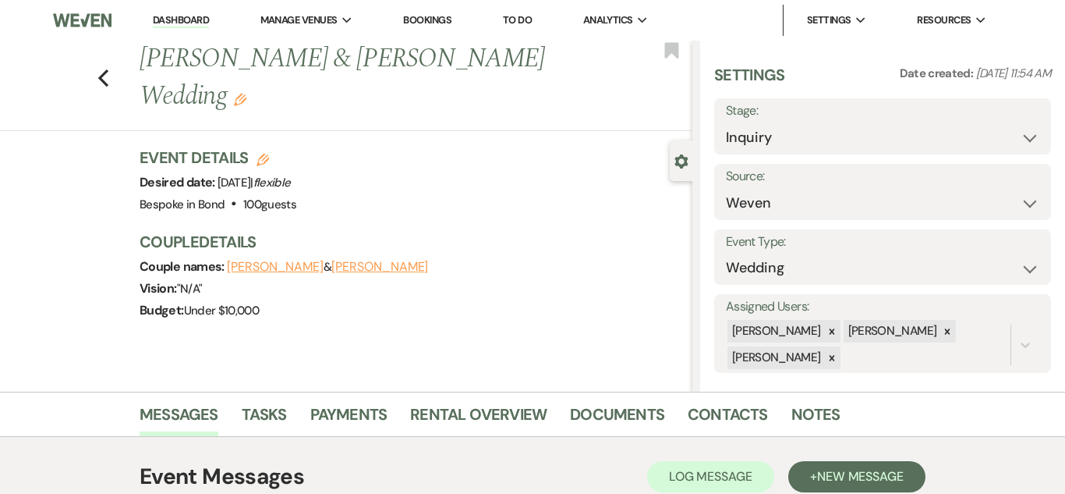
click at [189, 21] on link "Dashboard" at bounding box center [181, 20] width 56 height 15
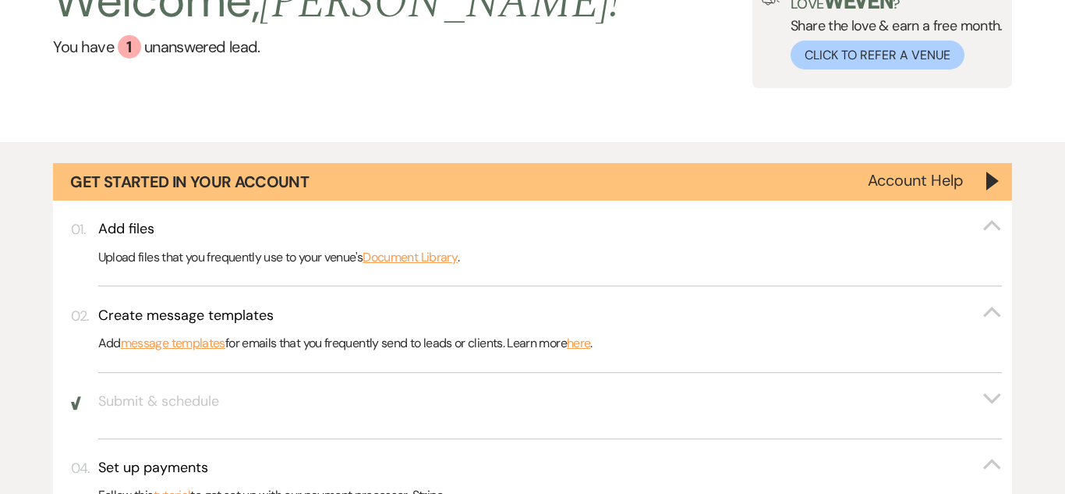
scroll to position [122, 0]
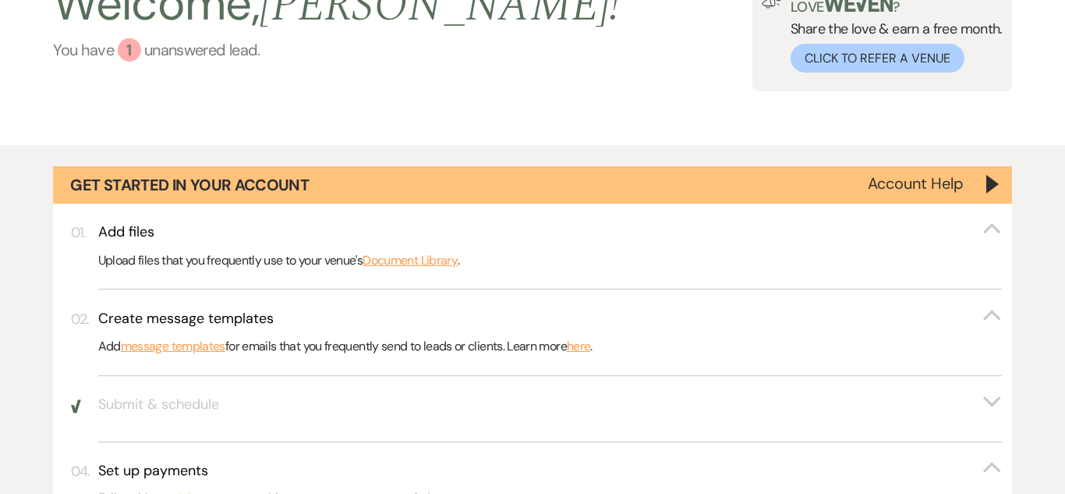
click at [134, 56] on div "1" at bounding box center [129, 49] width 23 height 23
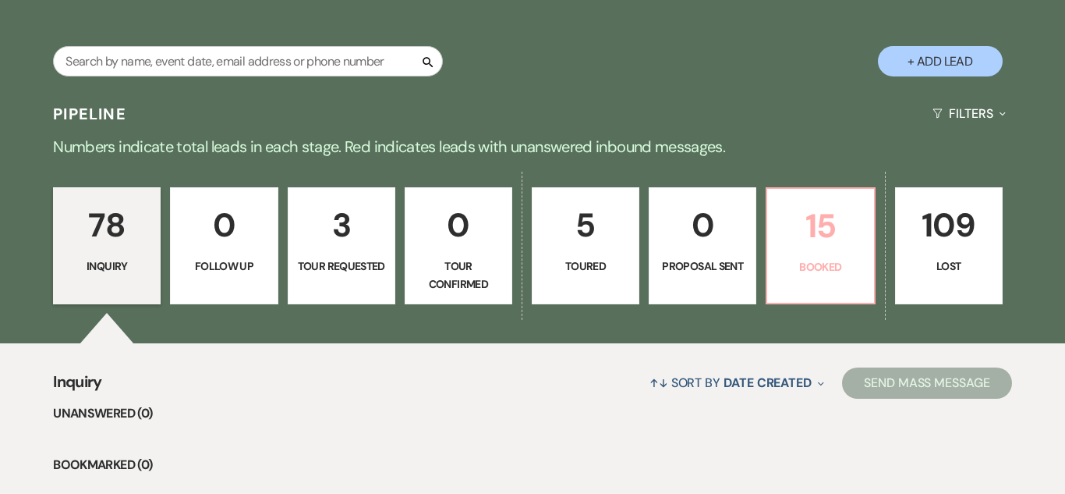
click at [834, 219] on p "15" at bounding box center [820, 226] width 87 height 52
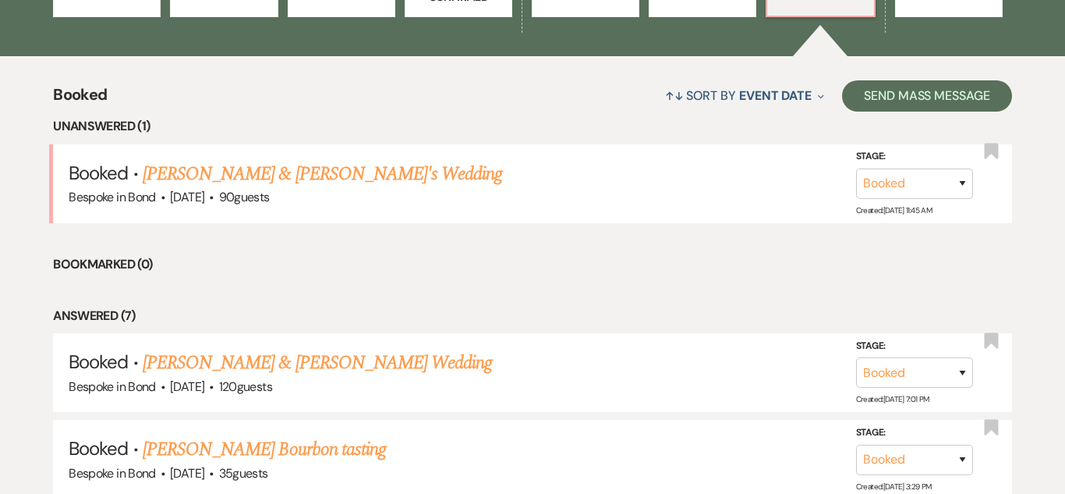
scroll to position [1288, 0]
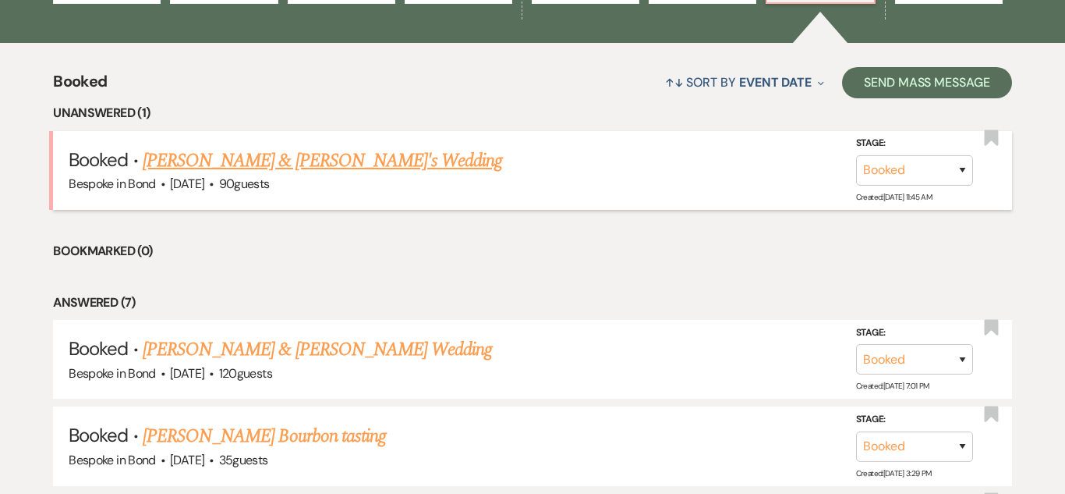
click at [314, 161] on link "[PERSON_NAME] & [PERSON_NAME]'s Wedding" at bounding box center [323, 161] width 360 height 28
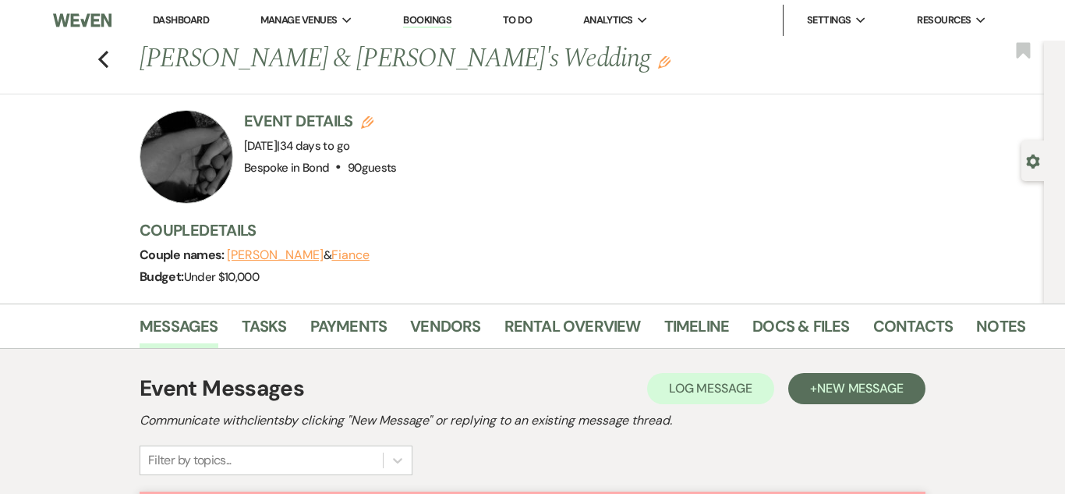
scroll to position [2, 0]
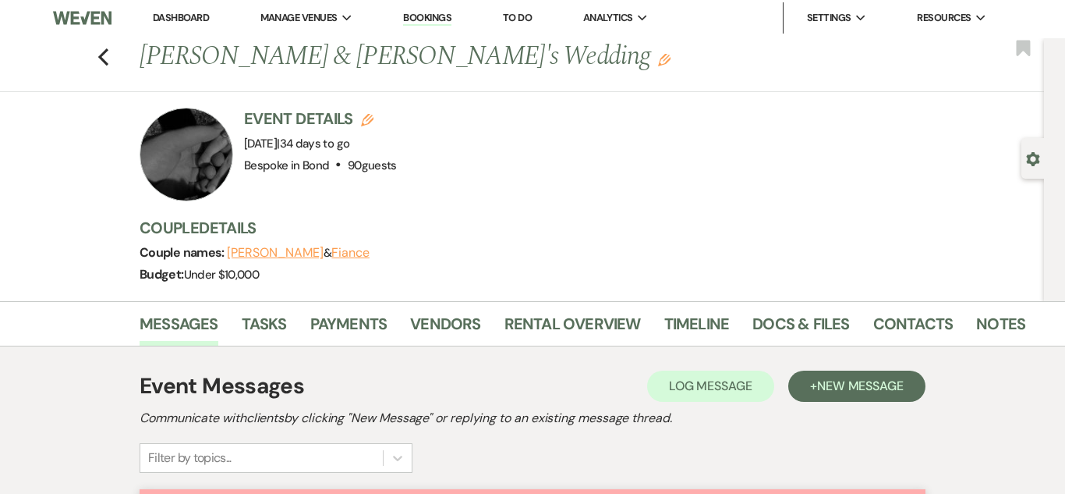
click at [204, 22] on link "Dashboard" at bounding box center [181, 17] width 56 height 13
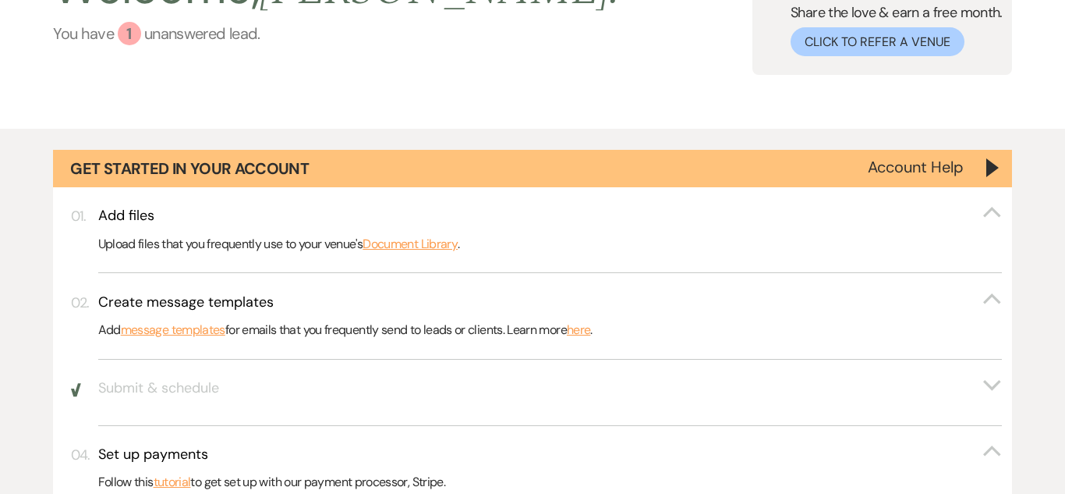
click at [131, 37] on div "1" at bounding box center [129, 33] width 23 height 23
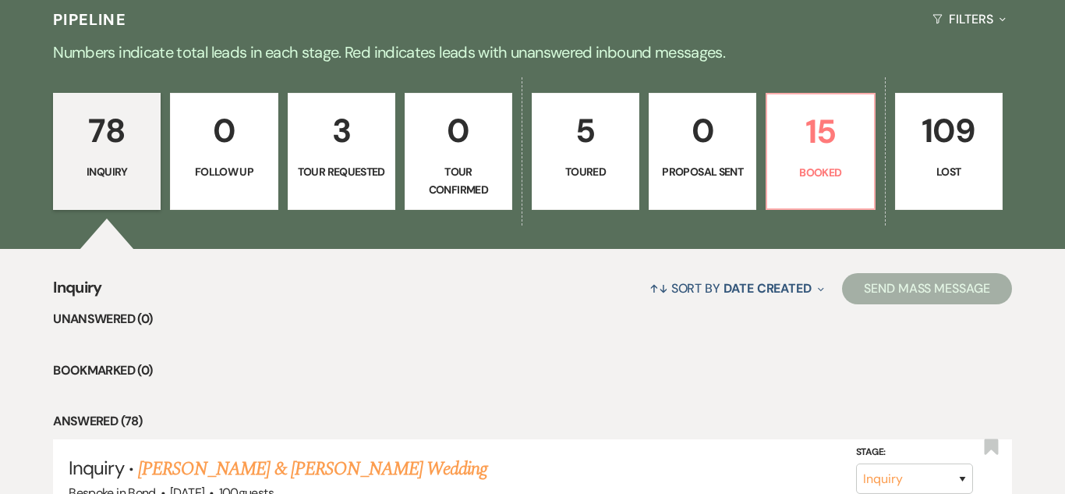
scroll to position [1075, 0]
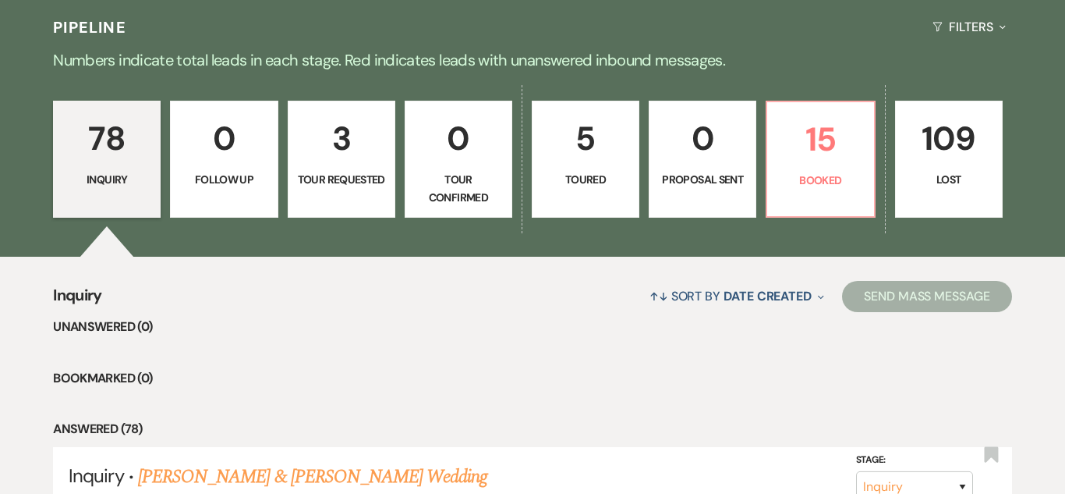
click at [889, 146] on div "78 Inquiry 0 Follow Up 3 Tour Requested 0 Tour Confirmed 5 Toured 0 Proposal Se…" at bounding box center [532, 169] width 1065 height 175
click at [809, 136] on p "15" at bounding box center [820, 139] width 87 height 52
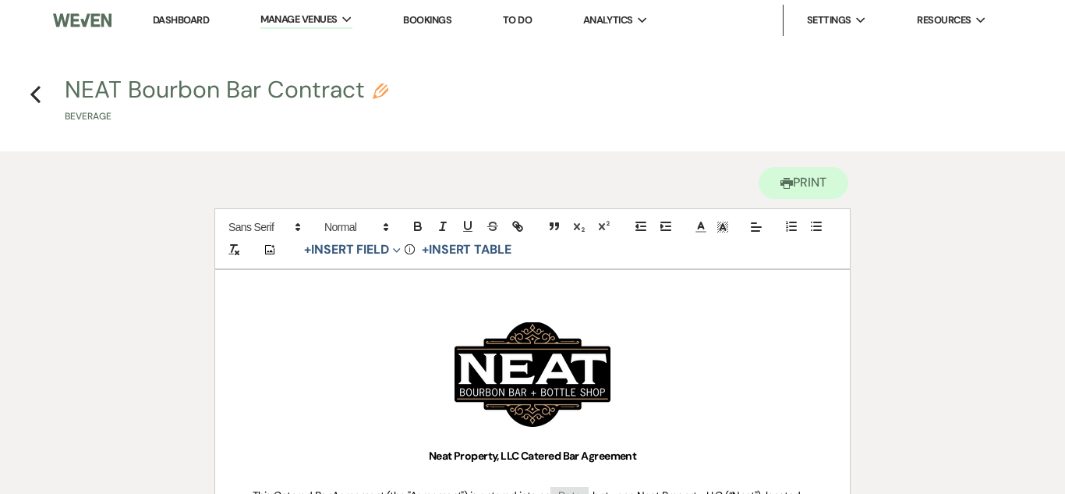
click at [189, 25] on link "Dashboard" at bounding box center [181, 19] width 56 height 13
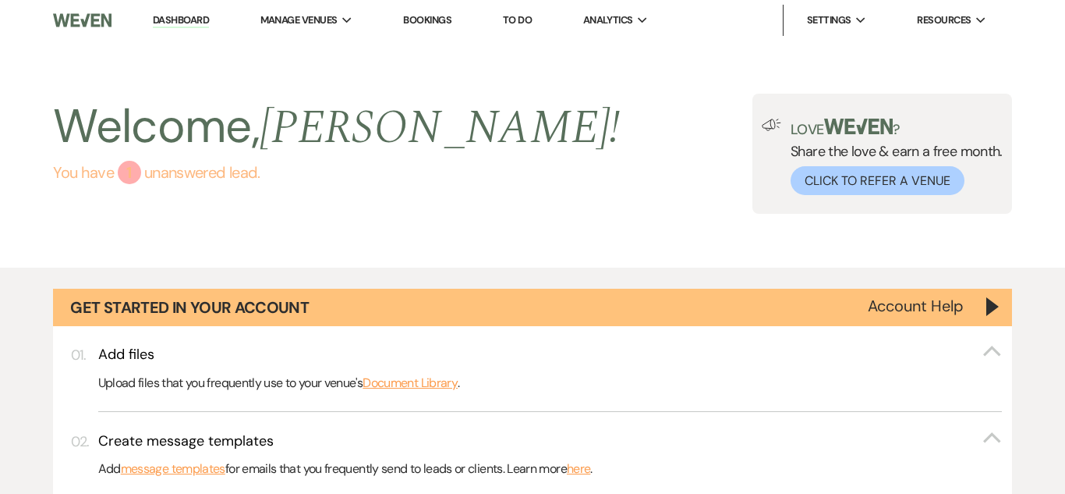
click at [144, 169] on link "You have 1 unanswered lead ." at bounding box center [336, 172] width 567 height 23
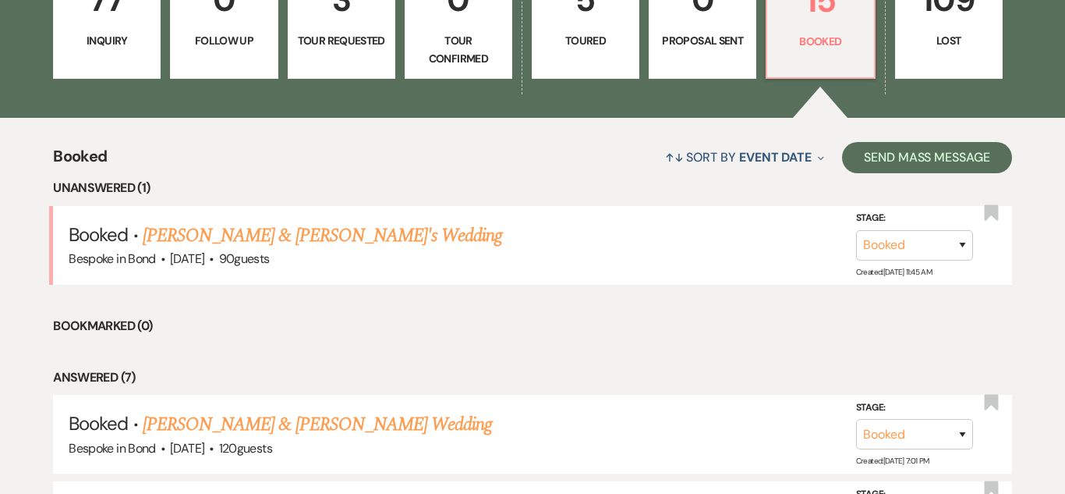
scroll to position [1246, 0]
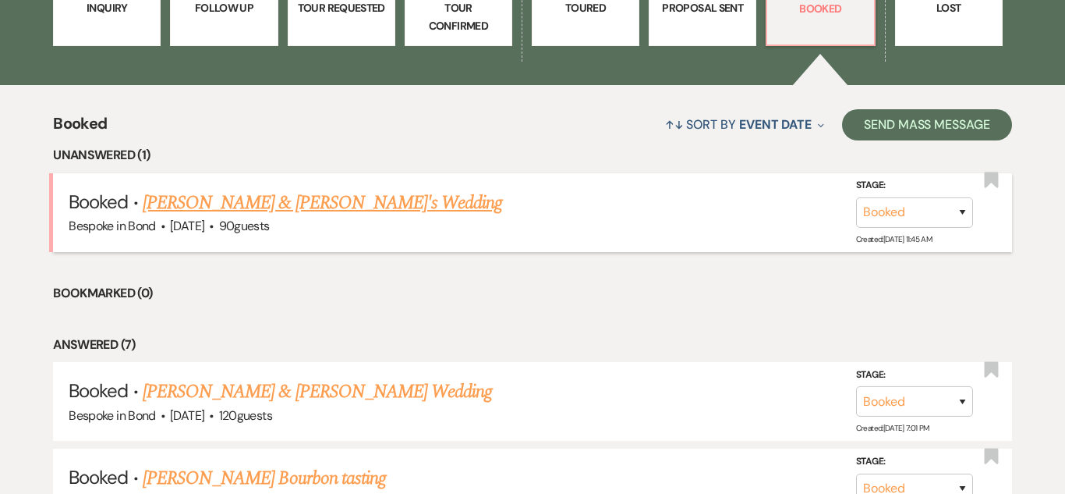
click at [297, 200] on link "[PERSON_NAME] & [PERSON_NAME]'s Wedding" at bounding box center [323, 203] width 360 height 28
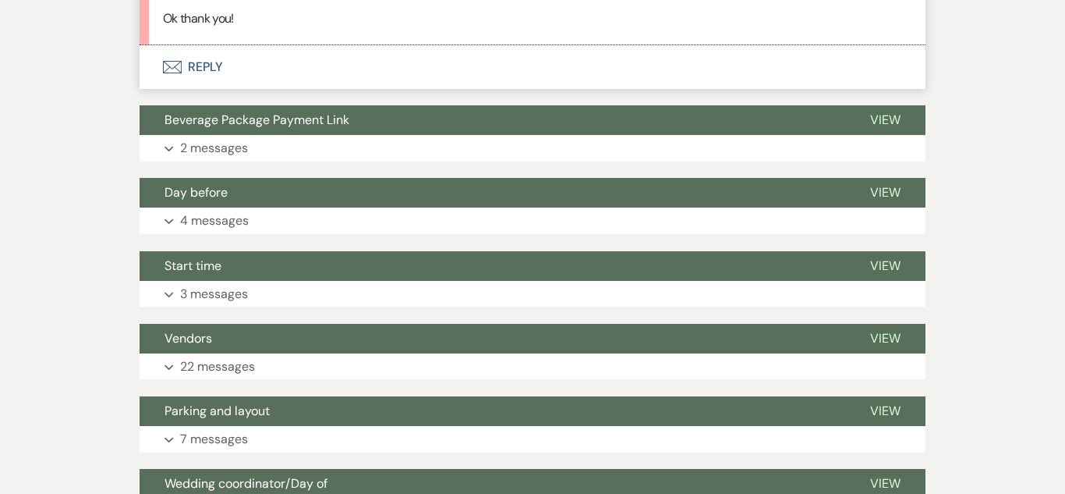
scroll to position [1116, 0]
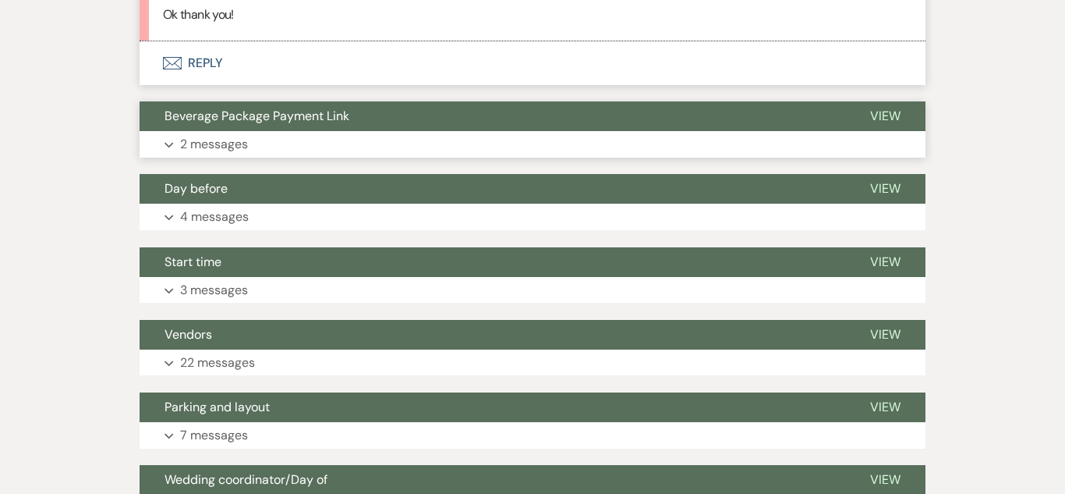
click at [271, 143] on button "Expand 2 messages" at bounding box center [533, 144] width 786 height 27
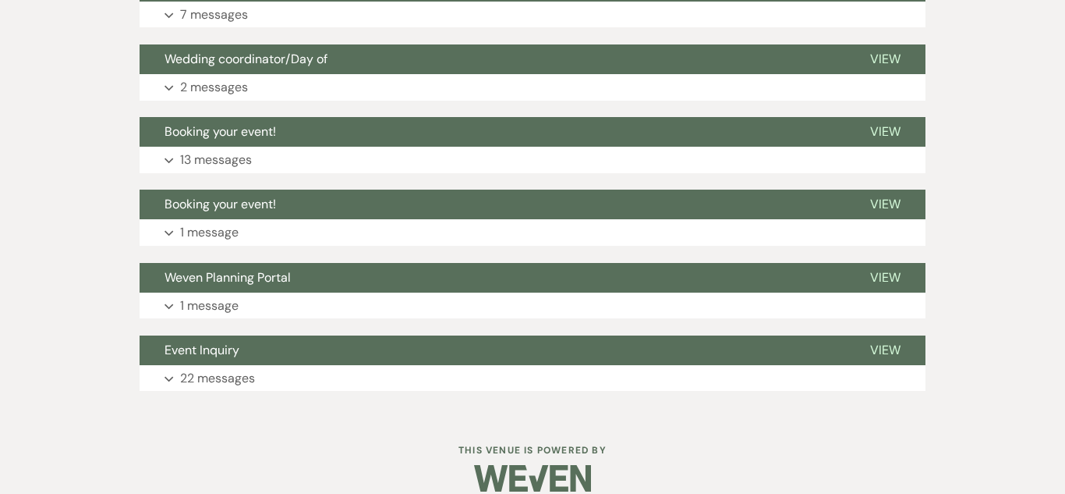
scroll to position [1880, 0]
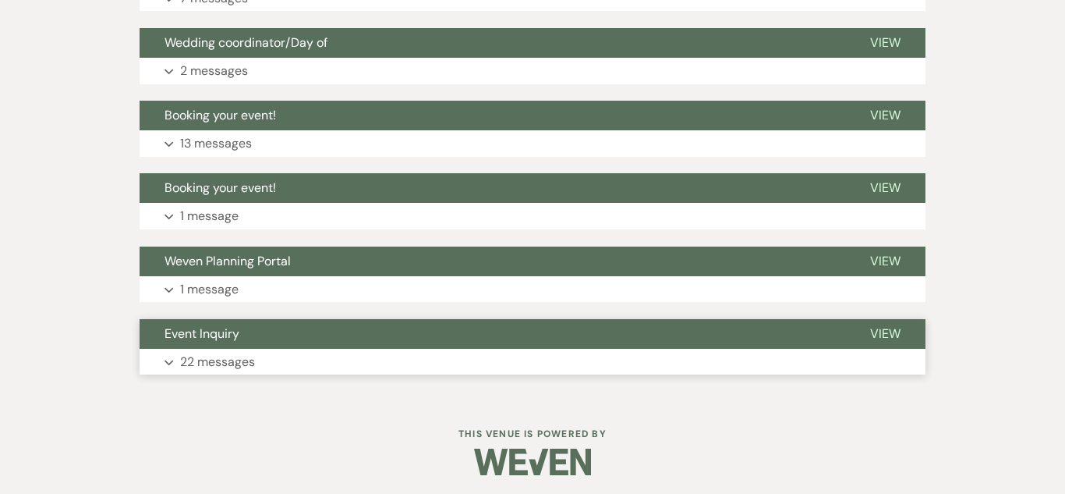
click at [220, 363] on p "22 messages" at bounding box center [217, 362] width 75 height 20
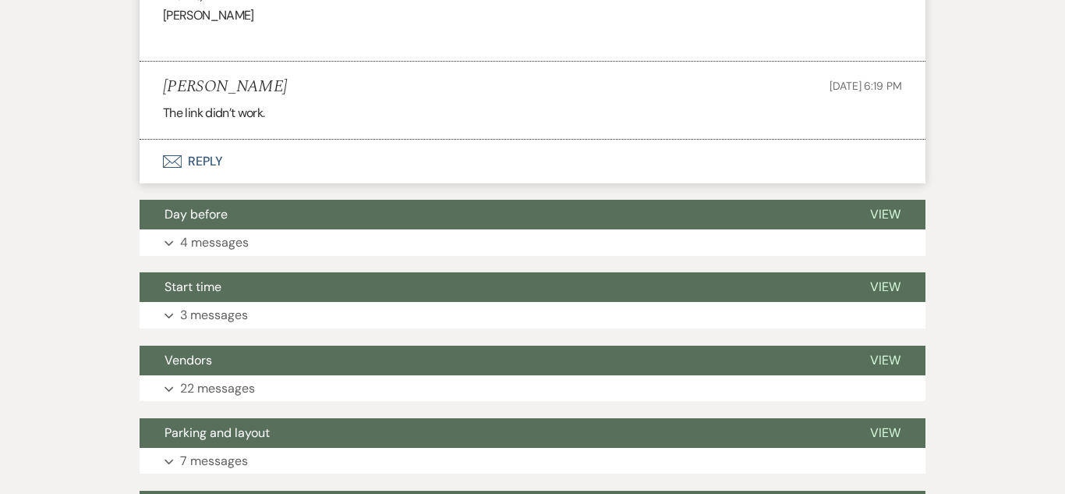
scroll to position [1416, 0]
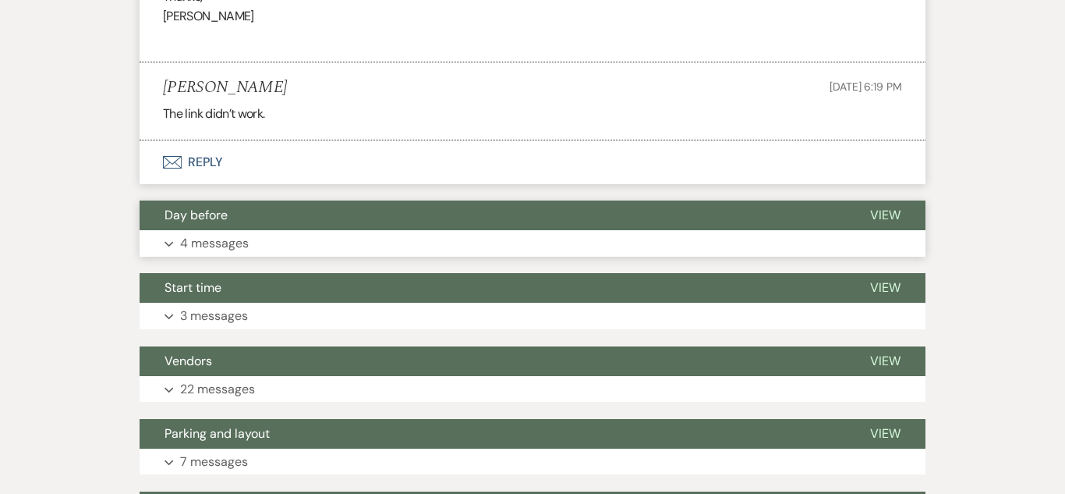
click at [246, 246] on p "4 messages" at bounding box center [214, 243] width 69 height 20
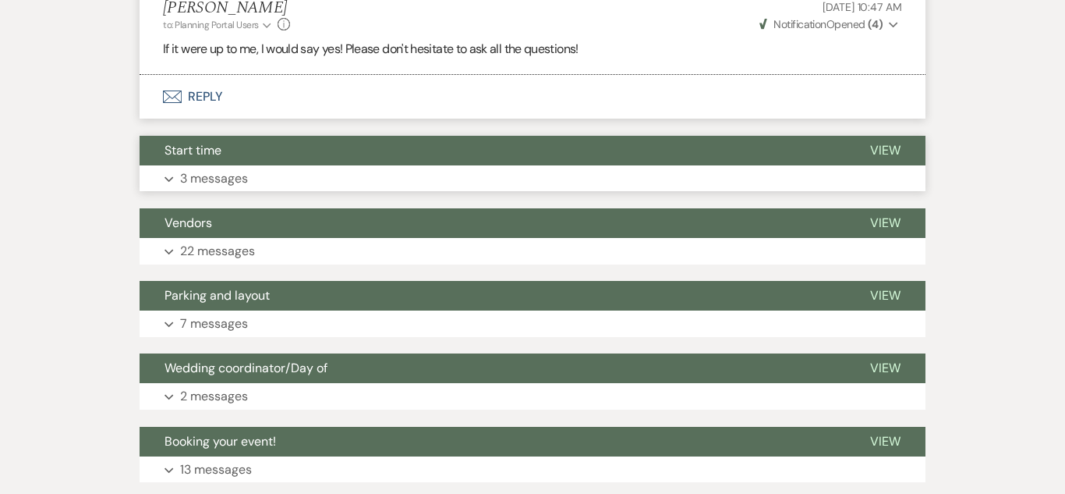
scroll to position [2040, 0]
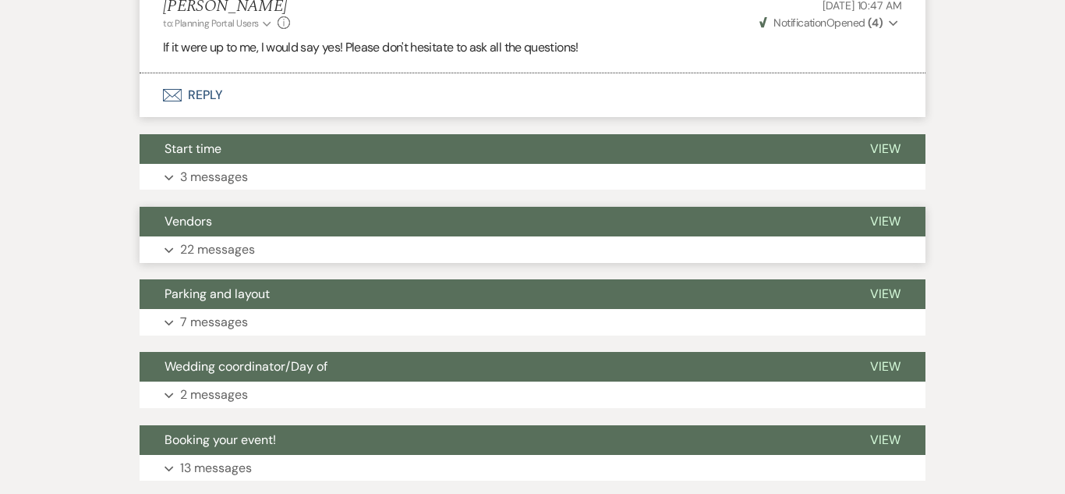
click at [234, 246] on p "22 messages" at bounding box center [217, 249] width 75 height 20
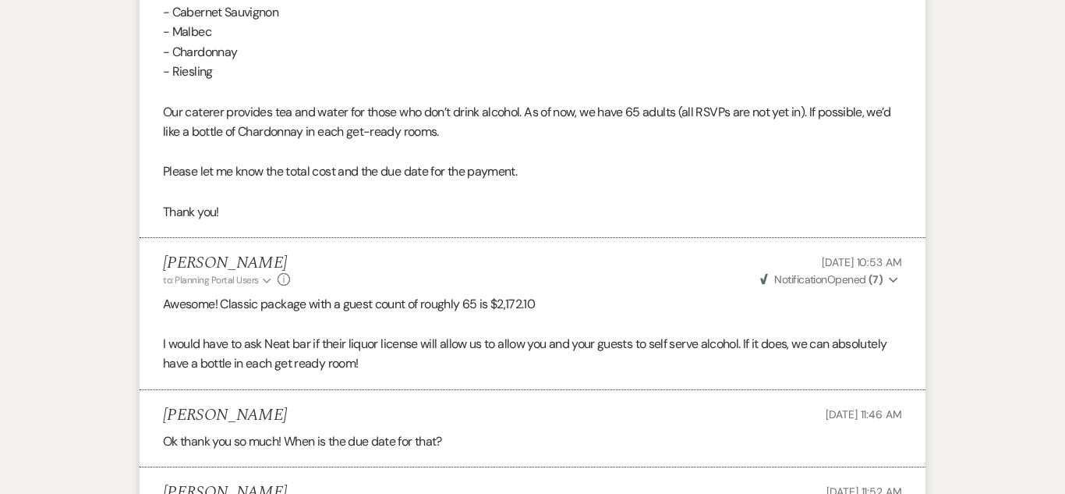
scroll to position [5872, 0]
